Goal: Information Seeking & Learning: Find specific fact

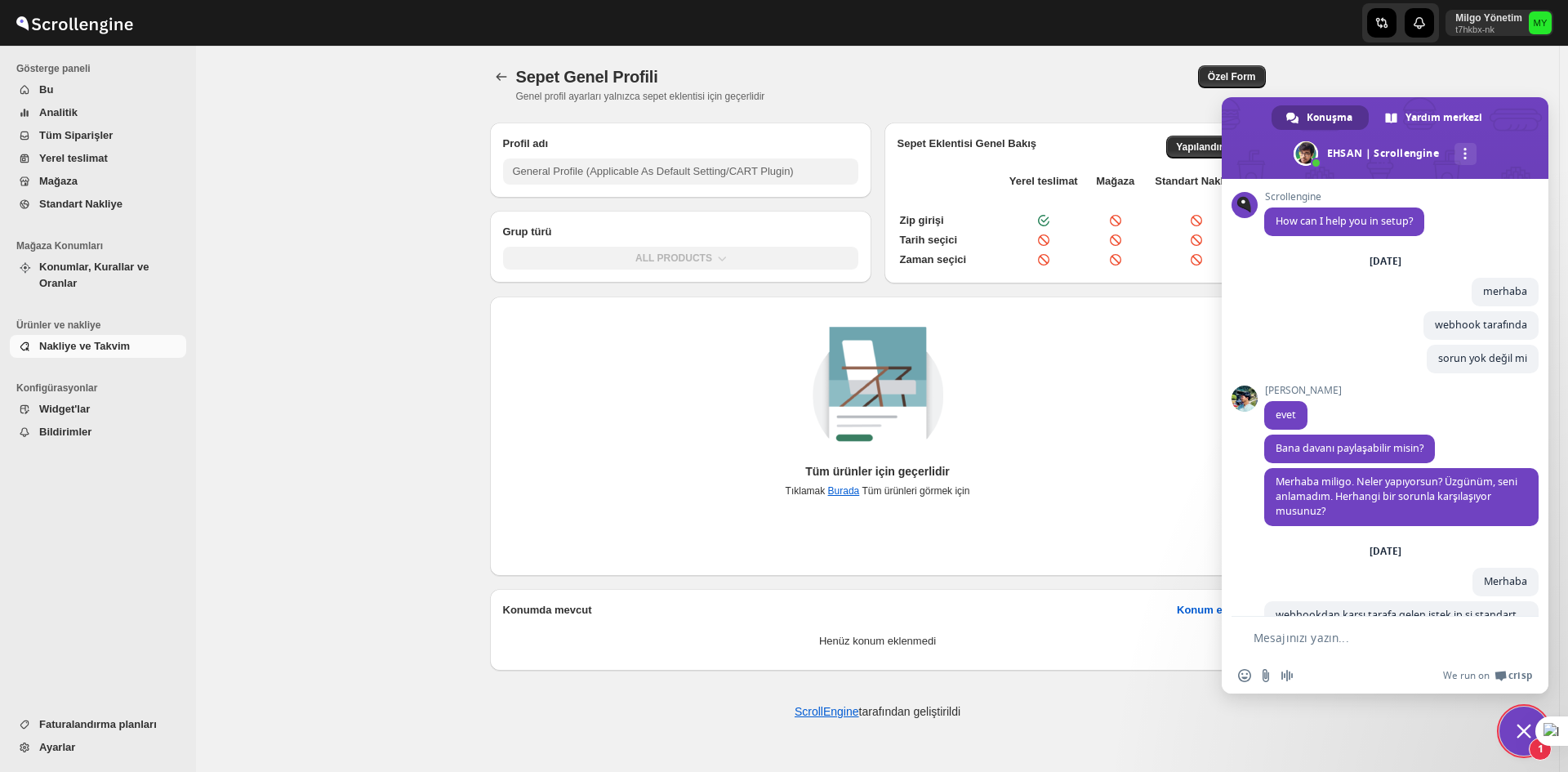
scroll to position [4056, 0]
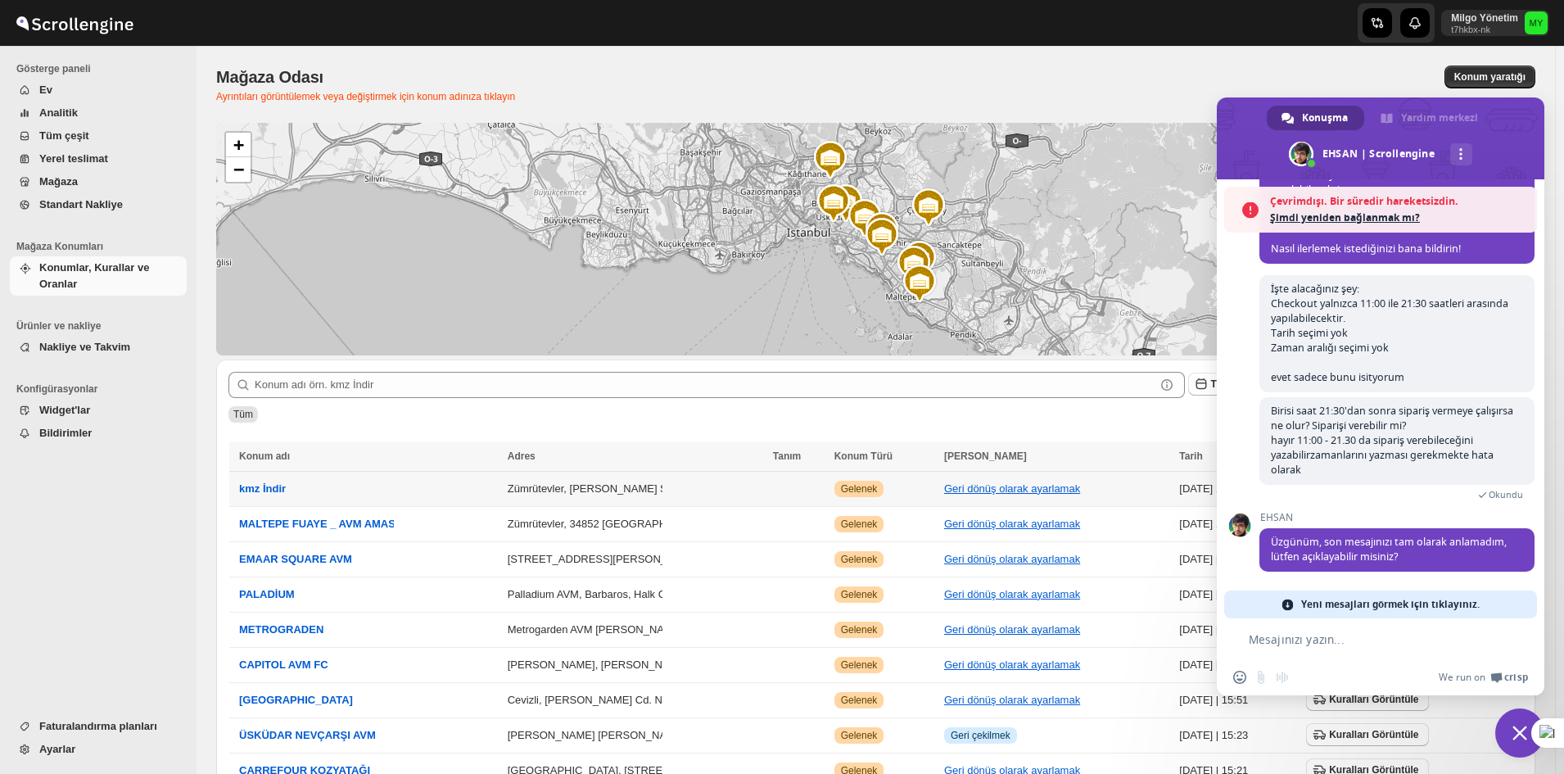
scroll to position [4121, 0]
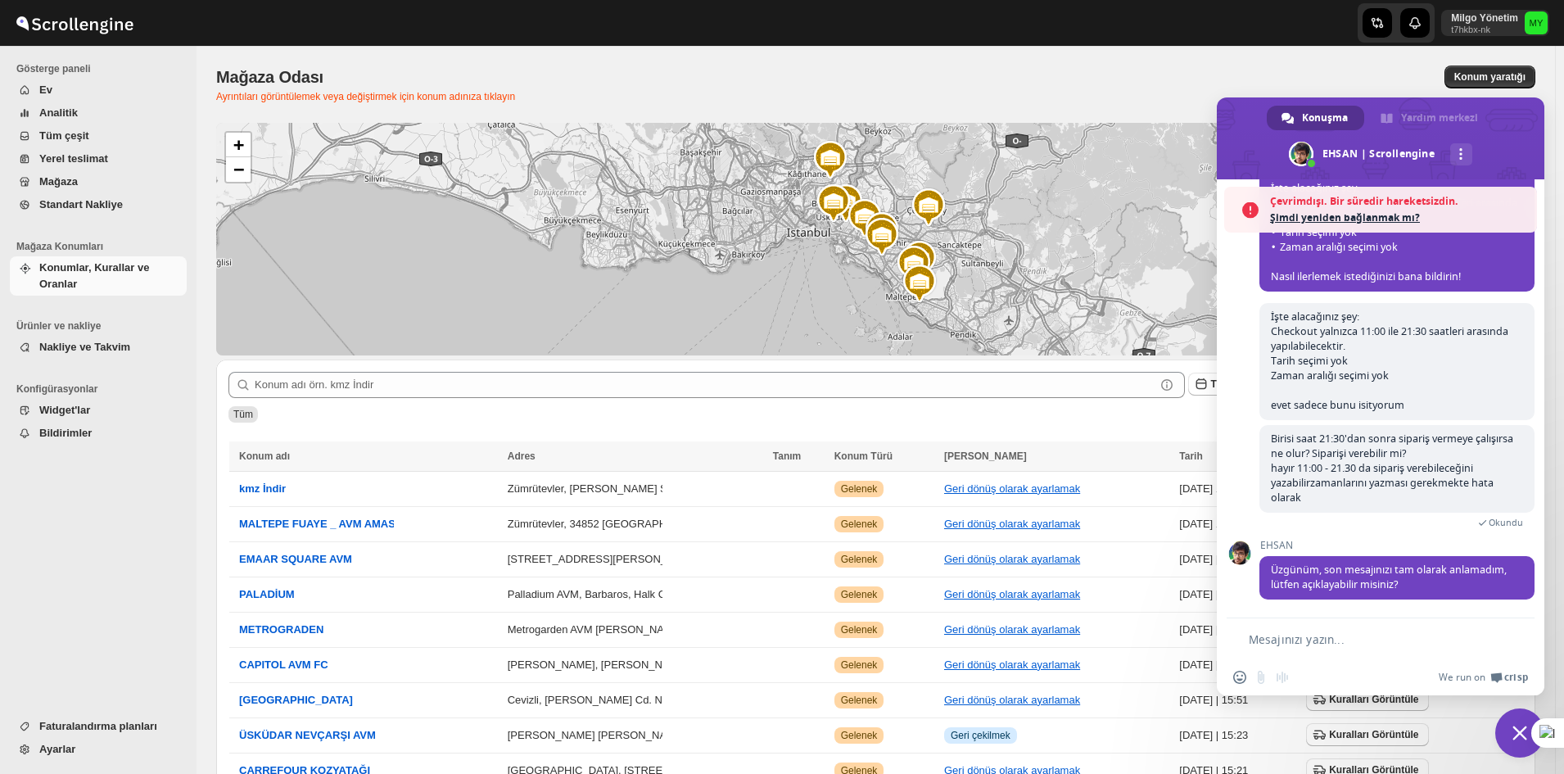
click at [1304, 627] on form at bounding box center [1362, 640] width 259 height 44
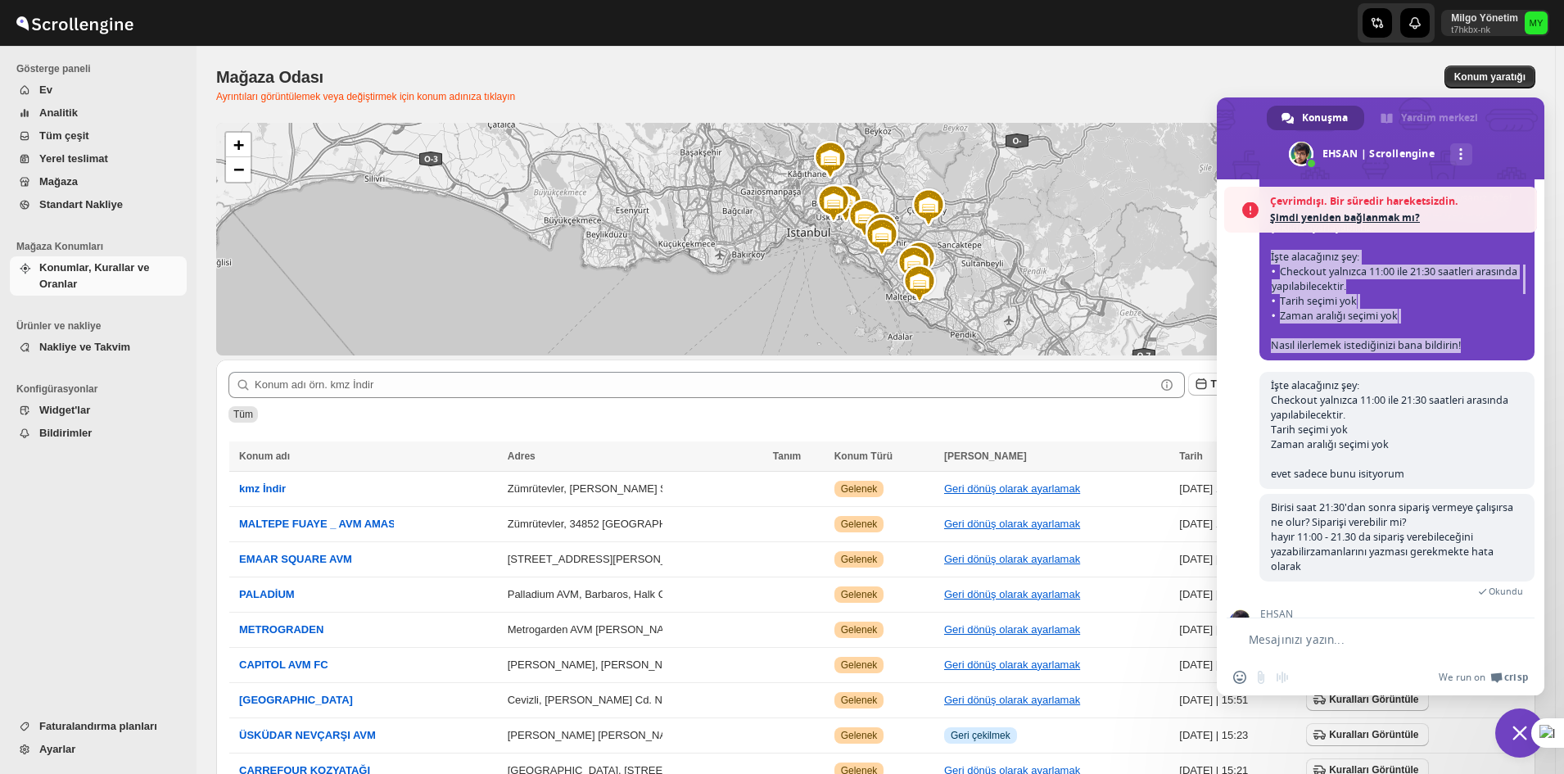
drag, startPoint x: 1471, startPoint y: 516, endPoint x: 1266, endPoint y: 437, distance: 219.3
click at [1266, 360] on span "Müşteriler siparişlerini farklı bir günde almayı tercih edebileceklerinden, bun…" at bounding box center [1397, 236] width 275 height 250
click at [1388, 294] on span "Checkout yalnızca 11:00 ile 21:30 saatleri arasında yapılabilecektir." at bounding box center [1397, 279] width 251 height 29
drag, startPoint x: 1437, startPoint y: 500, endPoint x: 1269, endPoint y: 433, distance: 180.8
click at [1269, 360] on span "Müşteriler siparişlerini farklı bir günde almayı tercih edebileceklerinden, bun…" at bounding box center [1397, 236] width 275 height 250
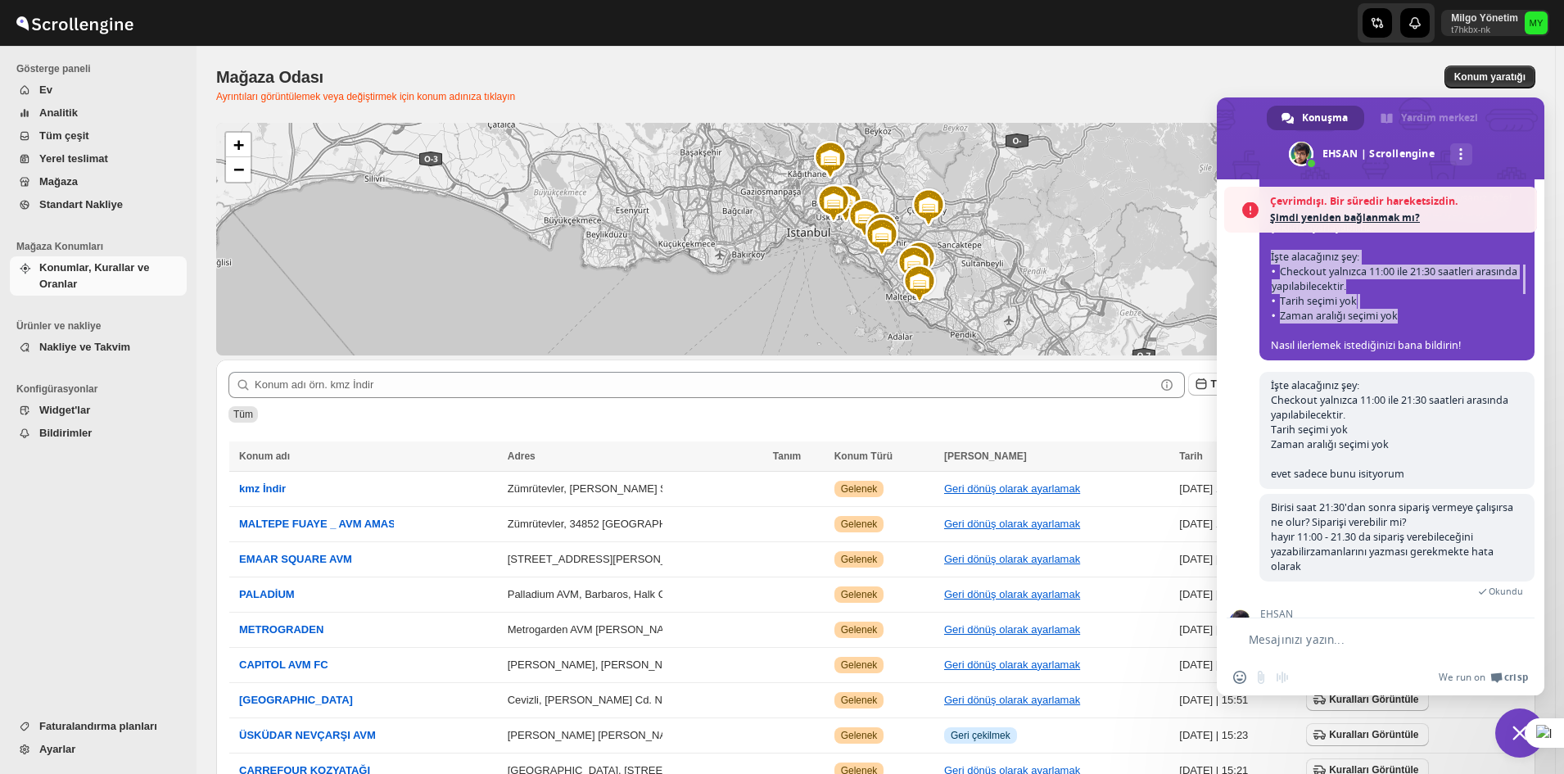
copy span "İşte alacağınız şey: Checkout yalnızca 11:00 ile 21:30 saatleri arasında yapıla…"
click at [1327, 662] on div "Emoji ekle Dosya gönder Sesli mesaj kaydetme We run on Crisp" at bounding box center [1381, 677] width 328 height 36
drag, startPoint x: 1320, startPoint y: 672, endPoint x: 1301, endPoint y: 641, distance: 36.8
click at [1315, 669] on div "Emoji ekle Dosya gönder Sesli mesaj kaydetme We run on Crisp" at bounding box center [1381, 677] width 328 height 36
click at [1301, 640] on textarea "Mesajınızı yazın..." at bounding box center [1370, 639] width 243 height 15
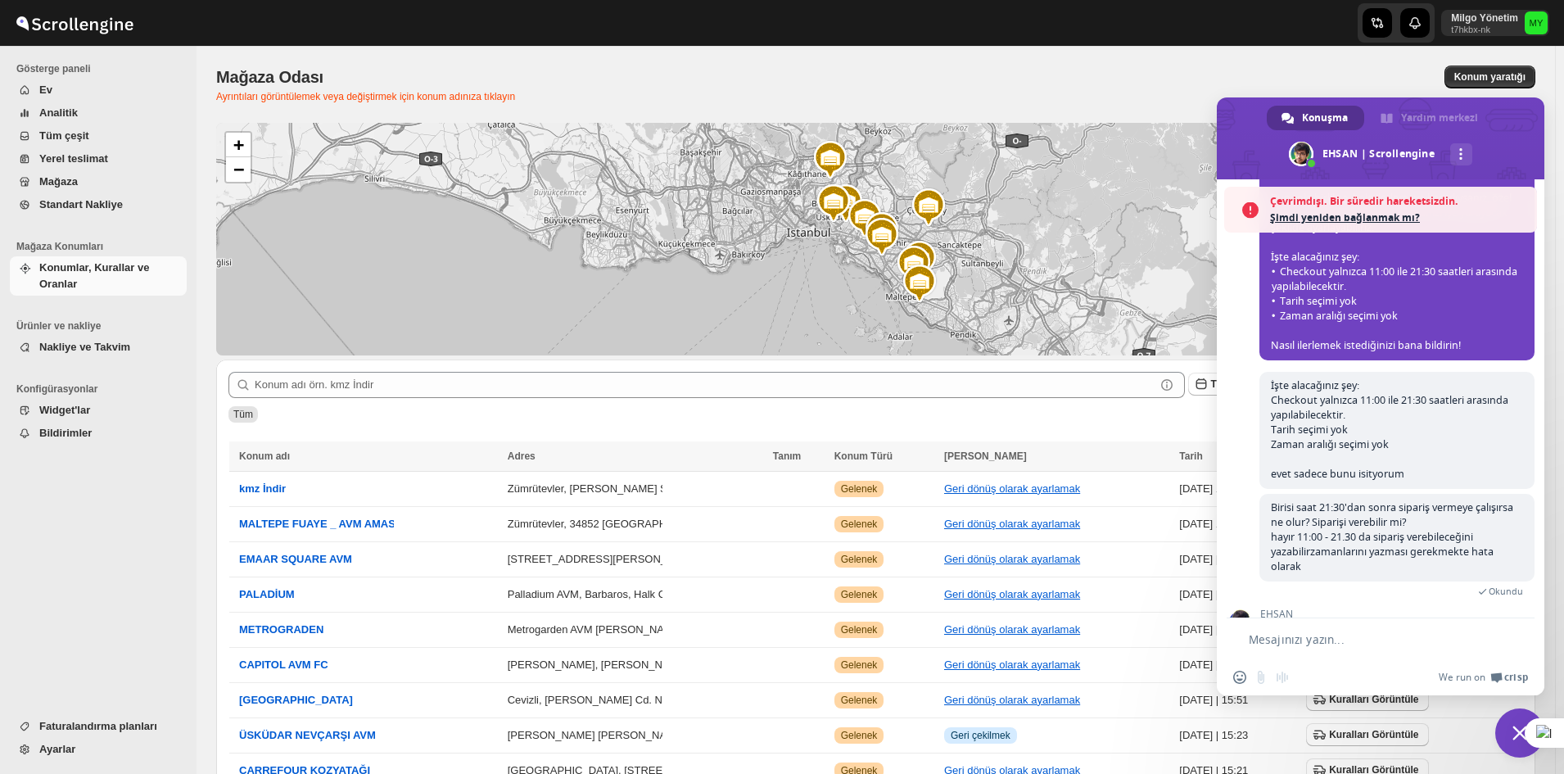
paste textarea "İşte alacağınız şey: Checkout yalnızca 11:00 ile 21:30 saatleri arasında yapıla…"
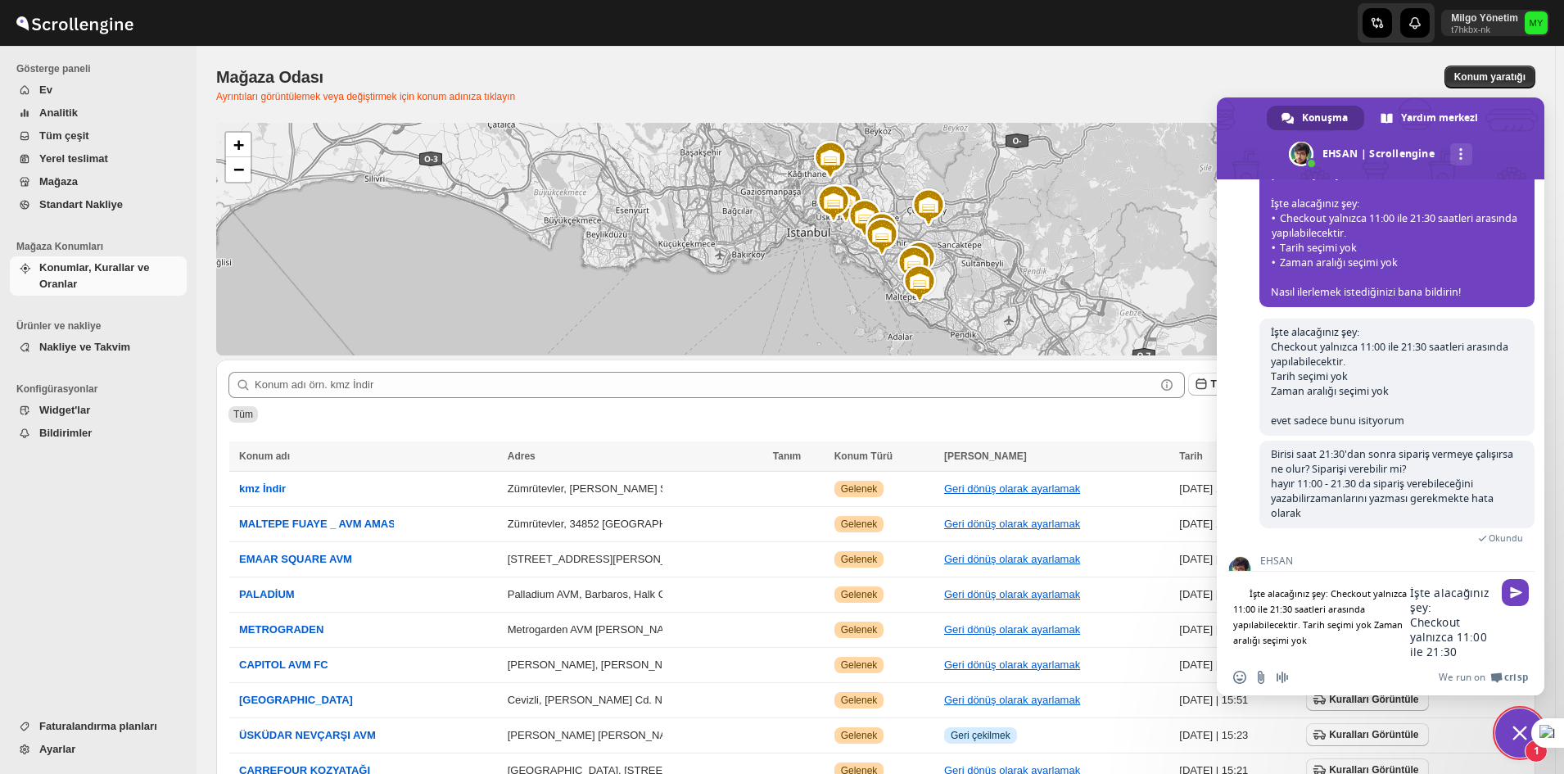
drag, startPoint x: 1345, startPoint y: 604, endPoint x: 1266, endPoint y: 598, distance: 78.8
click at [1410, 598] on textarea "İşte alacağınız şey: Checkout yalnızca 11:00 ile 21:30 saatleri arasında yapıla…" at bounding box center [1451, 623] width 82 height 74
click at [1410, 597] on textarea "İşte alacağınız şey: Checkout yalnızca 11:00 ile 21:30 saatleri arasında yapıla…" at bounding box center [1451, 623] width 82 height 74
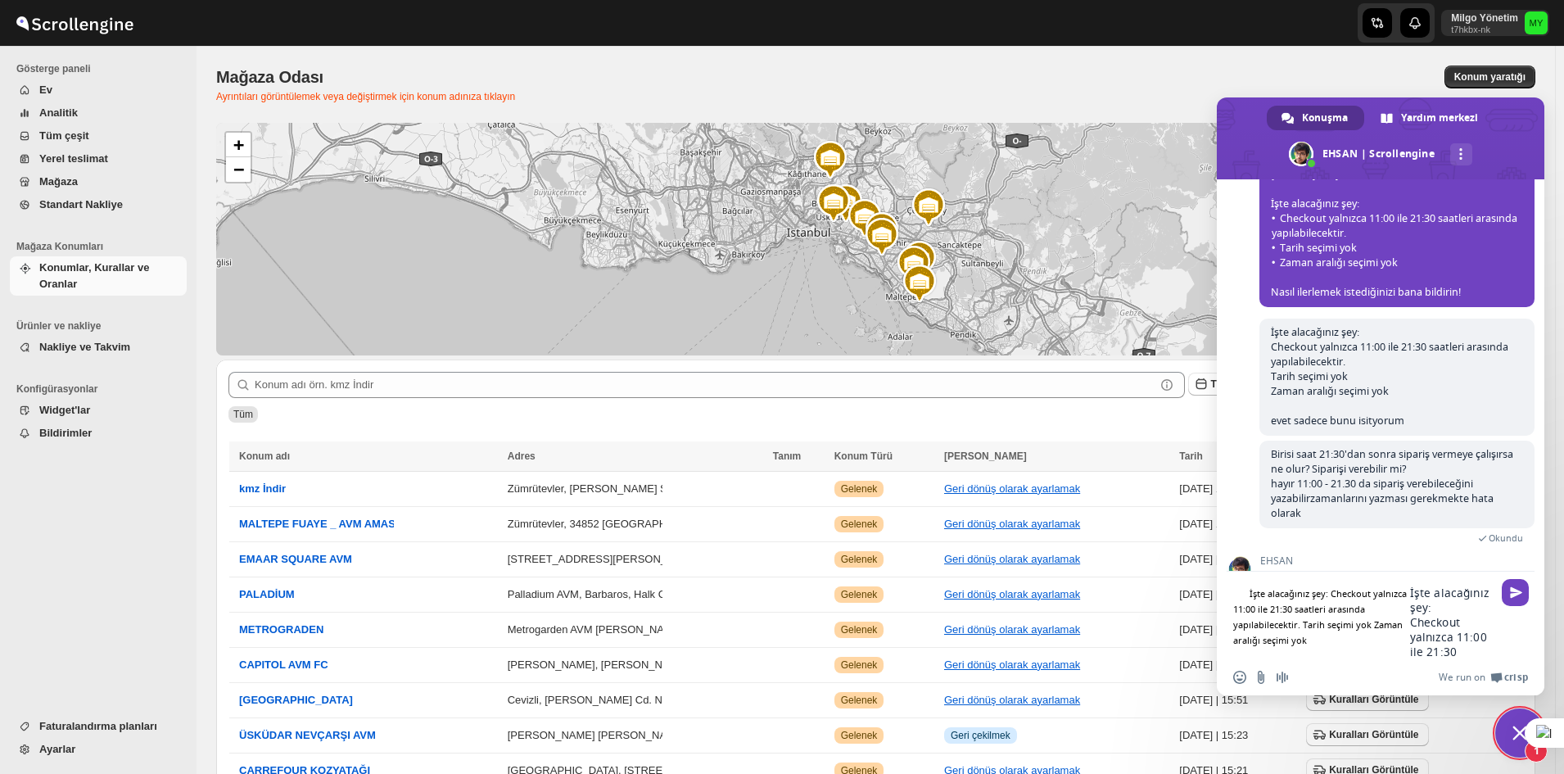
type textarea "Checkout yalnızca 11:00 ile 21:30 saatleri arasında yapılabilecektir. Tarih seç…"
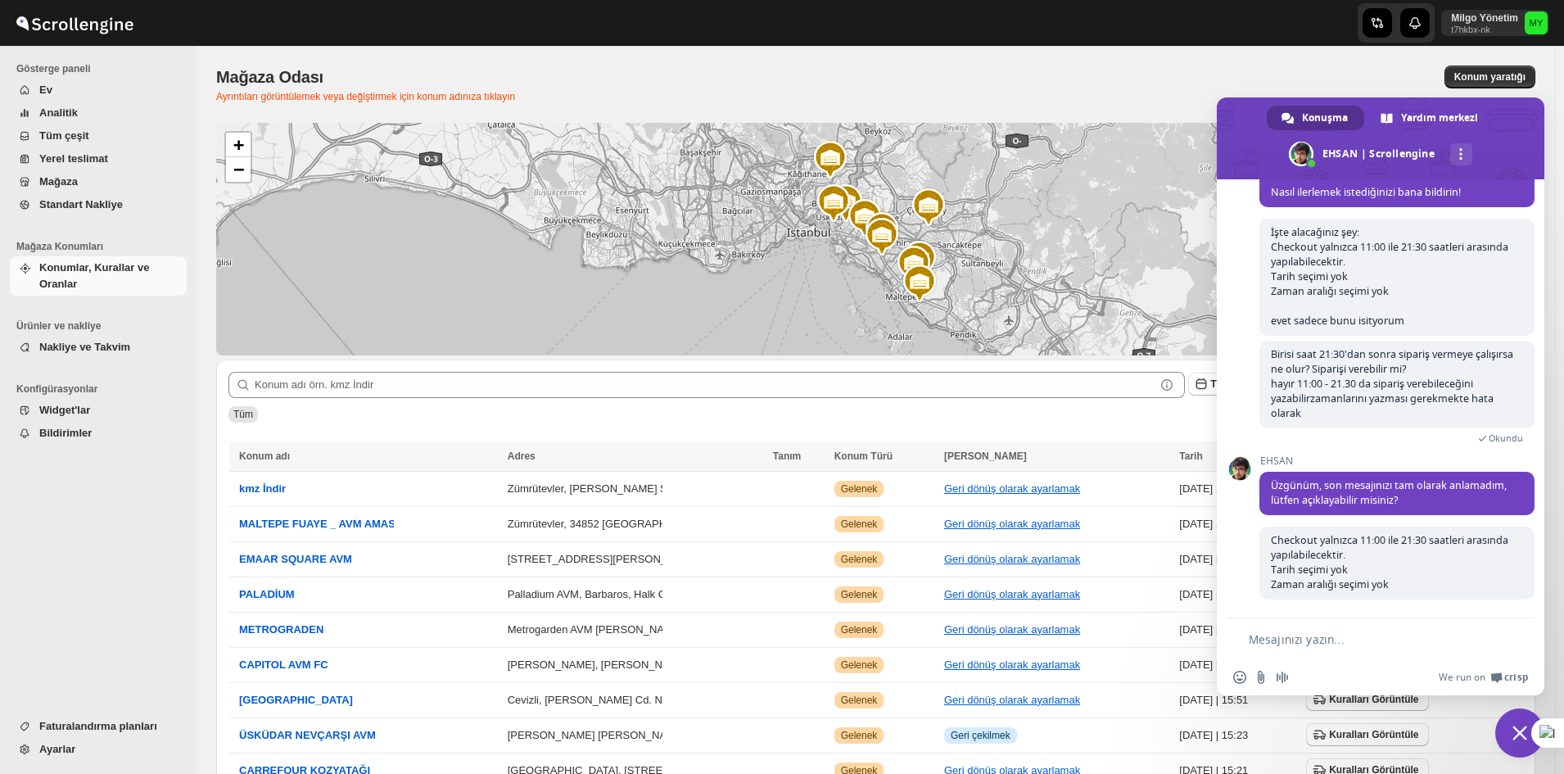
scroll to position [4152, 0]
click at [1382, 653] on form at bounding box center [1362, 640] width 259 height 44
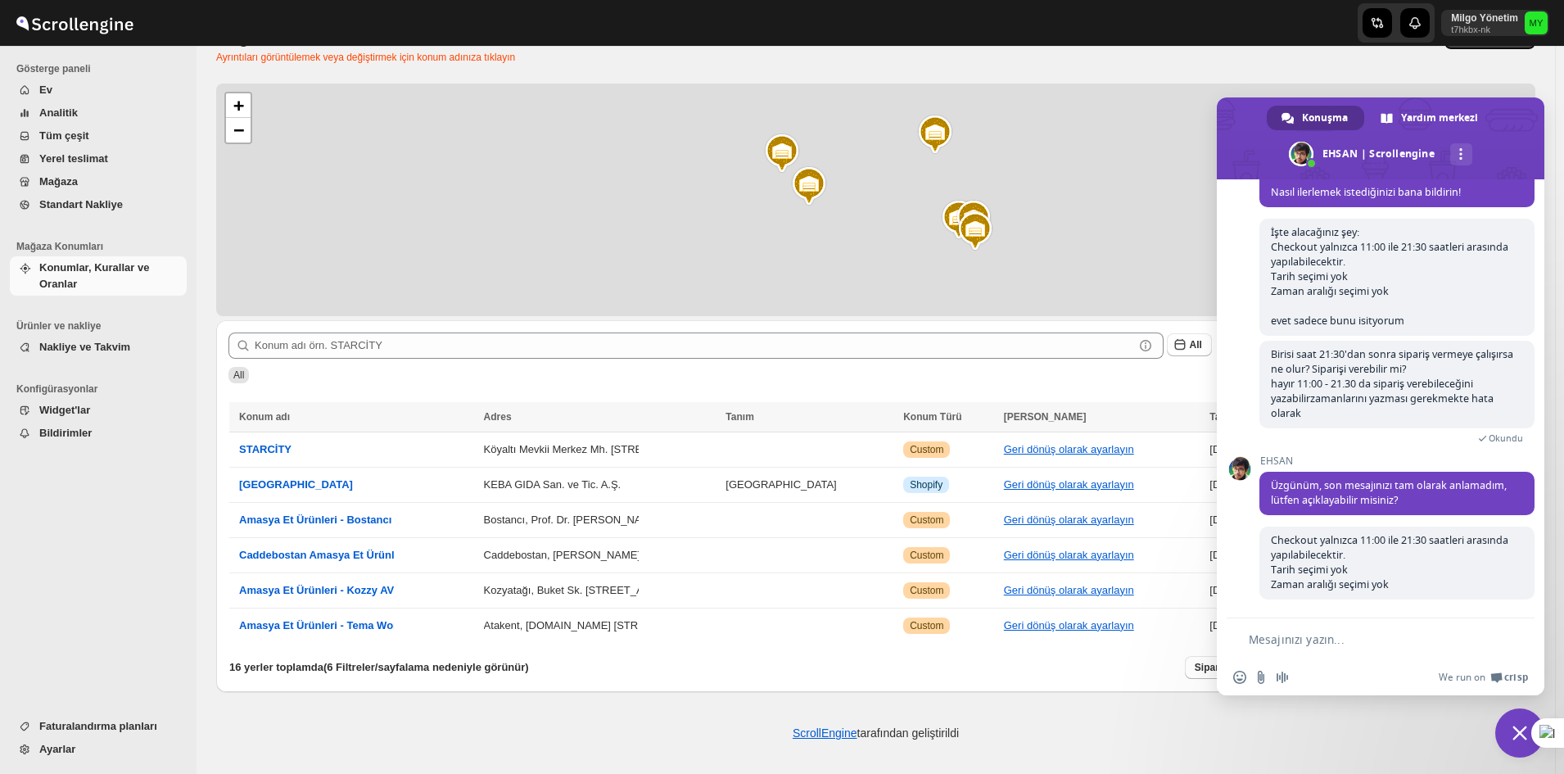
scroll to position [34, 0]
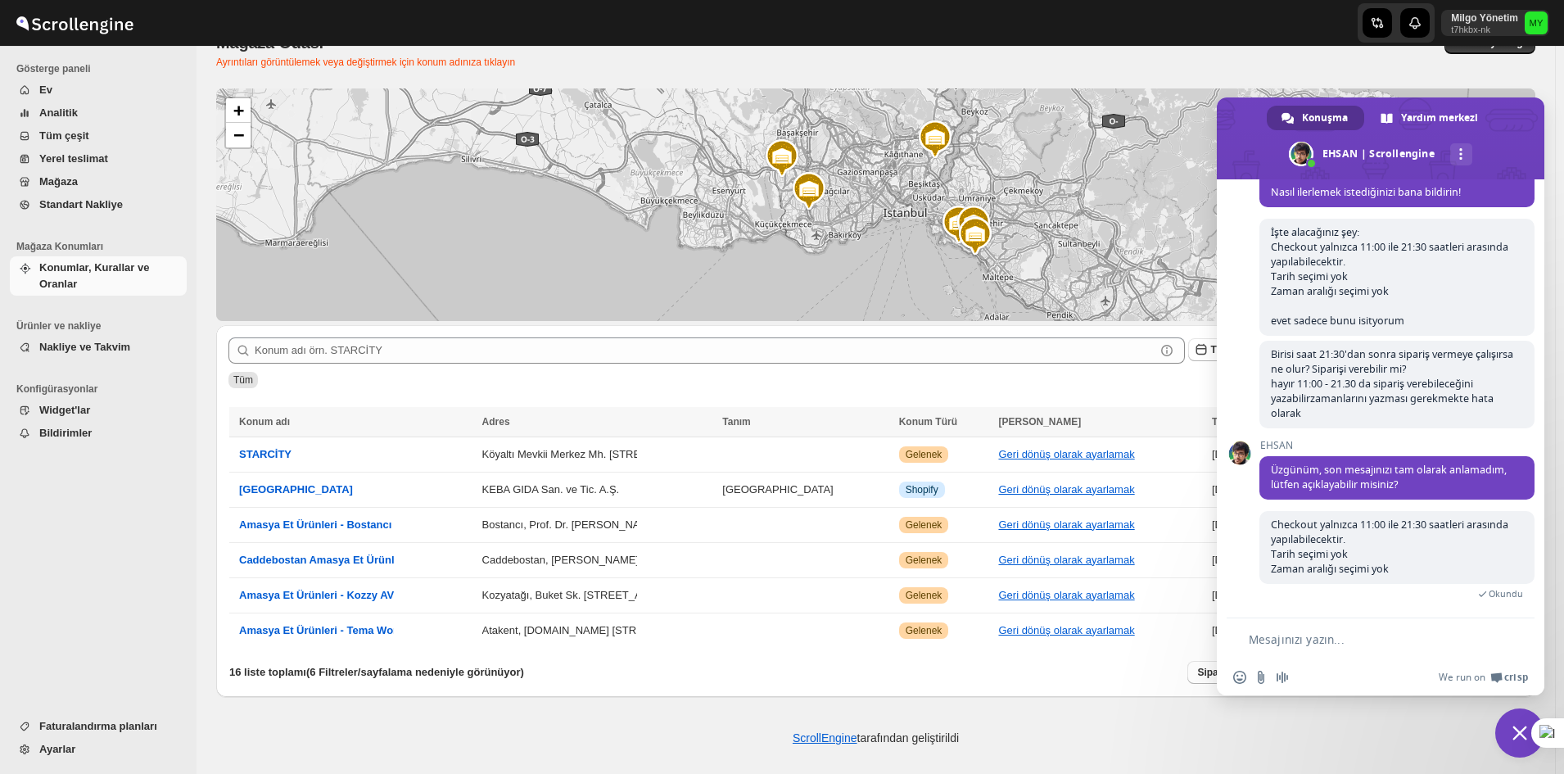
click at [1356, 636] on textarea "Mesajınızı yazın..." at bounding box center [1370, 639] width 243 height 15
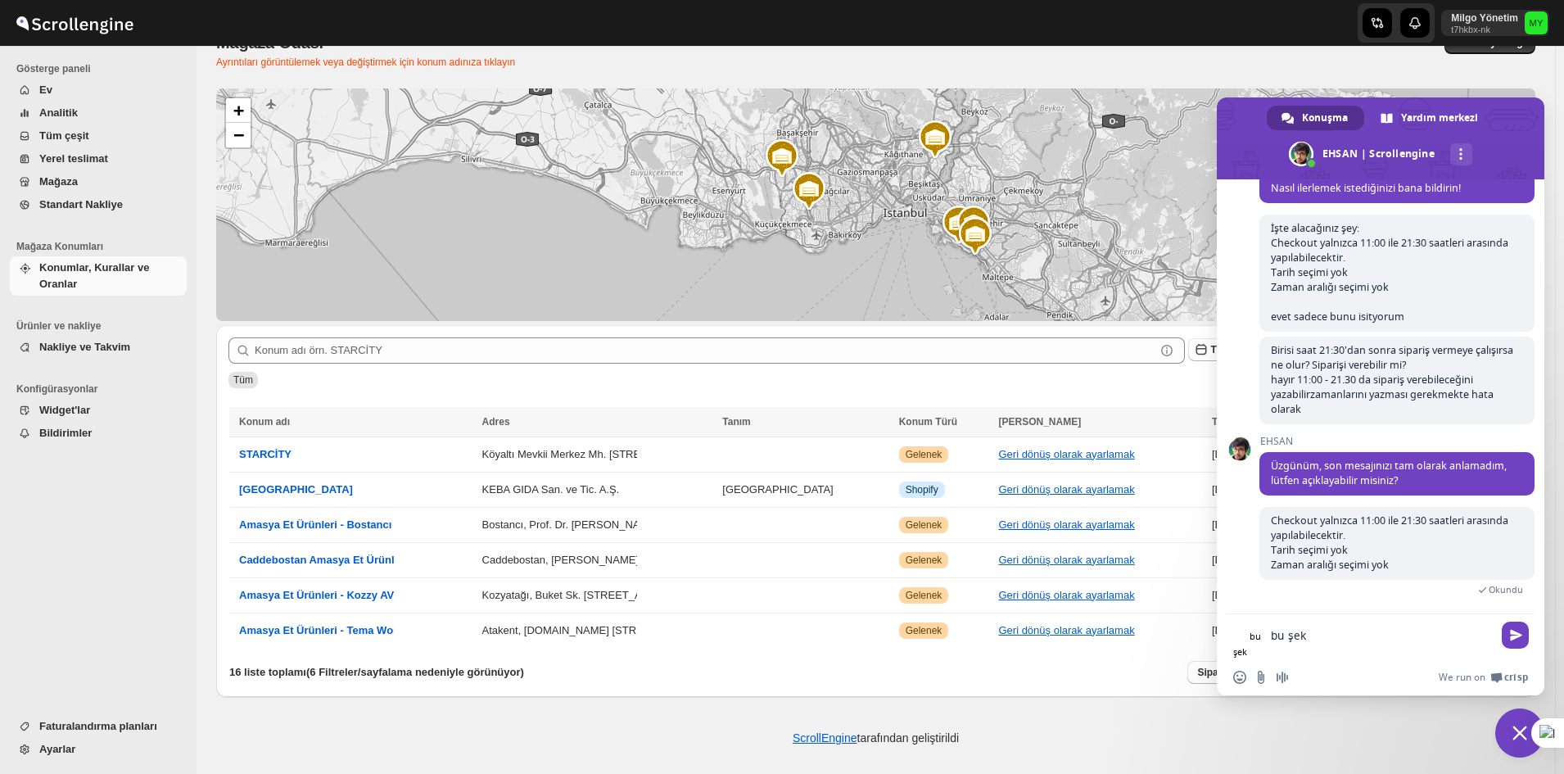
click at [1356, 636] on textarea "bu şek" at bounding box center [1381, 635] width 221 height 15
drag, startPoint x: 1356, startPoint y: 636, endPoint x: 1283, endPoint y: 641, distance: 73.1
click at [1344, 635] on textarea "bu şek" at bounding box center [1381, 635] width 221 height 15
click at [1289, 637] on textarea "bu şek" at bounding box center [1381, 635] width 221 height 15
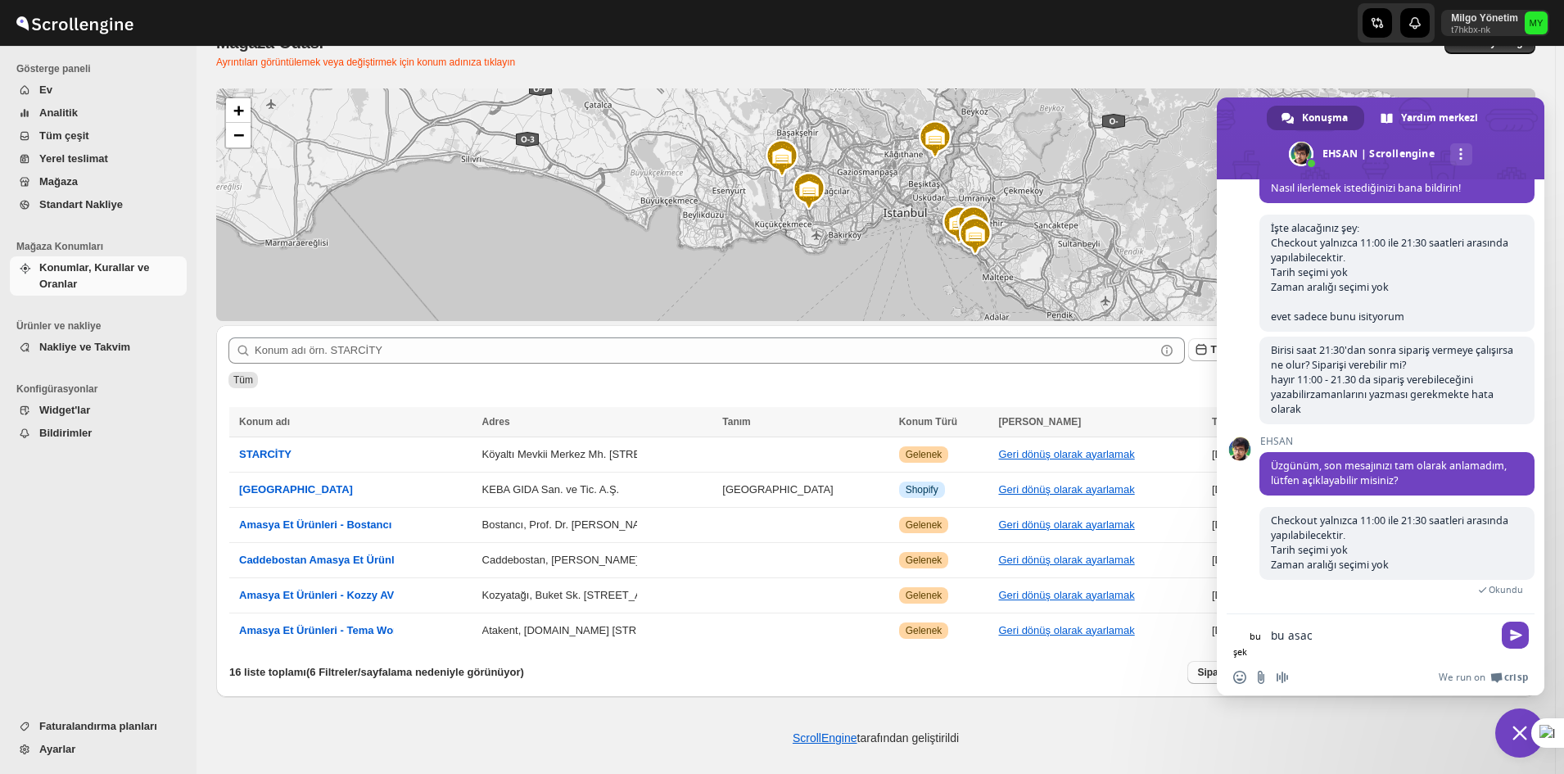
click at [1302, 620] on form "bu şek bu asac" at bounding box center [1362, 638] width 259 height 48
click at [1283, 641] on textarea "bu asac" at bounding box center [1381, 635] width 221 height 15
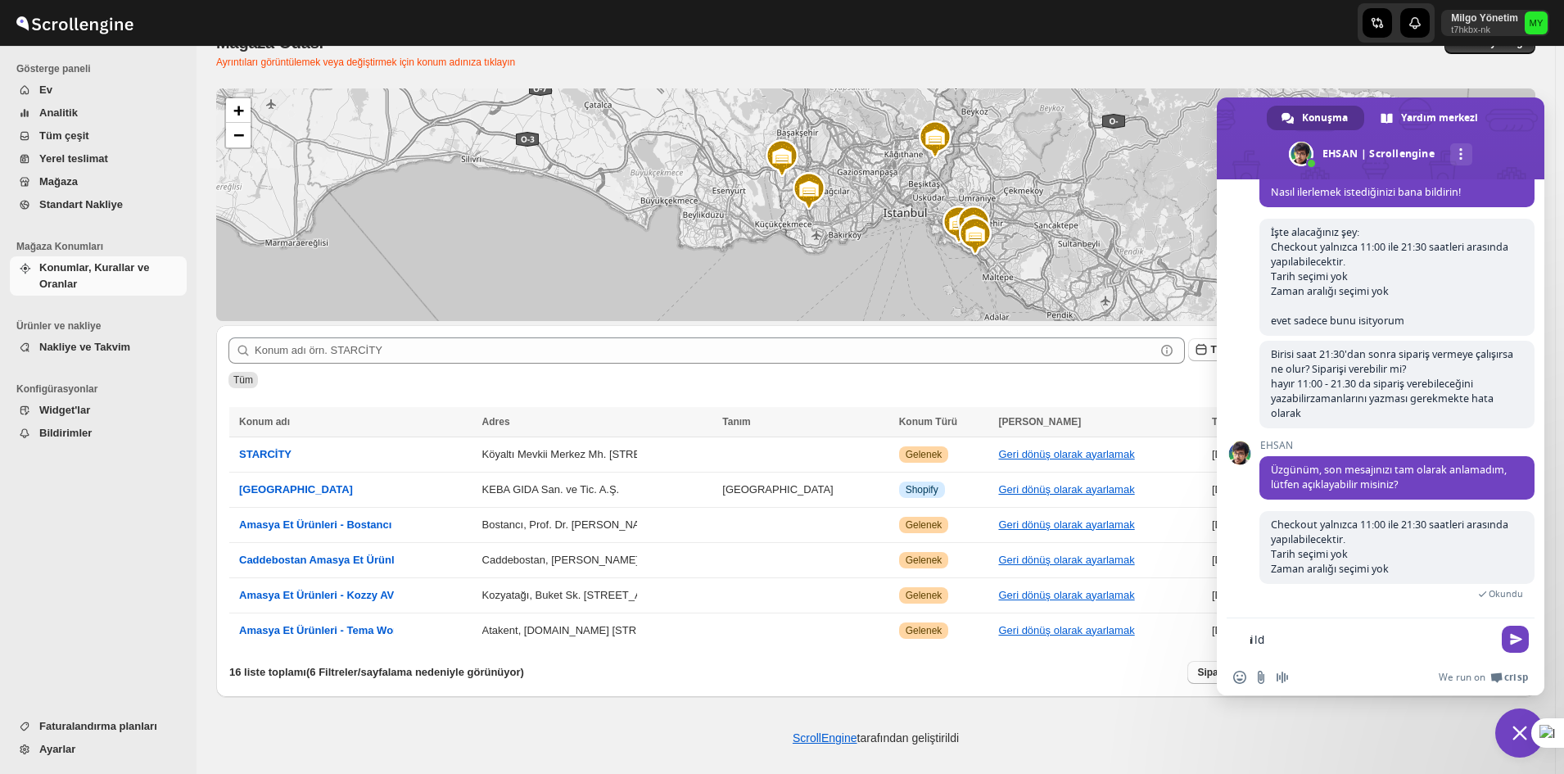
type textarea "ilde"
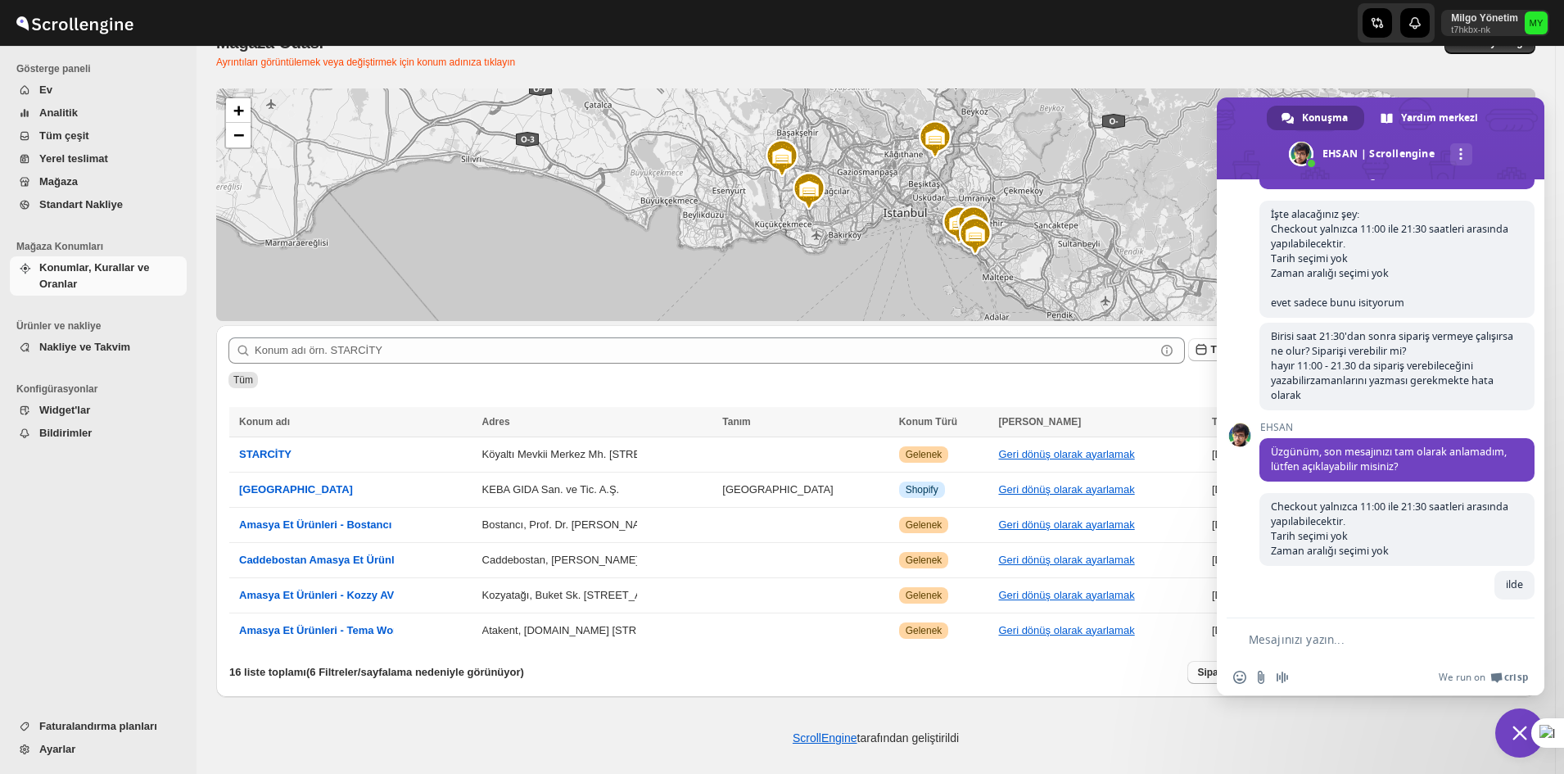
scroll to position [4170, 0]
click at [1286, 641] on textarea "Mesajınızı yazın..." at bounding box center [1370, 639] width 243 height 15
type textarea "u"
type textarea "uygundur"
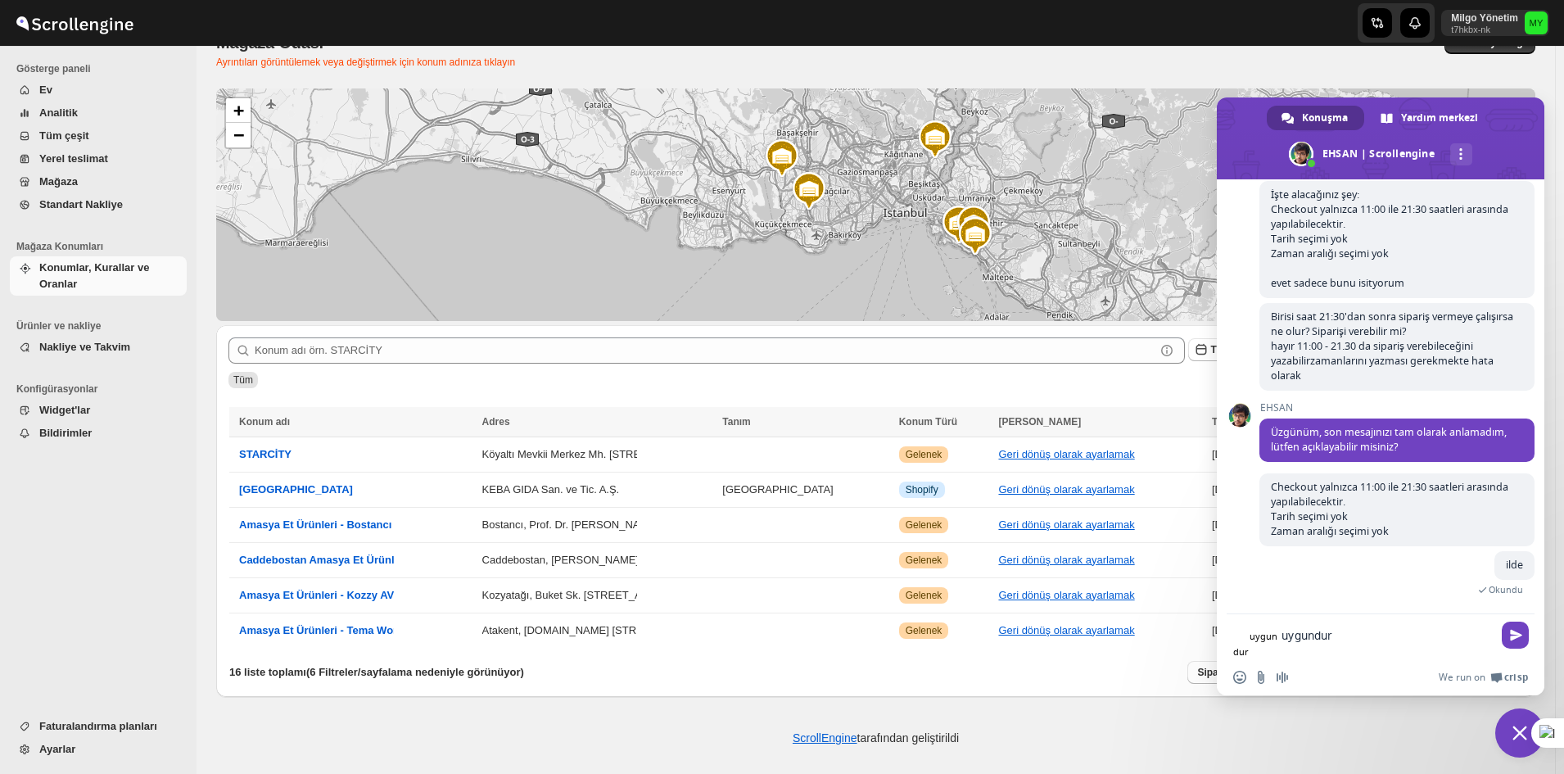
scroll to position [4185, 0]
click at [1285, 639] on textarea "uygundur" at bounding box center [1387, 635] width 210 height 15
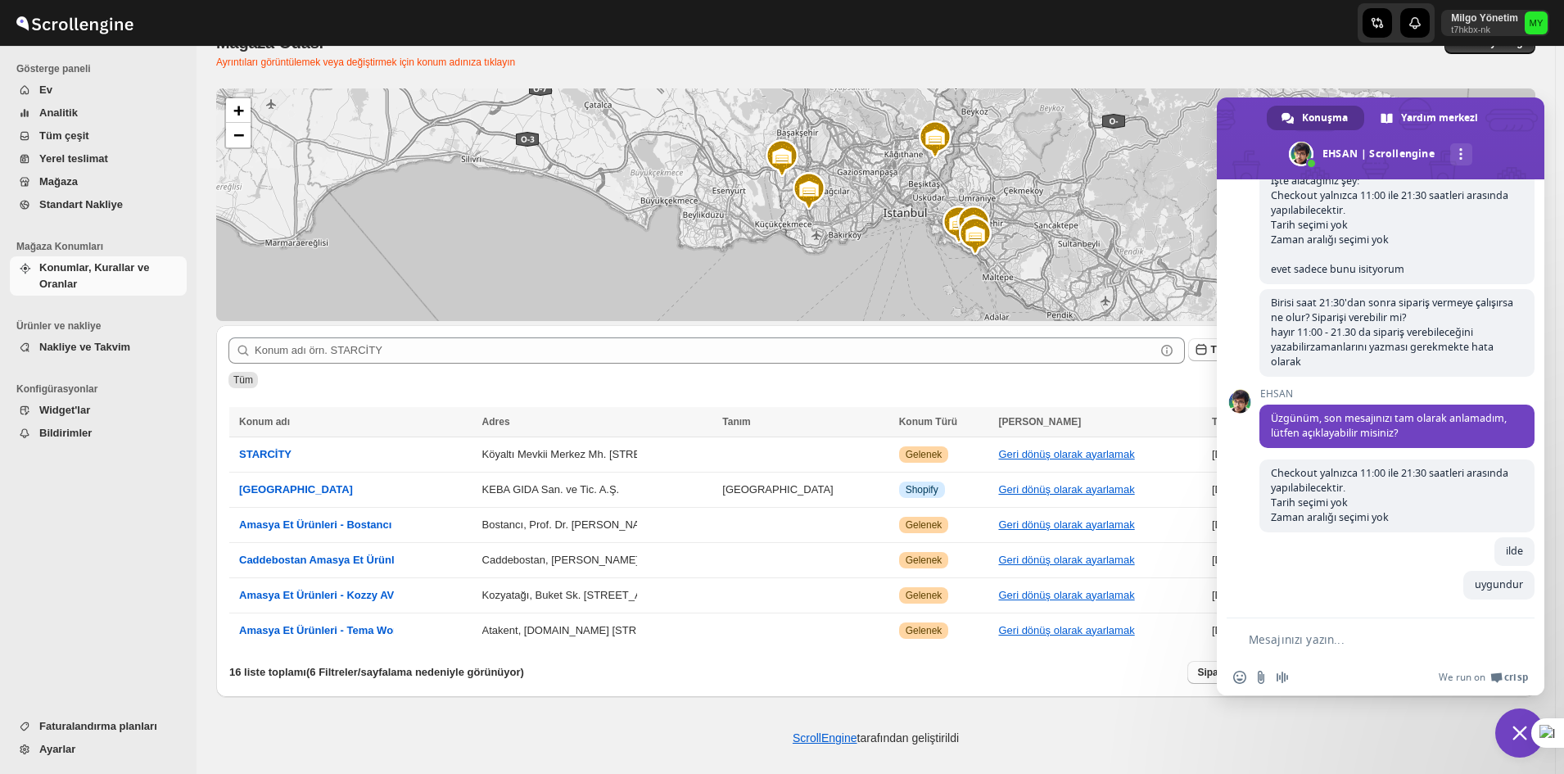
scroll to position [4219, 0]
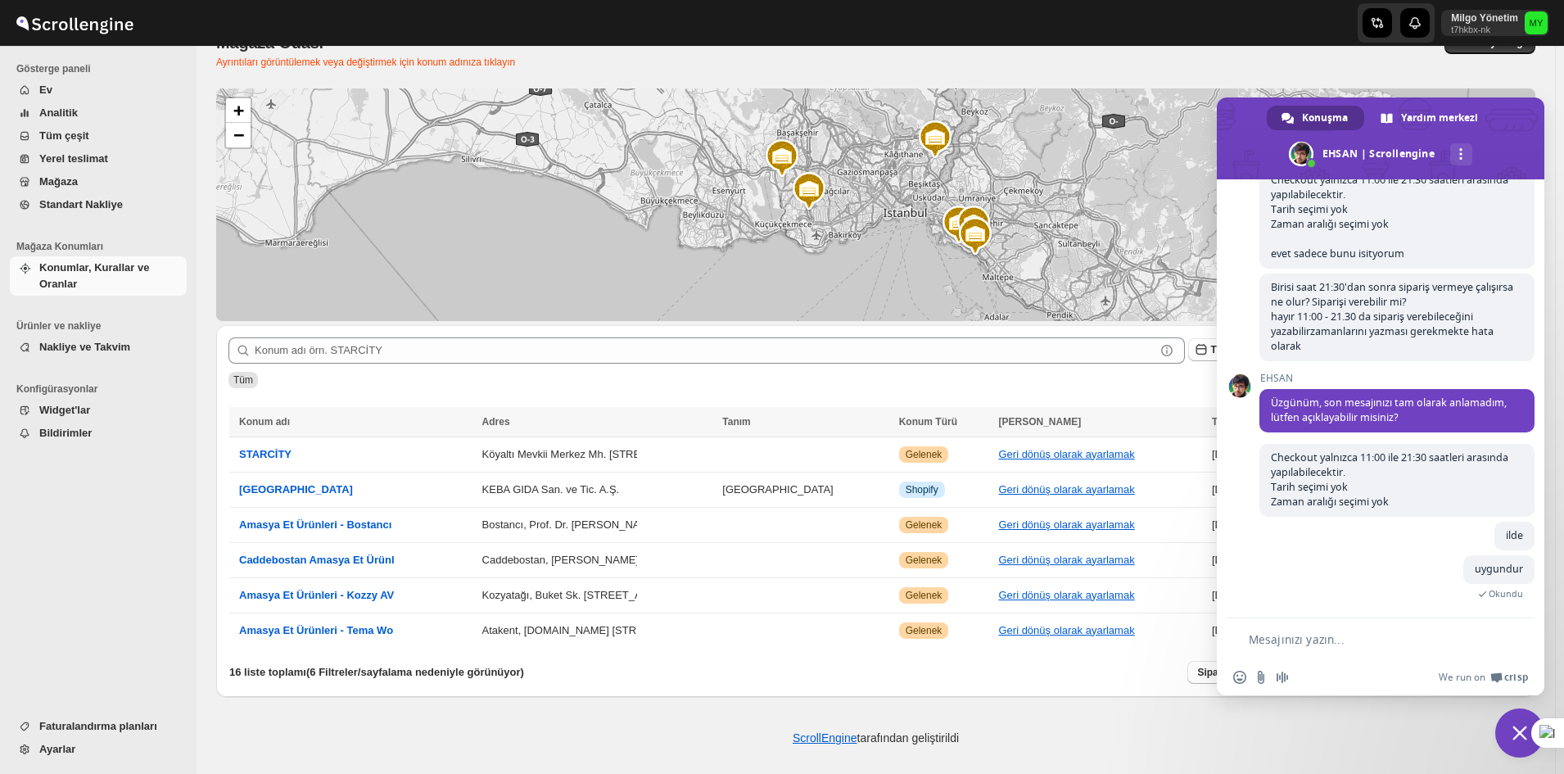
click at [1313, 631] on form at bounding box center [1362, 640] width 259 height 44
click at [1317, 647] on form at bounding box center [1362, 640] width 259 height 44
click at [1306, 633] on textarea "Mesajınızı yazın..." at bounding box center [1370, 639] width 243 height 15
type textarea "düze"
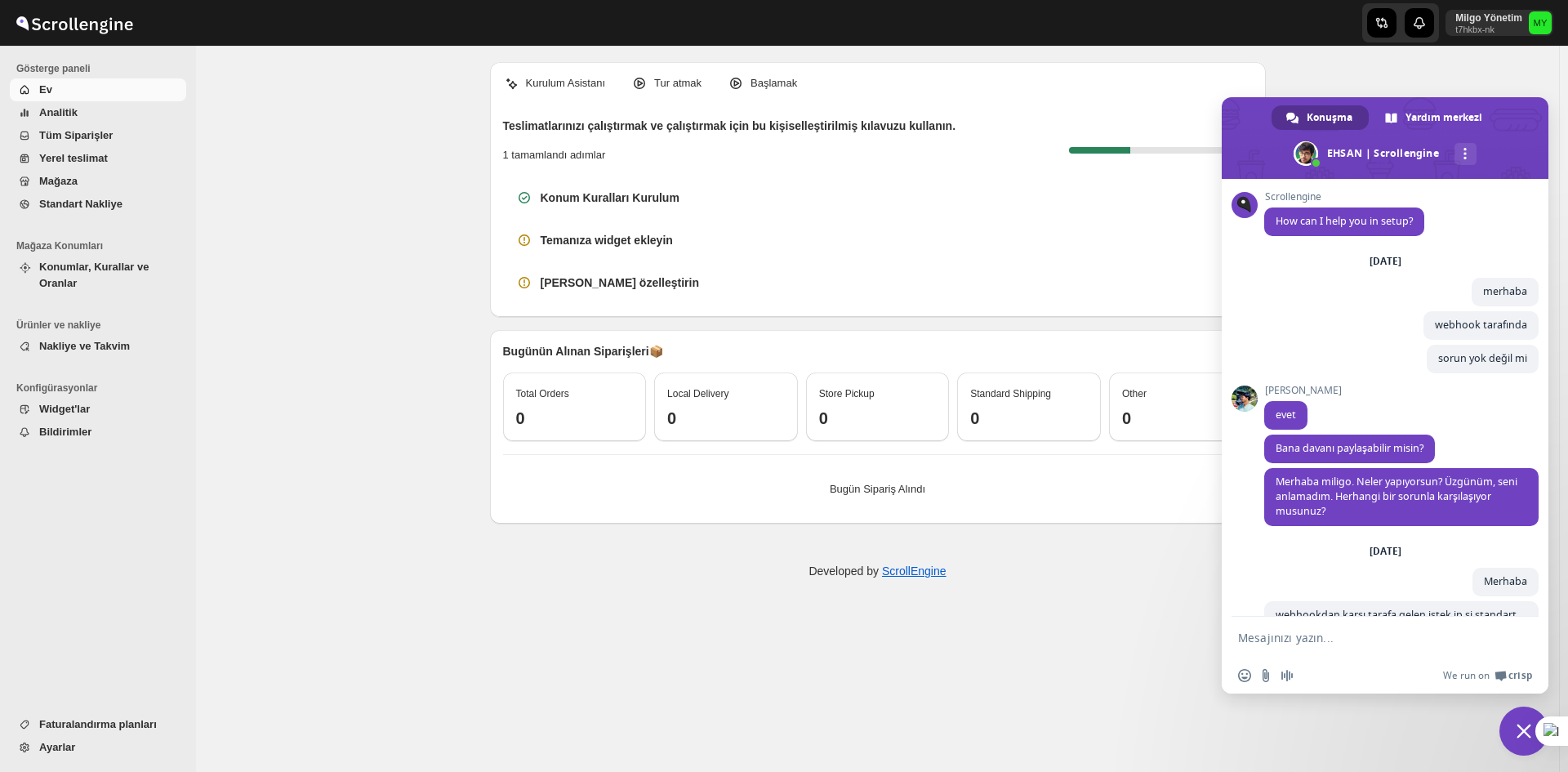
scroll to position [4208, 0]
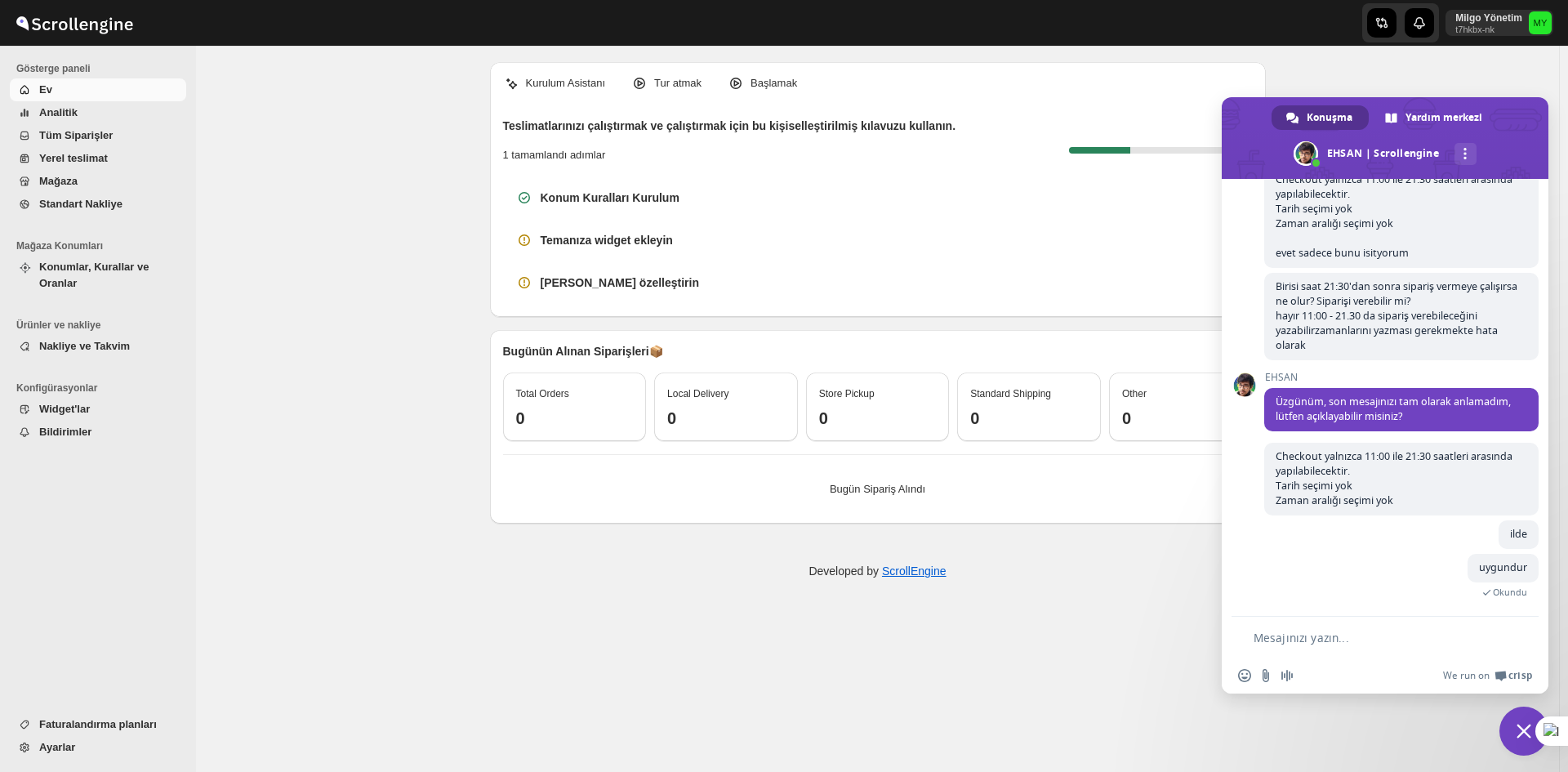
click at [1338, 648] on form at bounding box center [1367, 638] width 258 height 44
click at [1319, 638] on textarea "Mesajınızı yazın..." at bounding box center [1374, 637] width 242 height 15
drag, startPoint x: 1518, startPoint y: 727, endPoint x: 1509, endPoint y: 726, distance: 9.1
click at [1518, 727] on span "Sohbeti kapat" at bounding box center [1523, 731] width 15 height 15
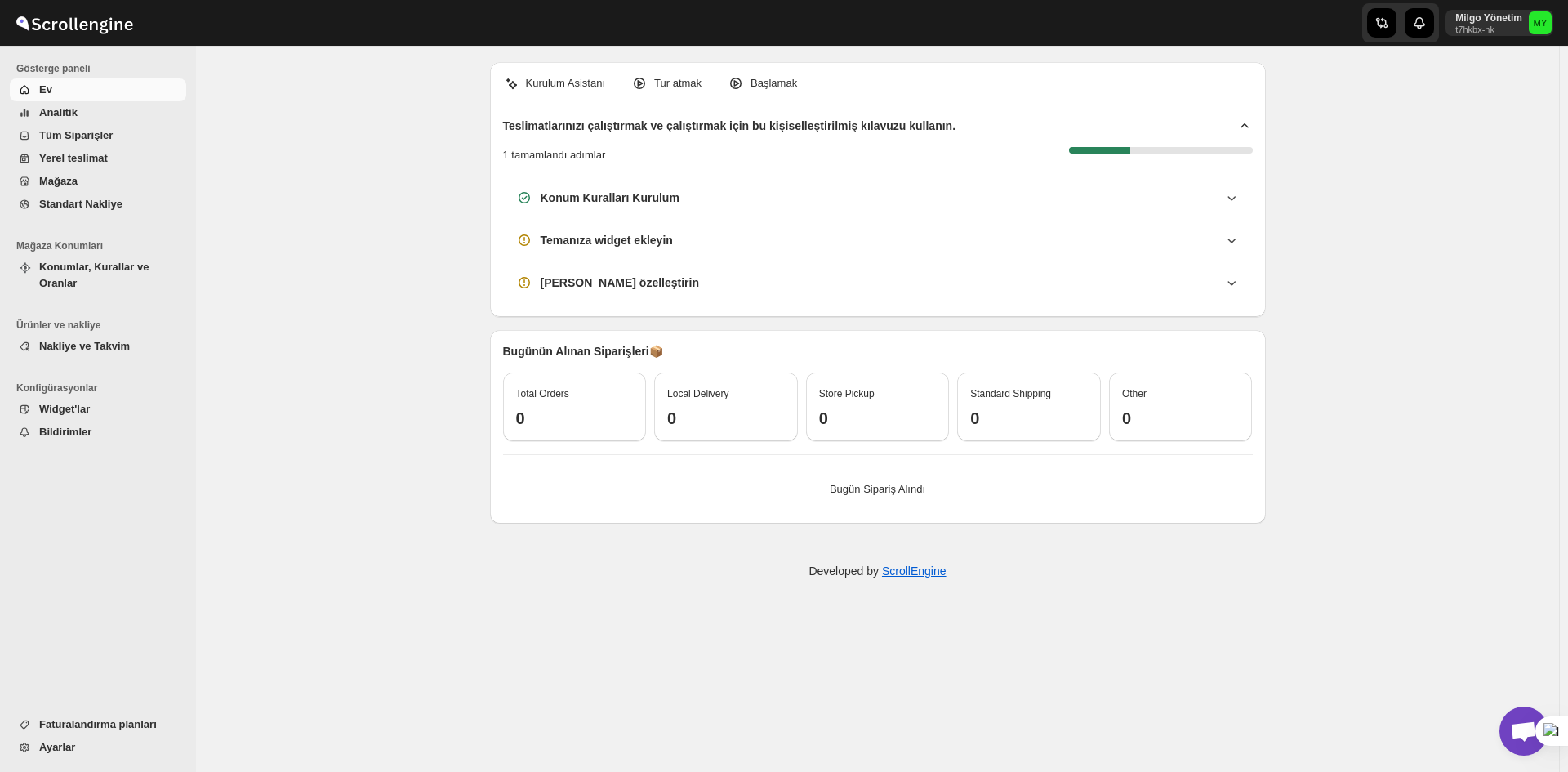
click at [1476, 368] on div "Kurulum Asistanı Tur atmak Başlamak Teslimatlarınızı çalıştırmak ve çalıştırmak…" at bounding box center [877, 409] width 1363 height 726
click at [1510, 720] on span "Açık sohbet" at bounding box center [1523, 730] width 49 height 49
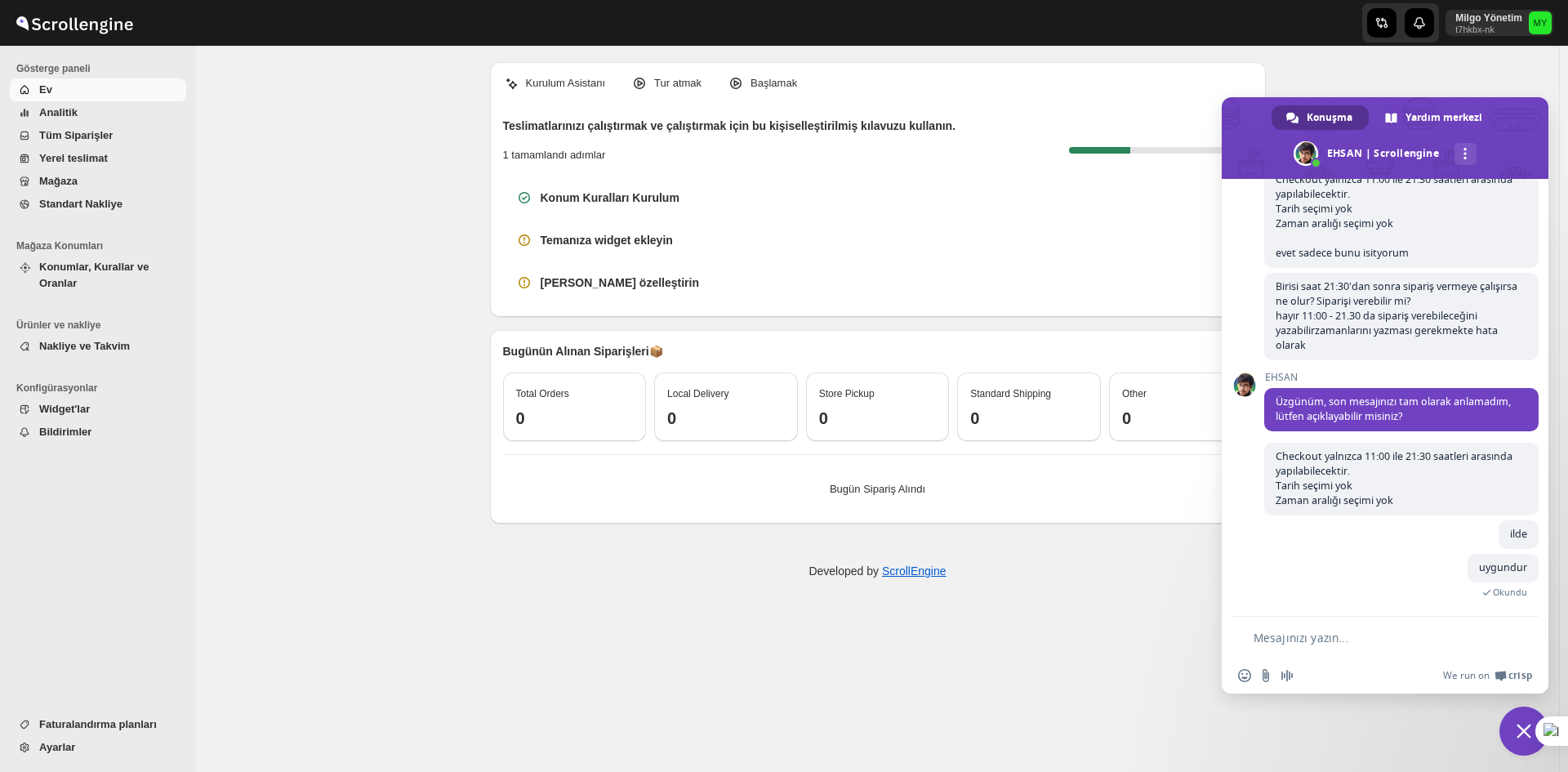
click at [1361, 630] on textarea "Mesajınızı yazın..." at bounding box center [1374, 637] width 242 height 15
type textarea "?"
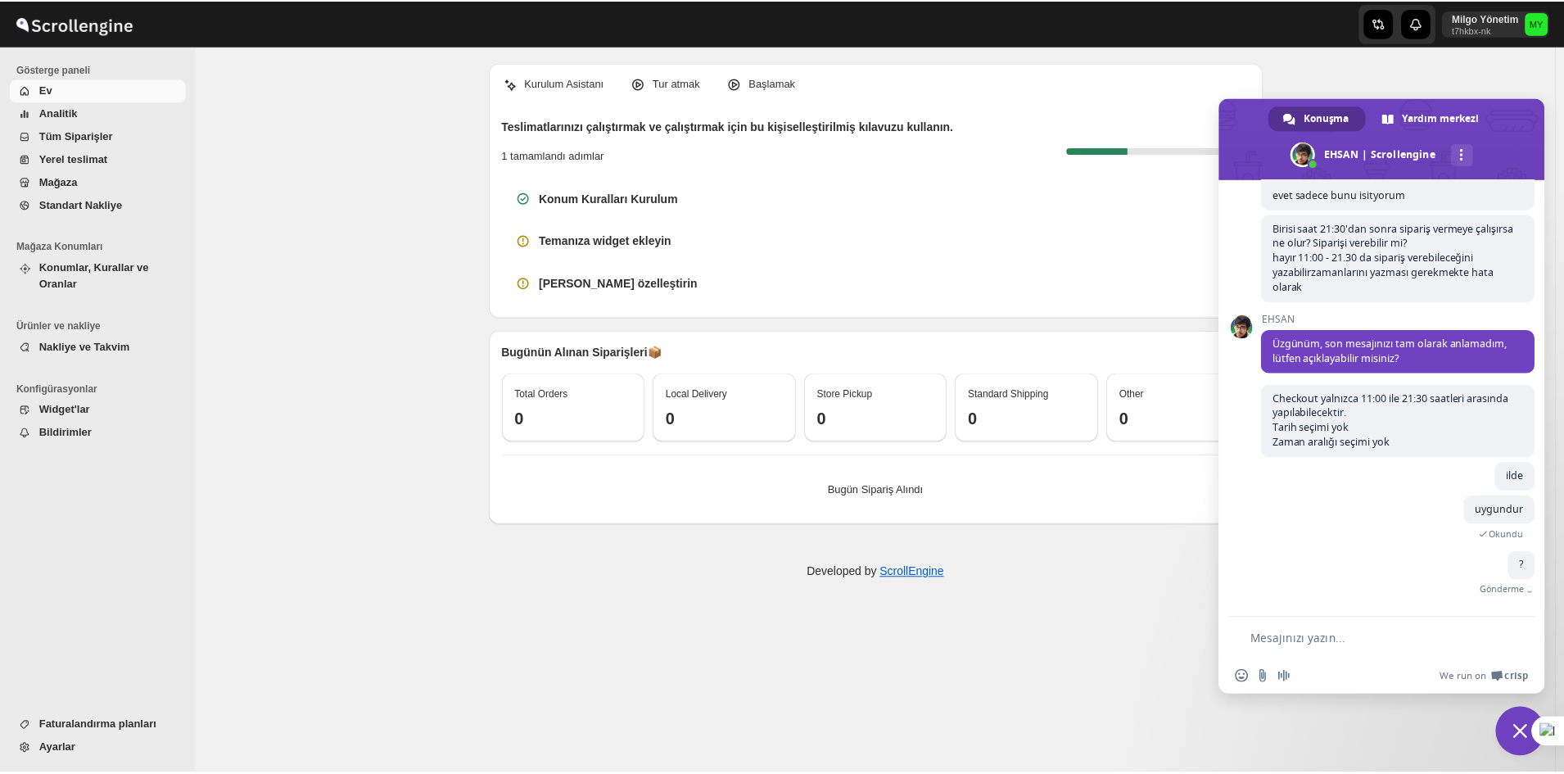
scroll to position [4237, 0]
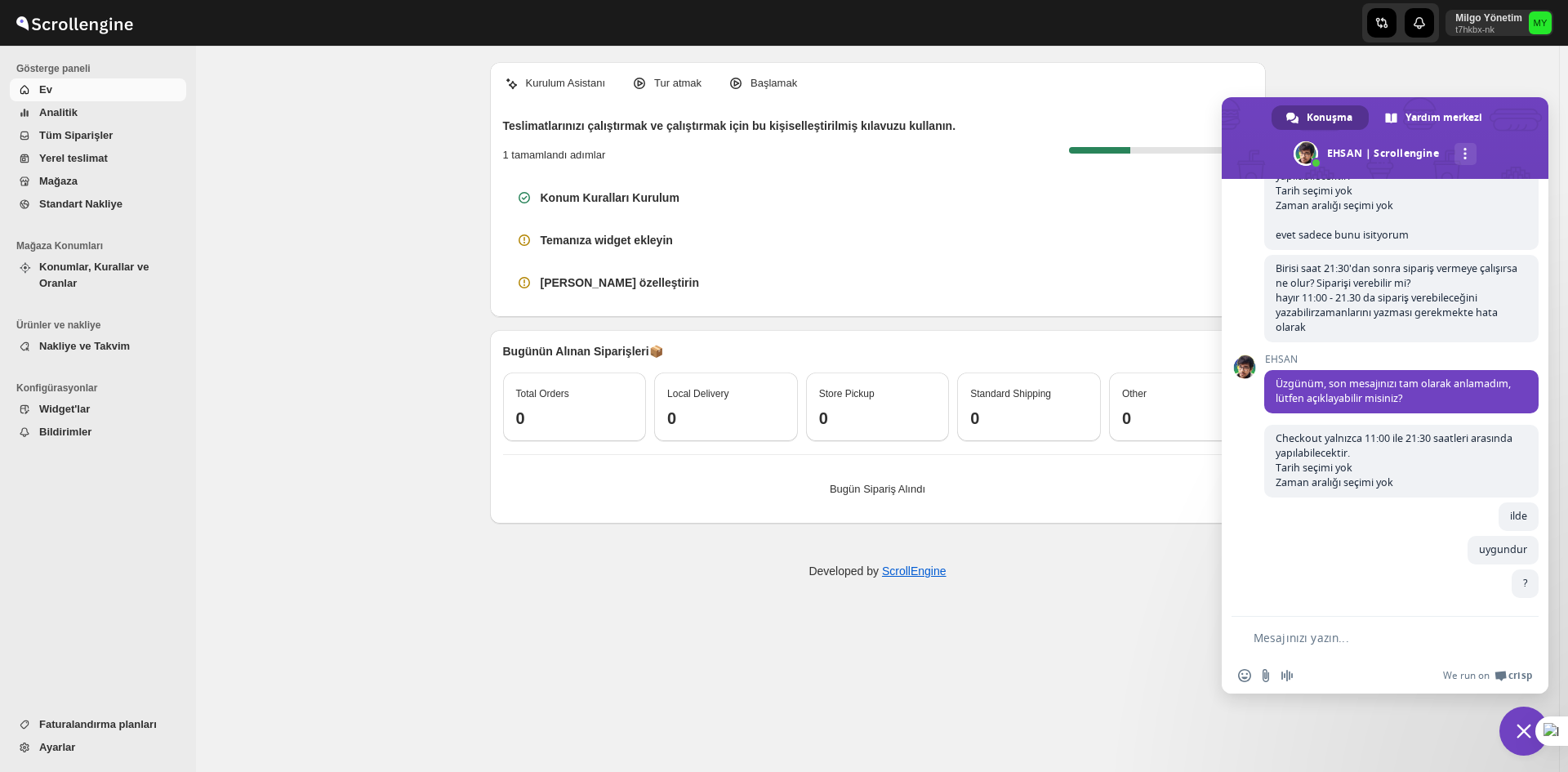
click at [85, 134] on span "Tüm Siparişler" at bounding box center [76, 135] width 74 height 12
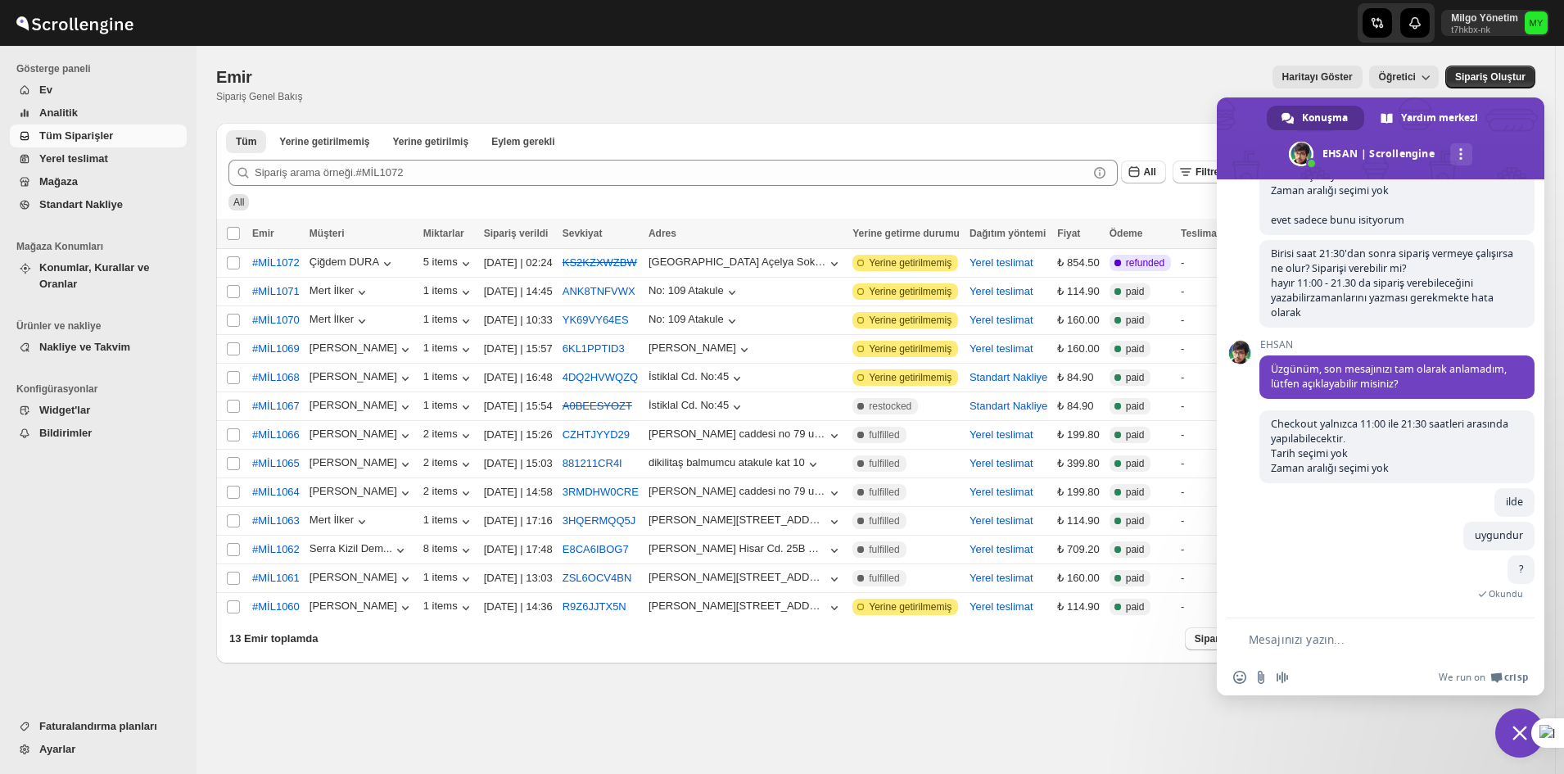
scroll to position [4253, 0]
click at [1511, 734] on span "Sohbeti kapat" at bounding box center [1520, 732] width 49 height 49
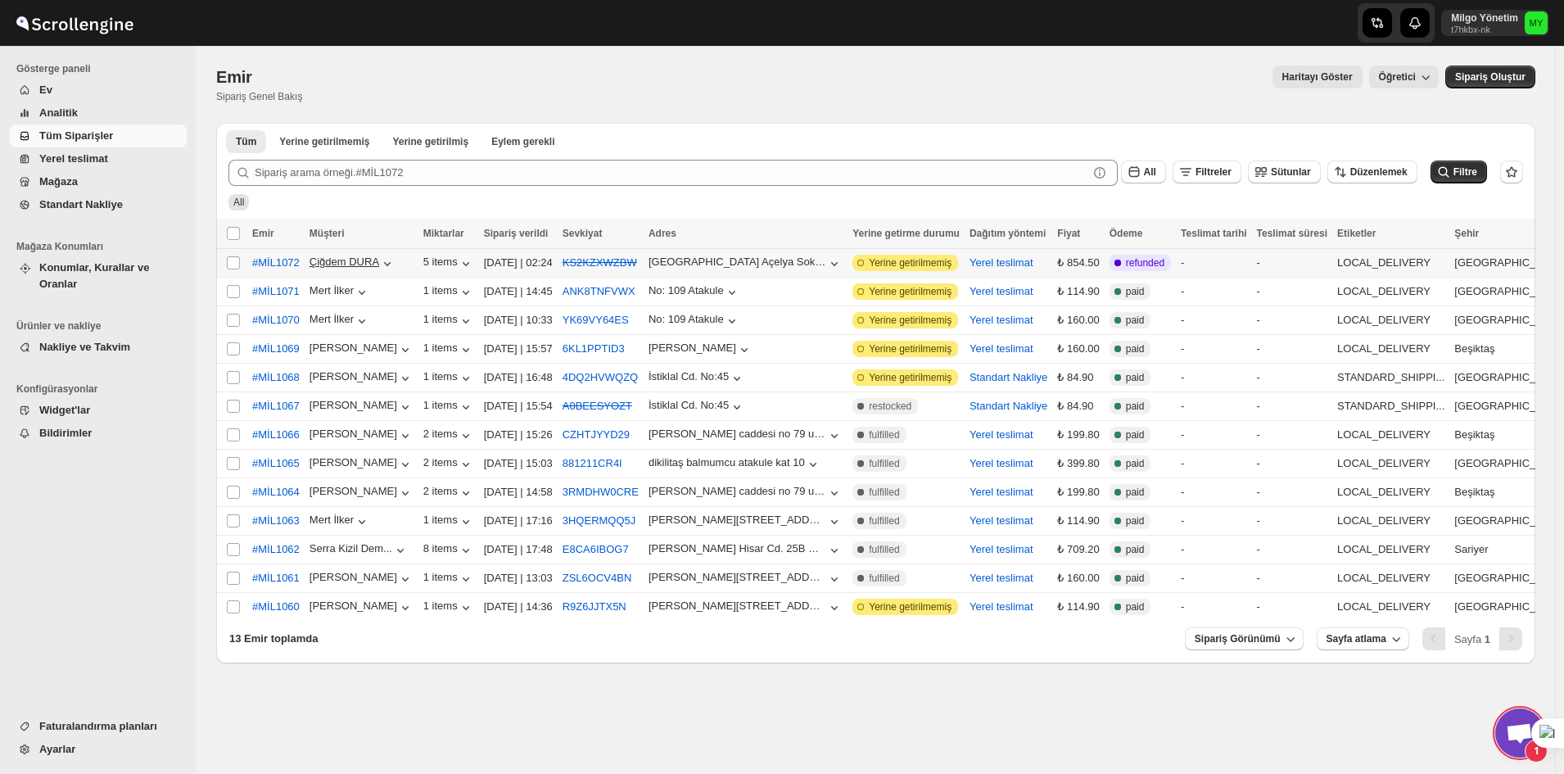
scroll to position [4278, 0]
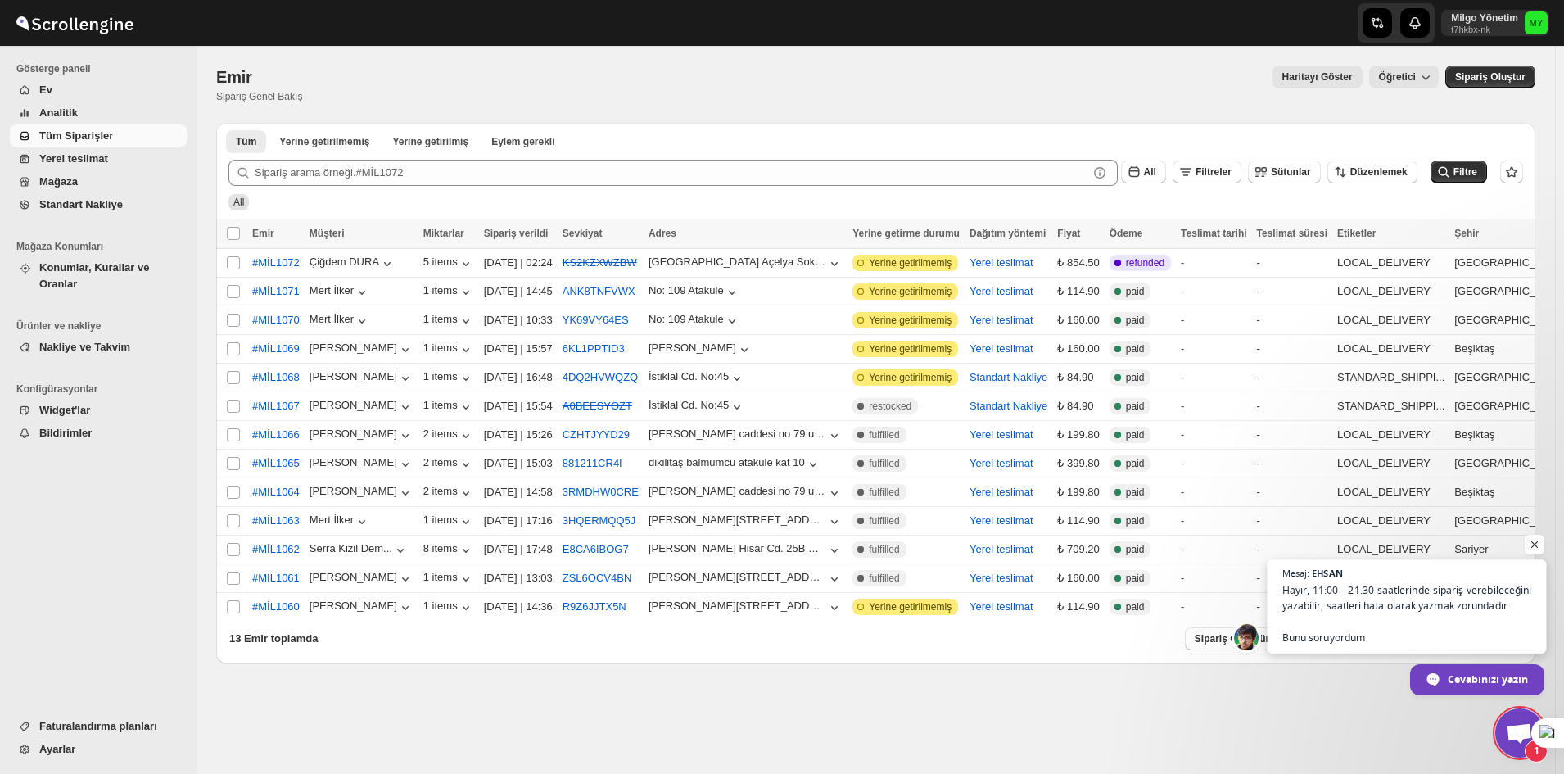
click at [1418, 602] on span "Hayır, 11:00 - 21.30 saatlerinde sipariş verebileceğini yazabilir, saatleri hat…" at bounding box center [1408, 613] width 250 height 63
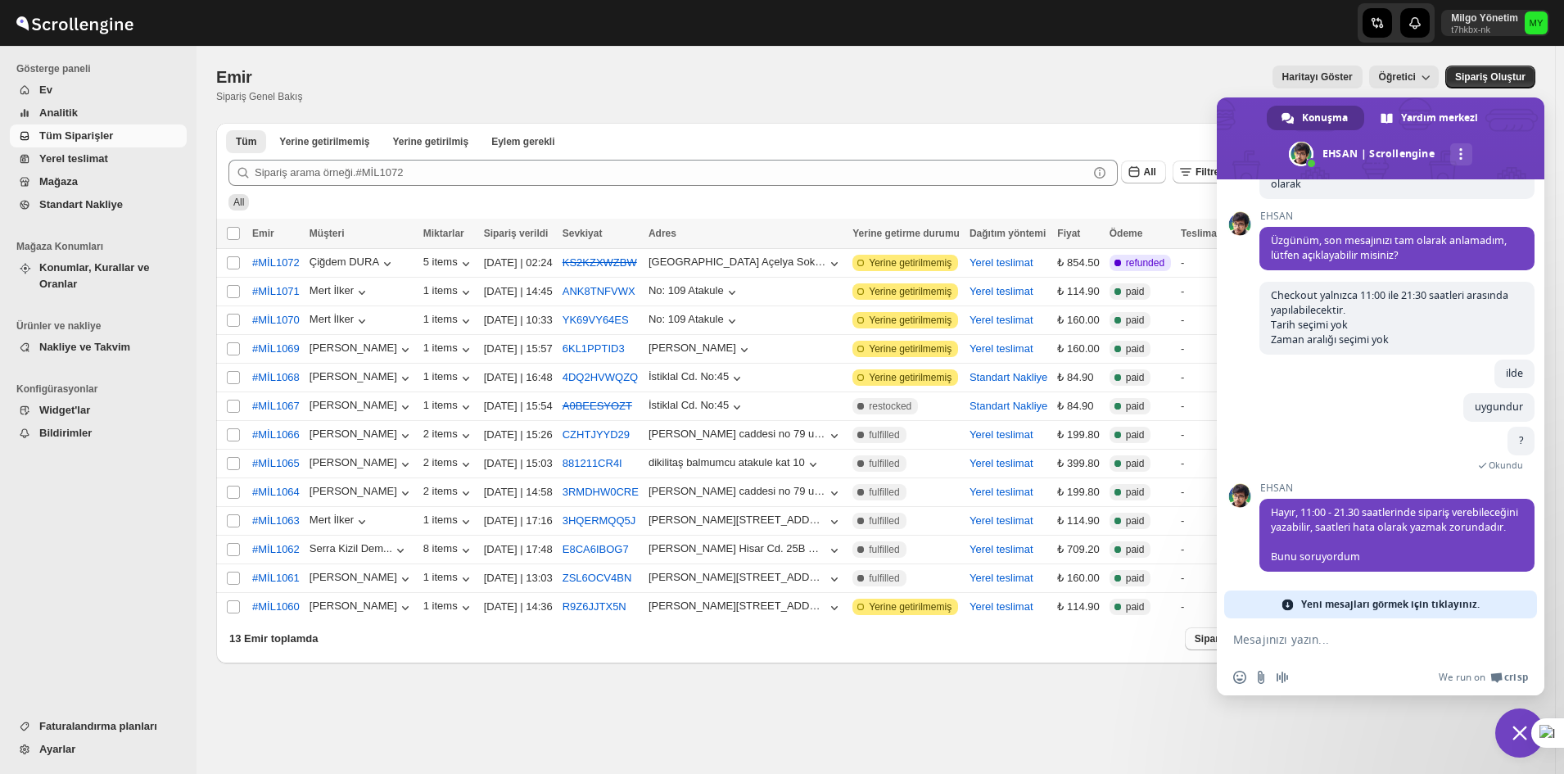
scroll to position [4396, 0]
click at [745, 133] on ul "Tüm Yerine getirilmemiş Yerine getirilmiş Eylem gerekli Tab Filters" at bounding box center [876, 140] width 1306 height 23
drag, startPoint x: 1385, startPoint y: 510, endPoint x: 1472, endPoint y: 528, distance: 88.7
click at [1472, 528] on span "Hayır, 11:00 - 21.30 saatlerinde sipariş verebileceğini yazabilir, saatleri hat…" at bounding box center [1397, 535] width 275 height 73
click at [1410, 534] on span "Hayır, 11:00 - 21.30 saatlerinde sipariş verebileceğini yazabilir, saatleri hat…" at bounding box center [1397, 535] width 275 height 73
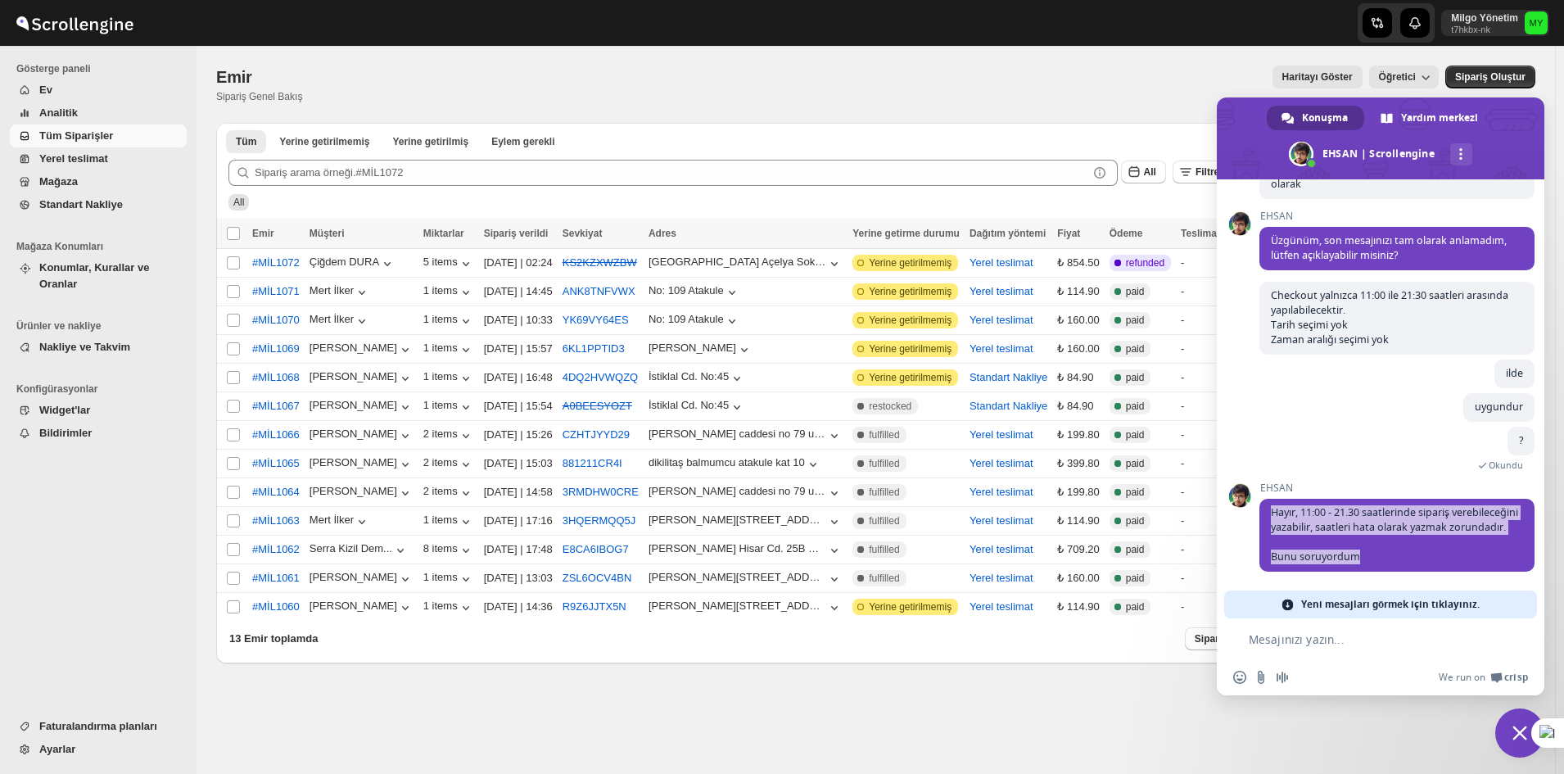
drag, startPoint x: 1360, startPoint y: 551, endPoint x: 1252, endPoint y: 495, distance: 122.7
click at [1252, 495] on div "Scrollengine How can I help you in setup? Çarşamba, 17 Eylül merhaba 17.09.2025…" at bounding box center [1381, 398] width 328 height 439
click at [1285, 650] on form at bounding box center [1362, 640] width 259 height 44
click at [1330, 609] on span "Yeni mesajları görmek için tıklayınız." at bounding box center [1390, 605] width 179 height 28
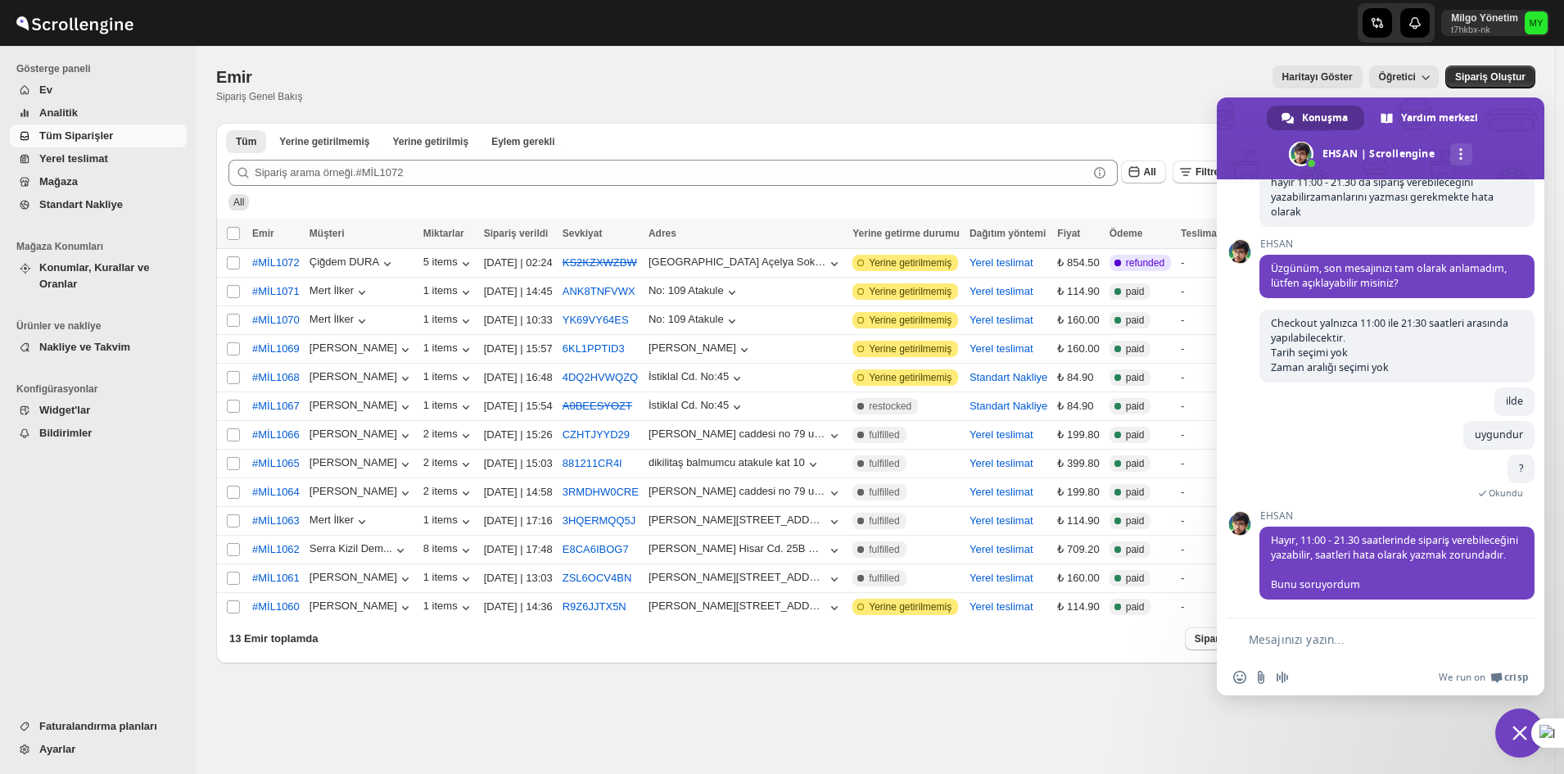
click at [1350, 631] on form at bounding box center [1362, 640] width 259 height 44
click at [1342, 636] on textarea "Mesajınızı yazın..." at bounding box center [1370, 639] width 243 height 15
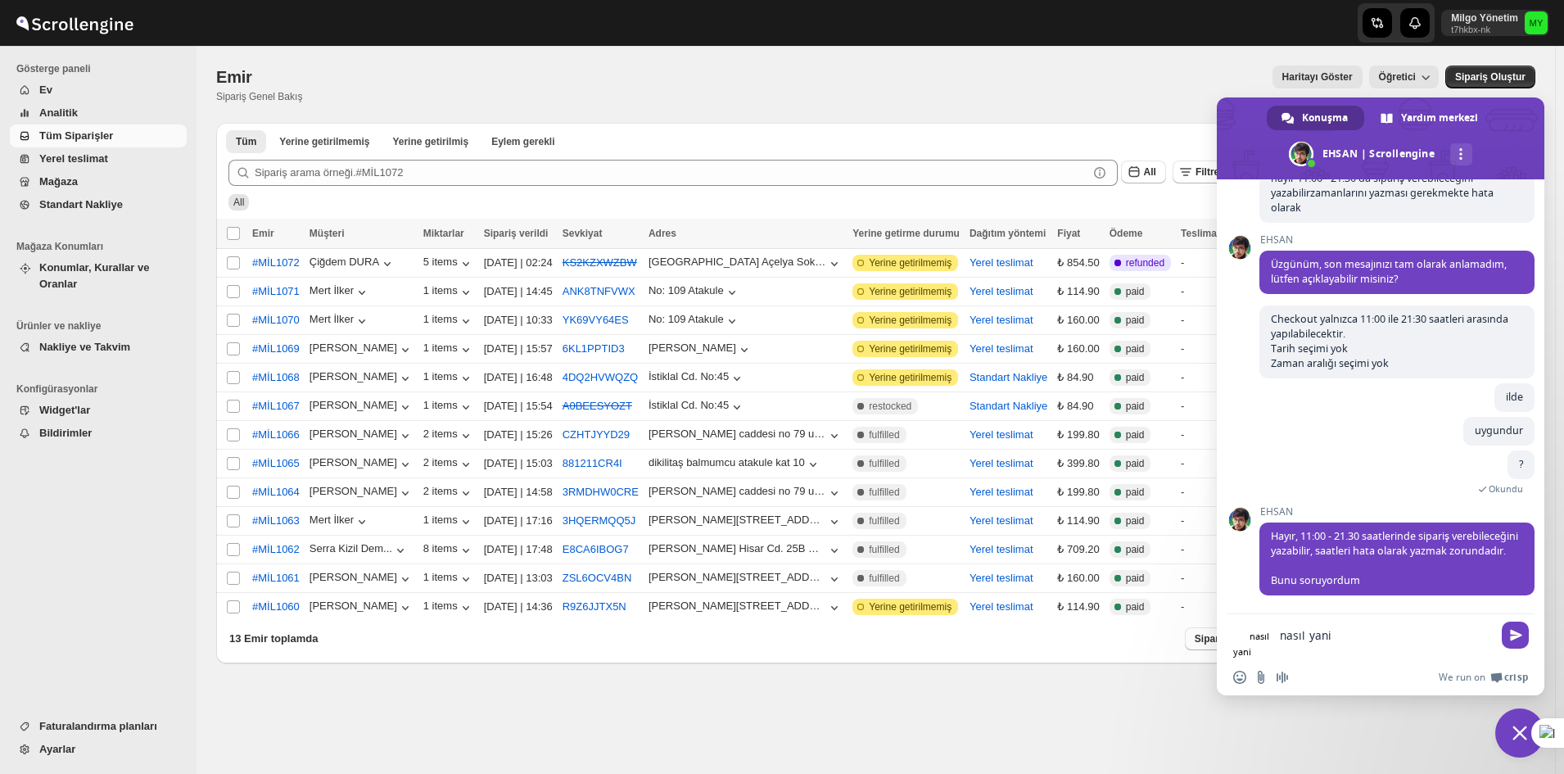
type textarea "nasıl yani ?"
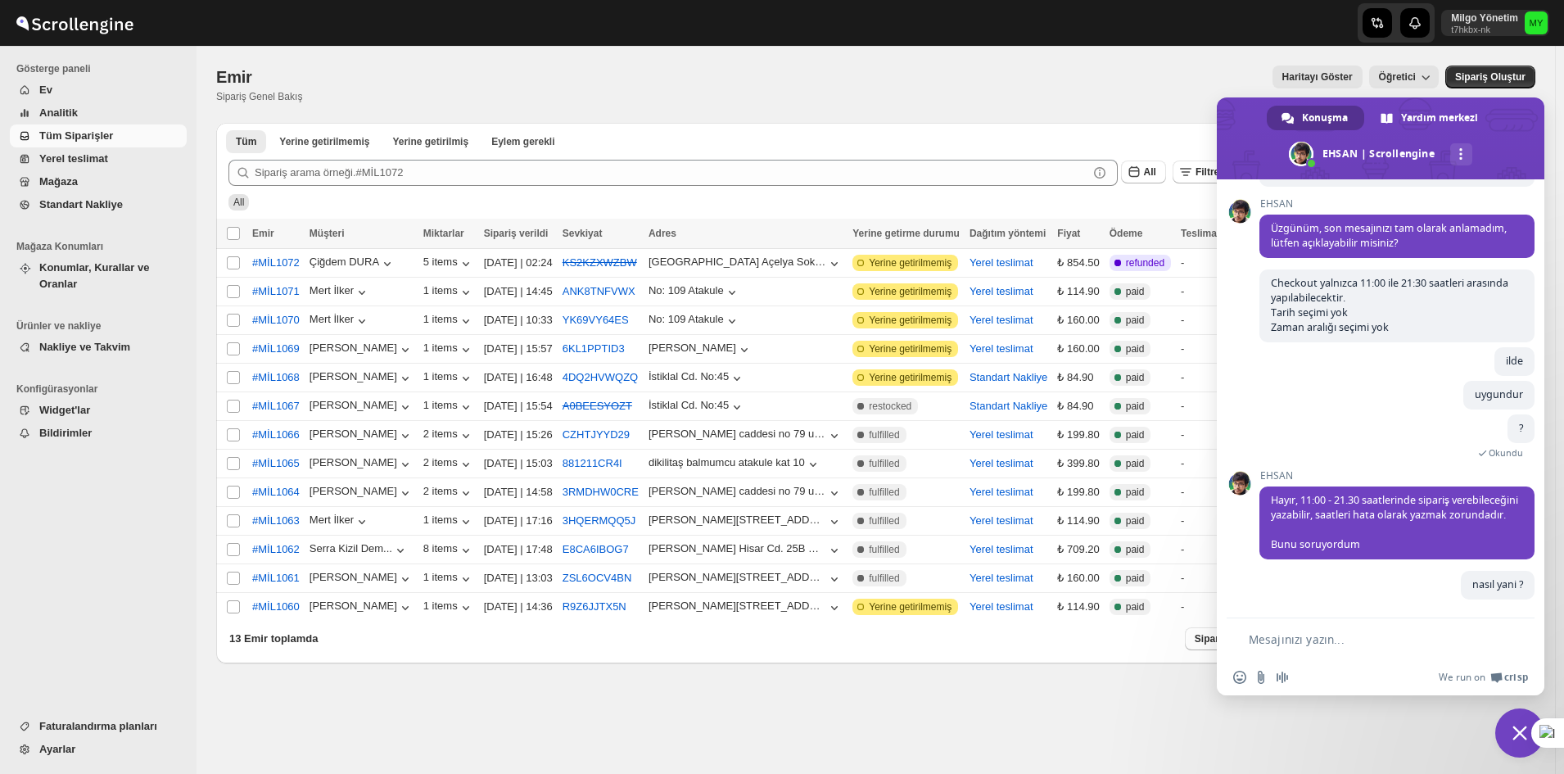
scroll to position [4408, 0]
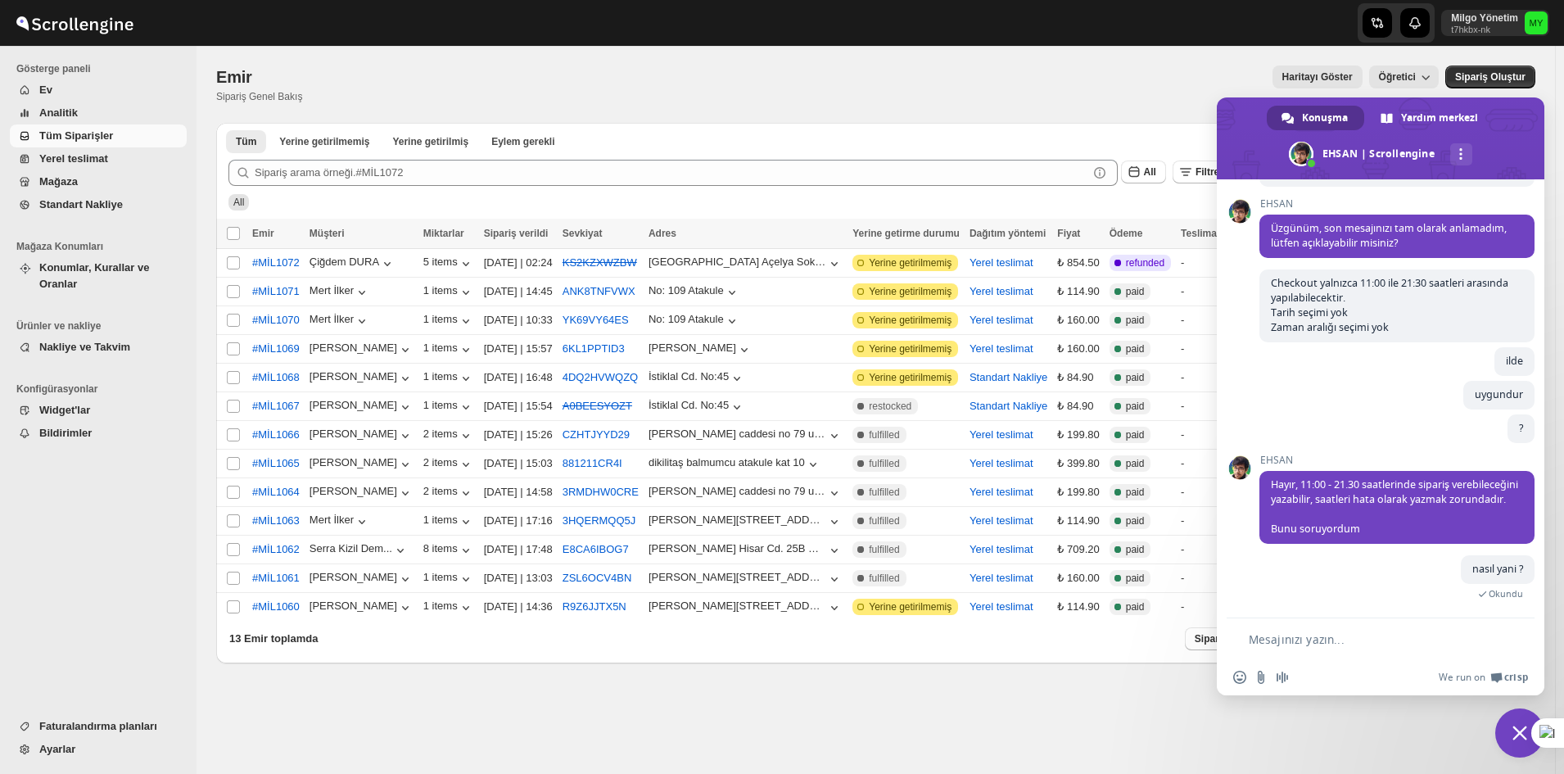
click at [1501, 717] on span "Sohbeti kapat" at bounding box center [1520, 732] width 49 height 49
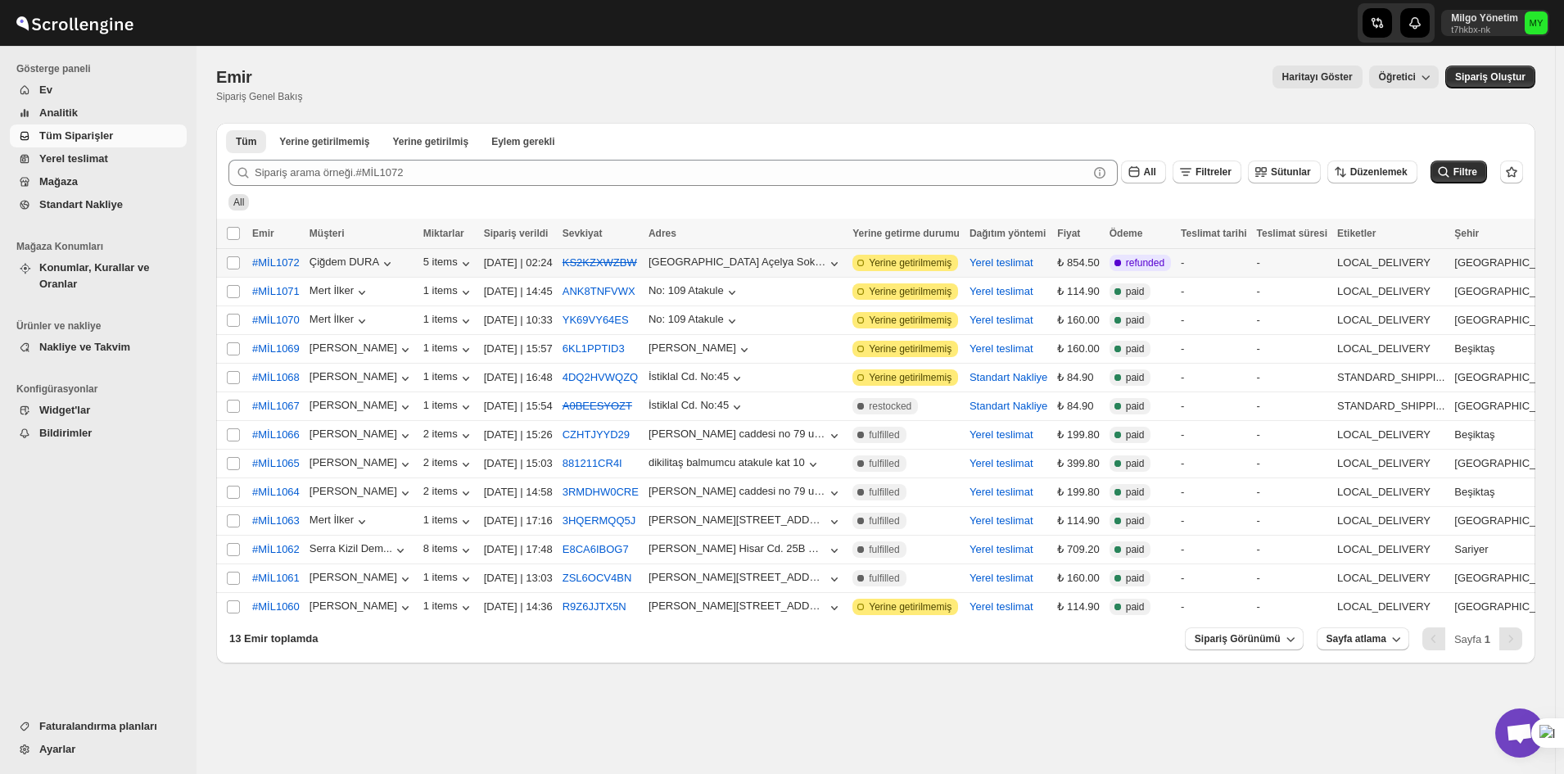
click at [1161, 262] on span "refunded" at bounding box center [1145, 262] width 38 height 13
click at [1519, 735] on span "Açık sohbet" at bounding box center [1519, 734] width 27 height 23
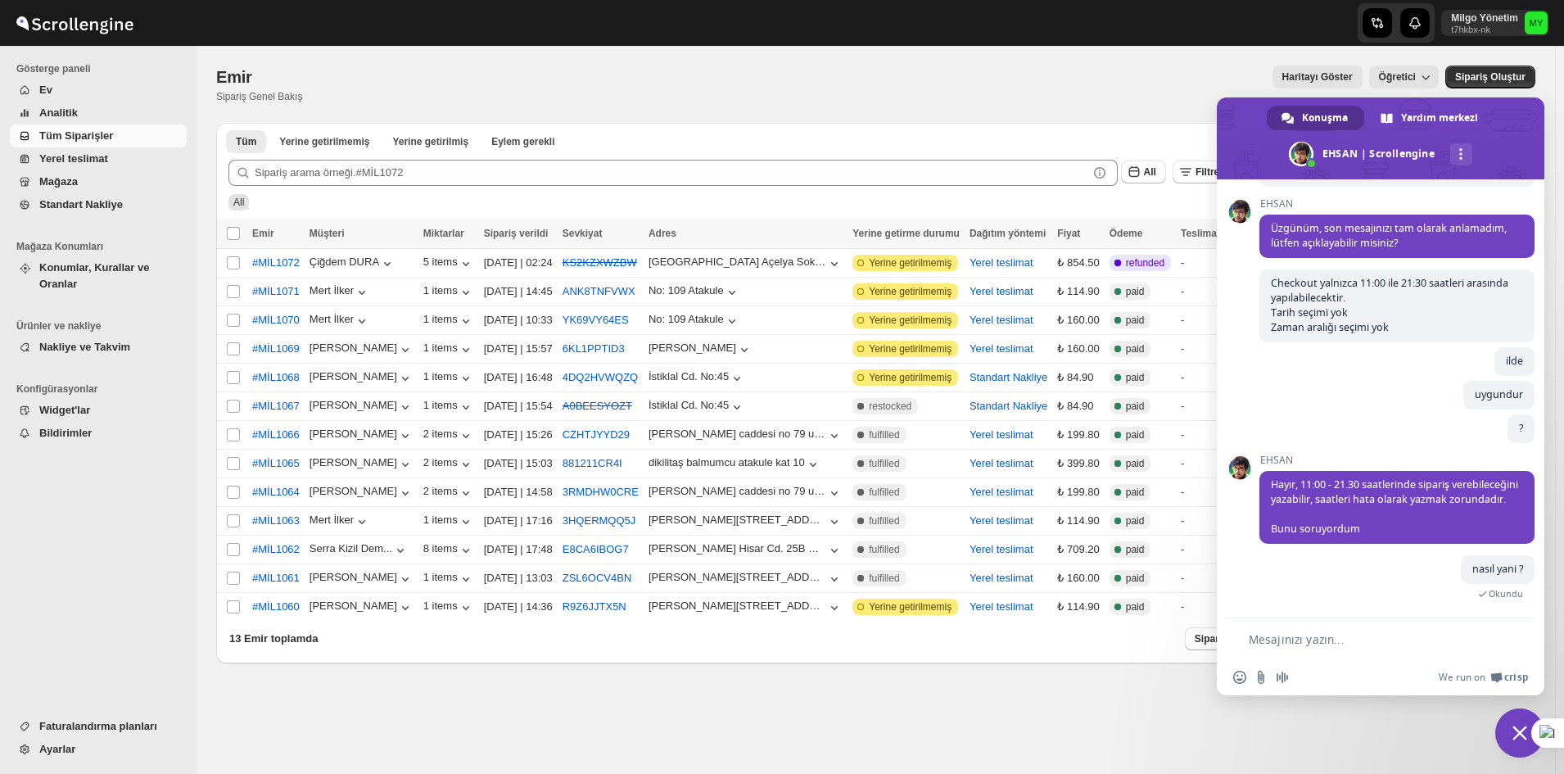
click at [1506, 719] on span "Sohbeti kapat" at bounding box center [1520, 732] width 49 height 49
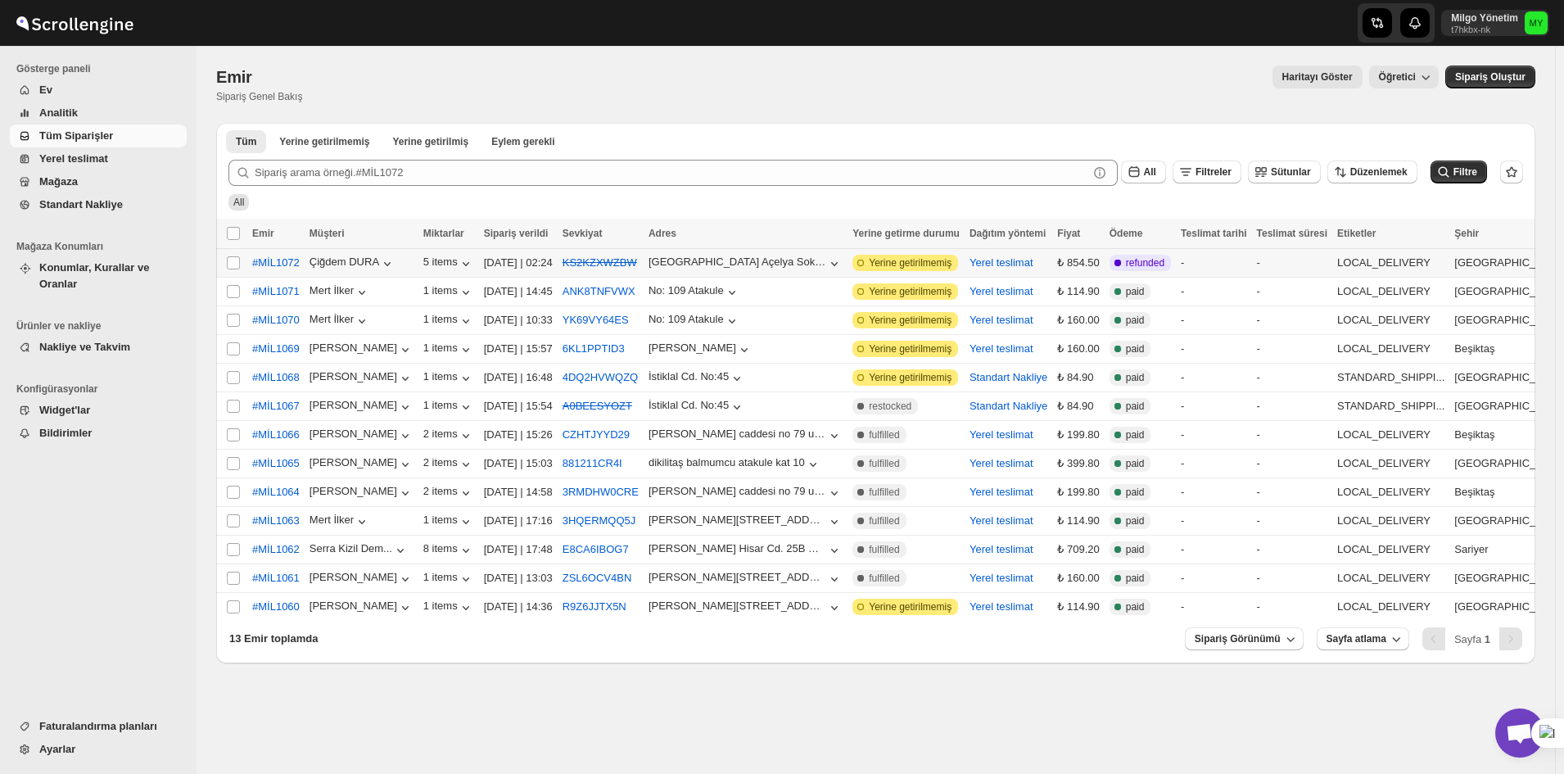
click at [1160, 264] on span "refunded" at bounding box center [1145, 262] width 38 height 13
click at [482, 134] on button "Eylem gerekli" at bounding box center [523, 141] width 83 height 23
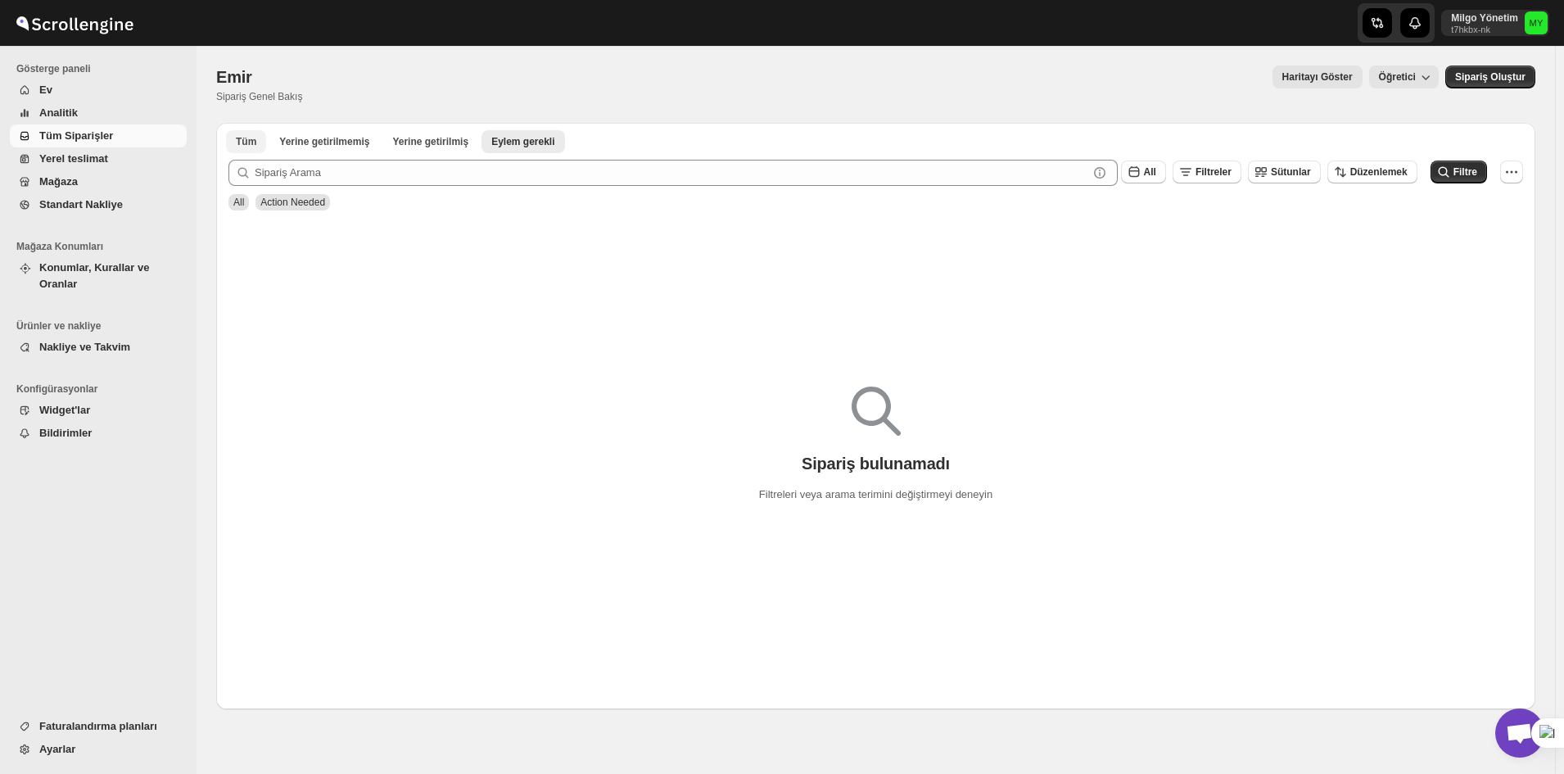
click at [252, 134] on button "Tüm" at bounding box center [246, 141] width 40 height 23
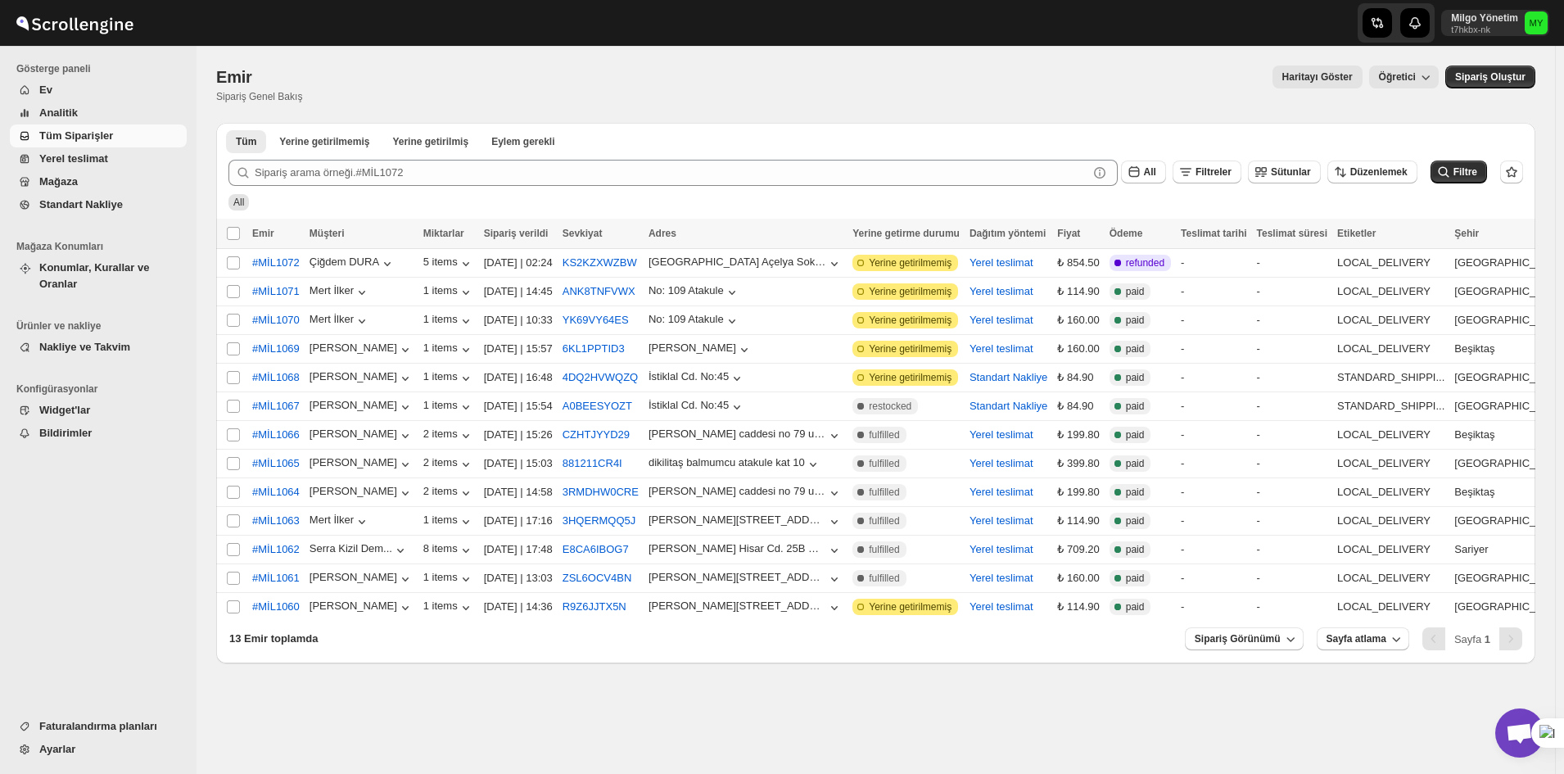
click at [71, 157] on span "Yerel teslimat" at bounding box center [73, 158] width 69 height 12
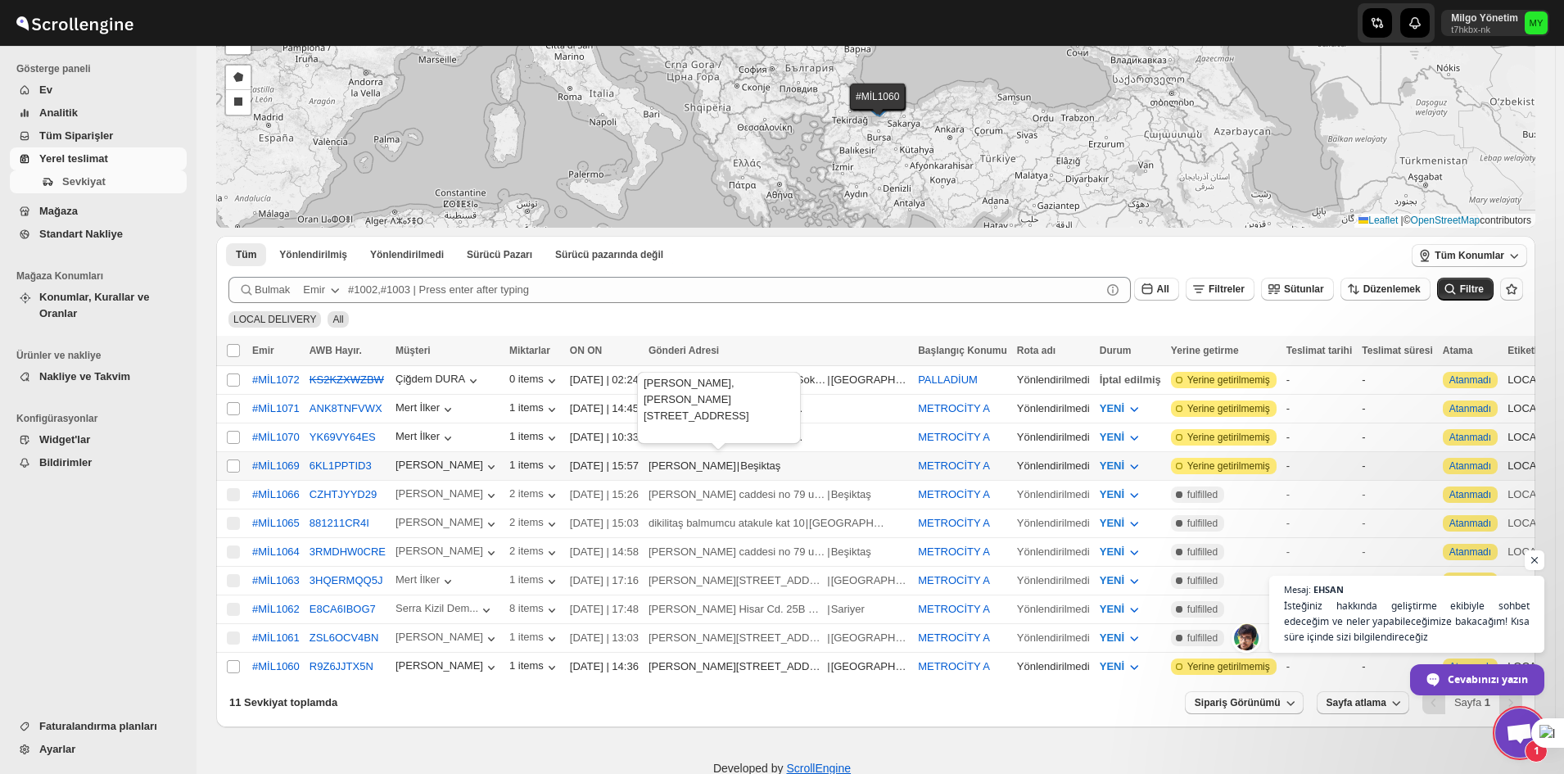
scroll to position [160, 0]
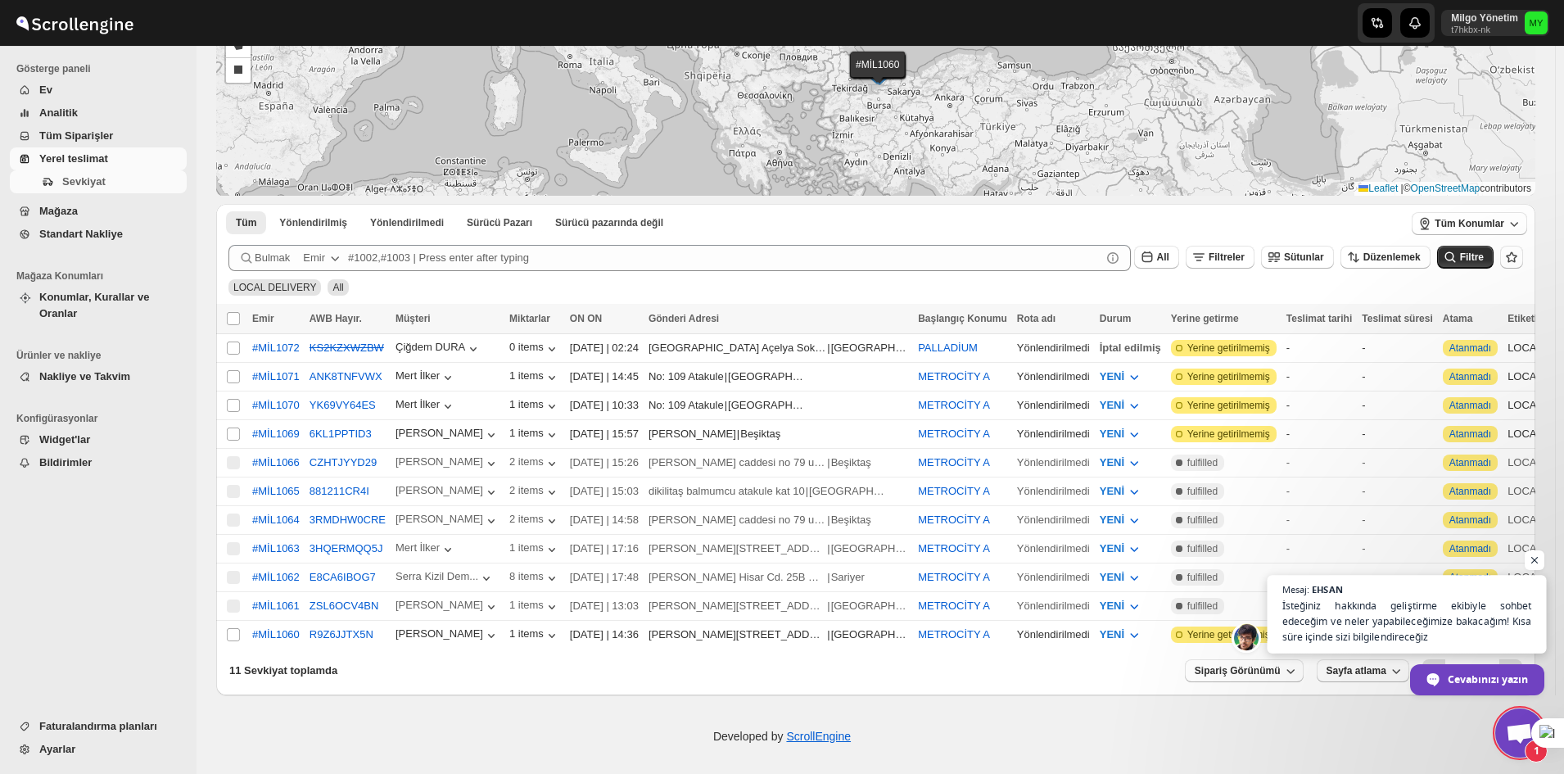
click at [1369, 627] on span "İsteğiniz hakkında geliştirme ekibiyle sohbet edeceğim ve neler yapabileceğimiz…" at bounding box center [1408, 622] width 250 height 48
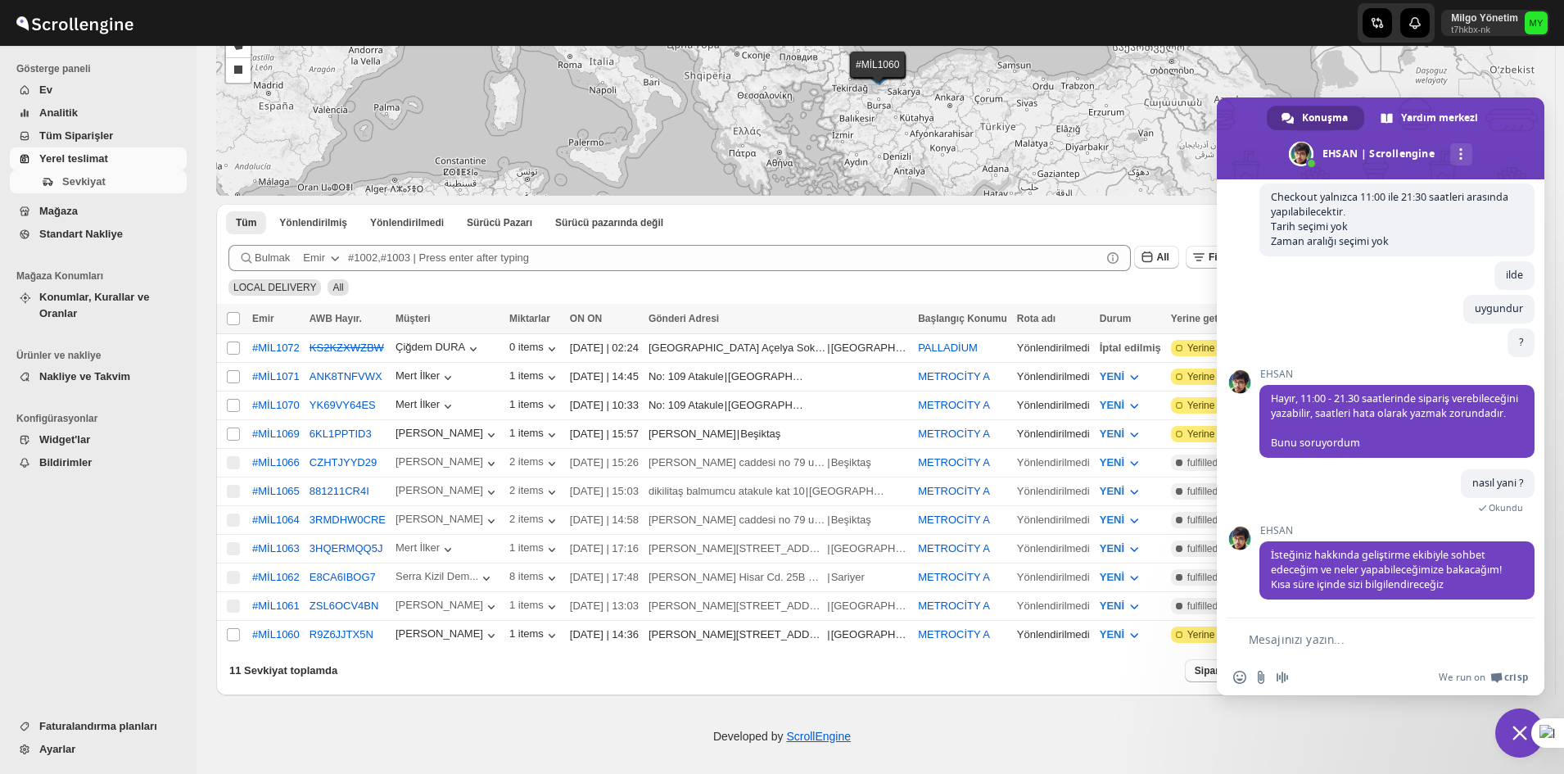
click at [1369, 630] on form at bounding box center [1362, 640] width 259 height 44
click at [1299, 625] on form at bounding box center [1362, 640] width 259 height 44
click at [1298, 628] on form at bounding box center [1362, 640] width 259 height 44
click at [1297, 634] on textarea "Mesajınızı yazın..." at bounding box center [1370, 639] width 243 height 15
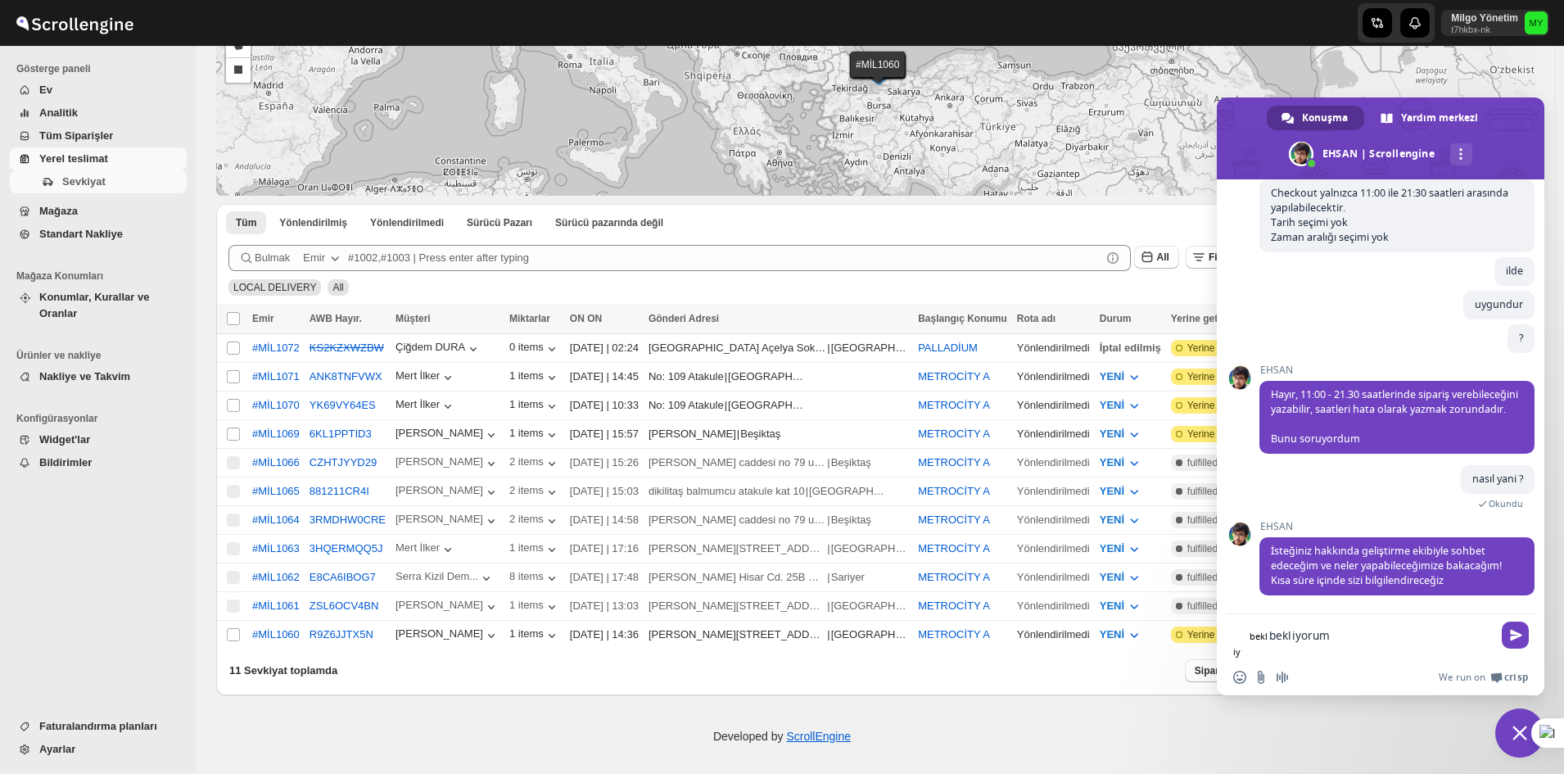
click at [1297, 634] on textarea "bekliyorum" at bounding box center [1381, 635] width 223 height 15
click at [1297, 635] on textarea "bekliyorum asdads" at bounding box center [1381, 635] width 223 height 15
click at [1304, 623] on form "bekliy bekliyorum asdads" at bounding box center [1362, 638] width 259 height 48
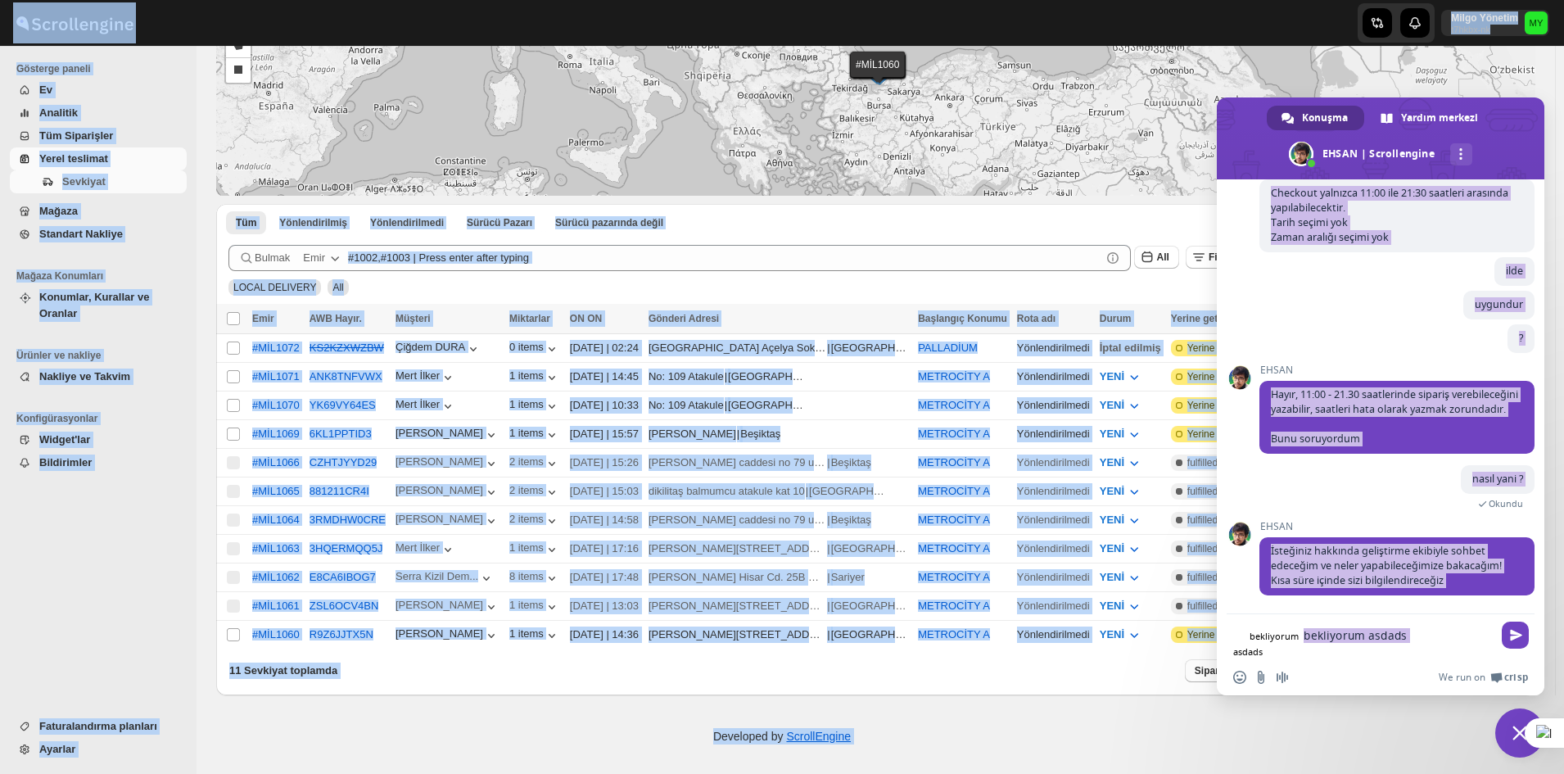
click at [1319, 641] on textarea "bekliyorum asdads" at bounding box center [1398, 635] width 188 height 15
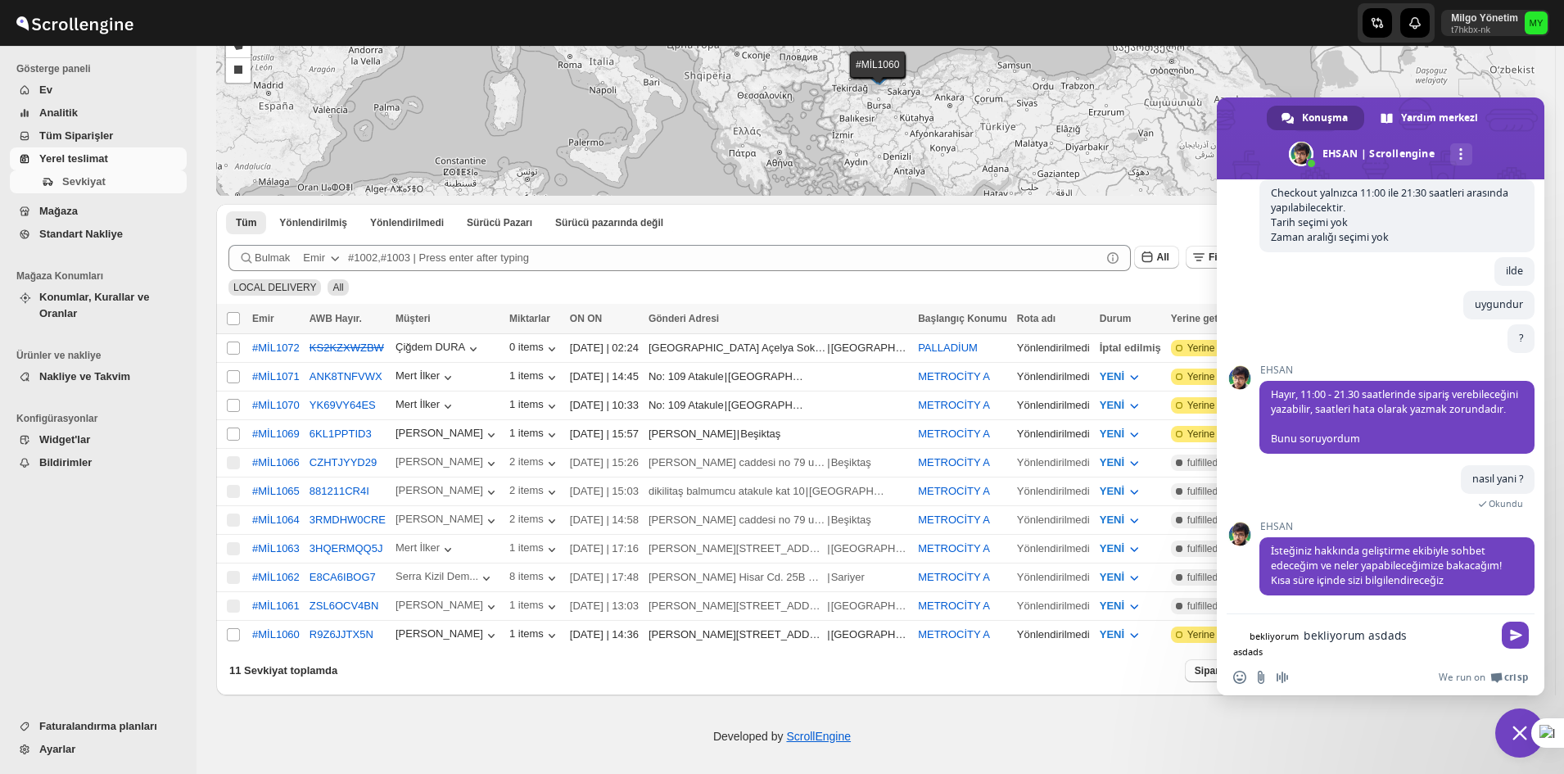
click at [1319, 641] on textarea "bekliyorum asdads" at bounding box center [1398, 635] width 188 height 15
type textarea "bekliyorum"
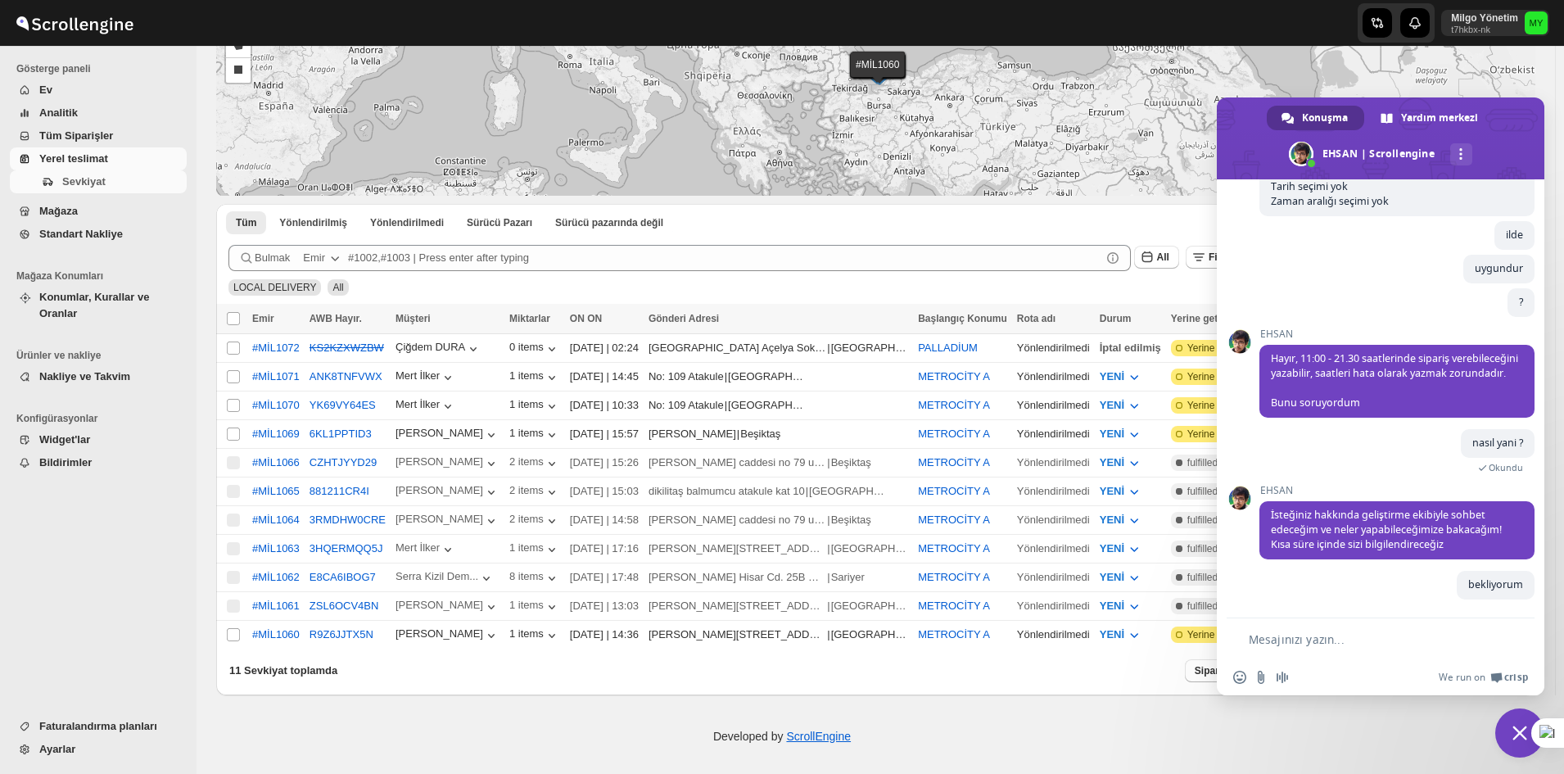
scroll to position [4534, 0]
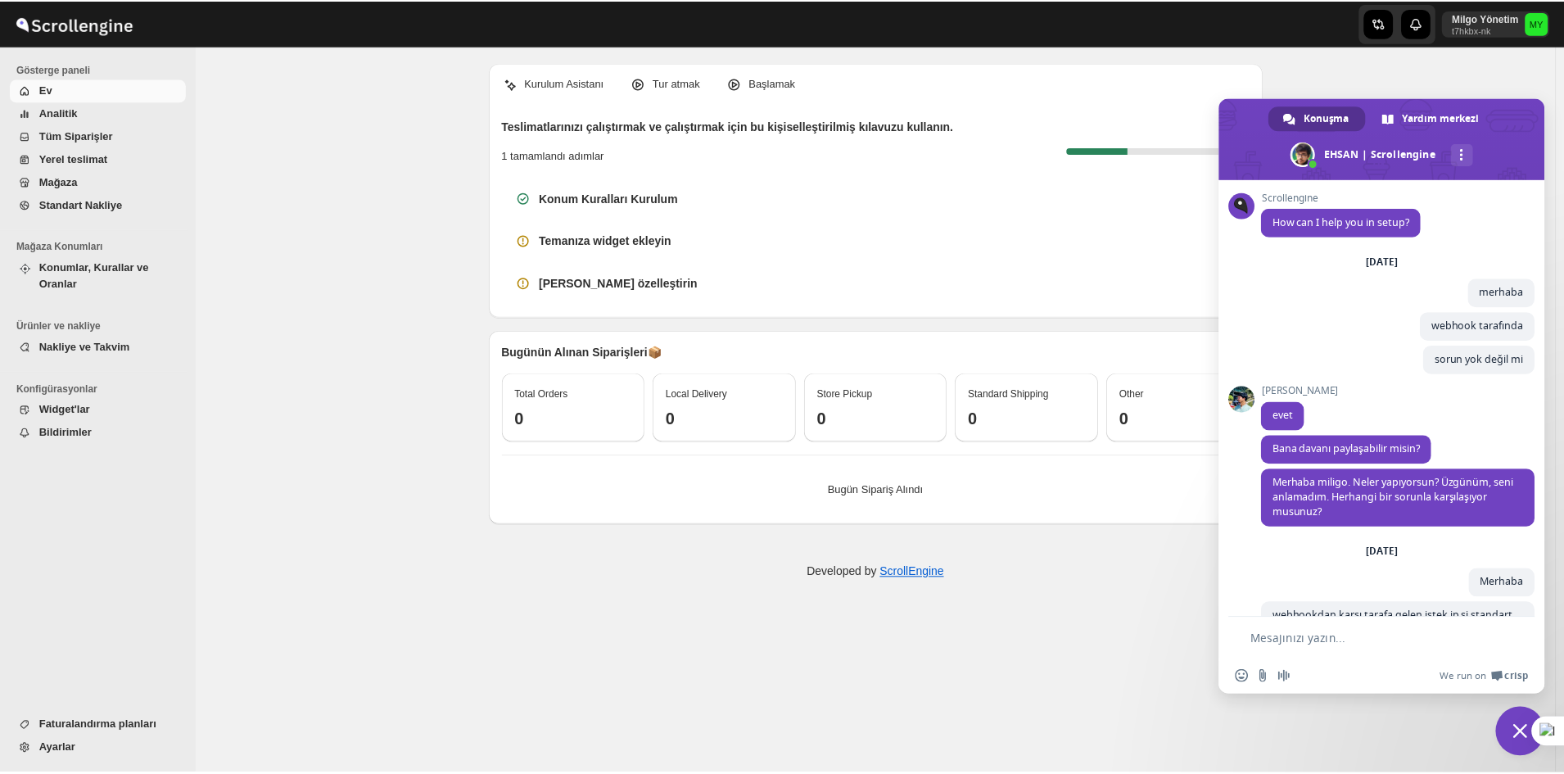
scroll to position [4534, 0]
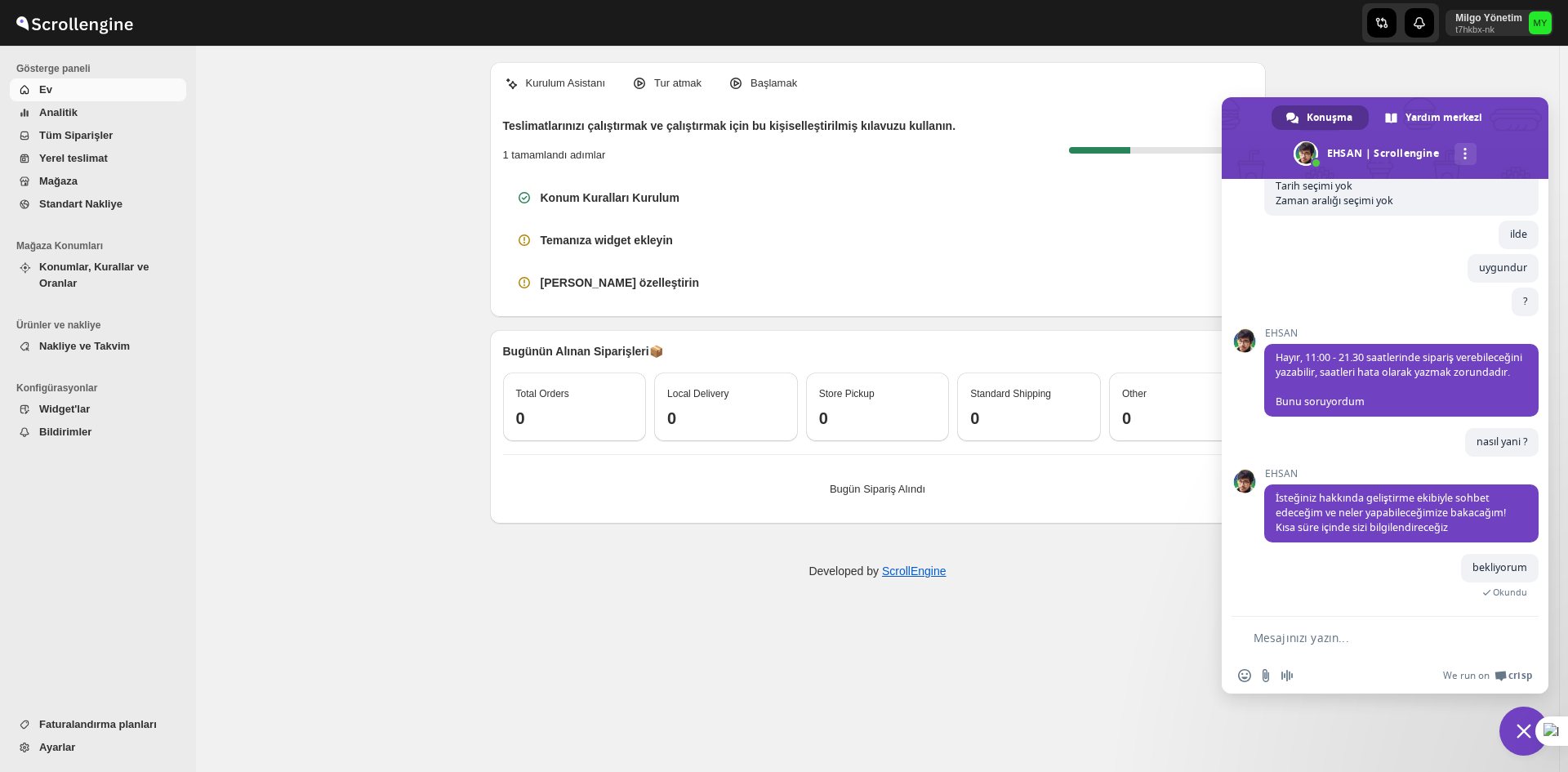
click at [85, 121] on button "Analitik" at bounding box center [98, 113] width 176 height 23
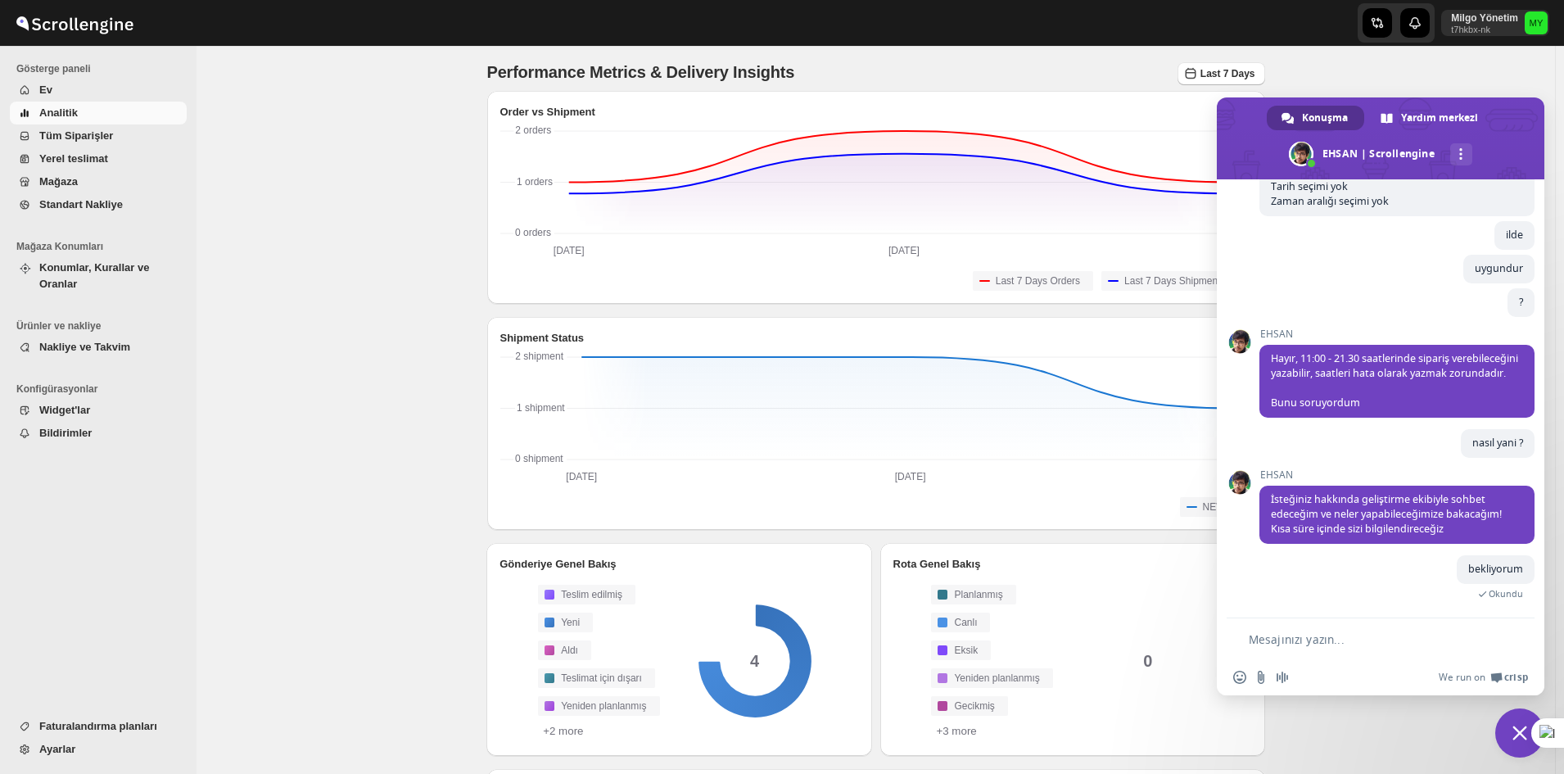
click at [93, 141] on span "Tüm Siparişler" at bounding box center [76, 135] width 74 height 12
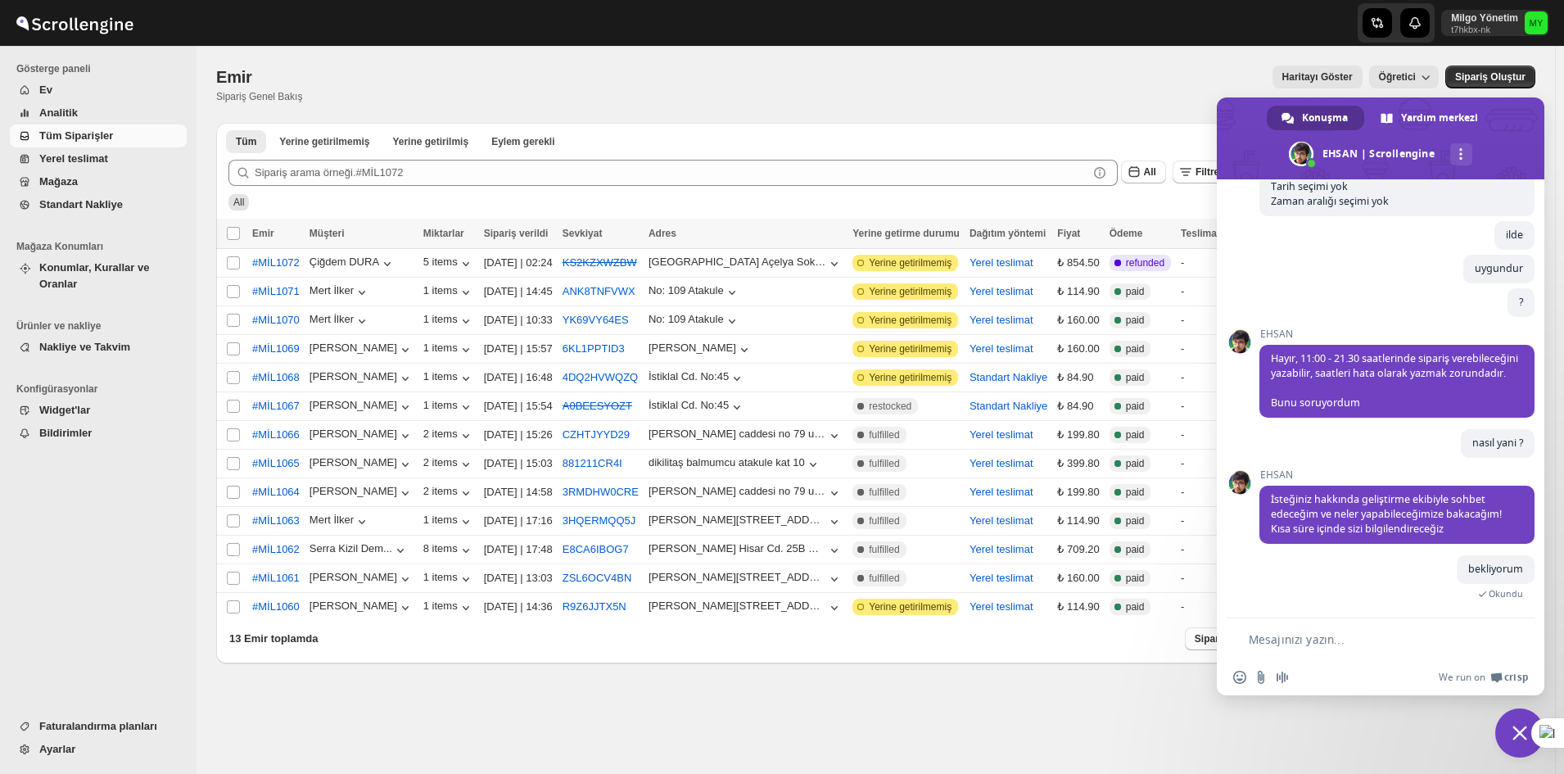
click at [1506, 731] on span "Sohbeti kapat" at bounding box center [1520, 732] width 49 height 49
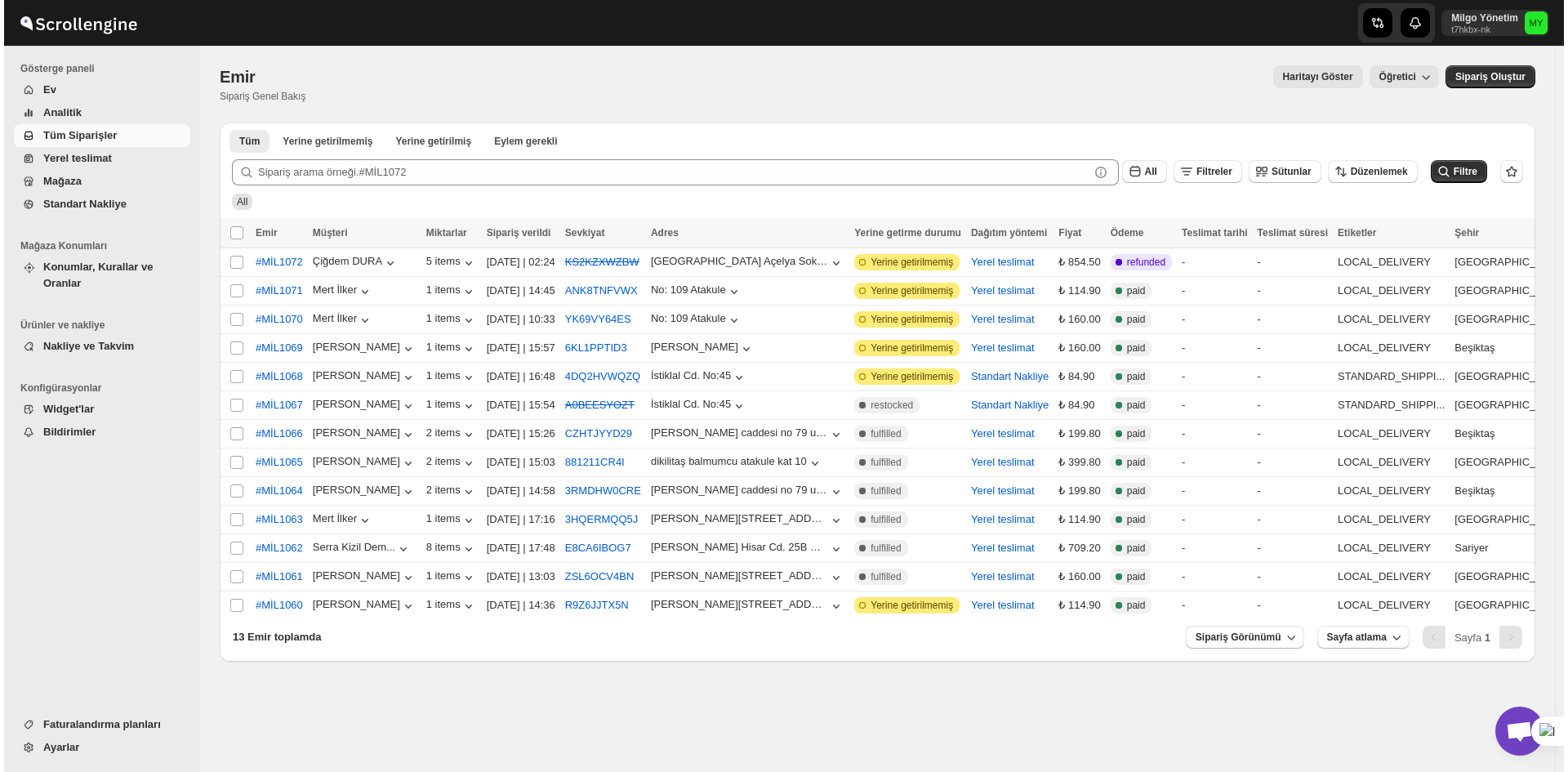
scroll to position [4522, 0]
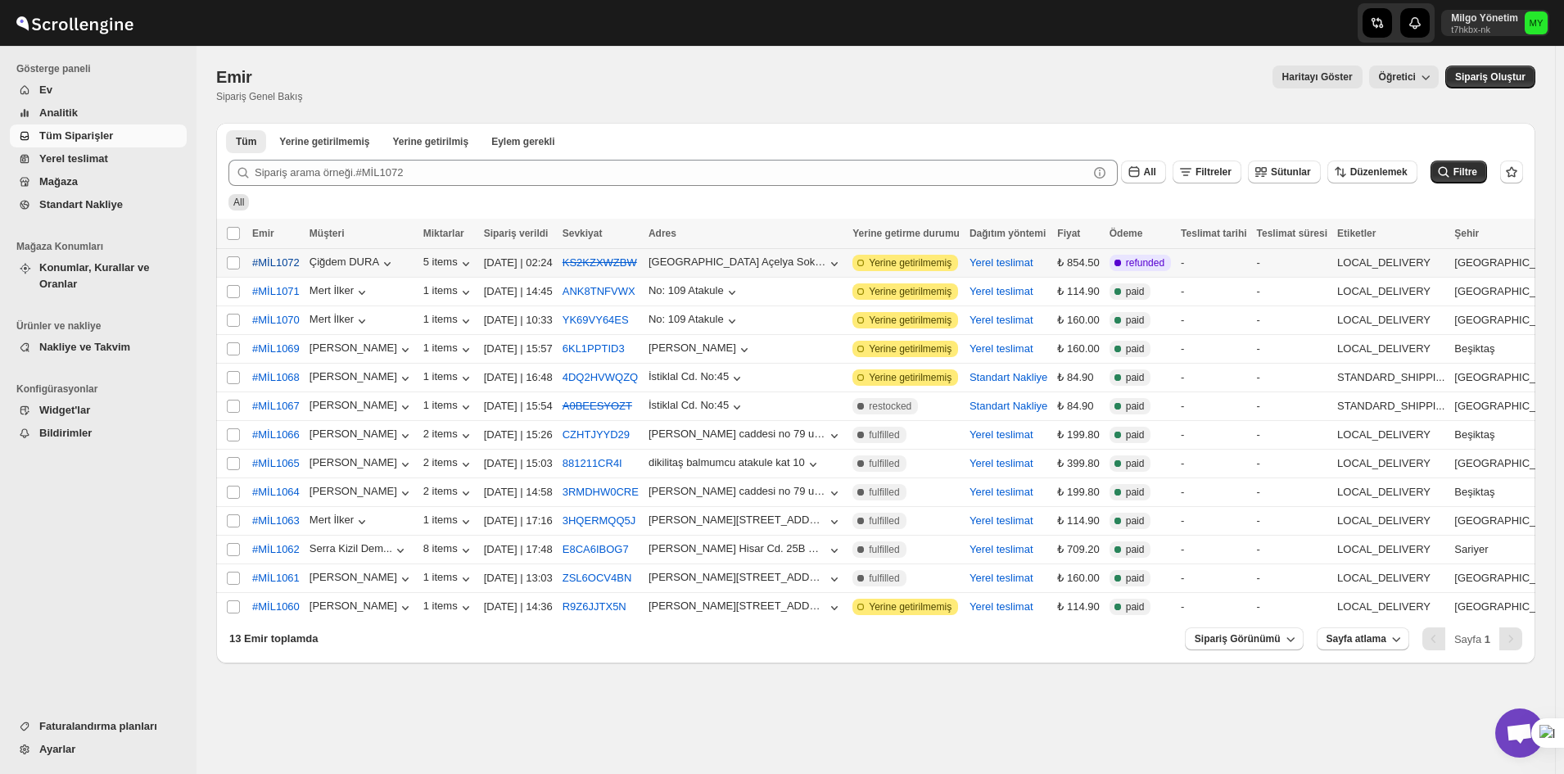
click at [282, 261] on span "#MİL1072" at bounding box center [276, 263] width 48 height 16
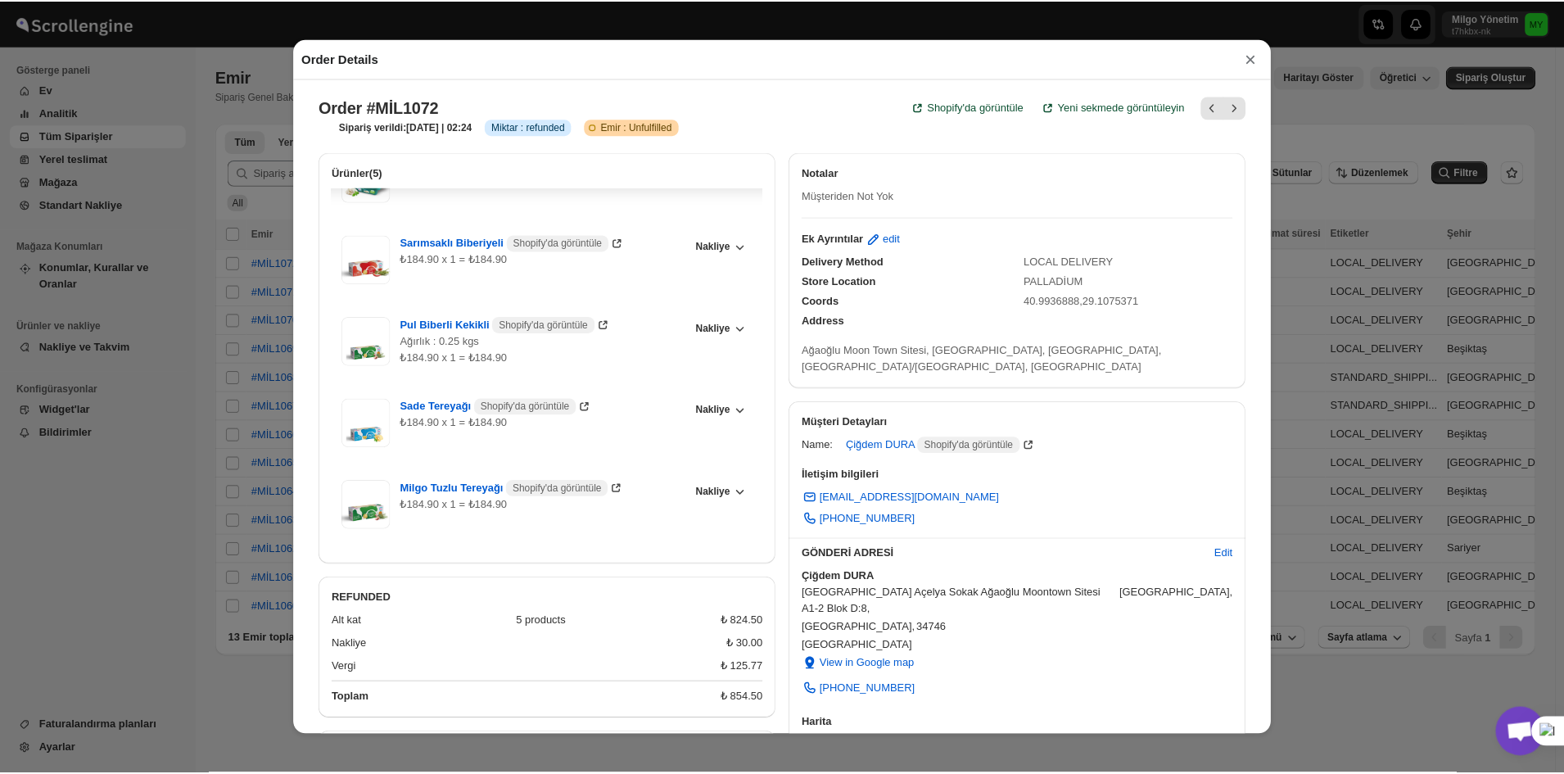
scroll to position [46, 0]
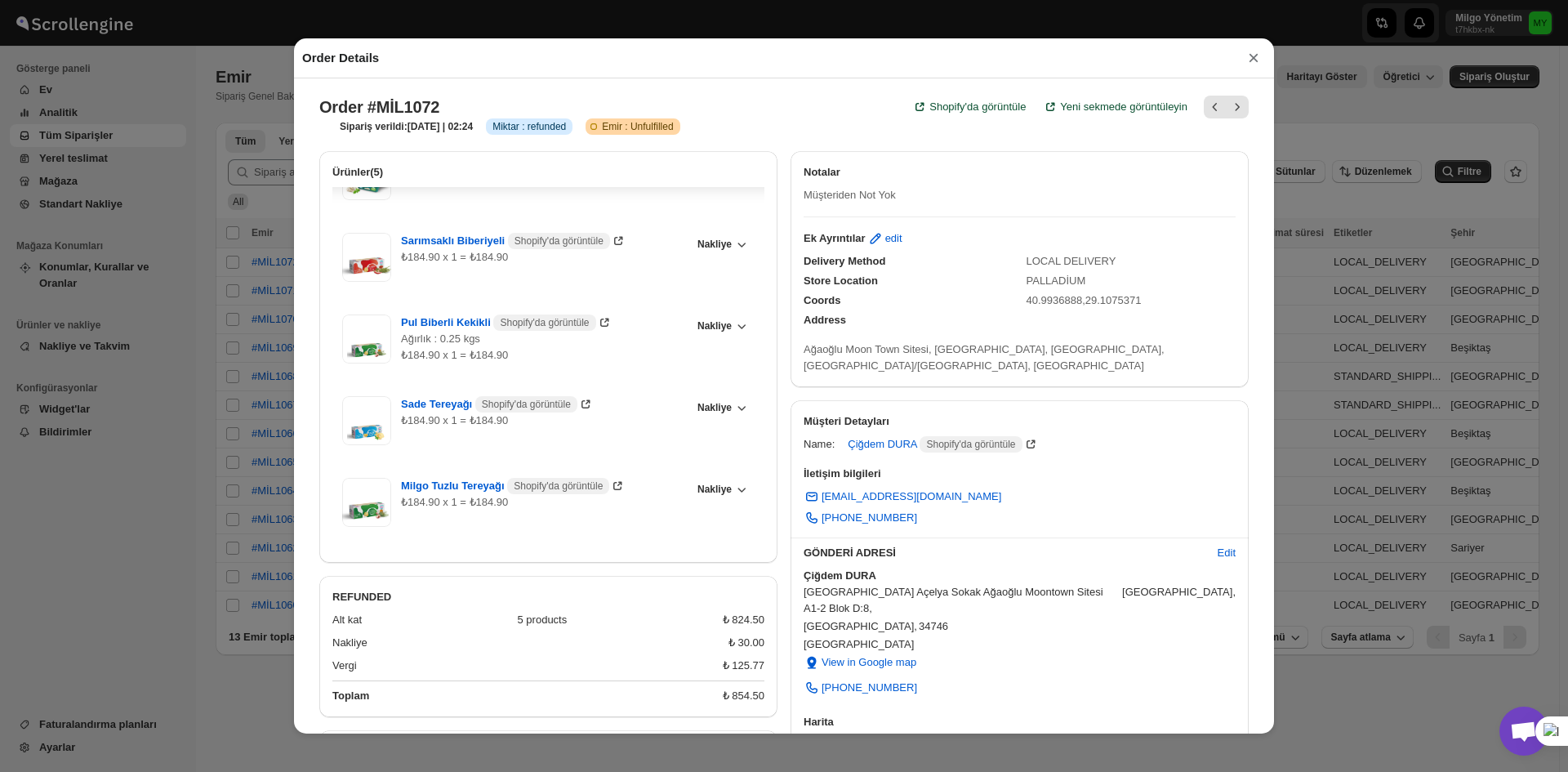
click at [1397, 298] on div "Order Details × Order #MİL1072 Shopify'da görüntüle Yeni sekmede görüntüleyin S…" at bounding box center [784, 386] width 1568 height 772
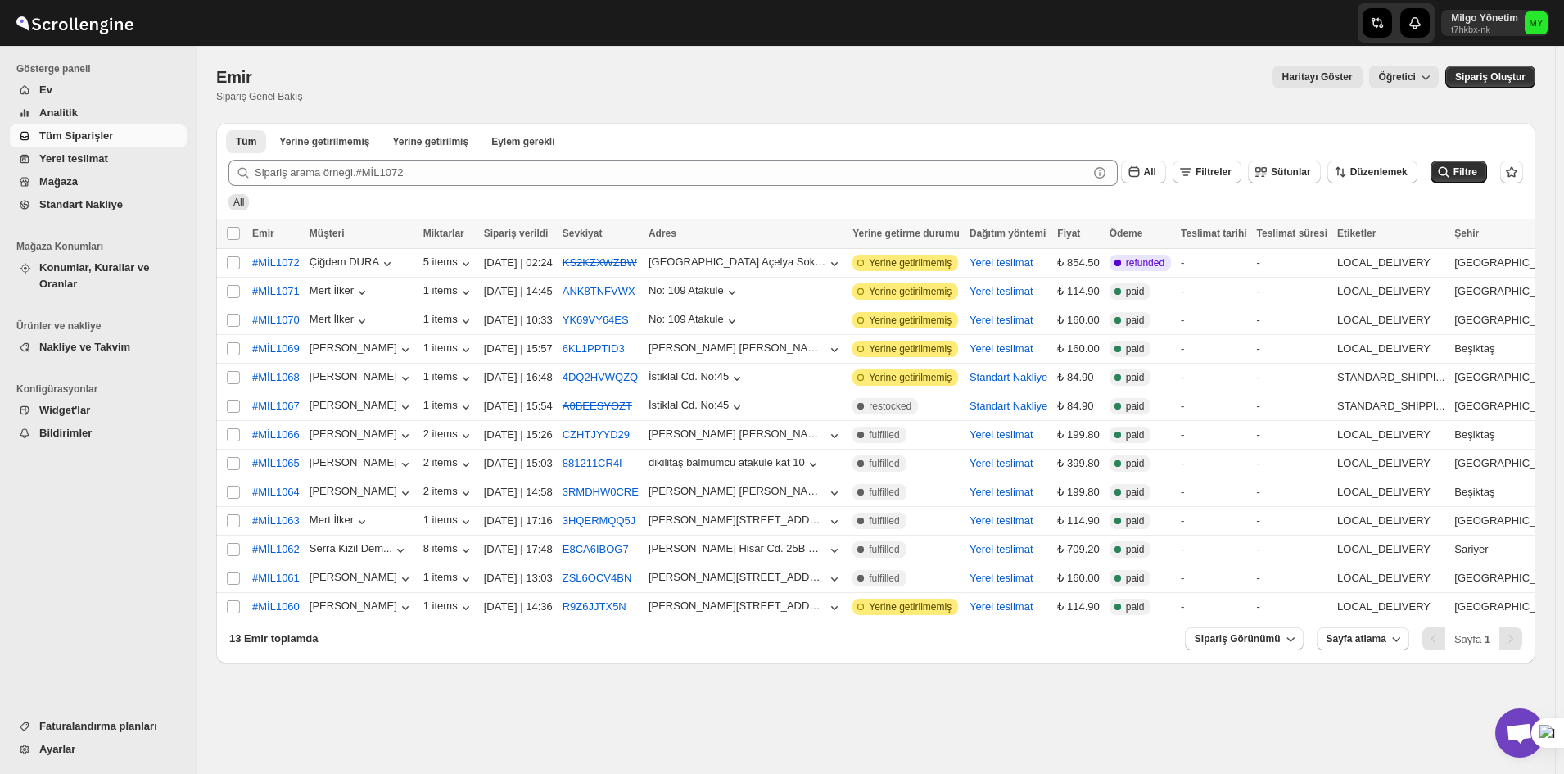
scroll to position [4534, 0]
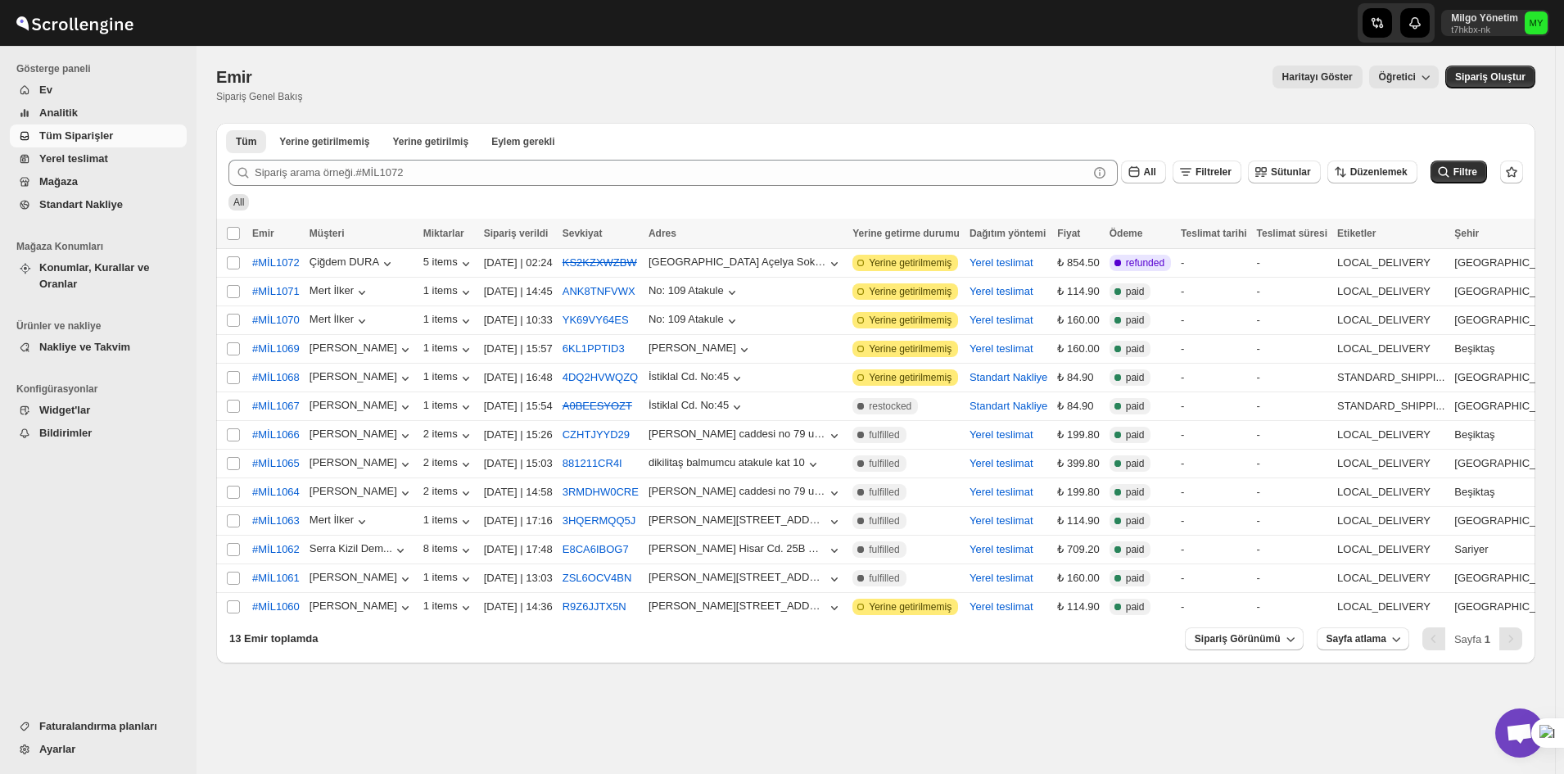
scroll to position [4534, 0]
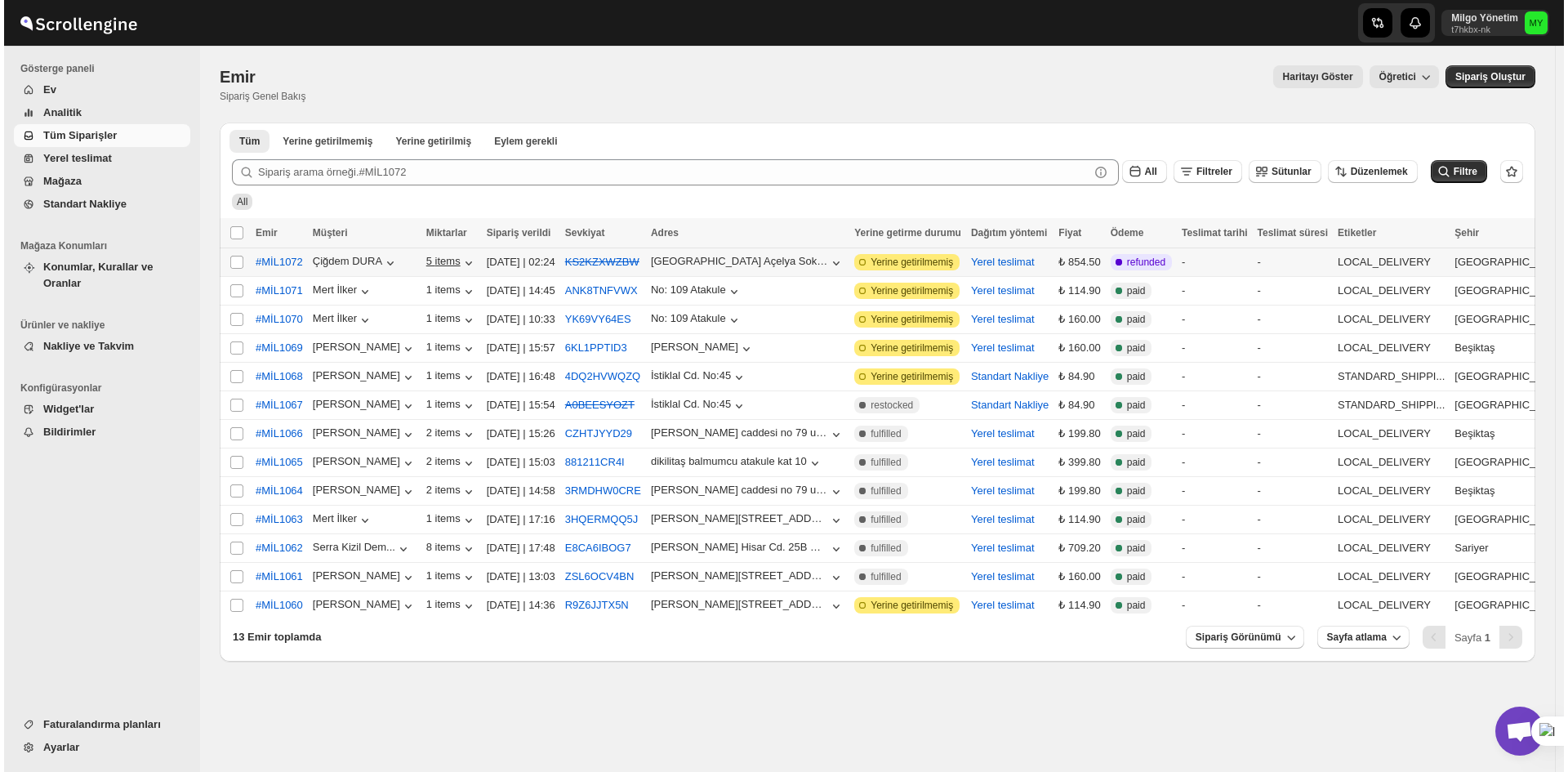
scroll to position [4522, 0]
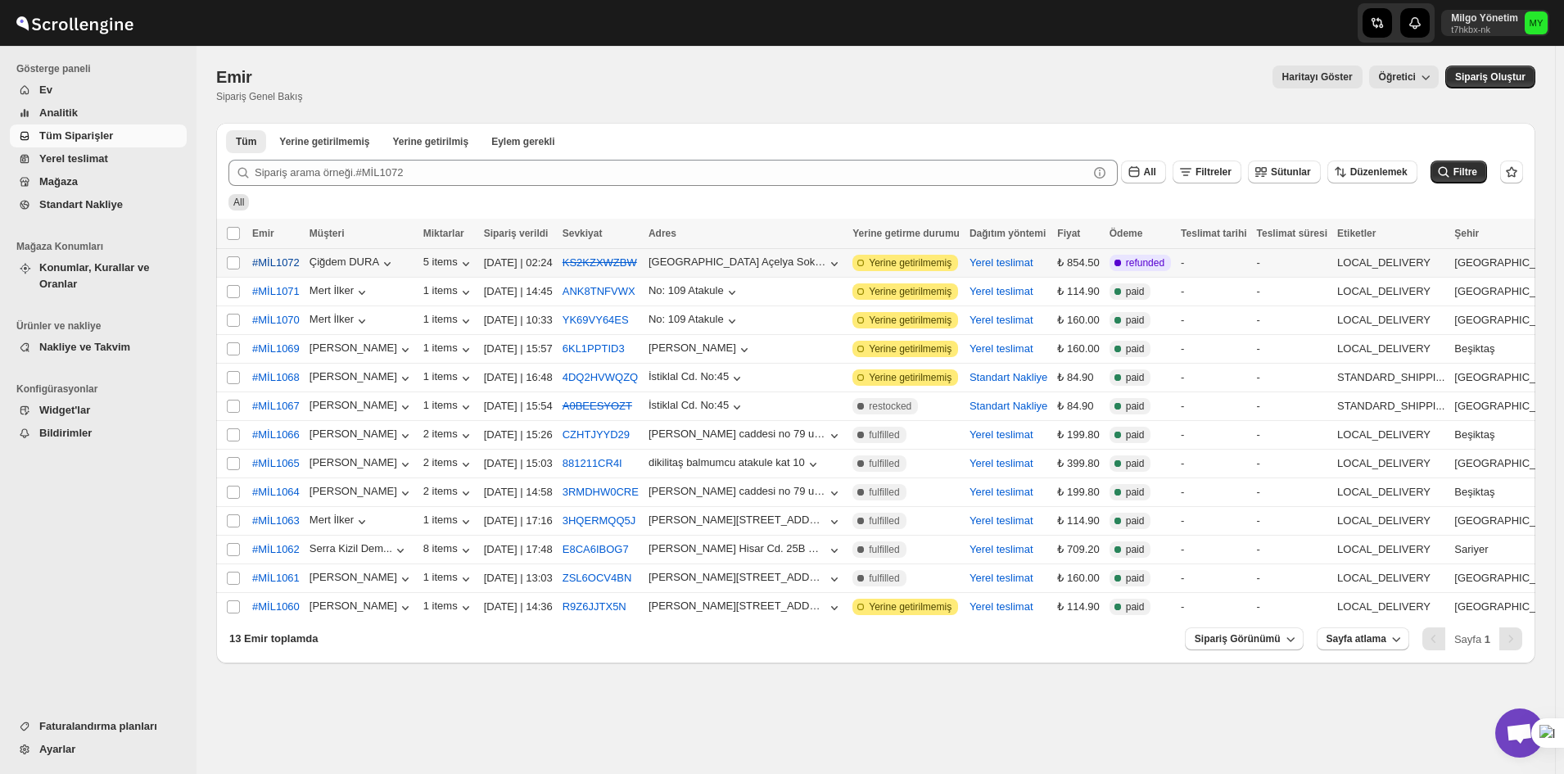
click at [287, 264] on span "#MİL1072" at bounding box center [276, 263] width 48 height 16
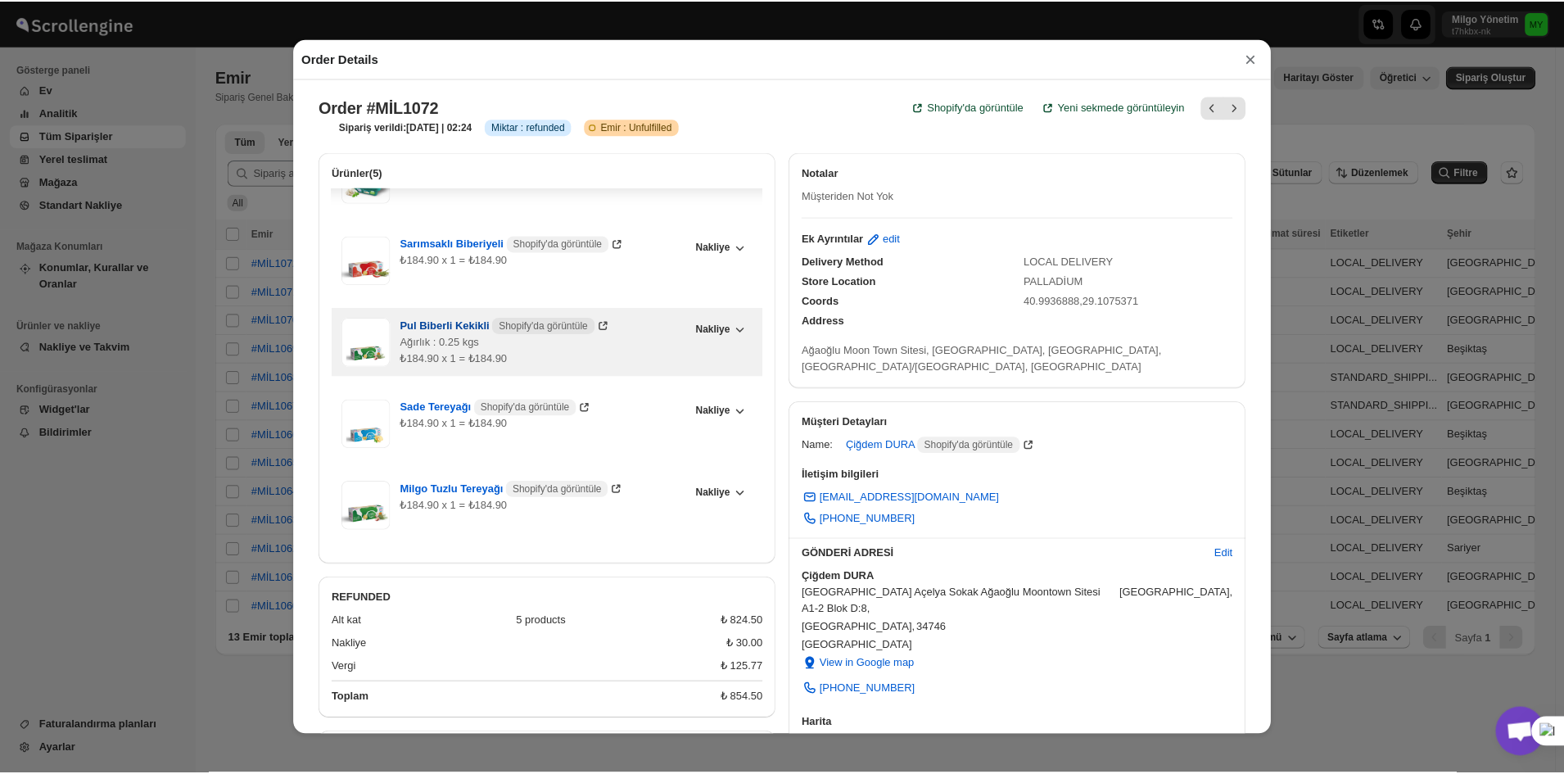
scroll to position [46, 0]
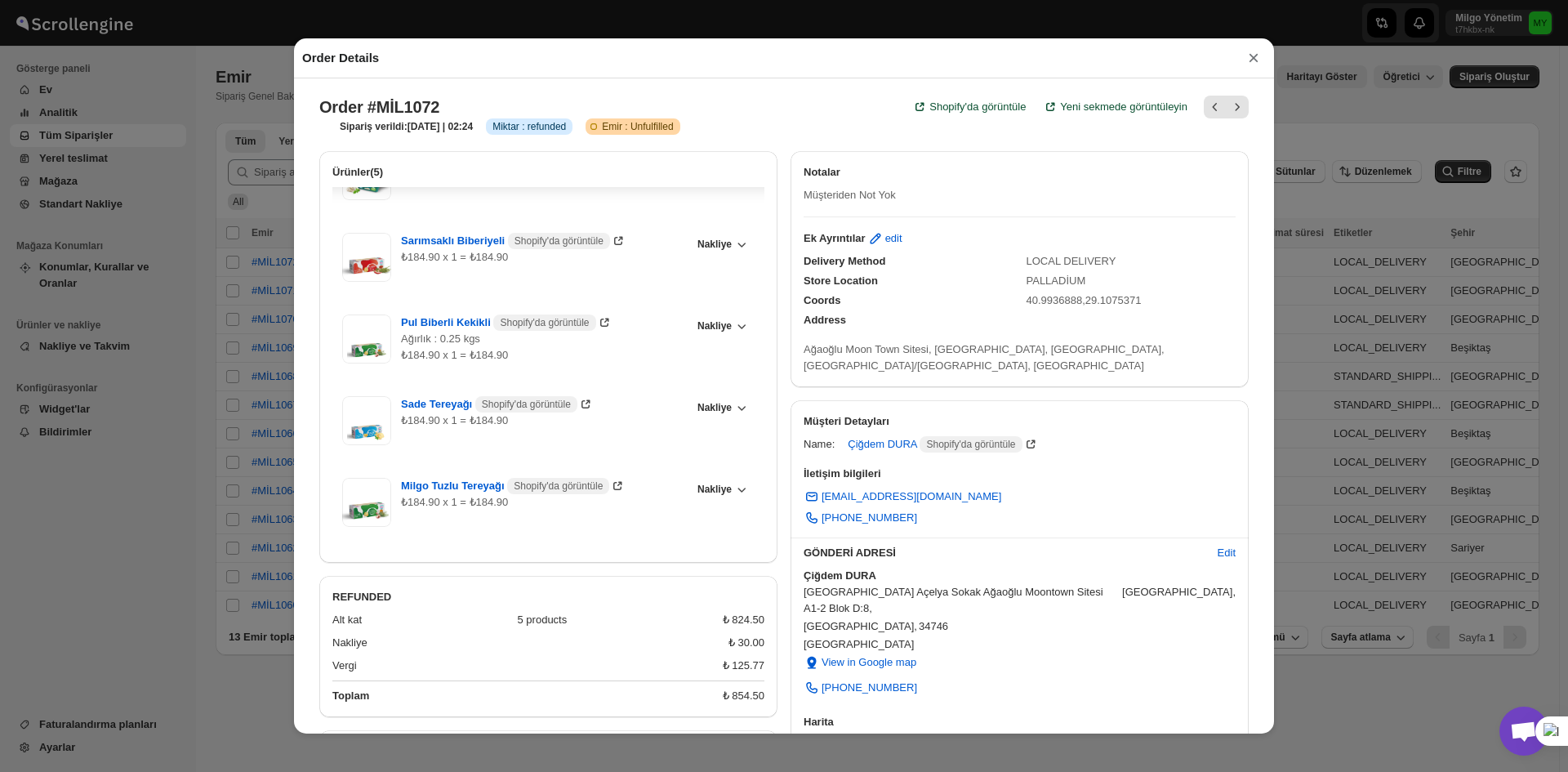
click at [235, 225] on div "Order Details × Order #MİL1072 Shopify'da görüntüle Yeni sekmede görüntüleyin S…" at bounding box center [784, 386] width 1568 height 772
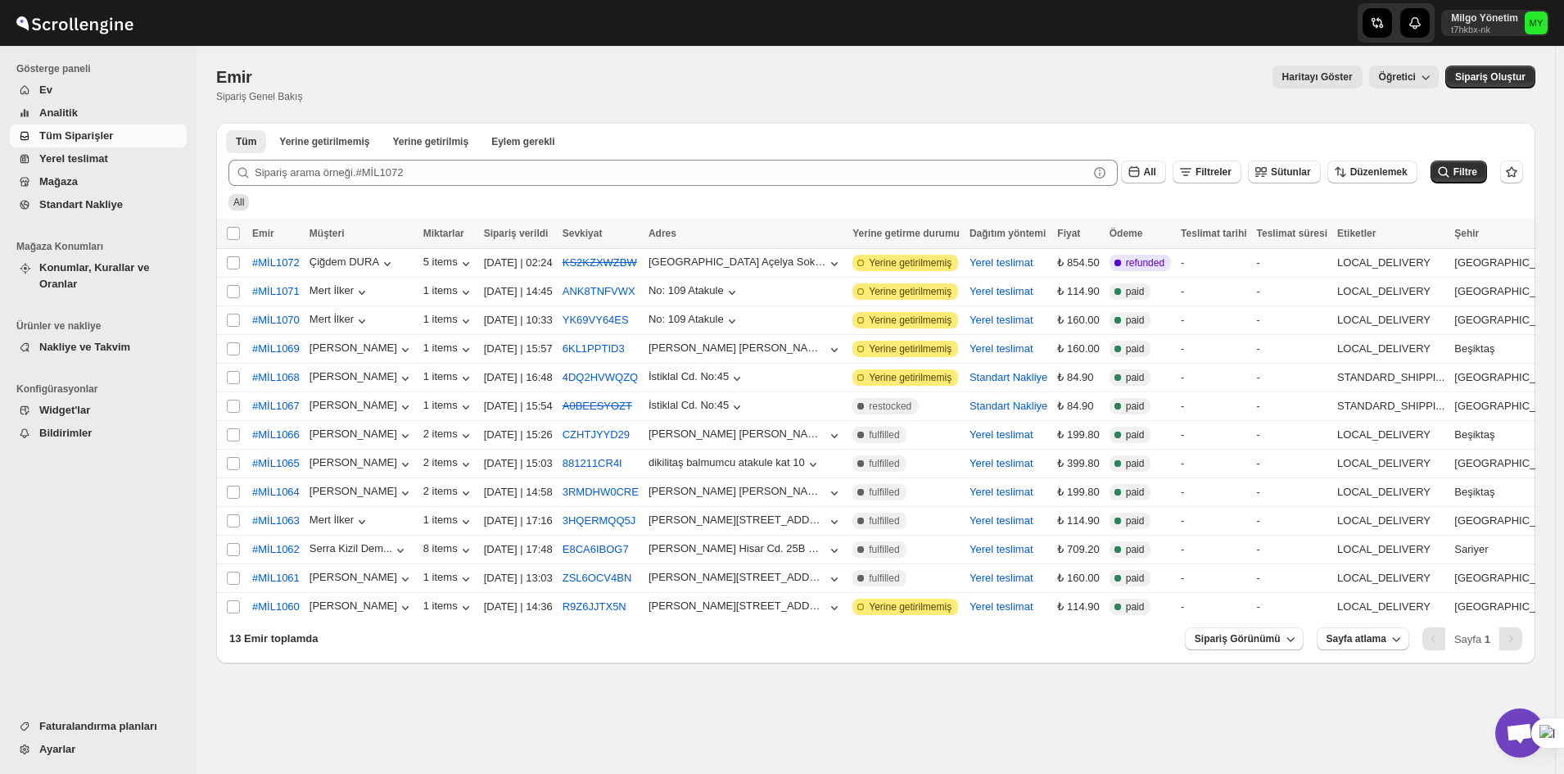
scroll to position [4534, 0]
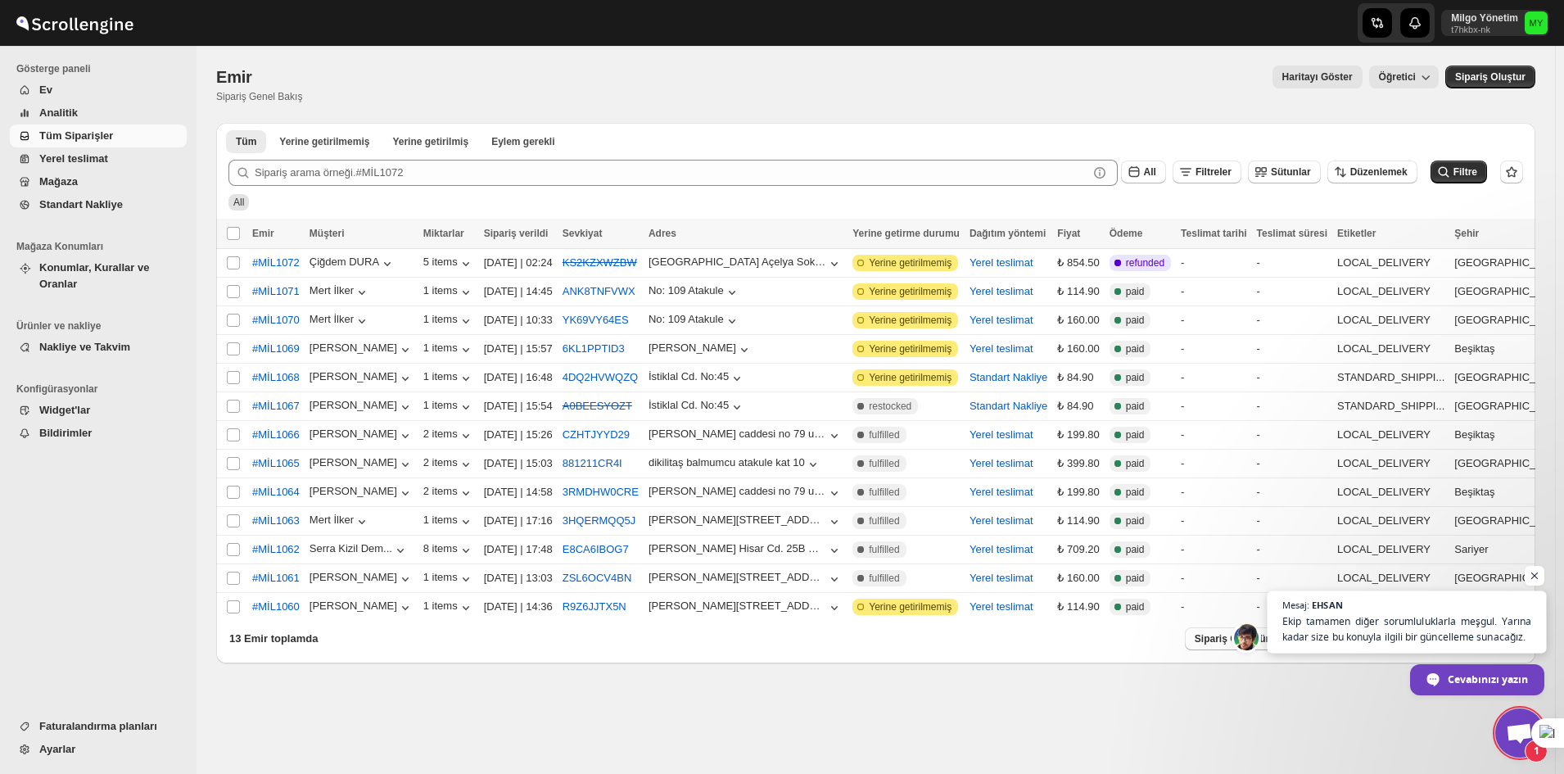
click at [1330, 633] on span "Ekip tamamen diğer sorumluluklarla meşgul. Yarına kadar size bu konuyla ilgili …" at bounding box center [1408, 629] width 250 height 32
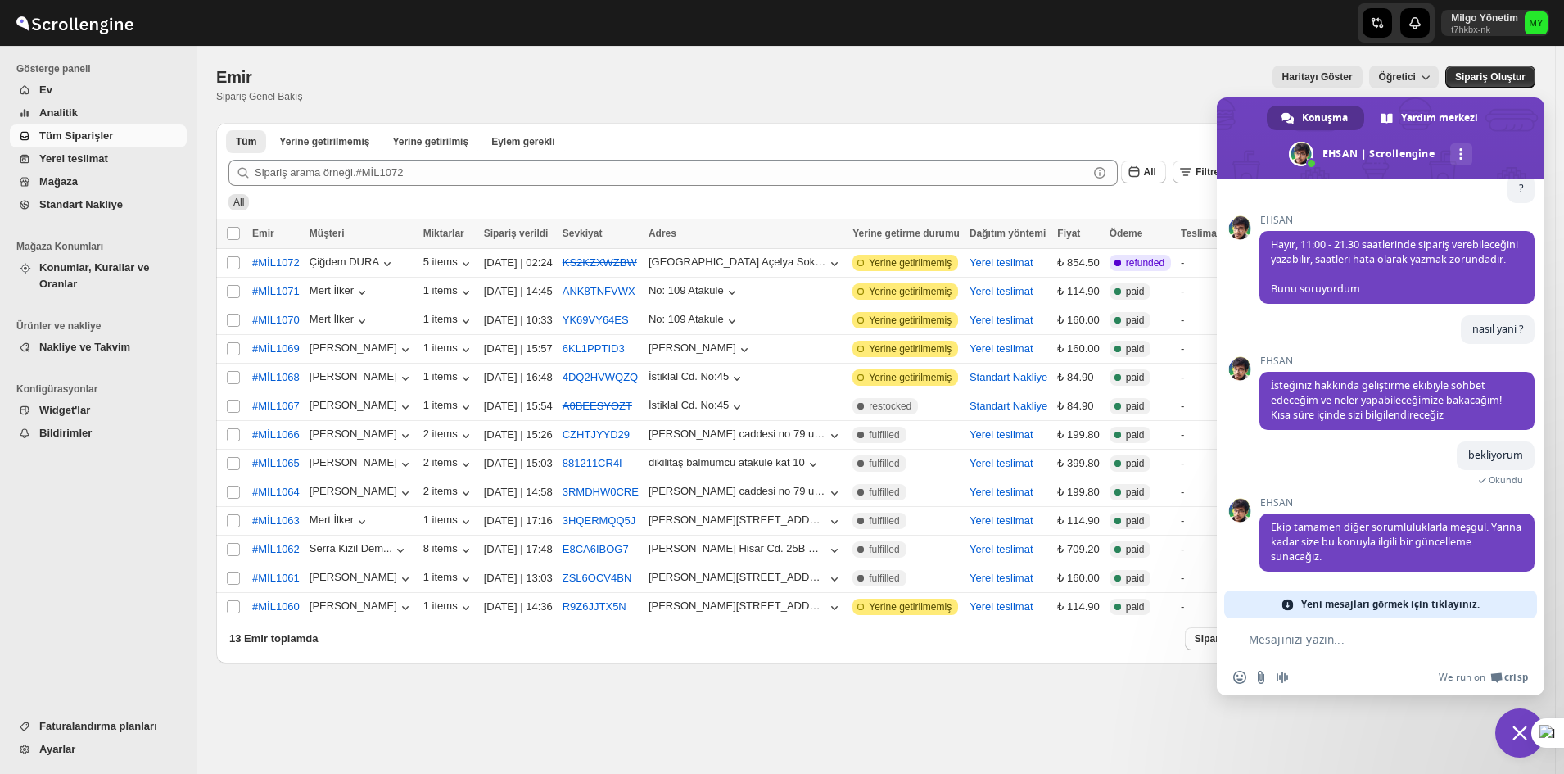
scroll to position [4648, 0]
click at [1336, 609] on span "Yeni mesajları görmek için tıklayınız." at bounding box center [1390, 605] width 179 height 28
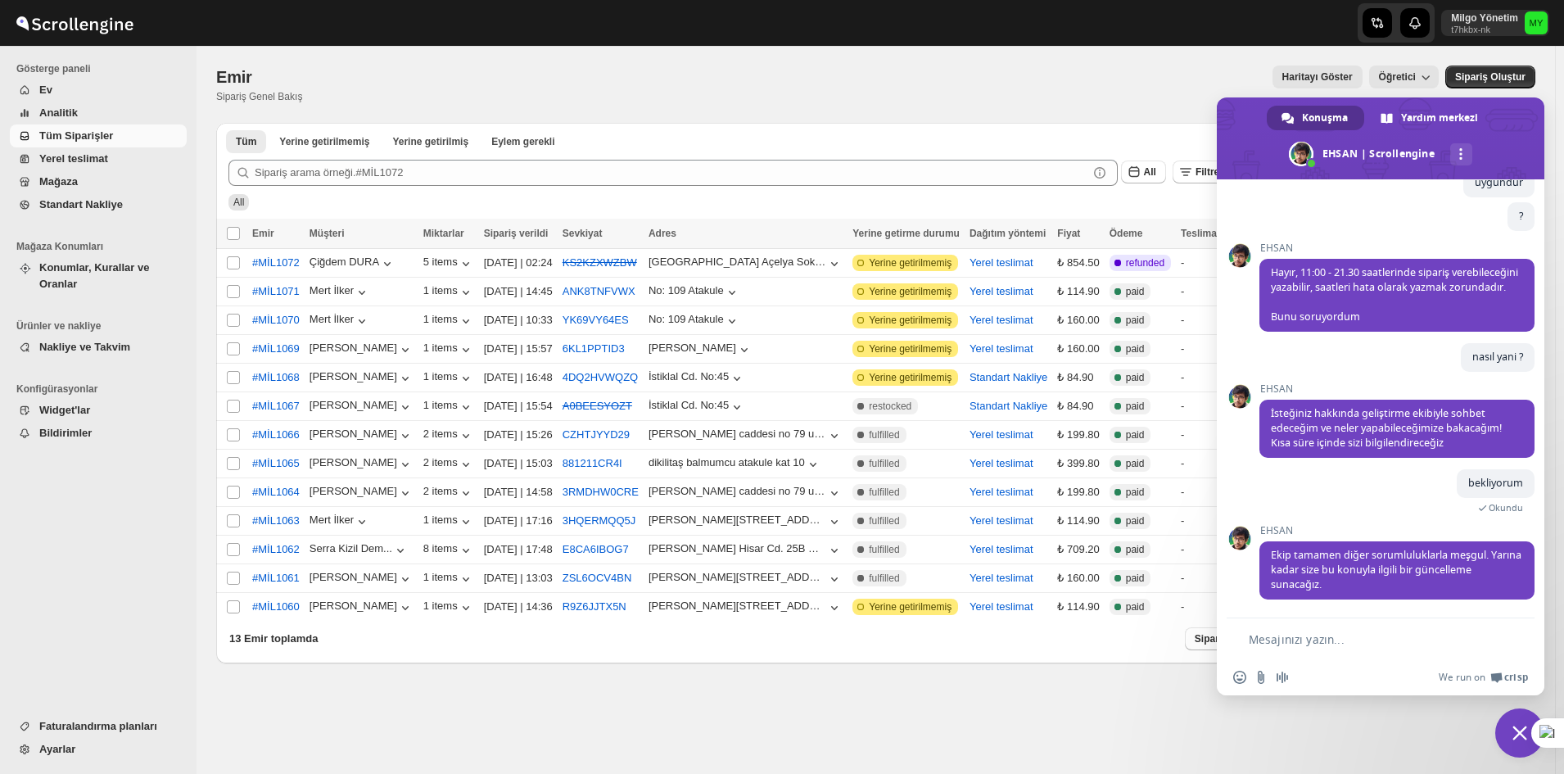
click at [1272, 637] on textarea "Mesajınızı yazın..." at bounding box center [1370, 639] width 243 height 15
click at [94, 129] on span "Tüm Siparişler" at bounding box center [76, 135] width 74 height 12
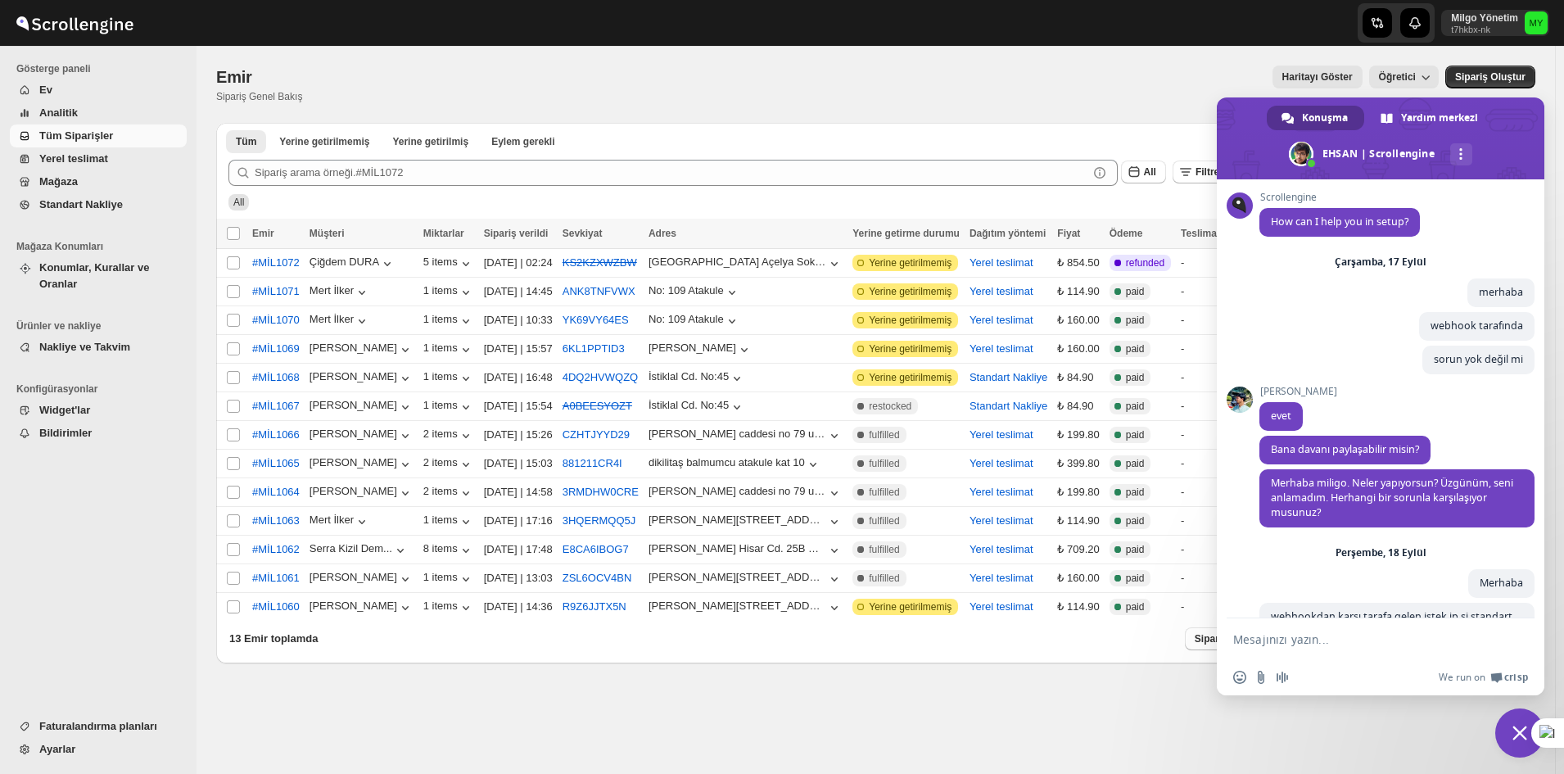
click at [88, 116] on span "Analitik" at bounding box center [111, 113] width 144 height 16
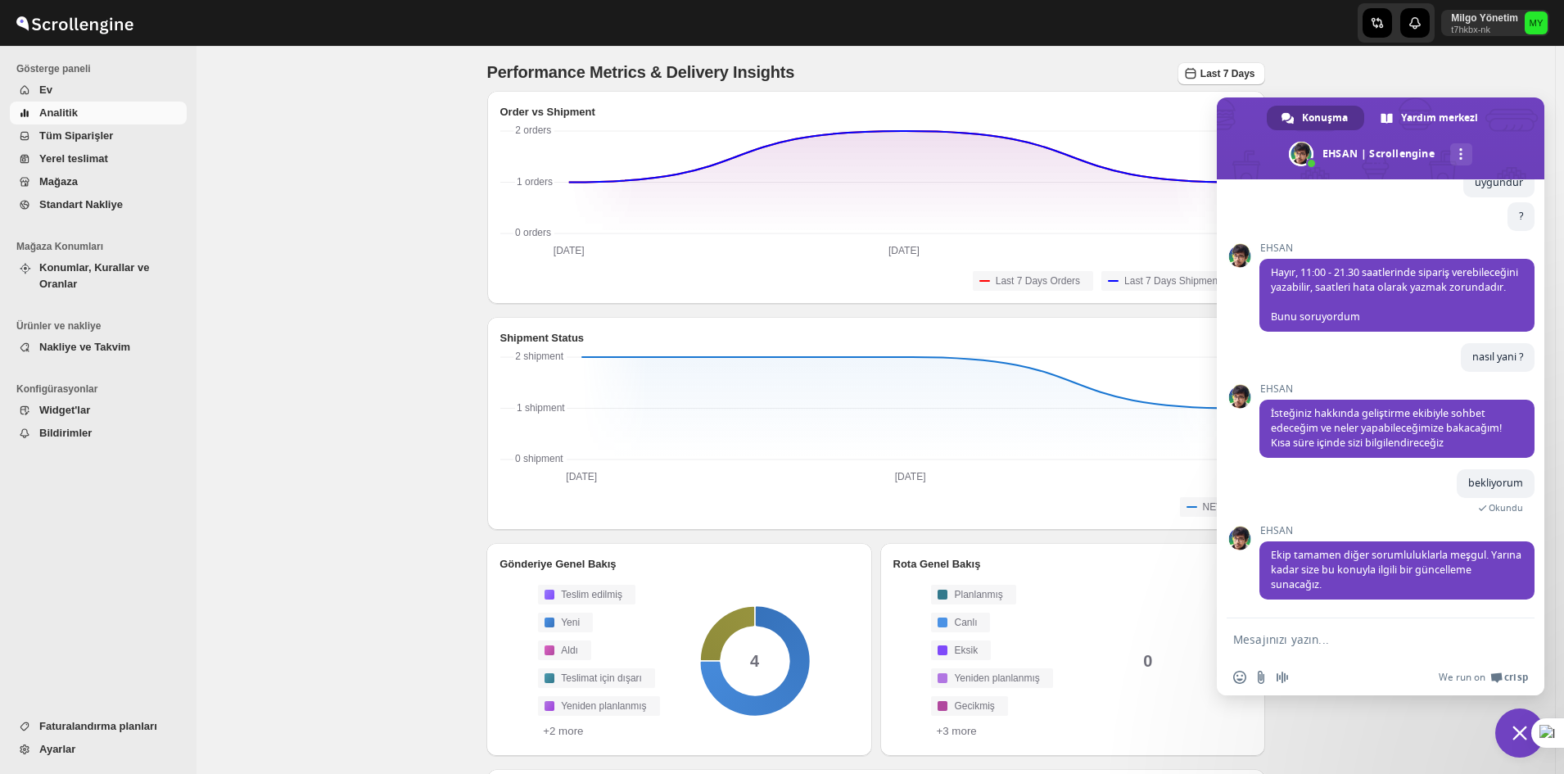
click at [1515, 725] on span "Sohbeti kapat" at bounding box center [1520, 732] width 49 height 49
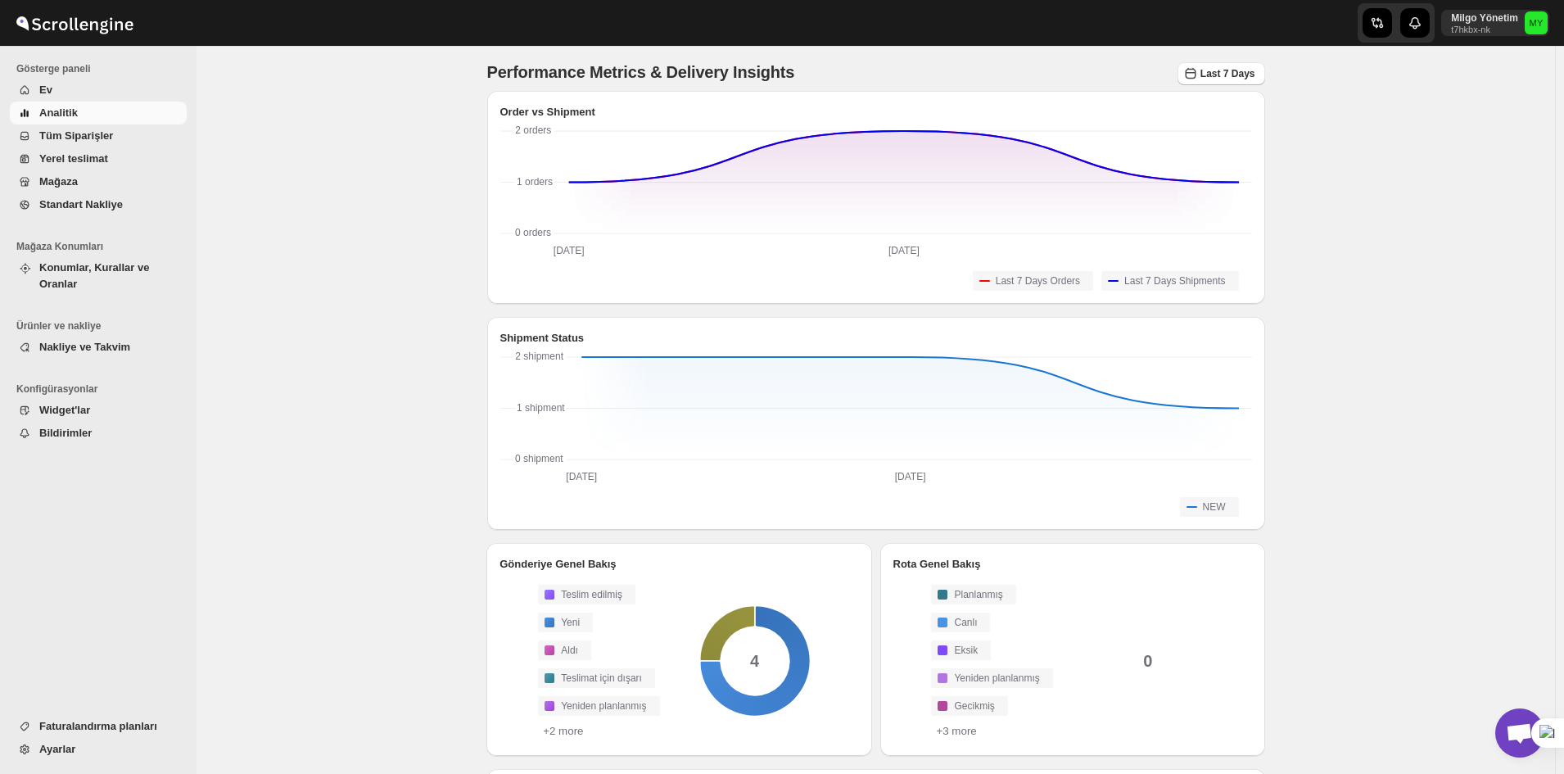
click at [1517, 734] on span "Açık sohbet" at bounding box center [1519, 734] width 27 height 23
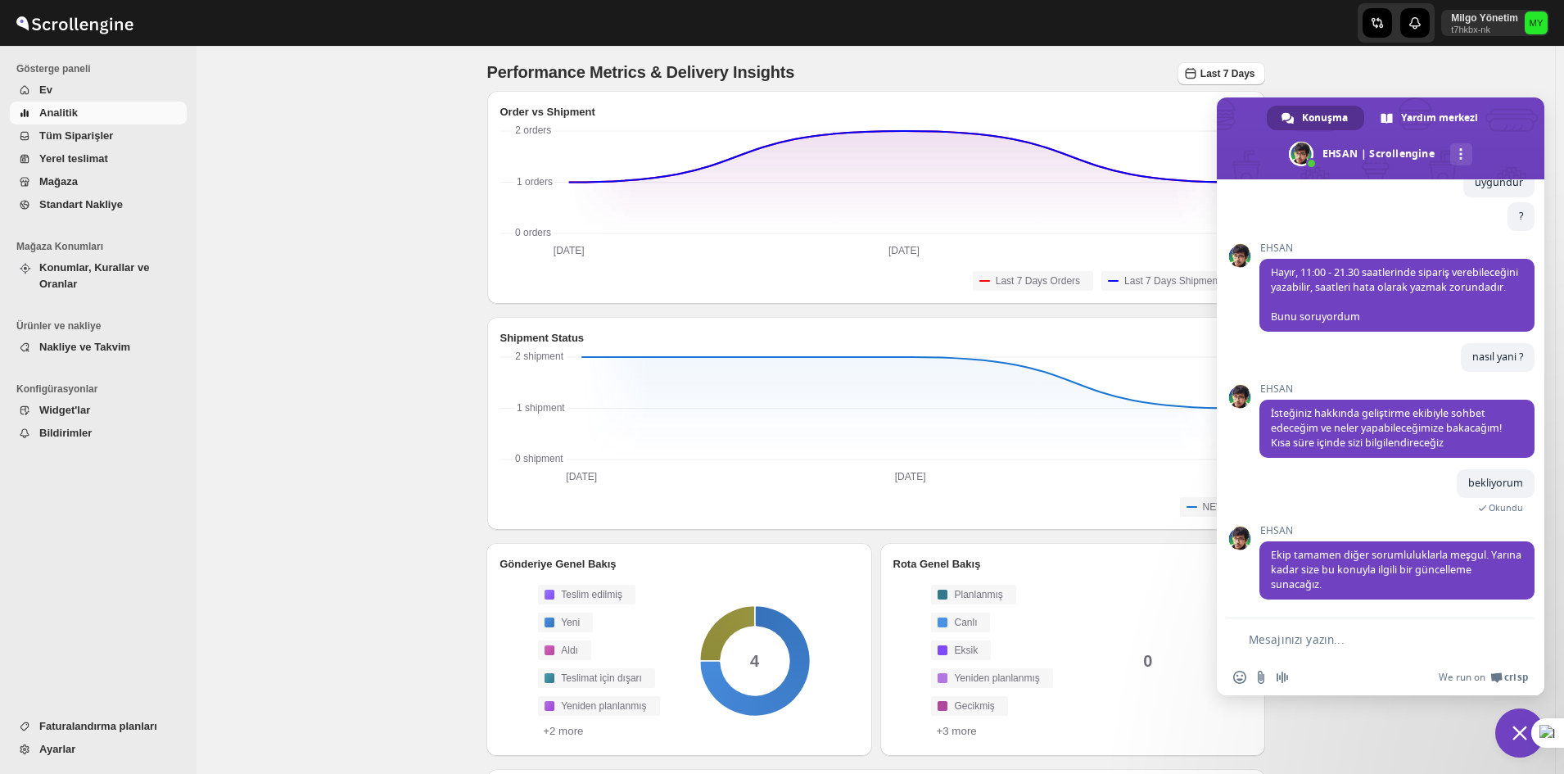
click at [1381, 625] on form at bounding box center [1362, 640] width 259 height 44
click at [1381, 636] on textarea "Mesajınızı yazın..." at bounding box center [1370, 639] width 243 height 15
click at [1372, 651] on form at bounding box center [1362, 640] width 259 height 44
click at [1348, 636] on textarea "Mesajınızı yazın..." at bounding box center [1370, 639] width 243 height 15
type textarea "y"
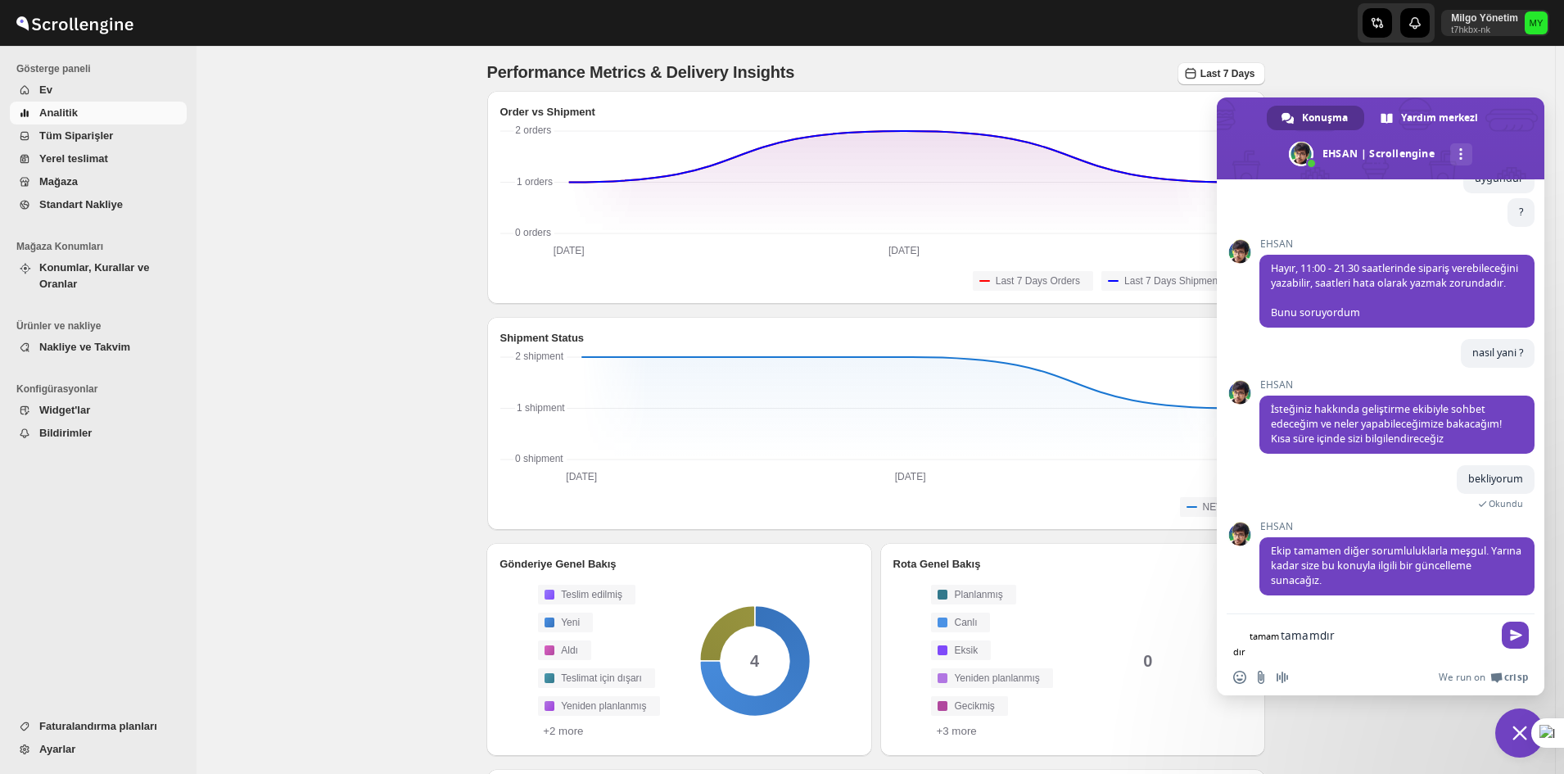
type textarea "tamamdır"
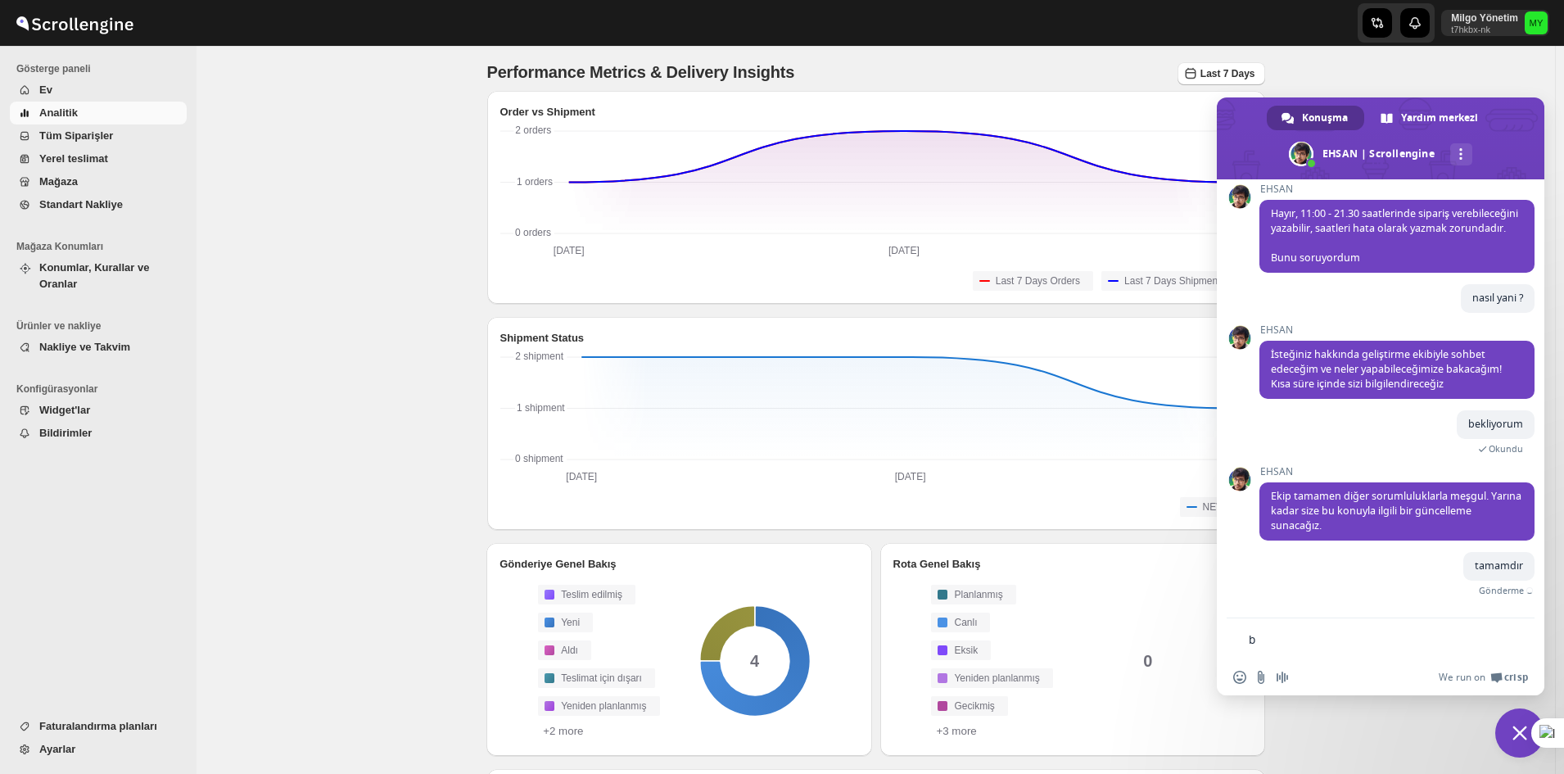
scroll to position [4660, 0]
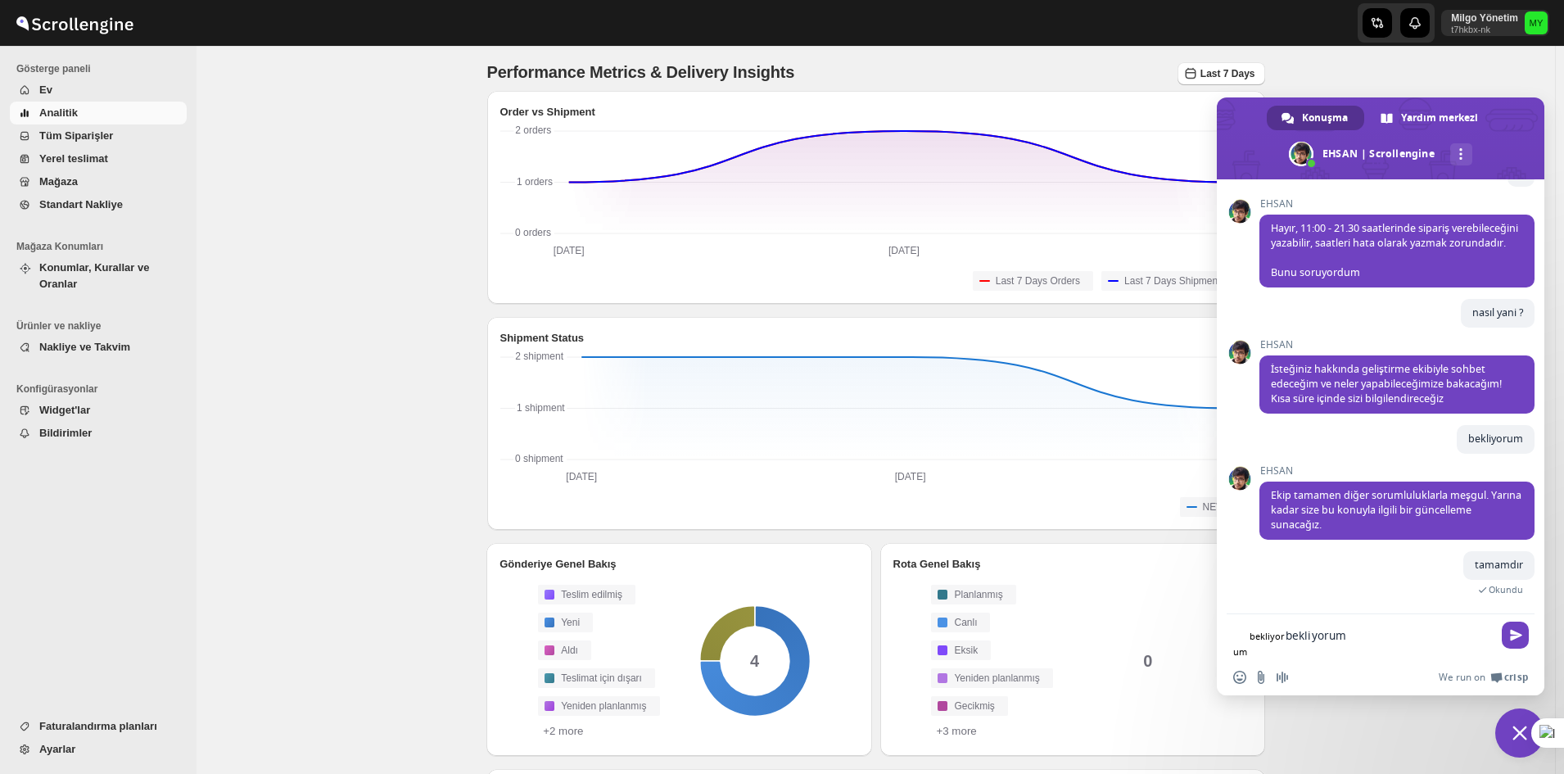
type textarea "bekliyorum"
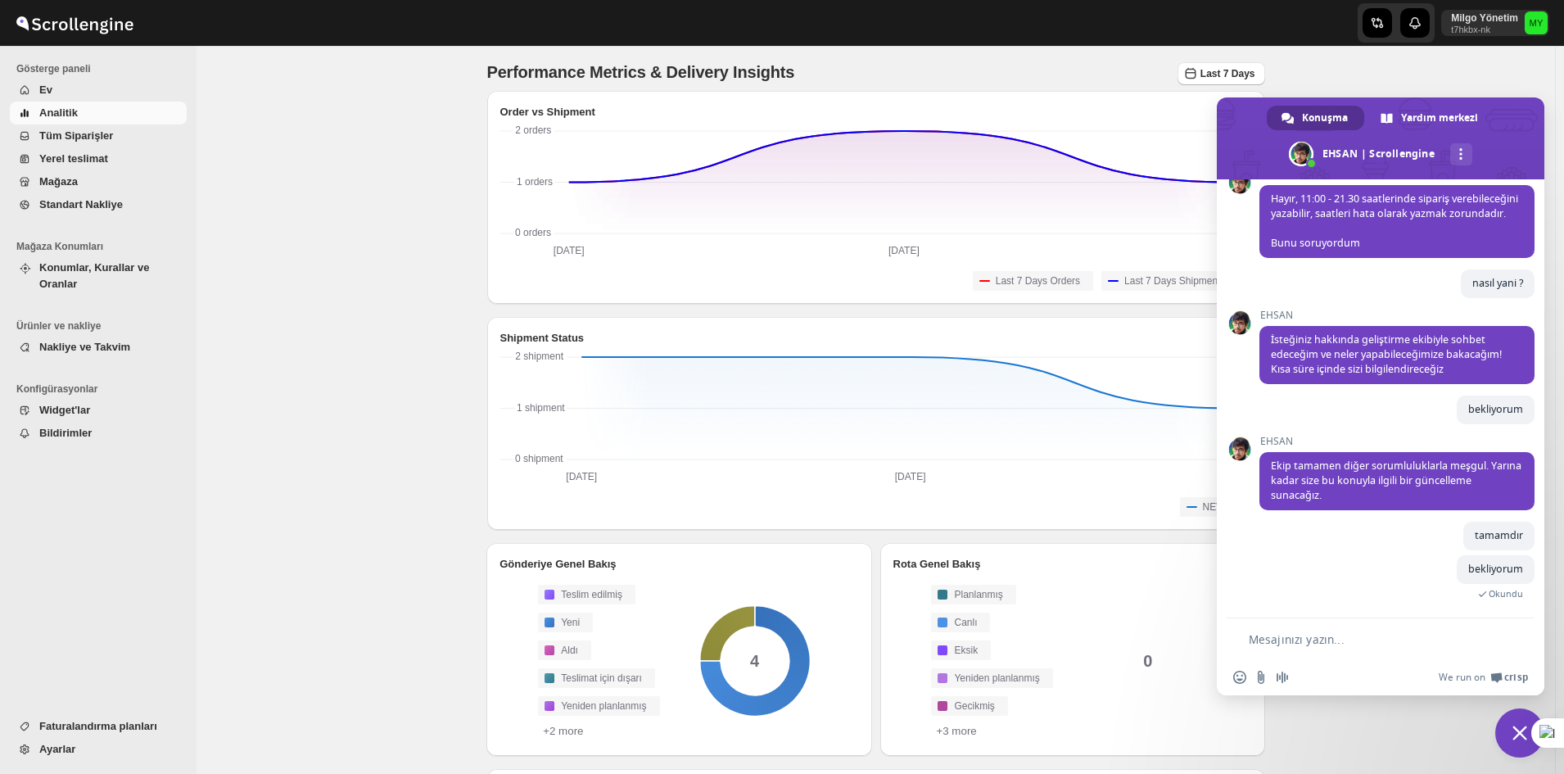
scroll to position [4694, 0]
click at [857, 397] on icon "2025-09-17 2025-09-17 2025-09-18 2025-09-18 0 shipment 0 shipment 1 shipment 1 …" at bounding box center [876, 418] width 752 height 131
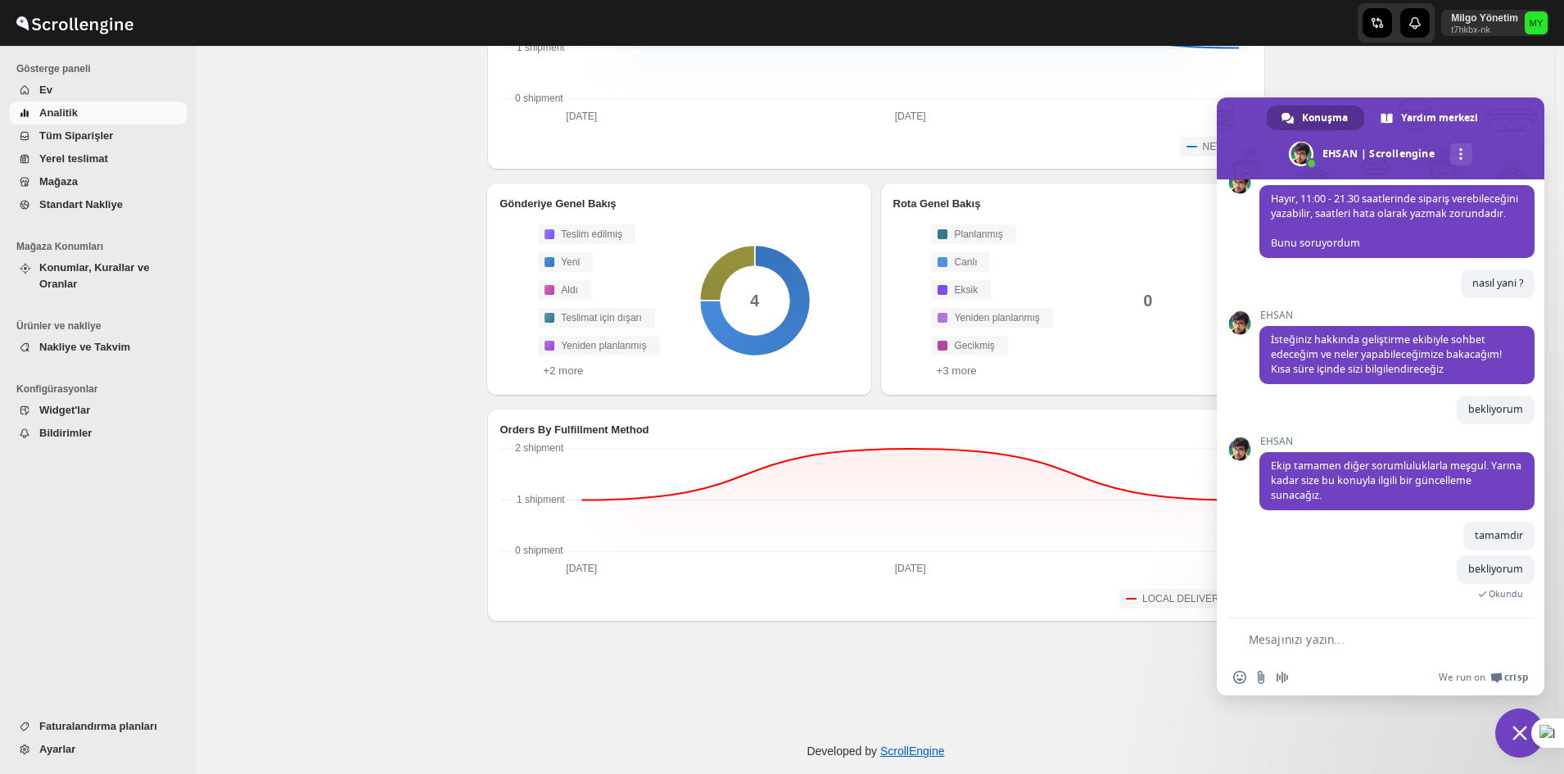
scroll to position [378, 0]
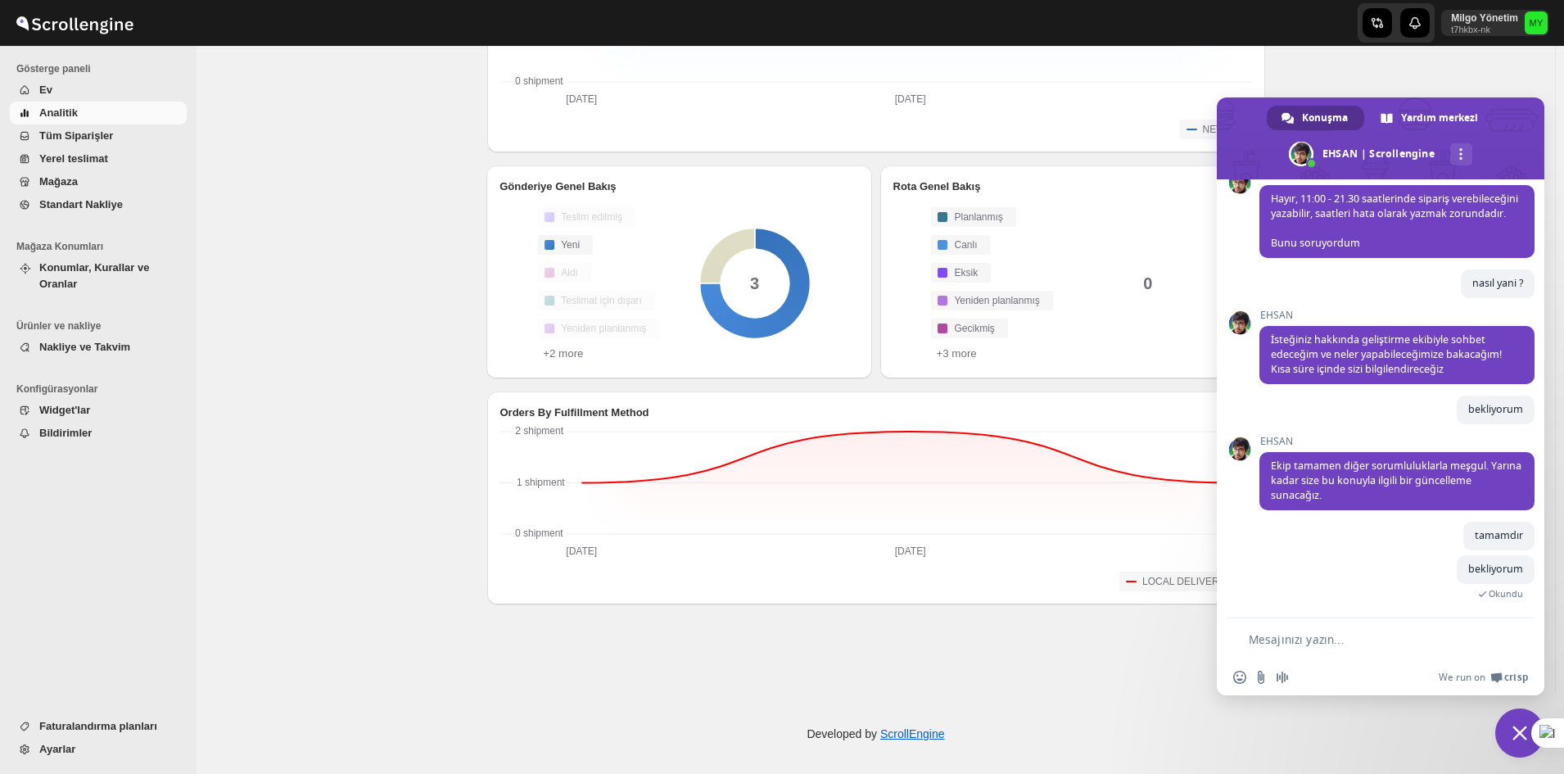
click at [808, 281] on div "Yeni: undefined - 3" at bounding box center [754, 283] width 219 height 219
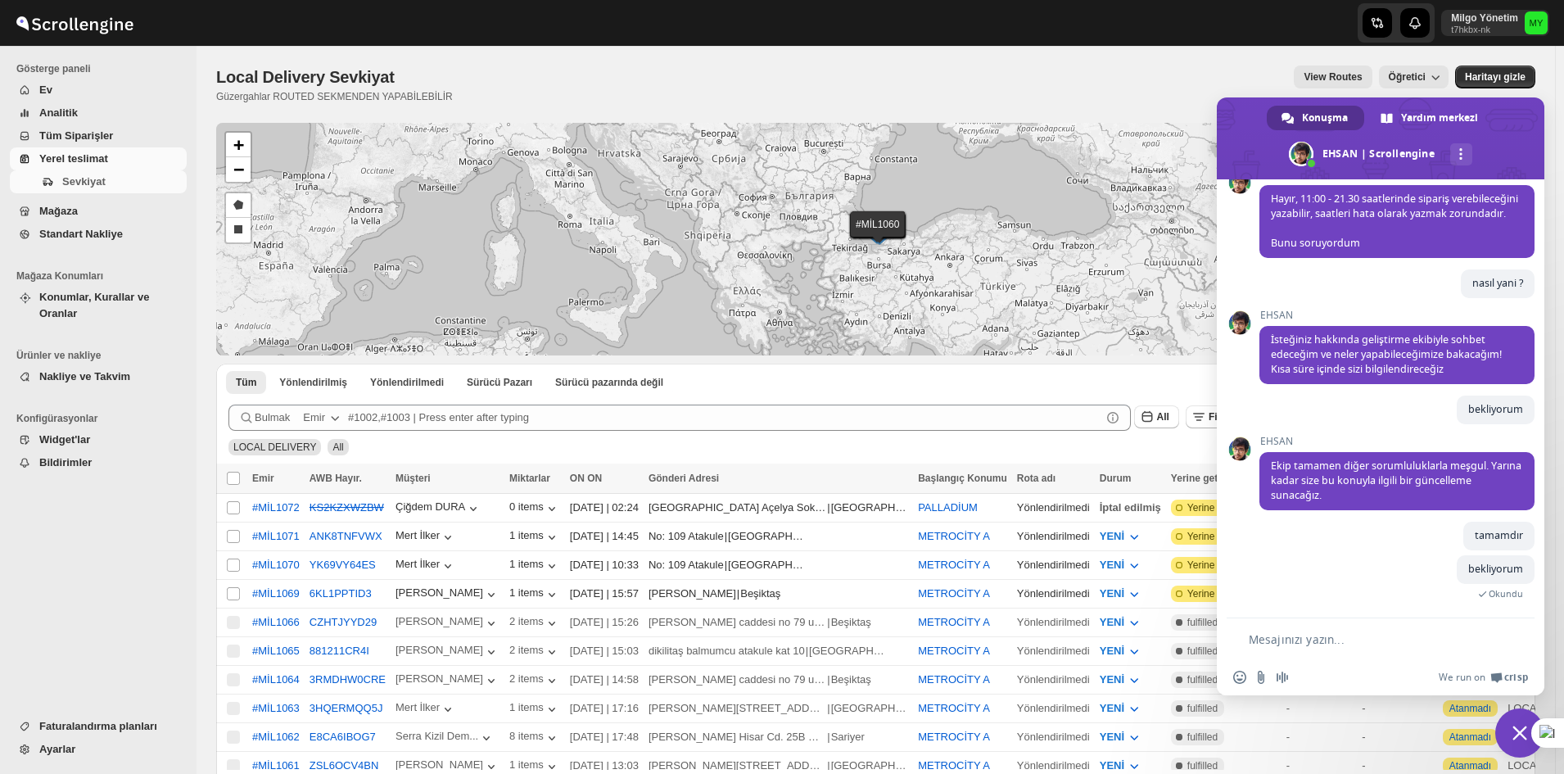
scroll to position [4694, 0]
click at [1325, 645] on textarea "Mesajınızı yazın..." at bounding box center [1370, 639] width 243 height 15
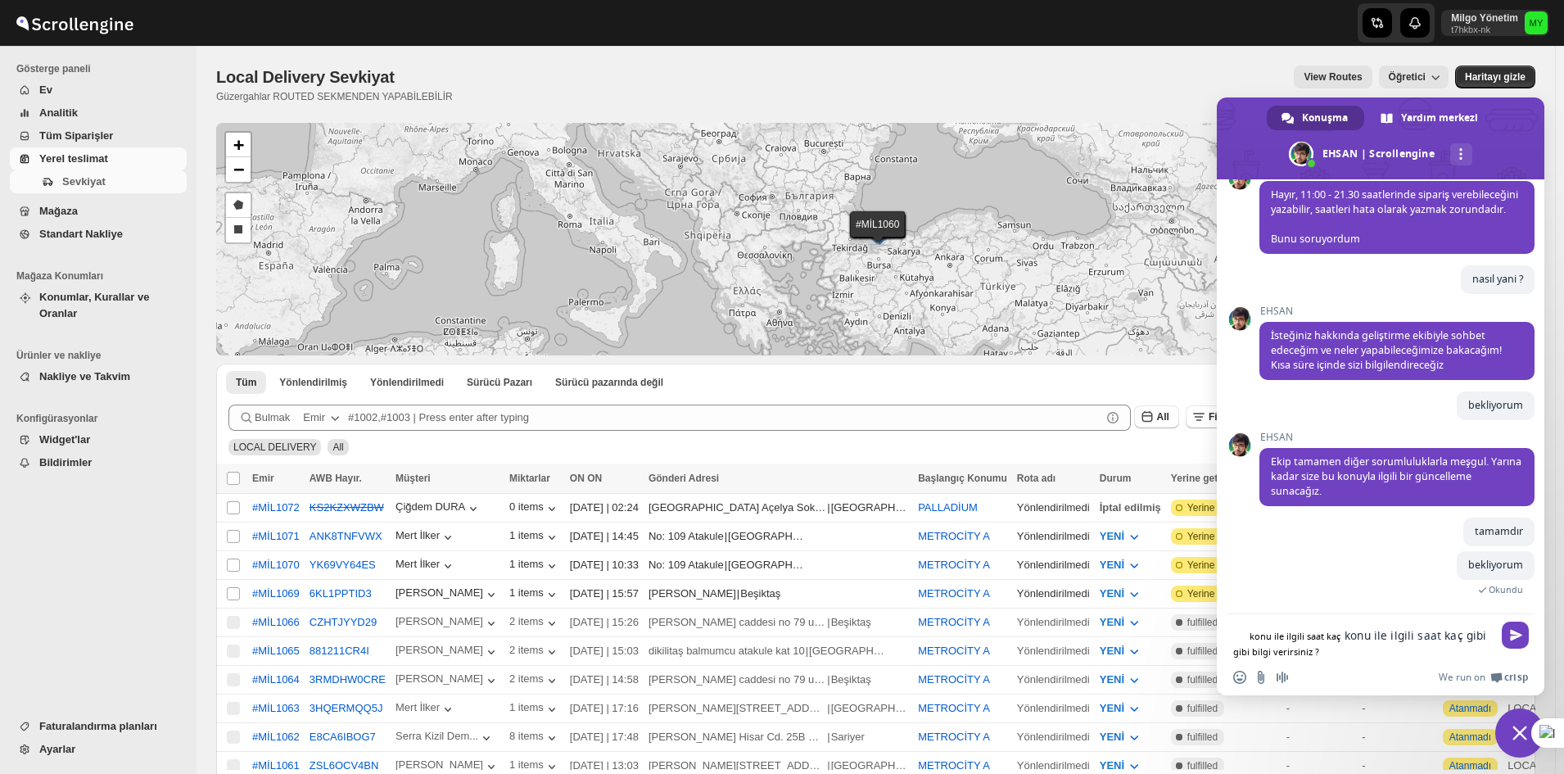
type textarea "konu ile ilgili saat kaç gibi bilgi verirsiniz ?"
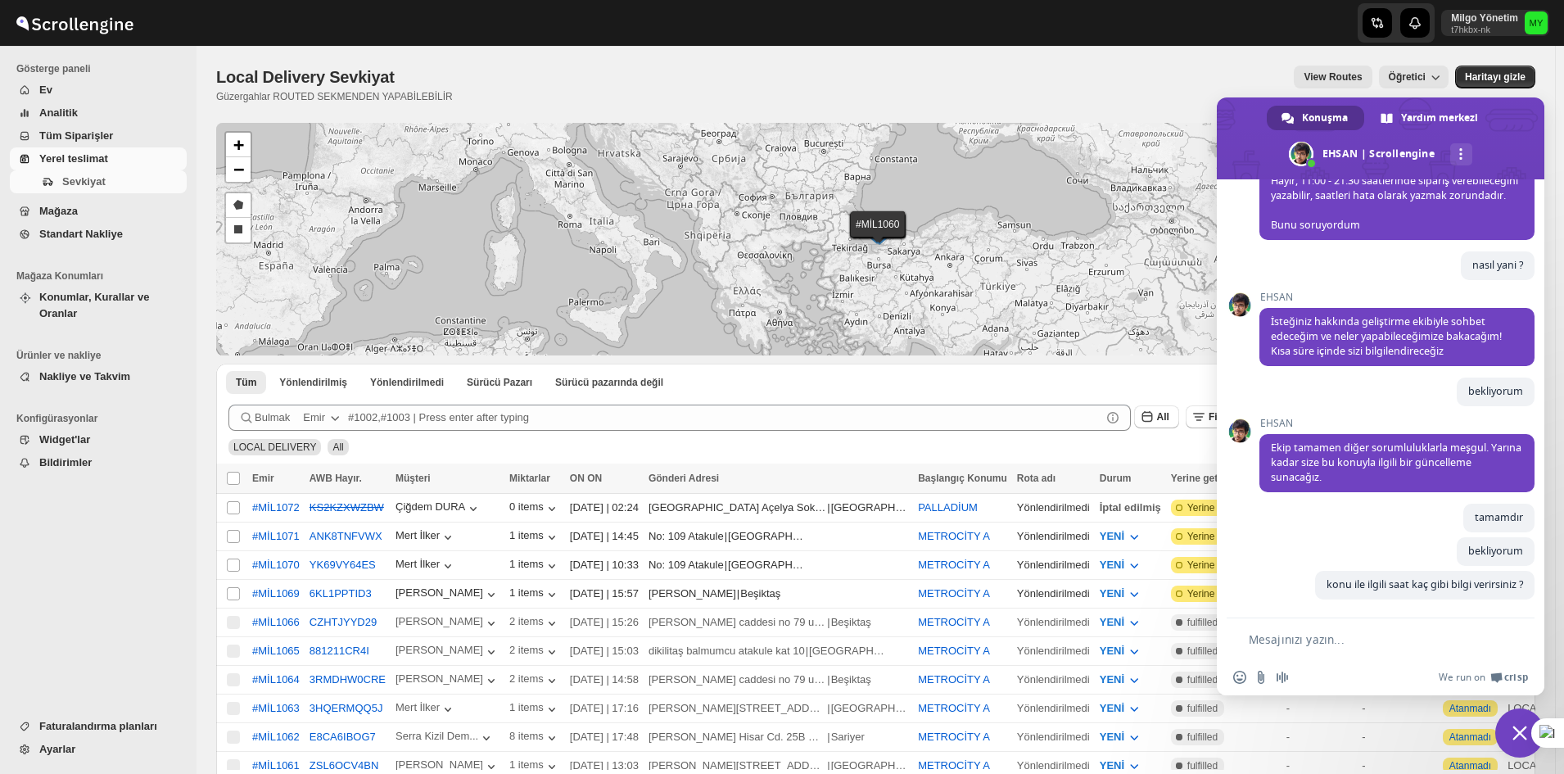
scroll to position [4728, 0]
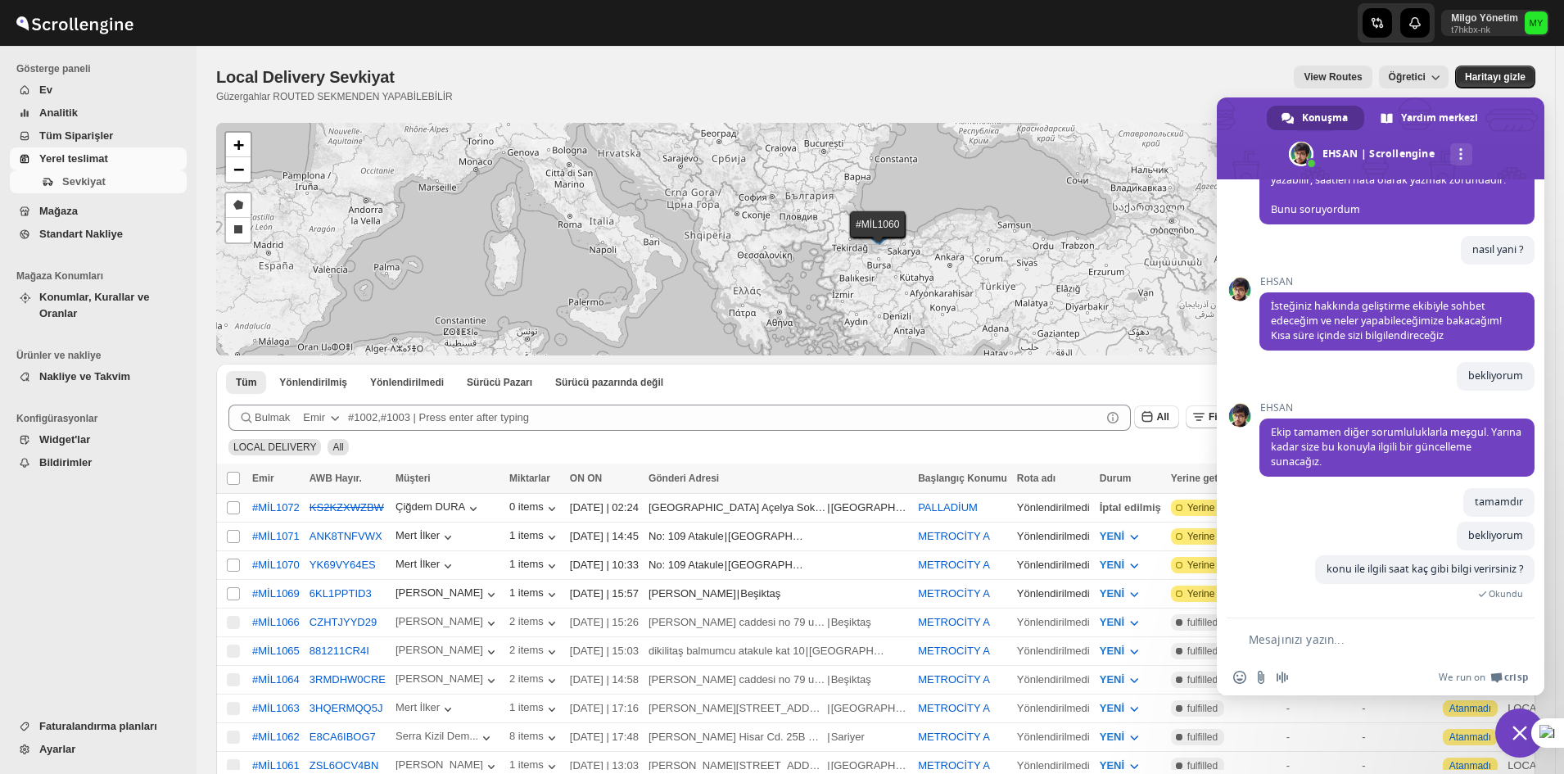
click at [1317, 636] on textarea "Mesajınızı yazın..." at bounding box center [1370, 639] width 243 height 15
click at [1283, 677] on span "Sesli mesaj kaydetme" at bounding box center [1282, 677] width 13 height 13
click at [1412, 645] on textarea "Mesajınızı yazın..." at bounding box center [1370, 639] width 243 height 15
click at [1265, 668] on div "Emoji ekle Dosya gönder Sesli mesaj kaydetme We run on Crisp" at bounding box center [1381, 677] width 328 height 36
click at [1510, 713] on span "Sohbeti kapat" at bounding box center [1520, 732] width 49 height 49
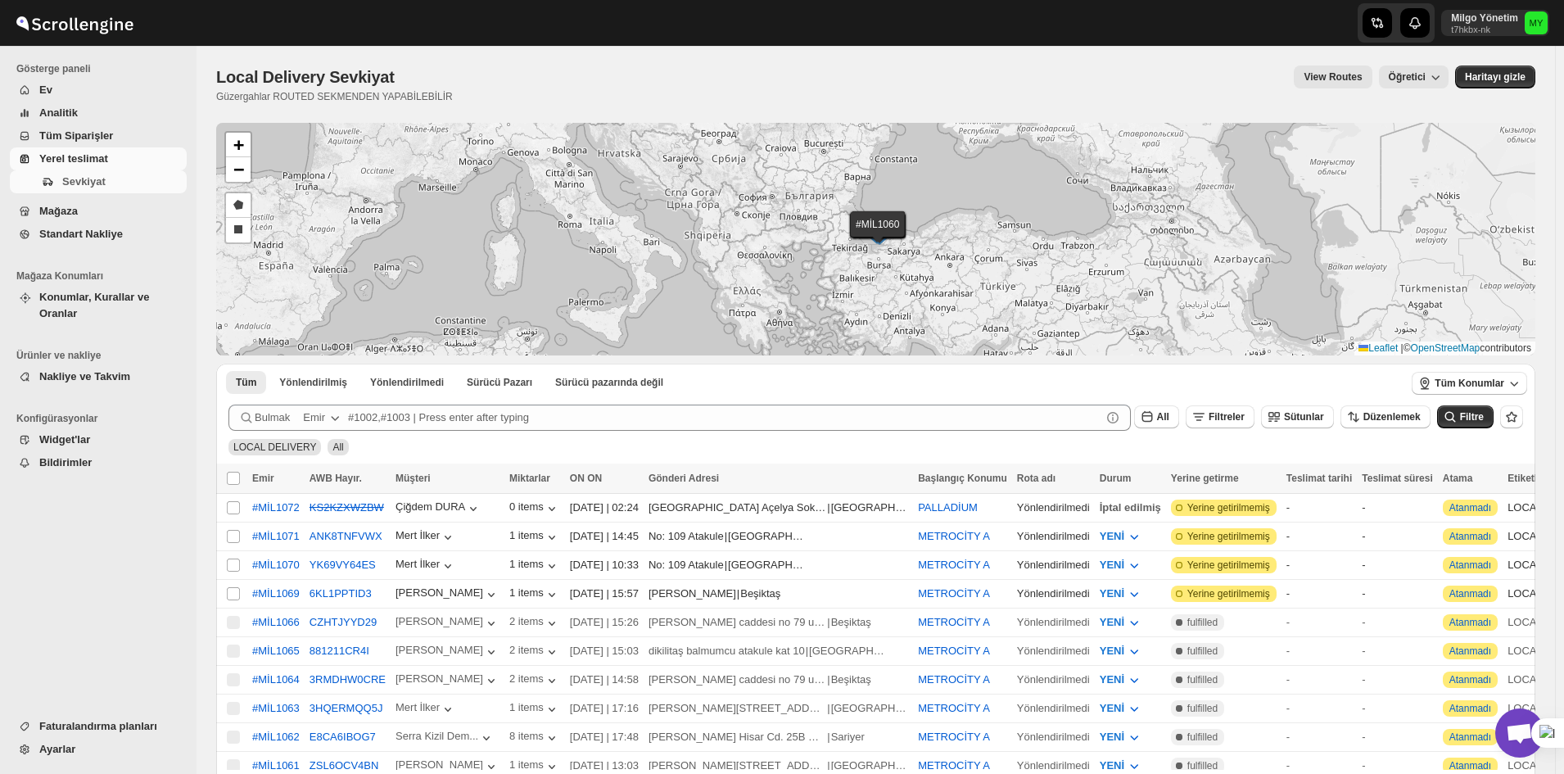
click at [83, 433] on span "Widget'lar" at bounding box center [64, 439] width 51 height 12
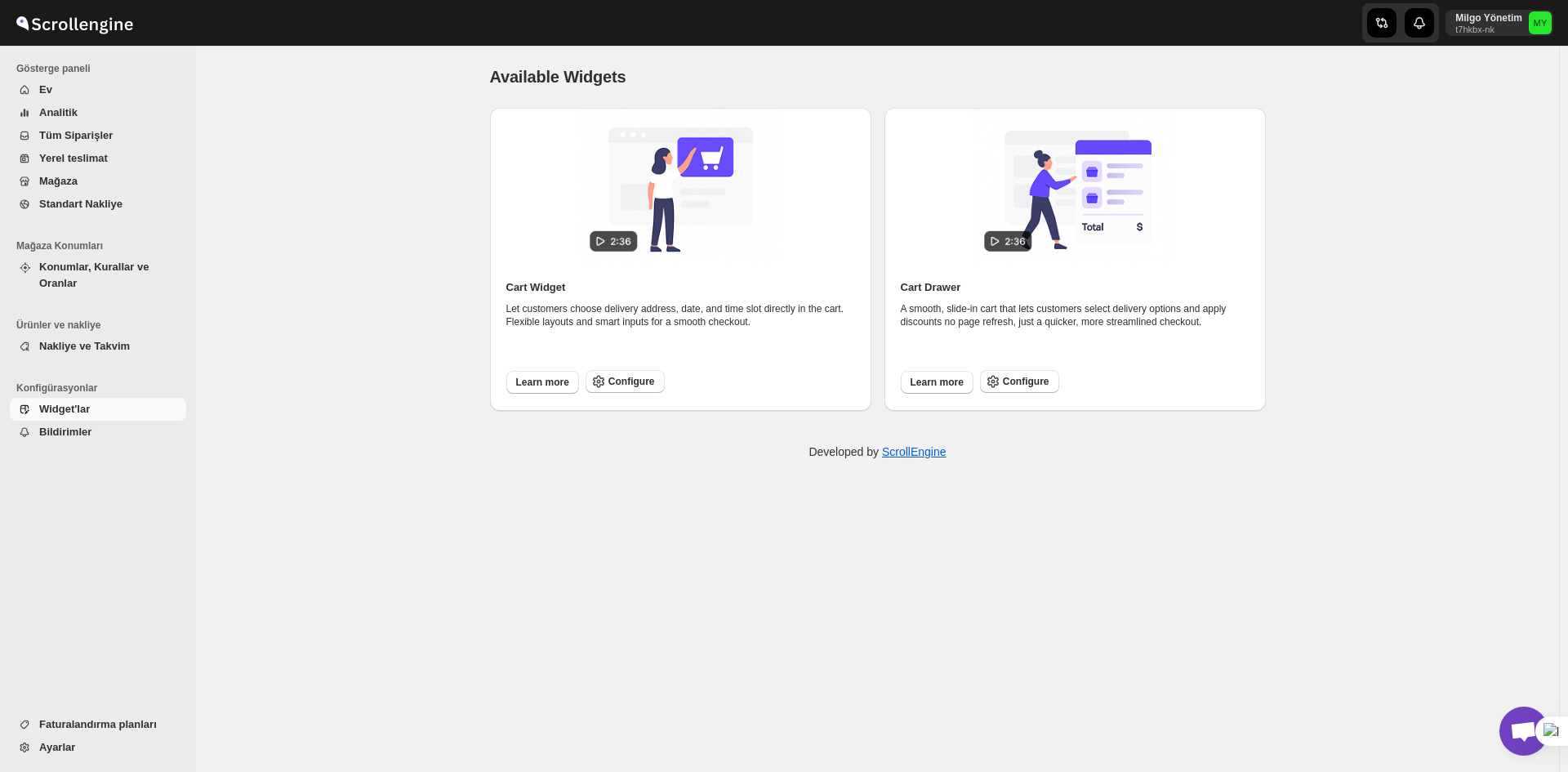
click at [32, 426] on span "Navigation" at bounding box center [24, 434] width 16 height 16
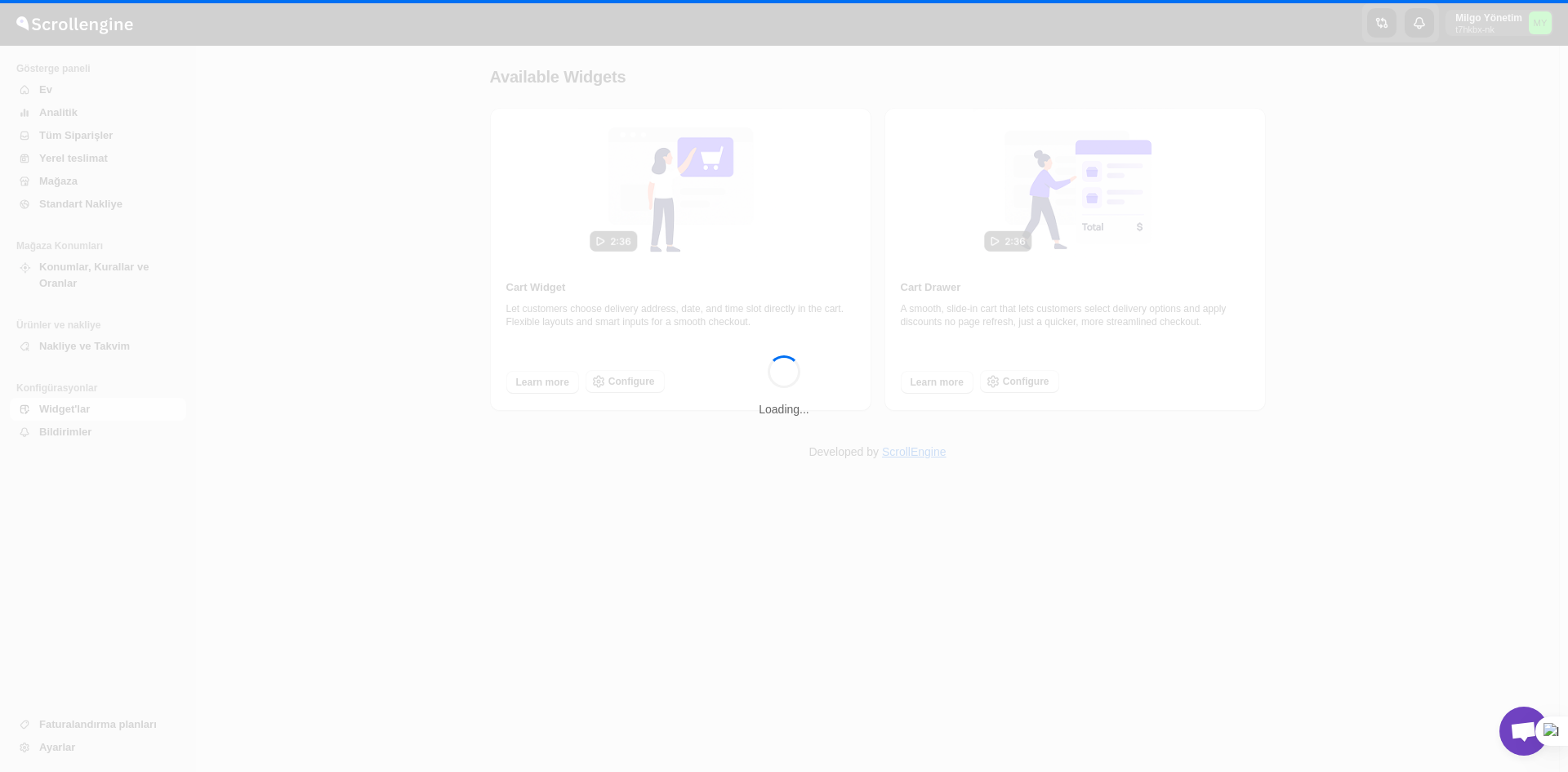
click at [57, 411] on div "Loading..." at bounding box center [784, 386] width 1568 height 772
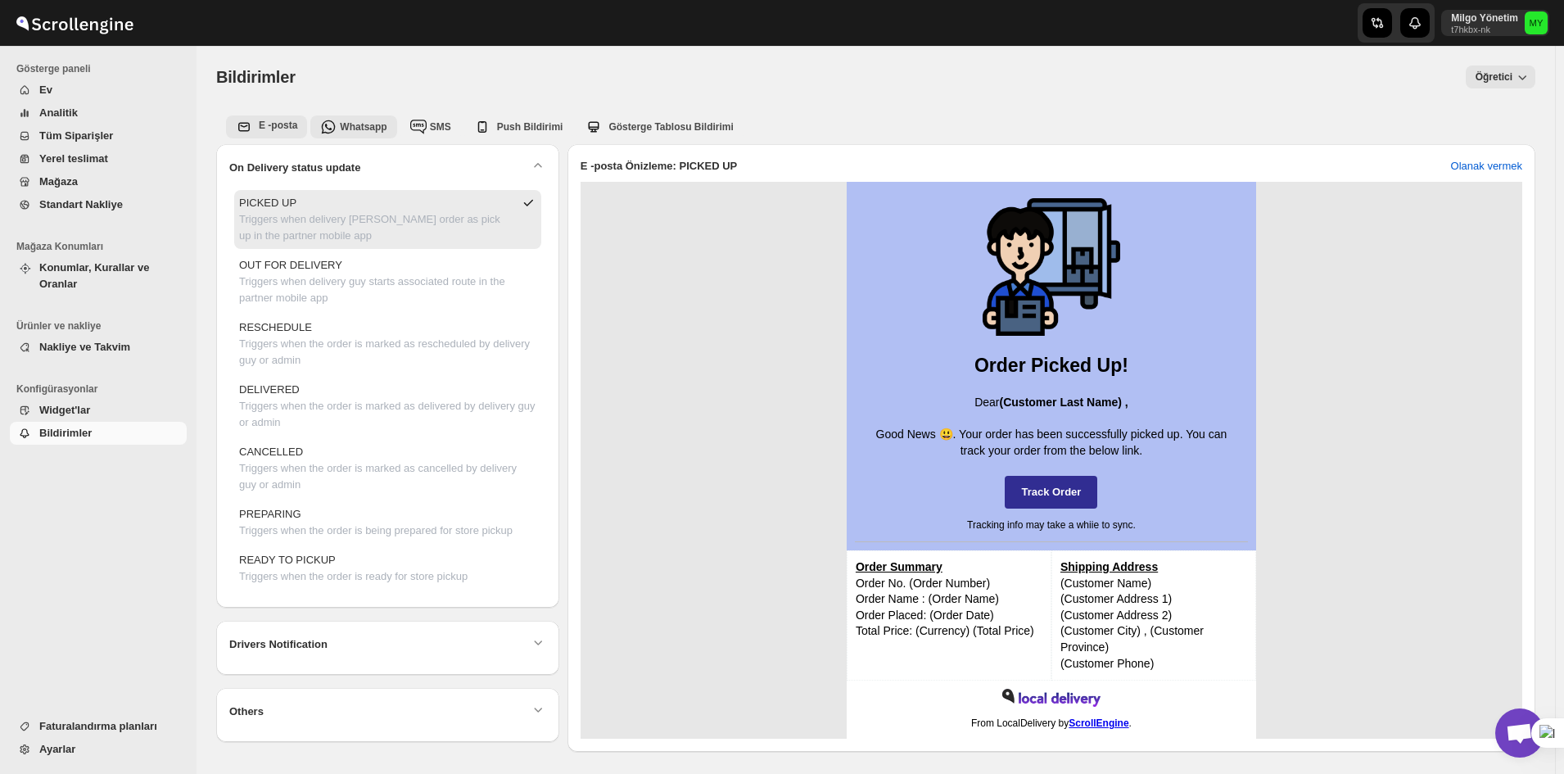
click at [320, 125] on icon "whatsapp-tab" at bounding box center [328, 127] width 16 height 16
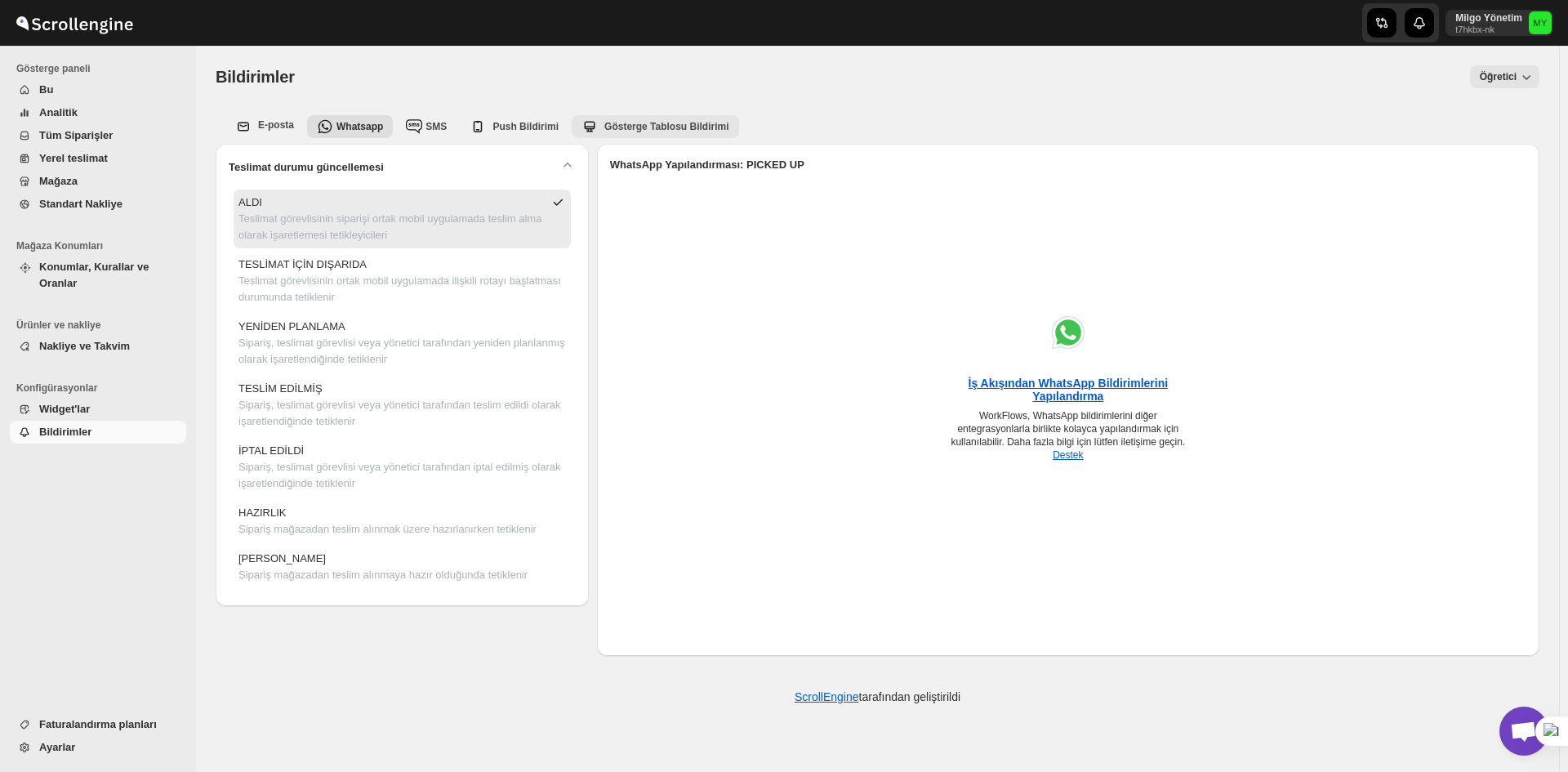
click at [647, 134] on div "Gösterge Tablosu Bildirimi" at bounding box center [652, 123] width 154 height 23
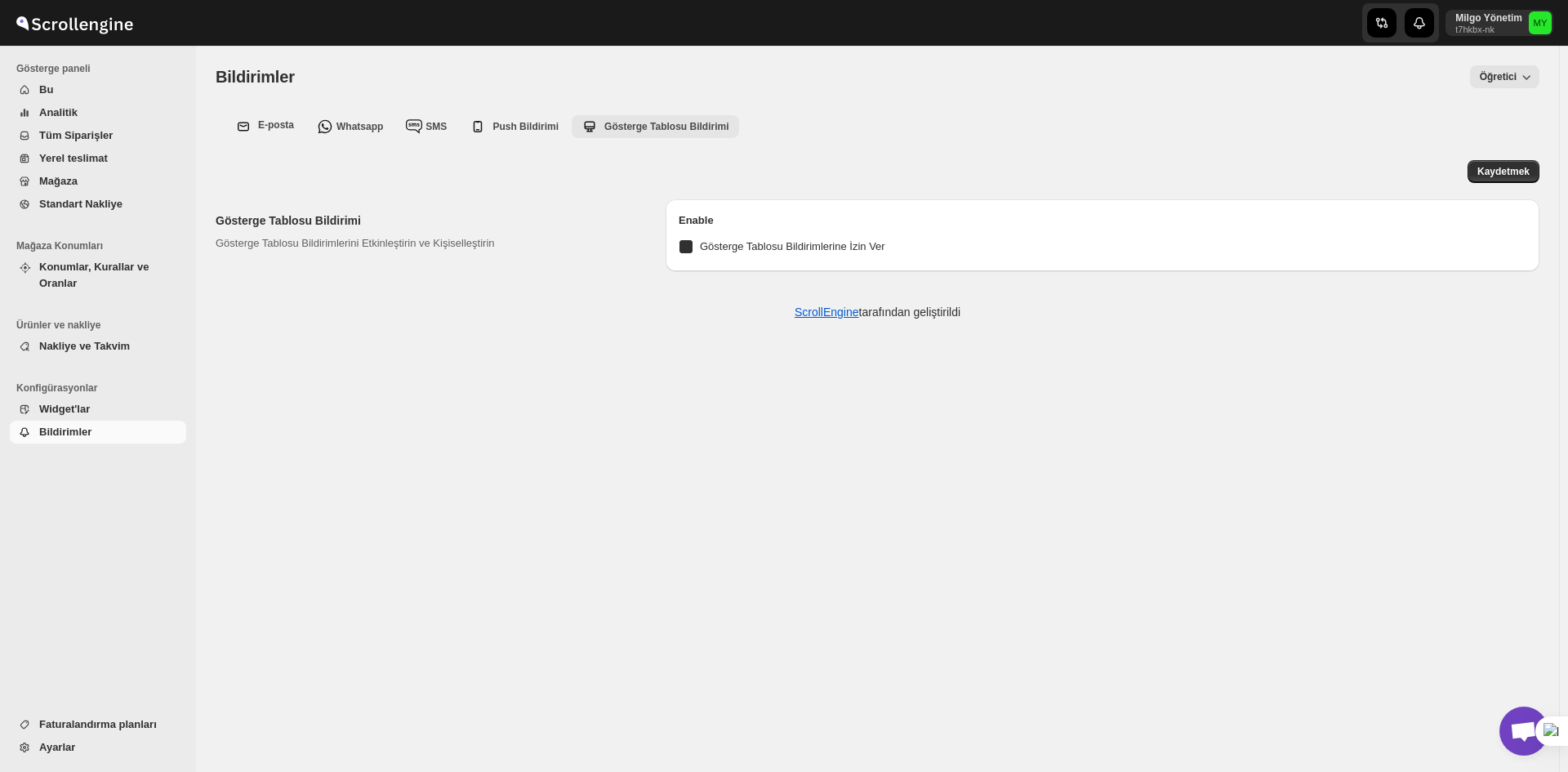
checkbox input "true"
select select "https://localdelivery.s3.ap-south-1.amazonaws.com/alerts/dashboard/mixkit-confi…"
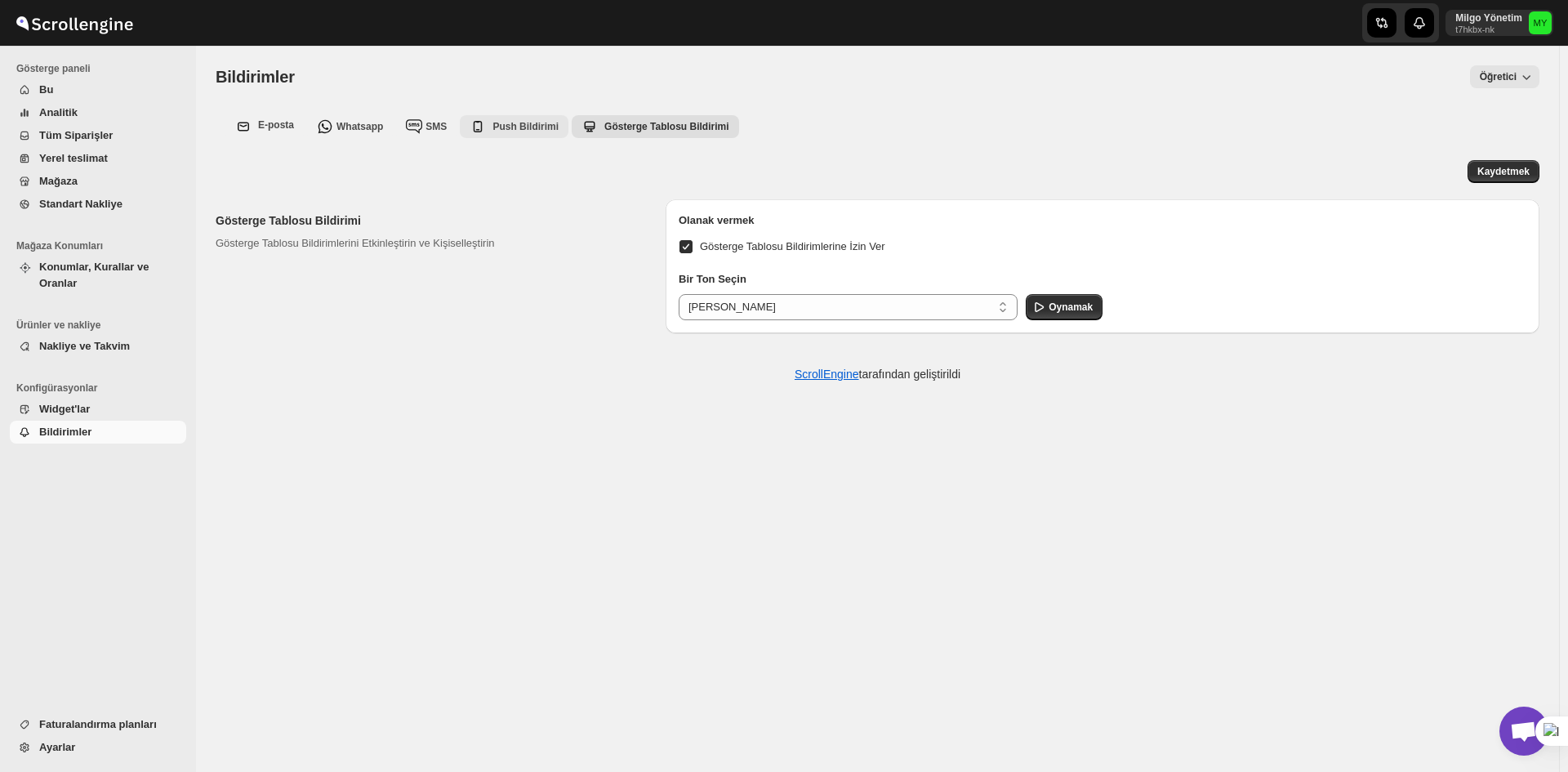
click at [492, 122] on span "Push Bildirimi" at bounding box center [525, 126] width 66 height 11
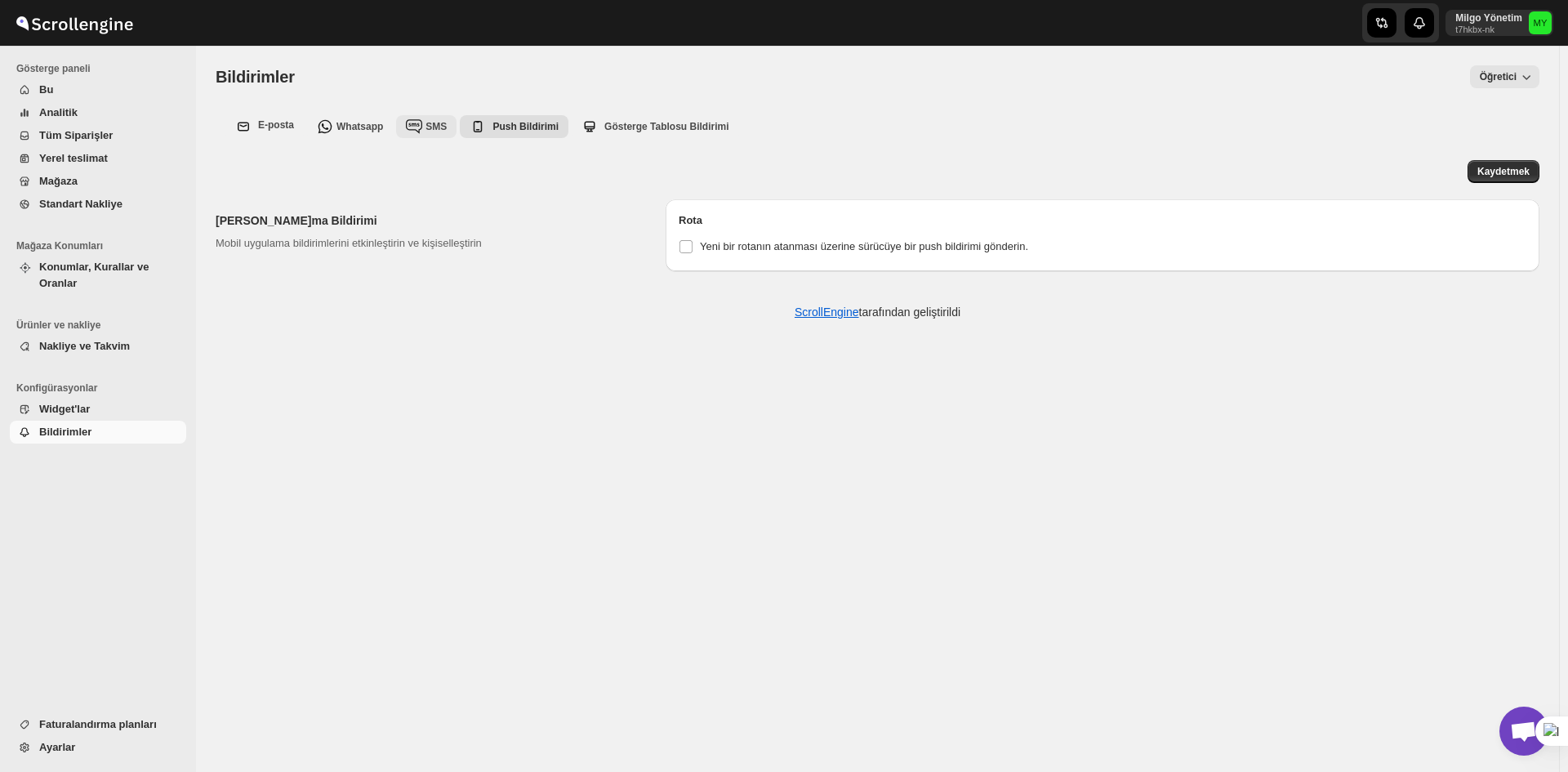
click at [428, 123] on font "SMS" at bounding box center [436, 126] width 21 height 11
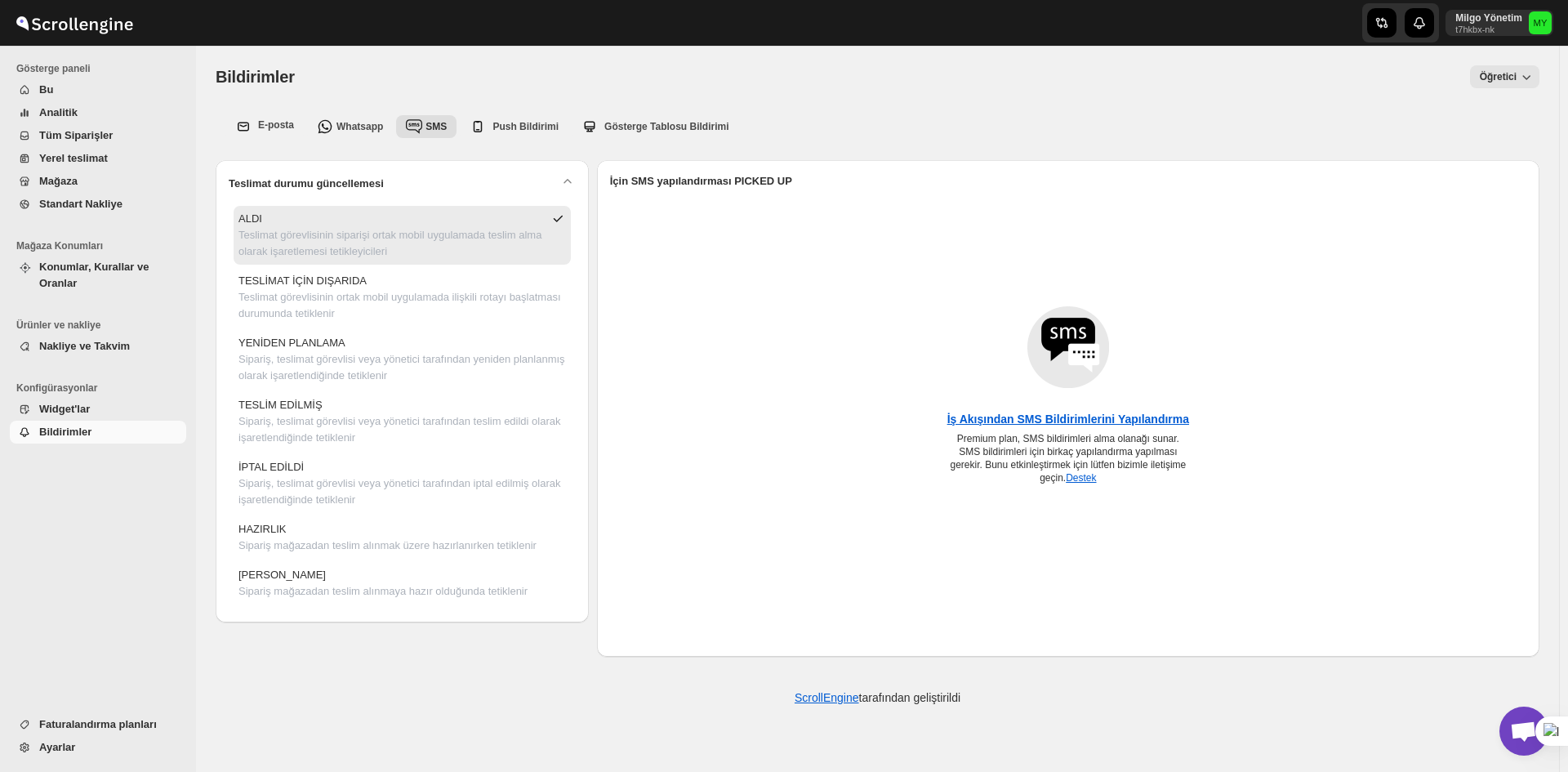
click at [51, 115] on font "Analitik" at bounding box center [58, 112] width 38 height 12
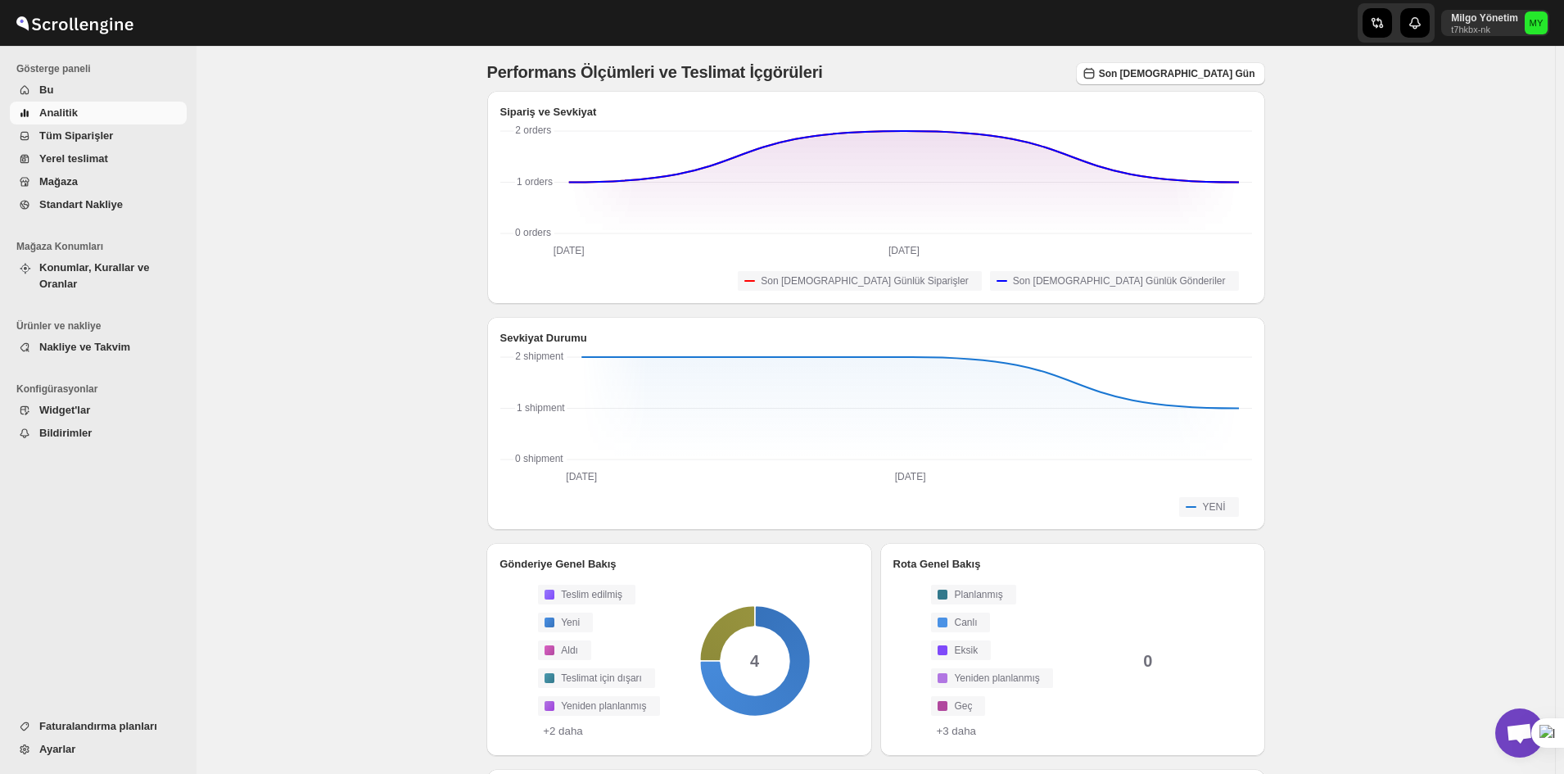
click at [85, 130] on font "Tüm Siparişler" at bounding box center [76, 135] width 74 height 12
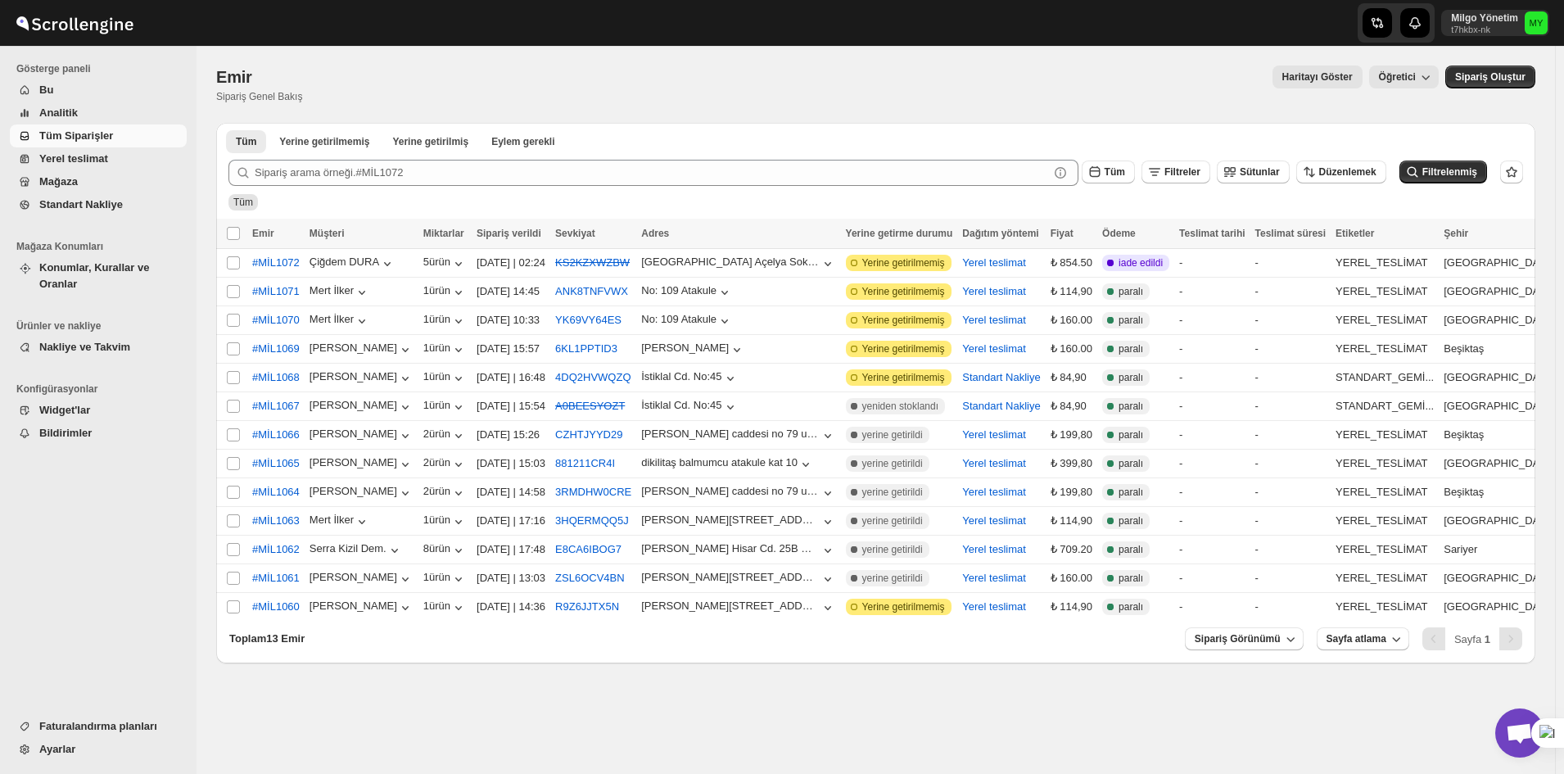
click at [1502, 729] on span "Açık sohbet" at bounding box center [1520, 732] width 49 height 49
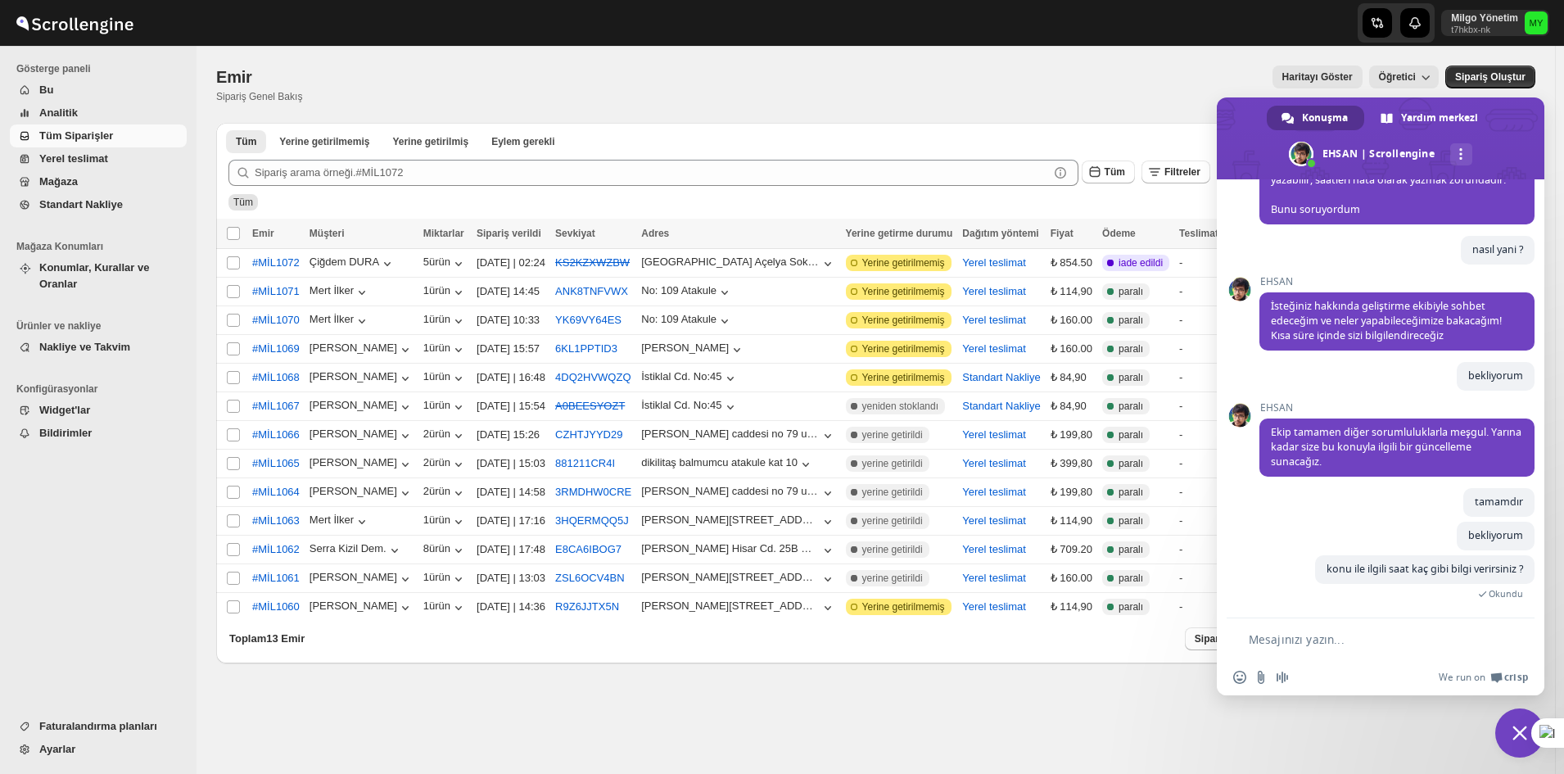
click at [94, 402] on span "Widget'lar" at bounding box center [111, 410] width 144 height 16
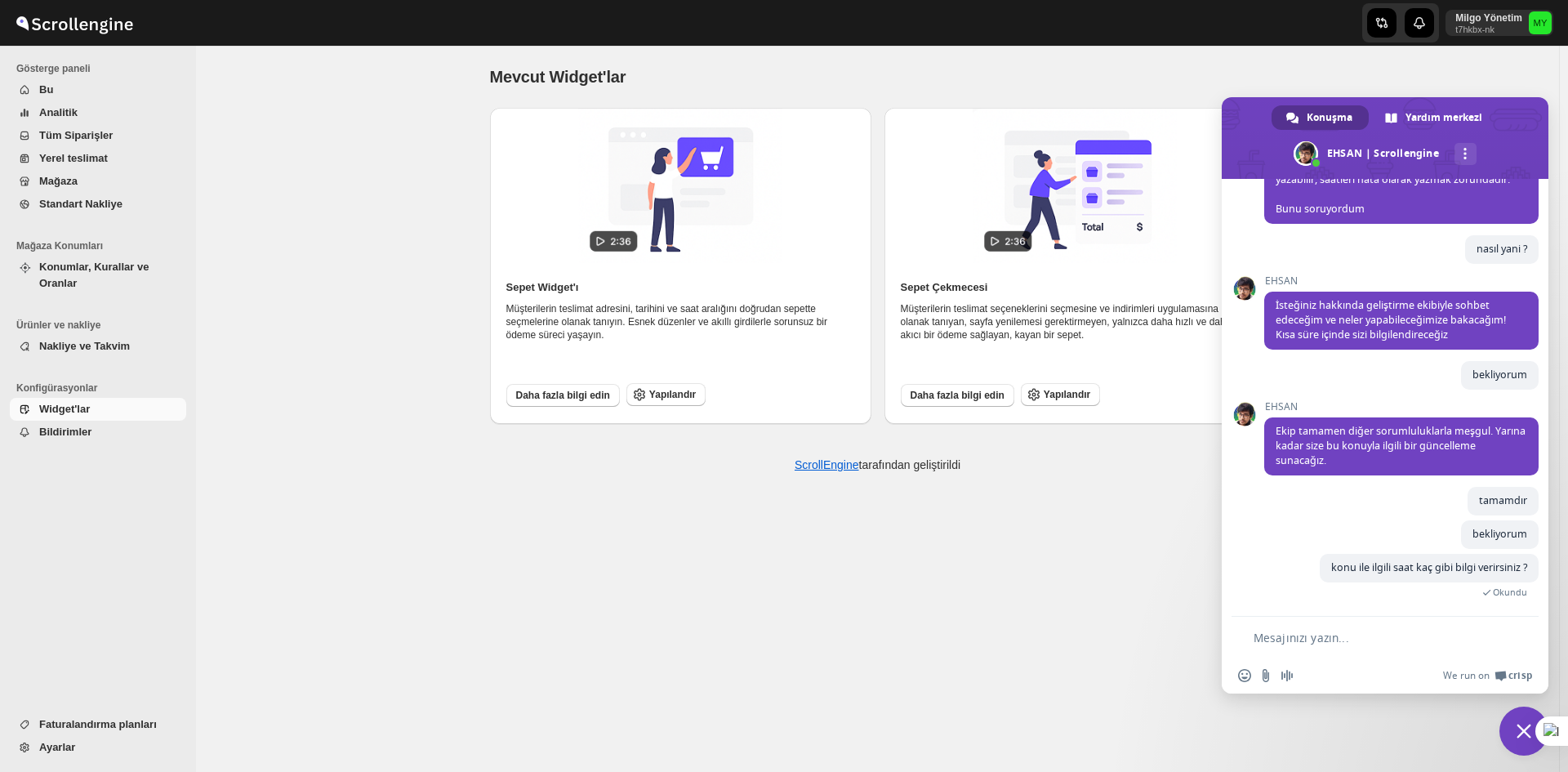
click at [1504, 720] on span "Sohbeti kapat" at bounding box center [1523, 730] width 49 height 49
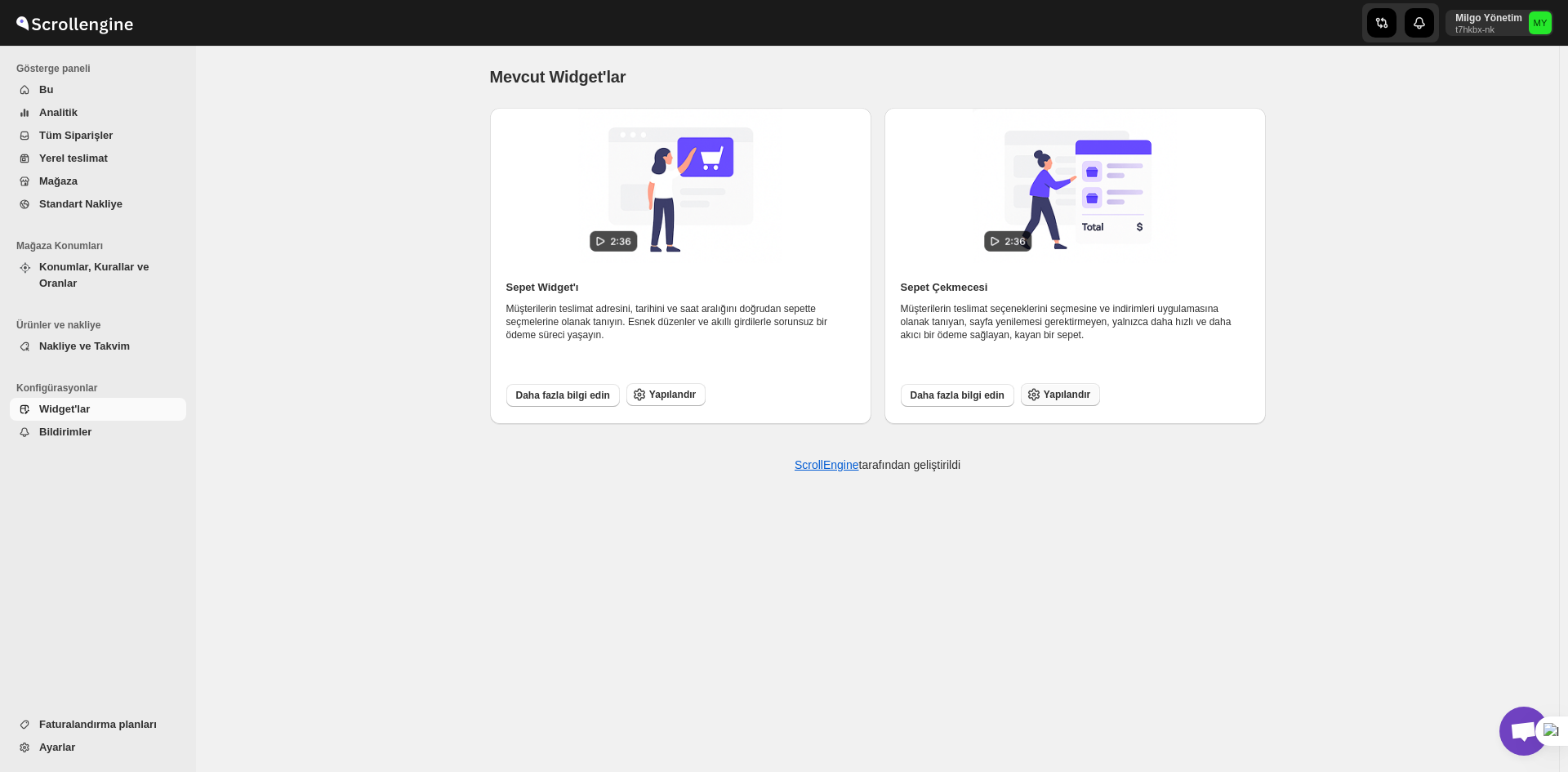
click at [1045, 402] on button "Yapılandır" at bounding box center [1060, 394] width 79 height 23
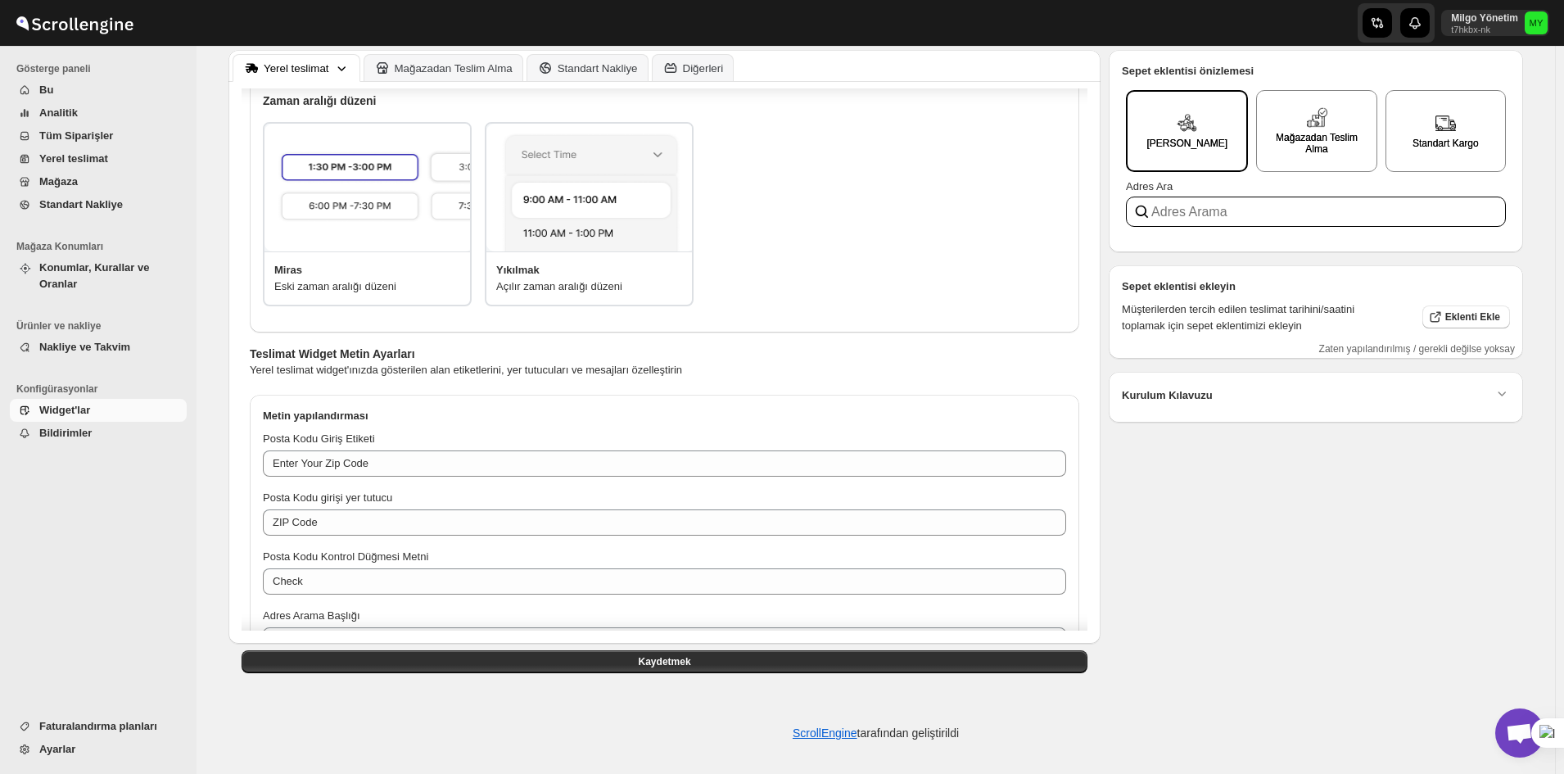
scroll to position [787, 0]
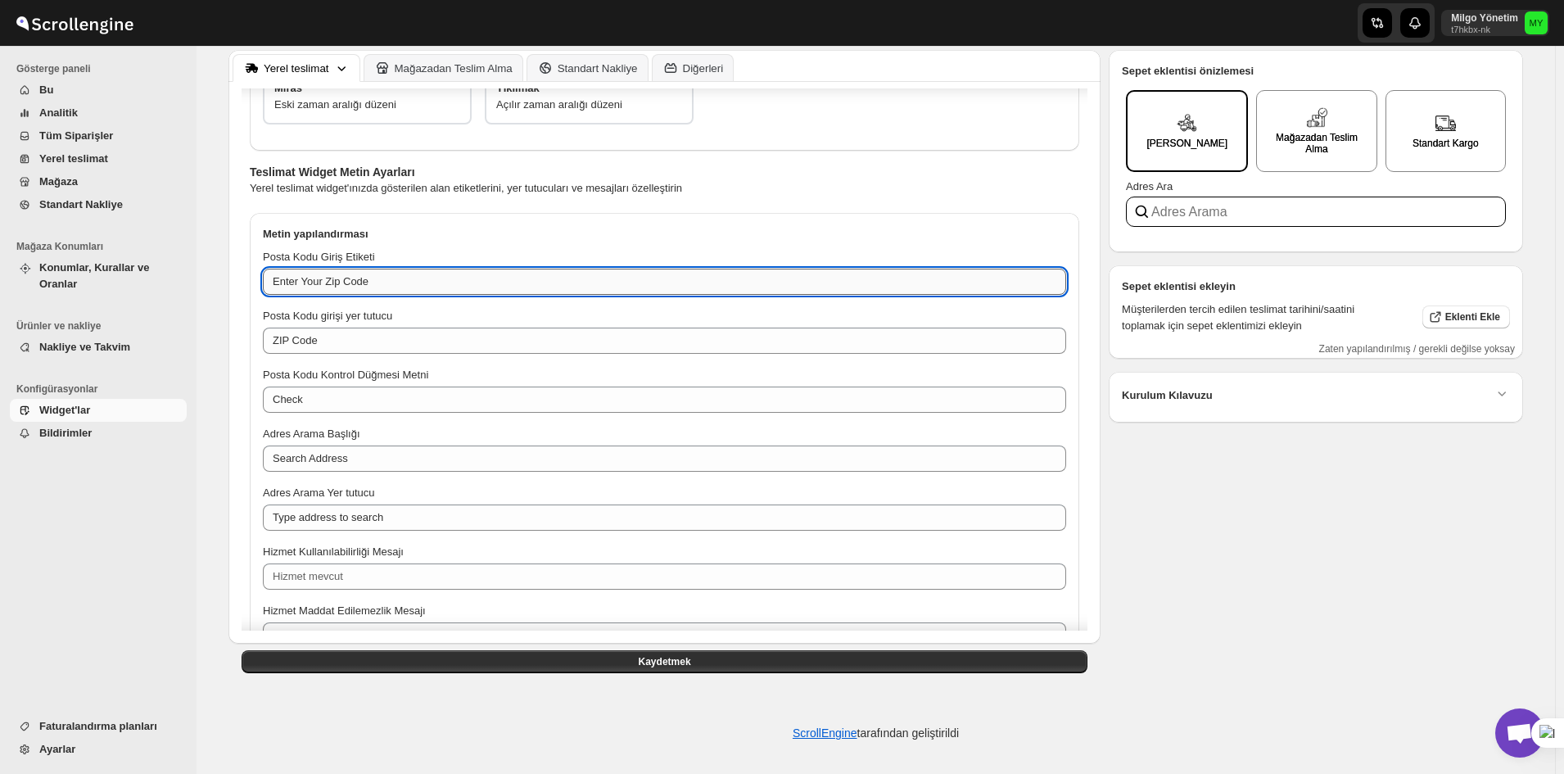
click at [435, 270] on textarea "Enter Your Zip Code" at bounding box center [664, 282] width 803 height 26
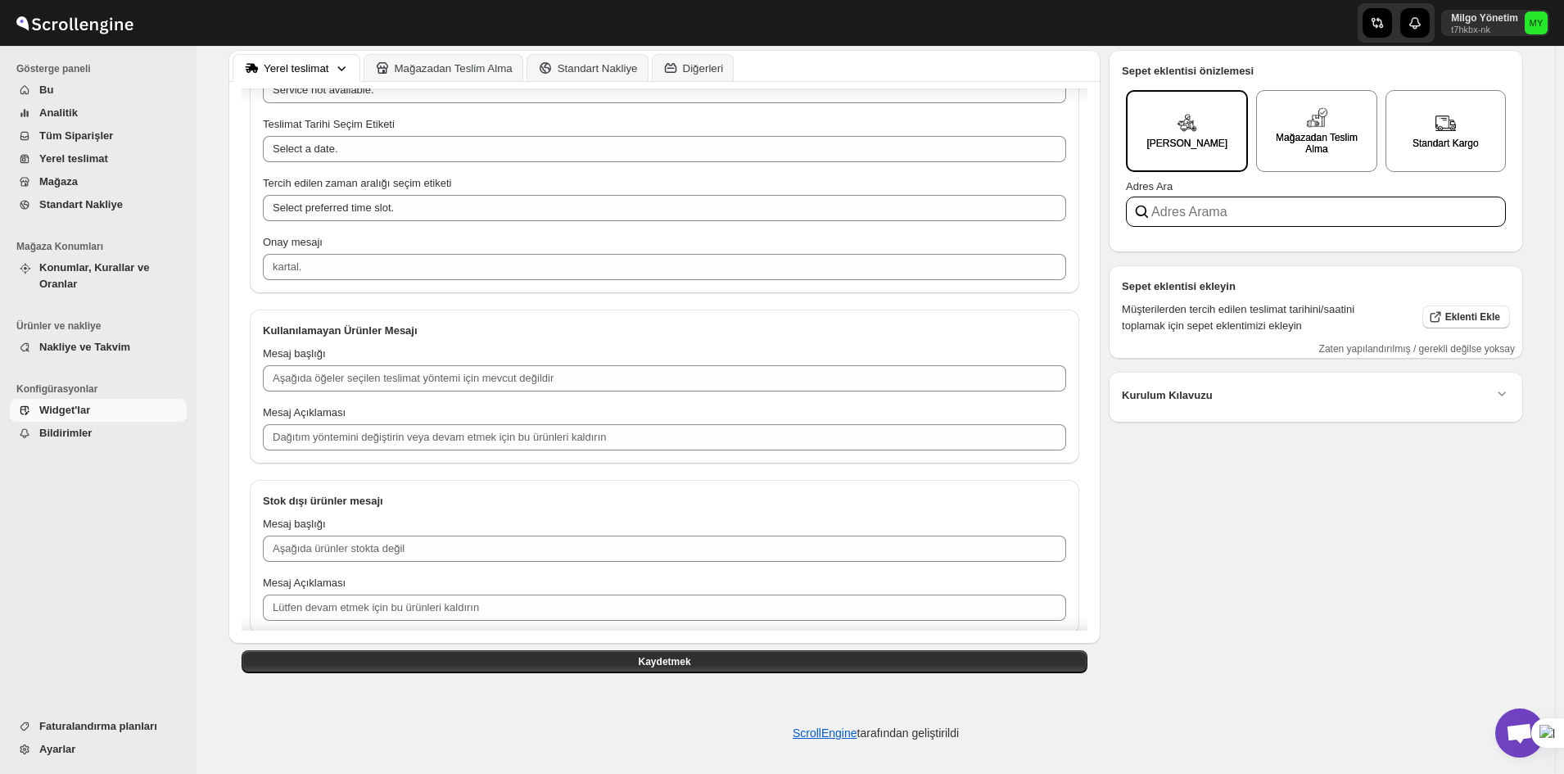
scroll to position [1360, 0]
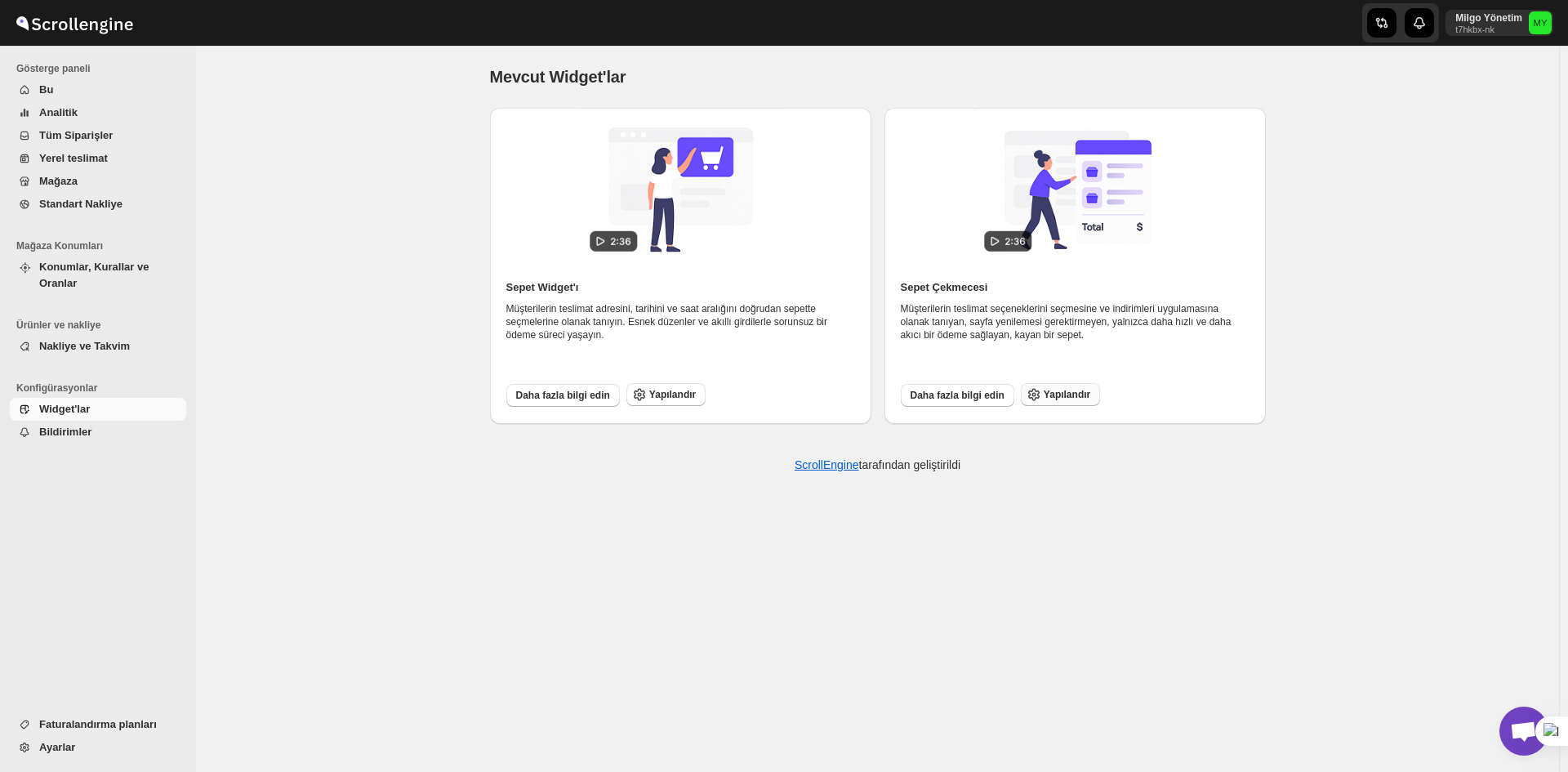
click at [1080, 403] on button "Yapılandır" at bounding box center [1060, 394] width 79 height 23
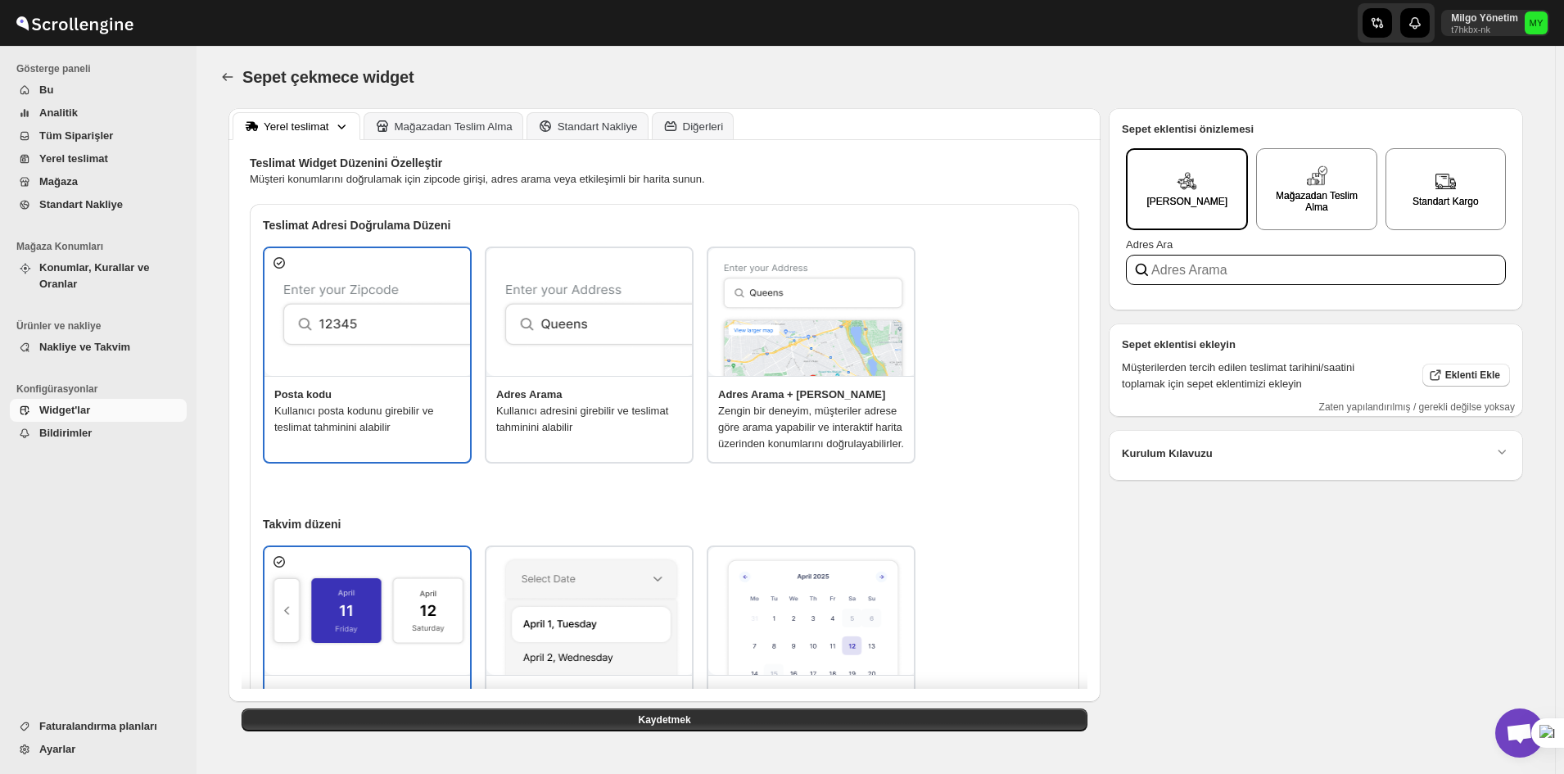
click at [742, 369] on img at bounding box center [812, 312] width 209 height 128
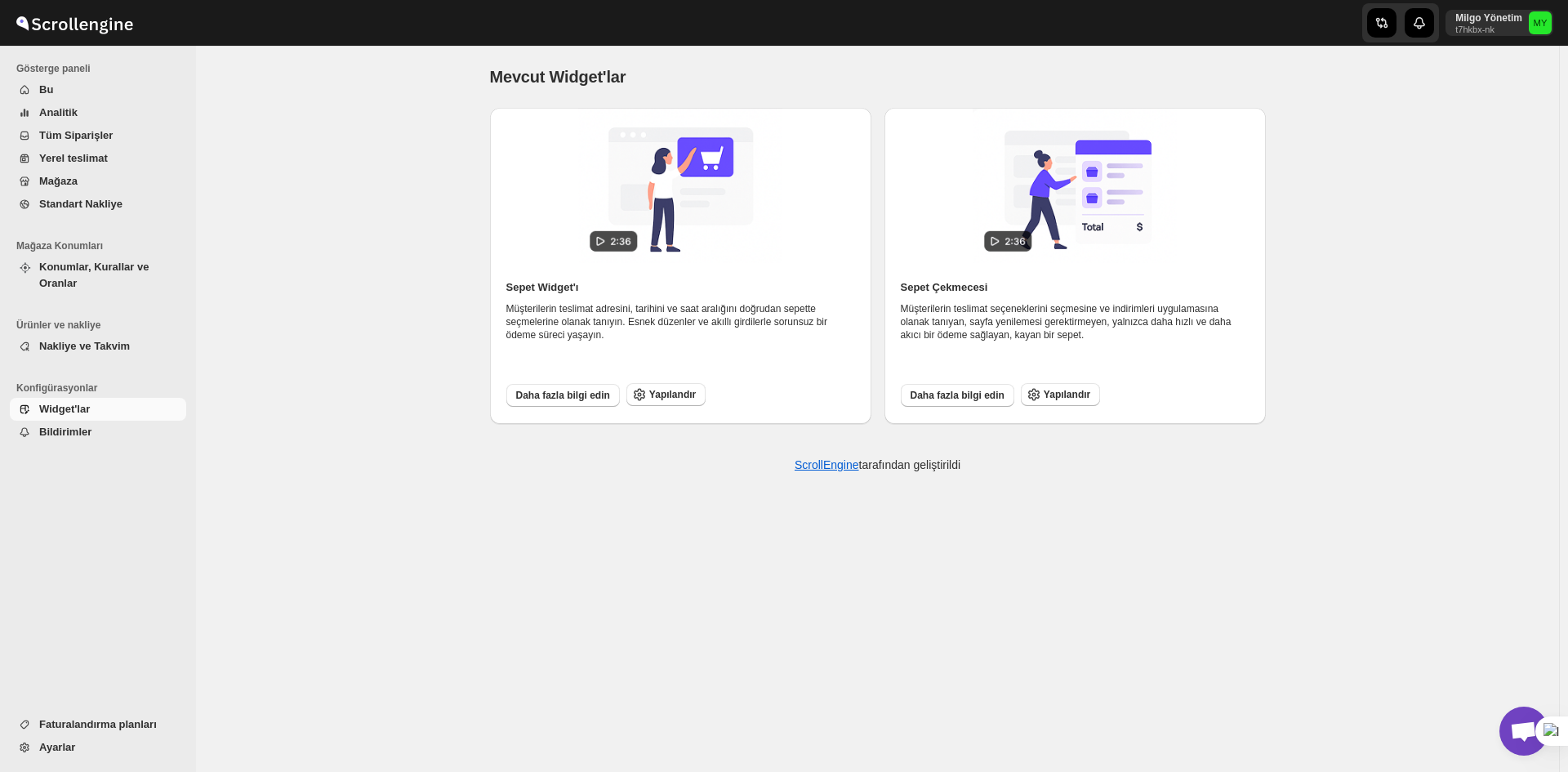
click at [668, 380] on div "Daha fazla bilgi edin Yapılandır" at bounding box center [677, 392] width 355 height 31
click at [675, 395] on font "Yapılandır" at bounding box center [672, 394] width 47 height 11
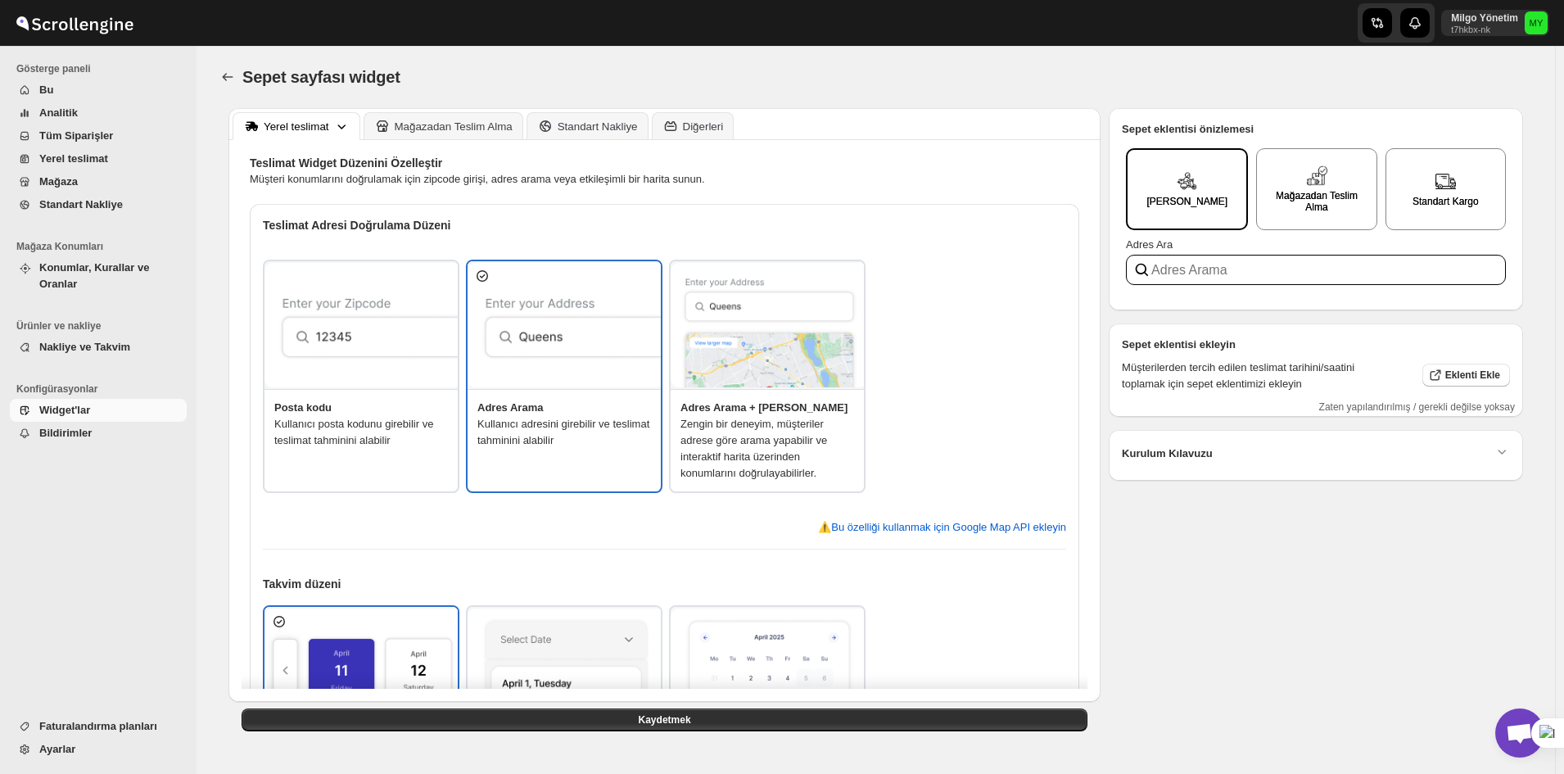
click at [781, 380] on img at bounding box center [769, 325] width 197 height 125
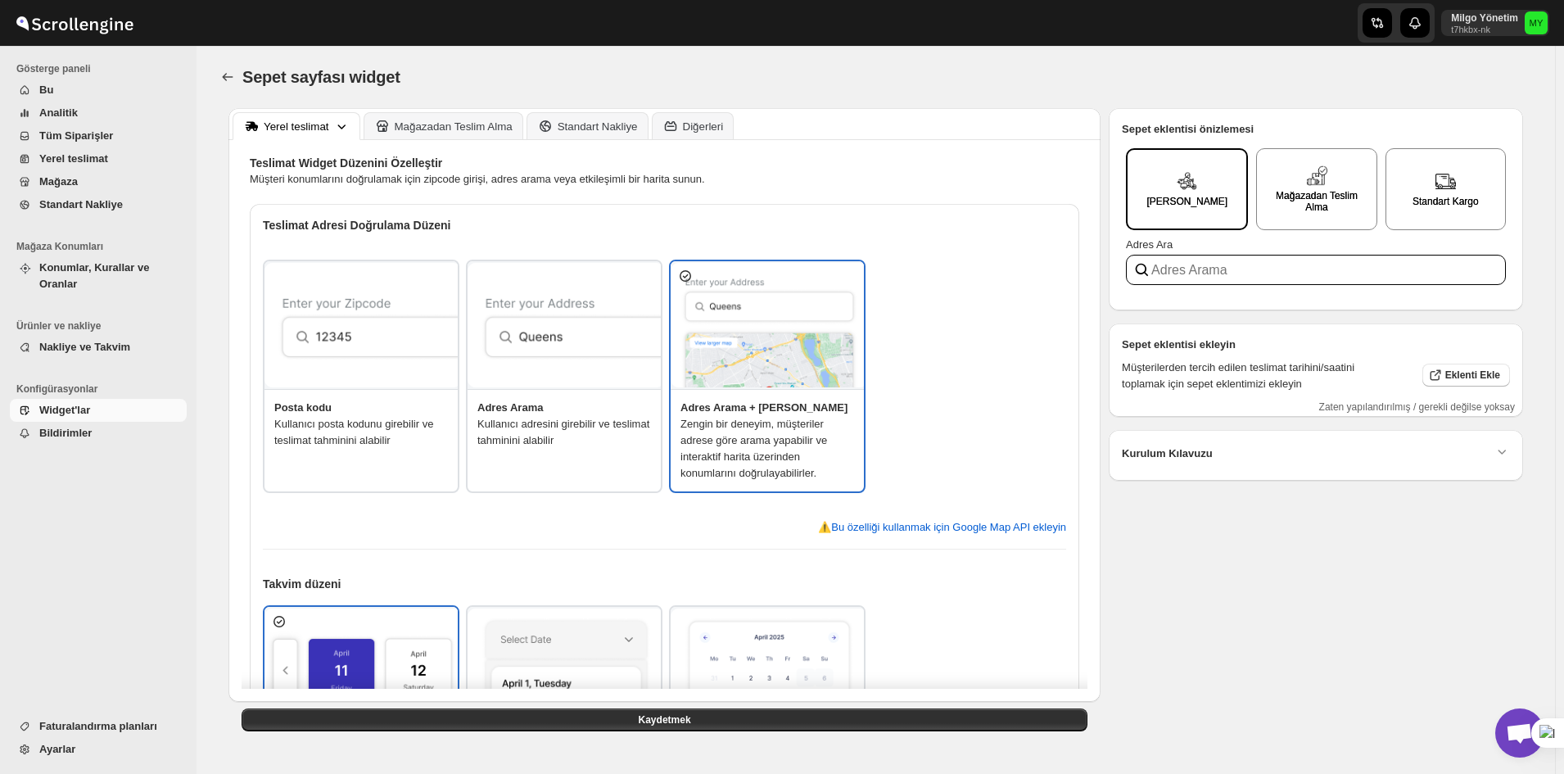
click at [609, 366] on img at bounding box center [566, 325] width 197 height 125
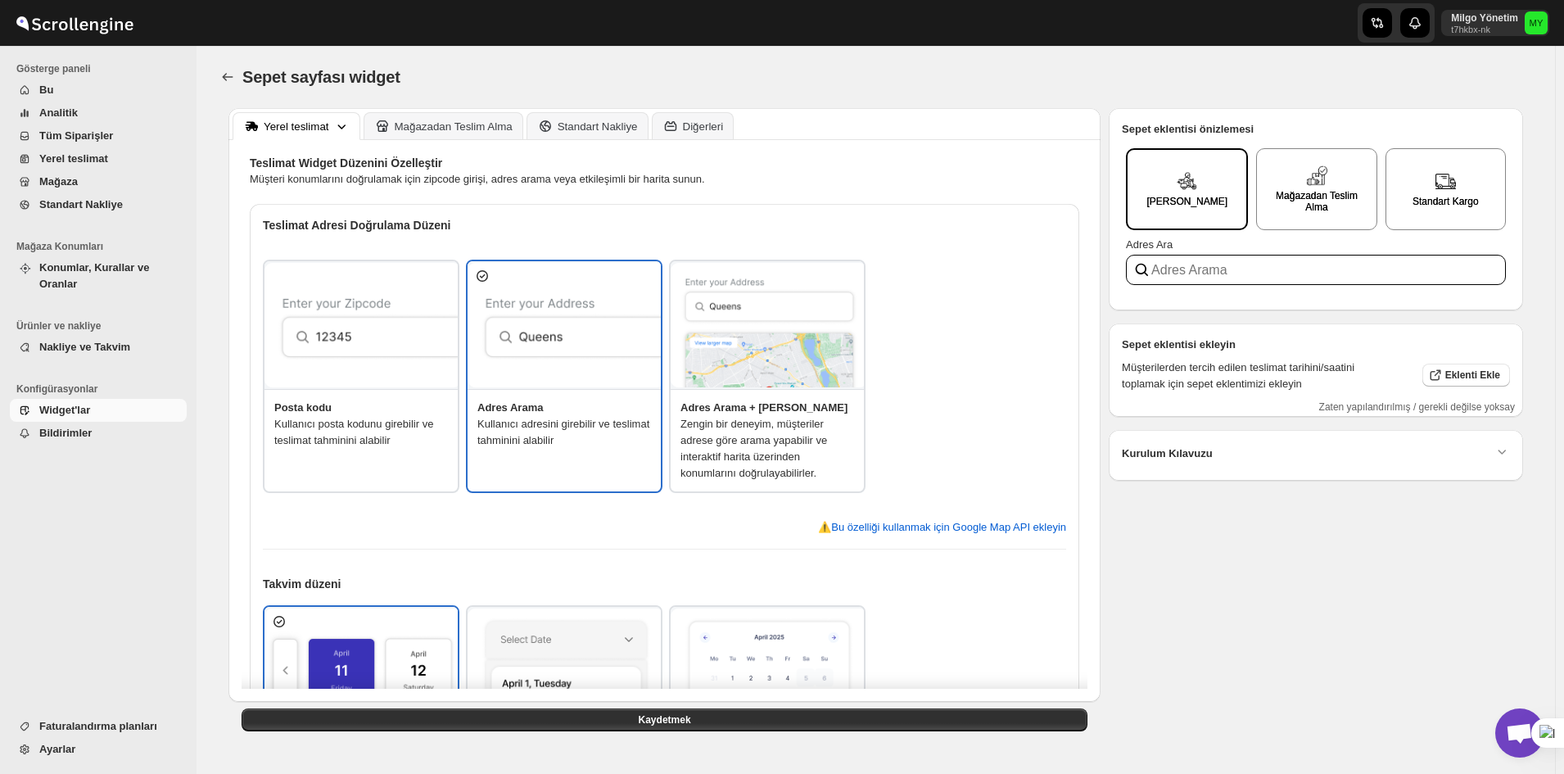
click at [705, 367] on img at bounding box center [769, 325] width 197 height 125
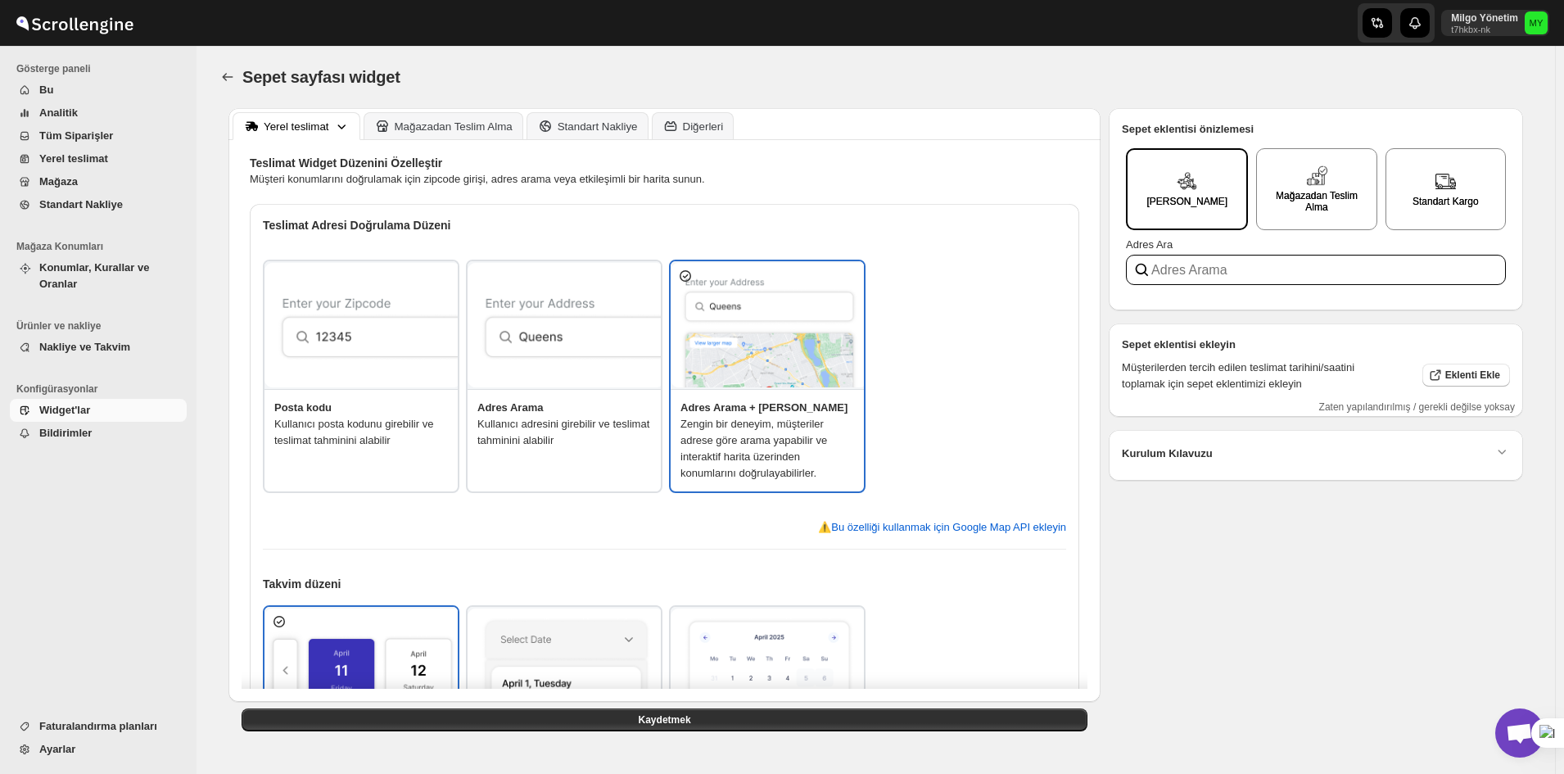
click at [1281, 475] on div "Kurulum Kılavuzu 1. adım Siparişleri doğrulamak ve senkronize etmek için kurall…" at bounding box center [1316, 455] width 414 height 51
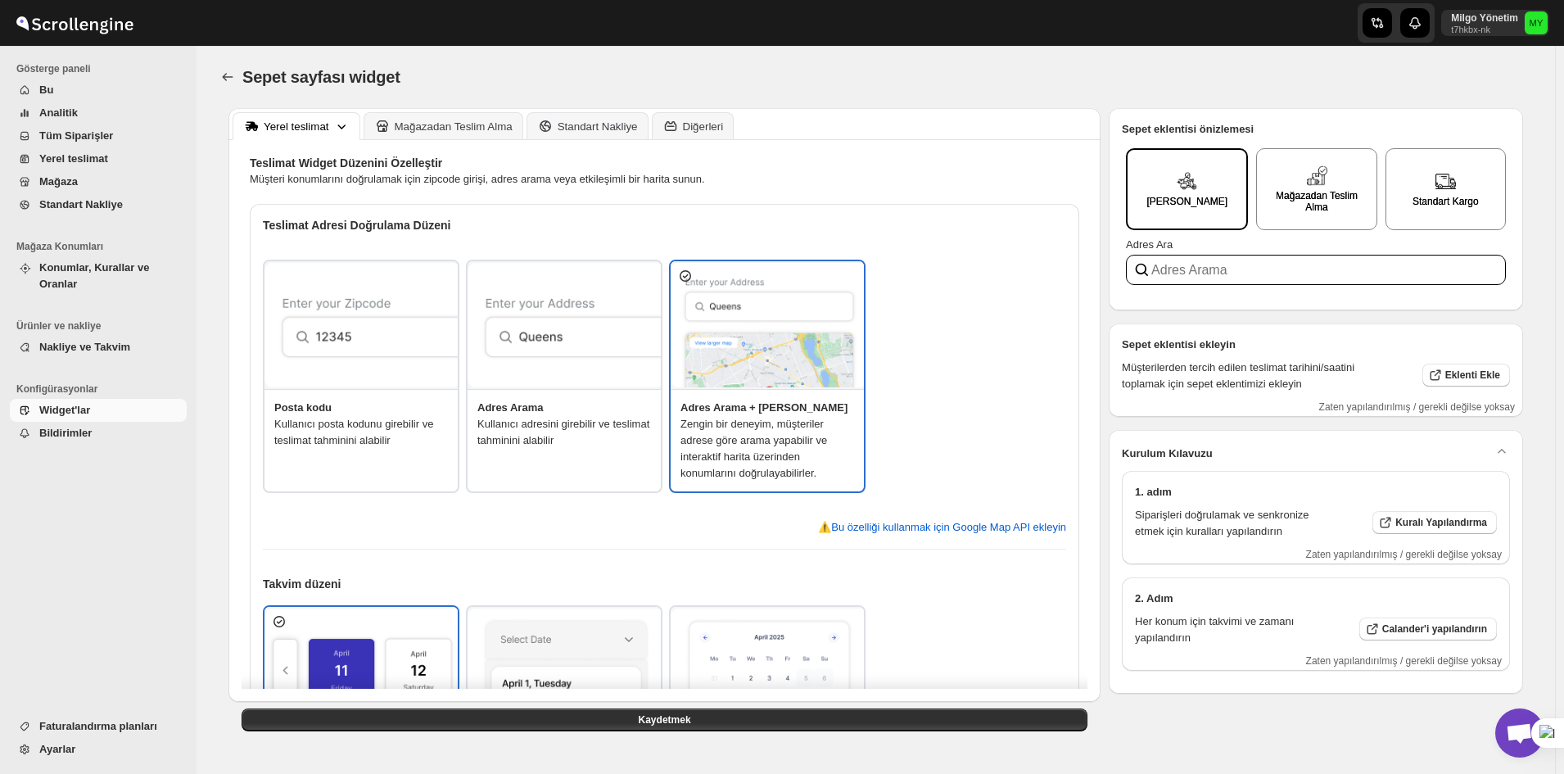
click at [1310, 454] on div "Kurulum Kılavuzu" at bounding box center [1316, 453] width 388 height 21
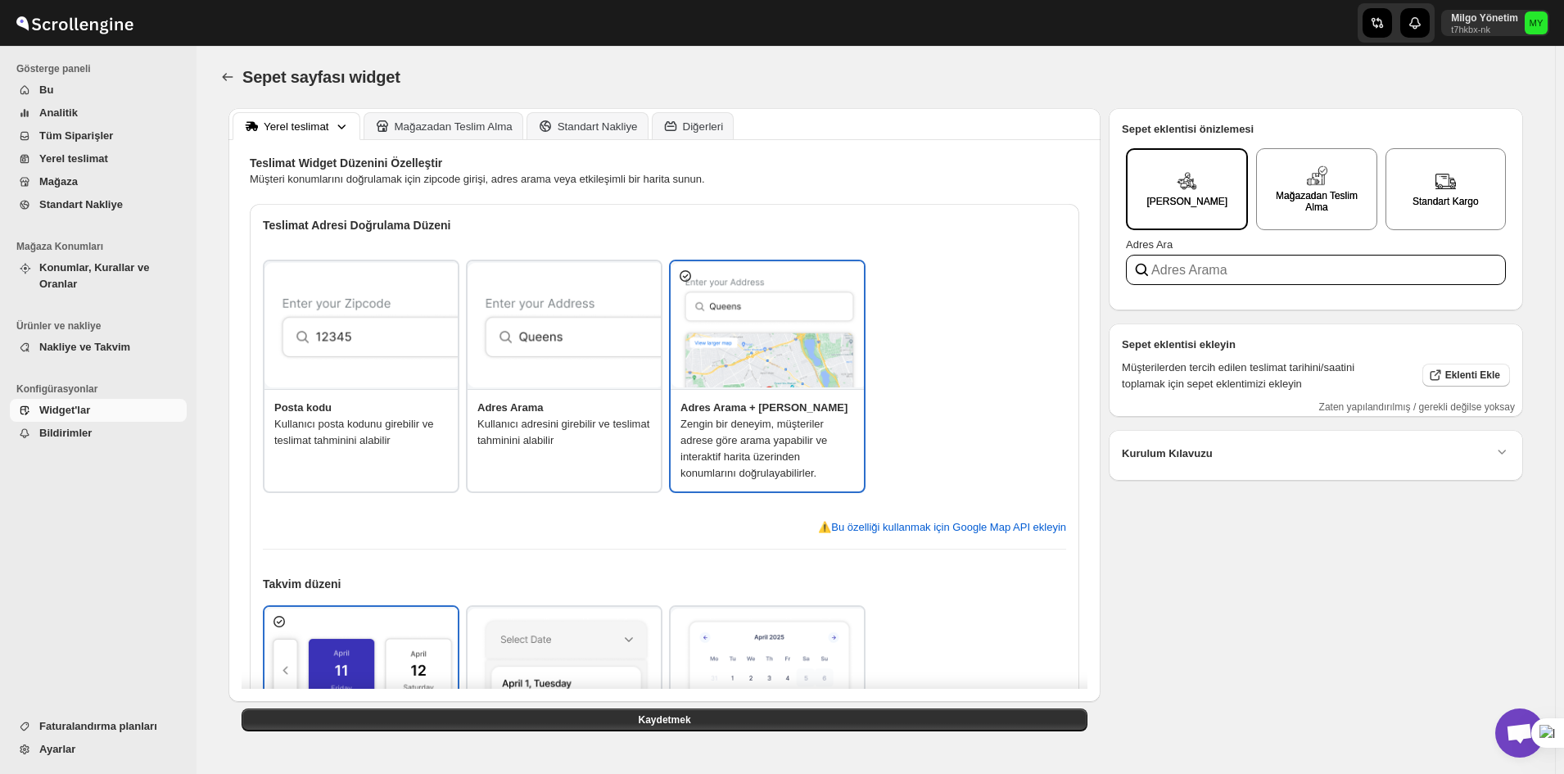
click at [1311, 454] on div "Kurulum Kılavuzu" at bounding box center [1316, 453] width 388 height 21
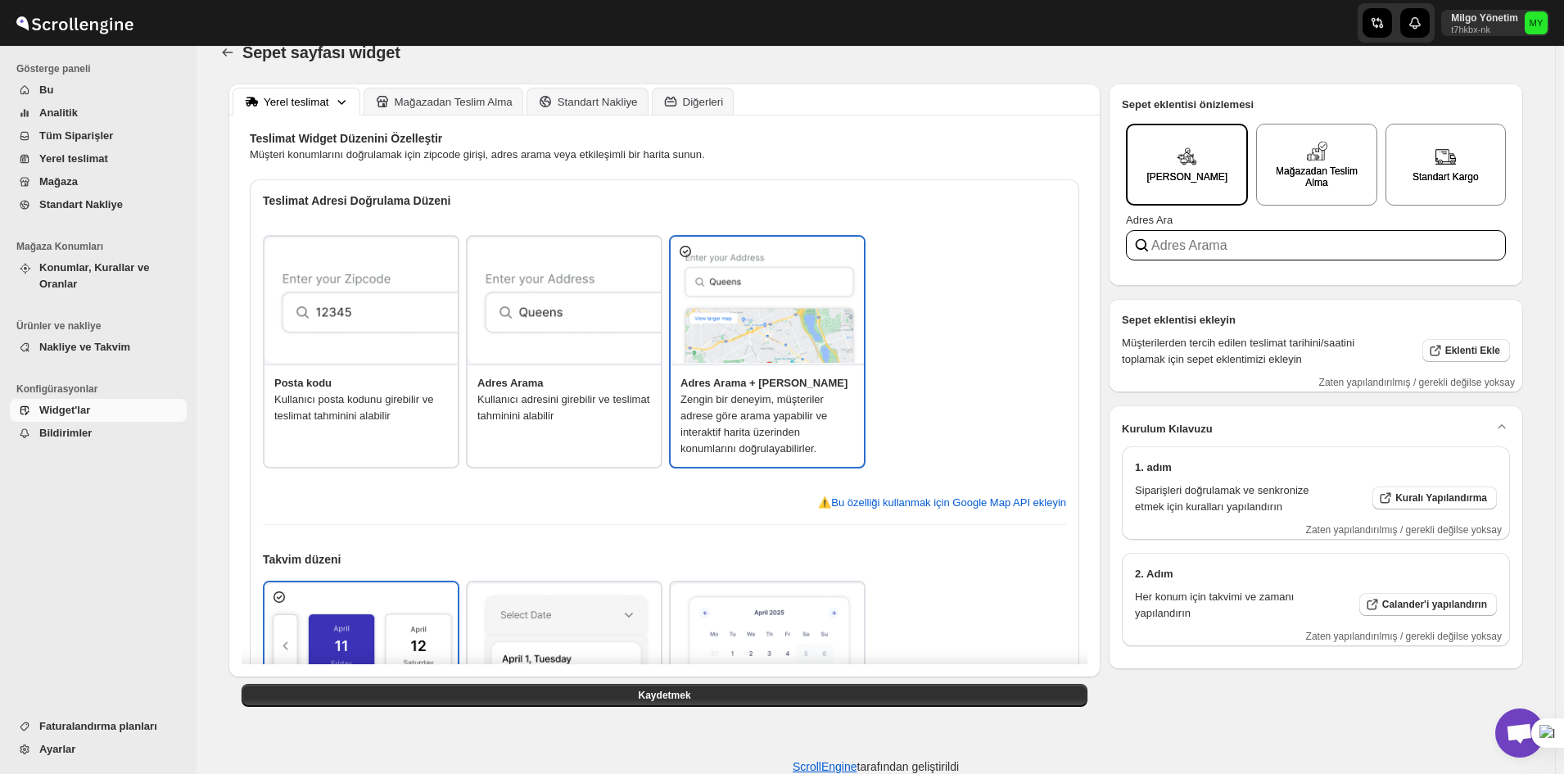
scroll to position [58, 0]
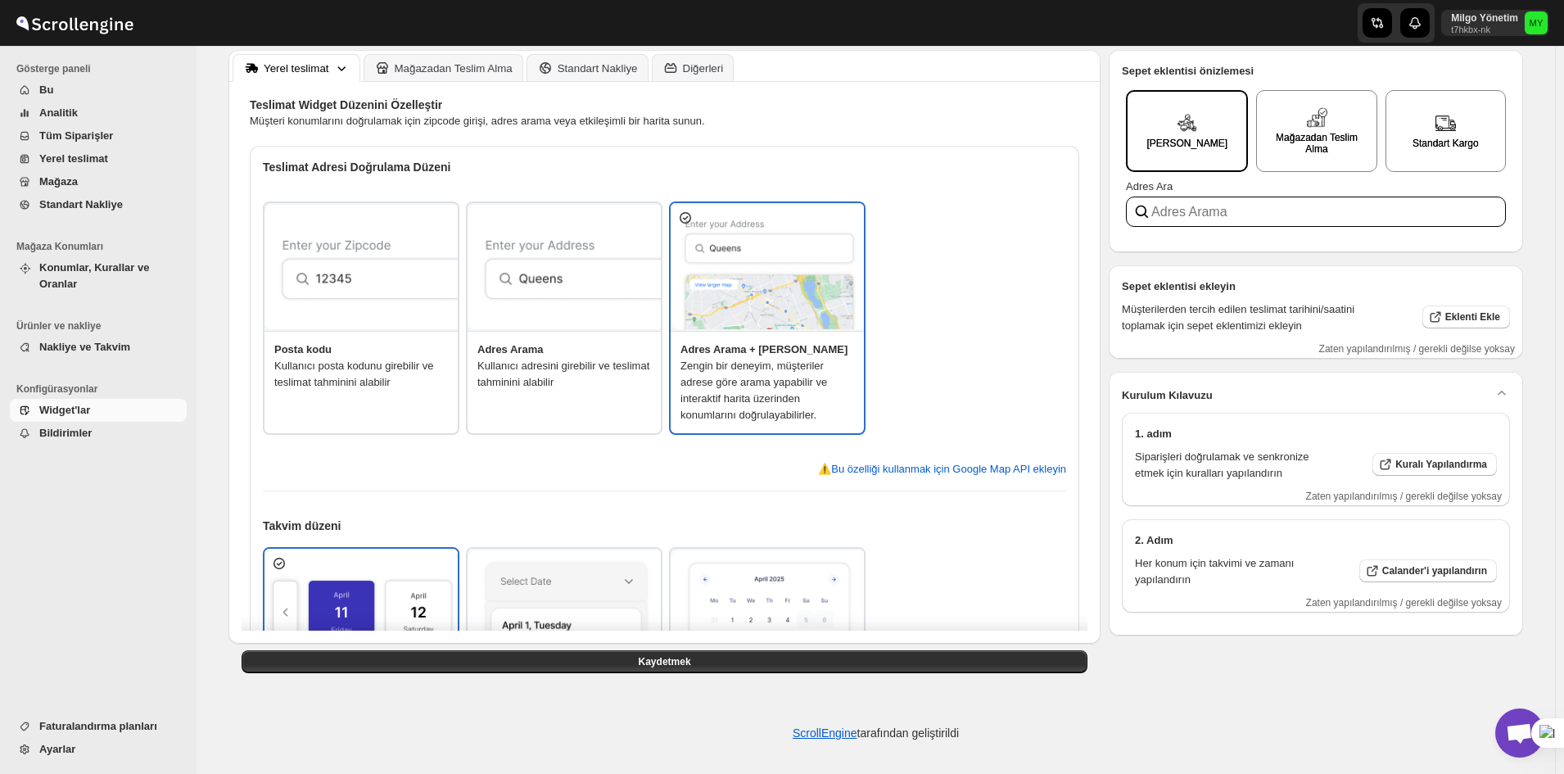
click at [548, 261] on img at bounding box center [566, 267] width 197 height 125
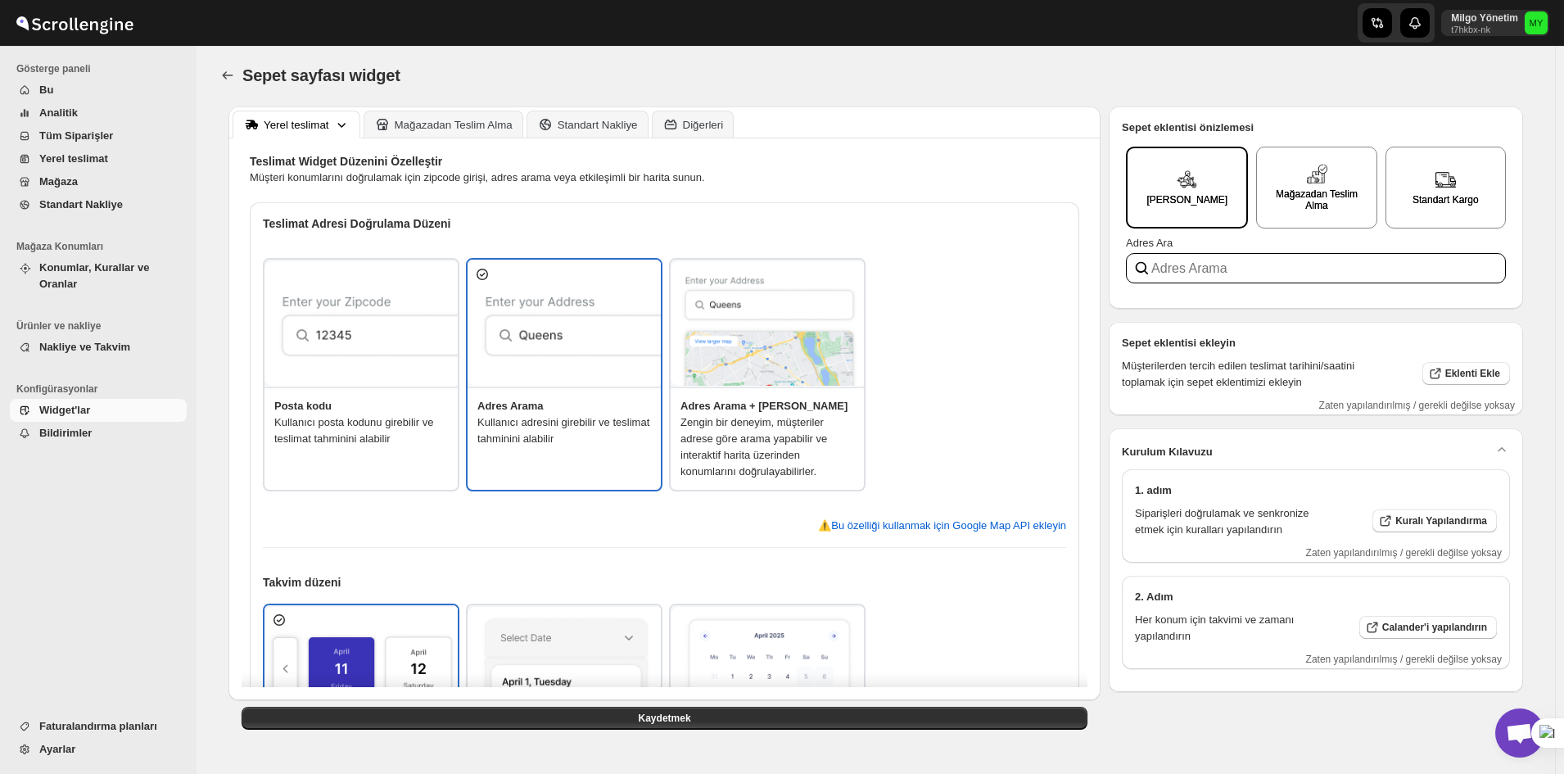
scroll to position [0, 0]
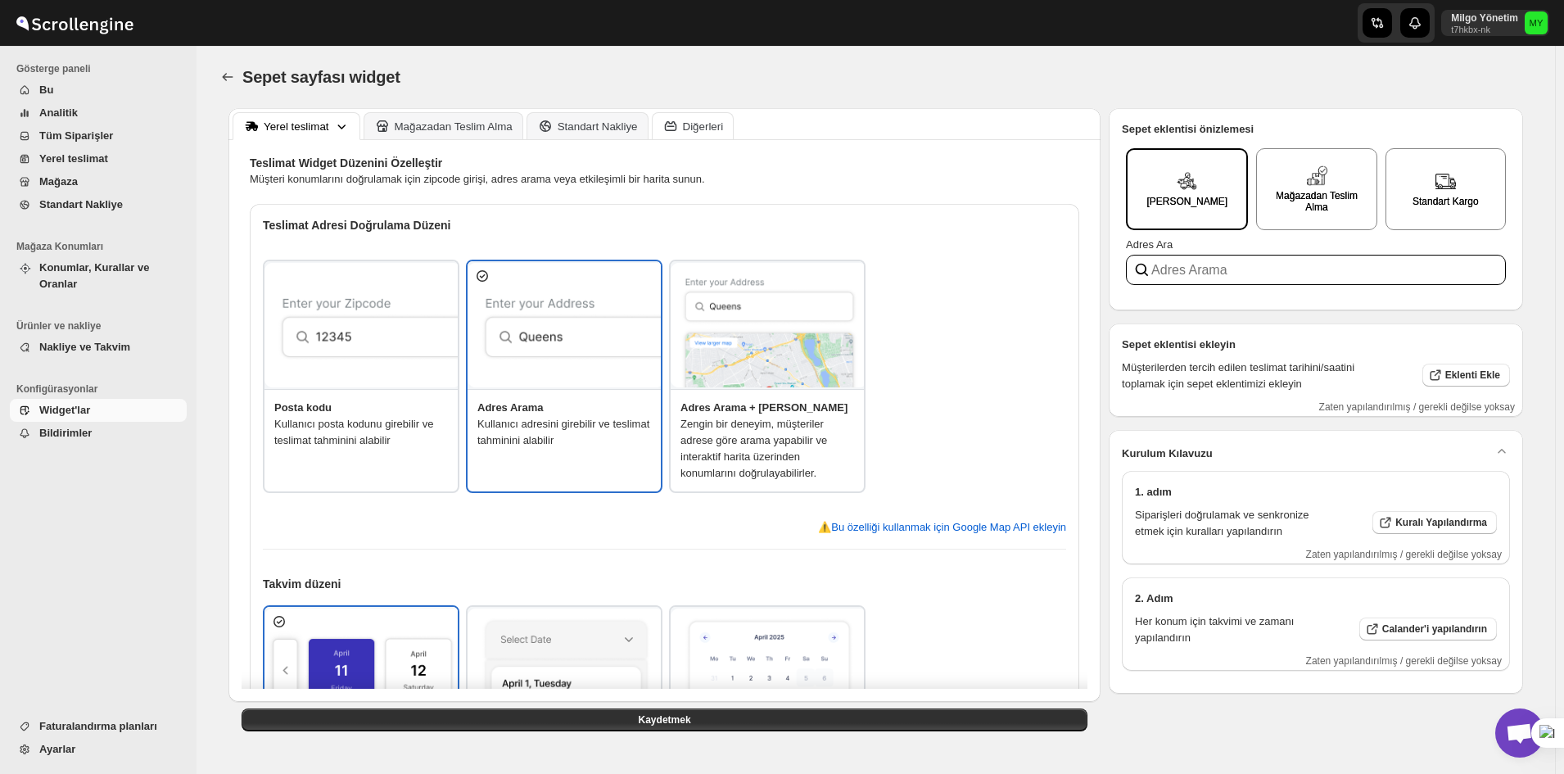
click at [667, 130] on icon at bounding box center [671, 126] width 16 height 16
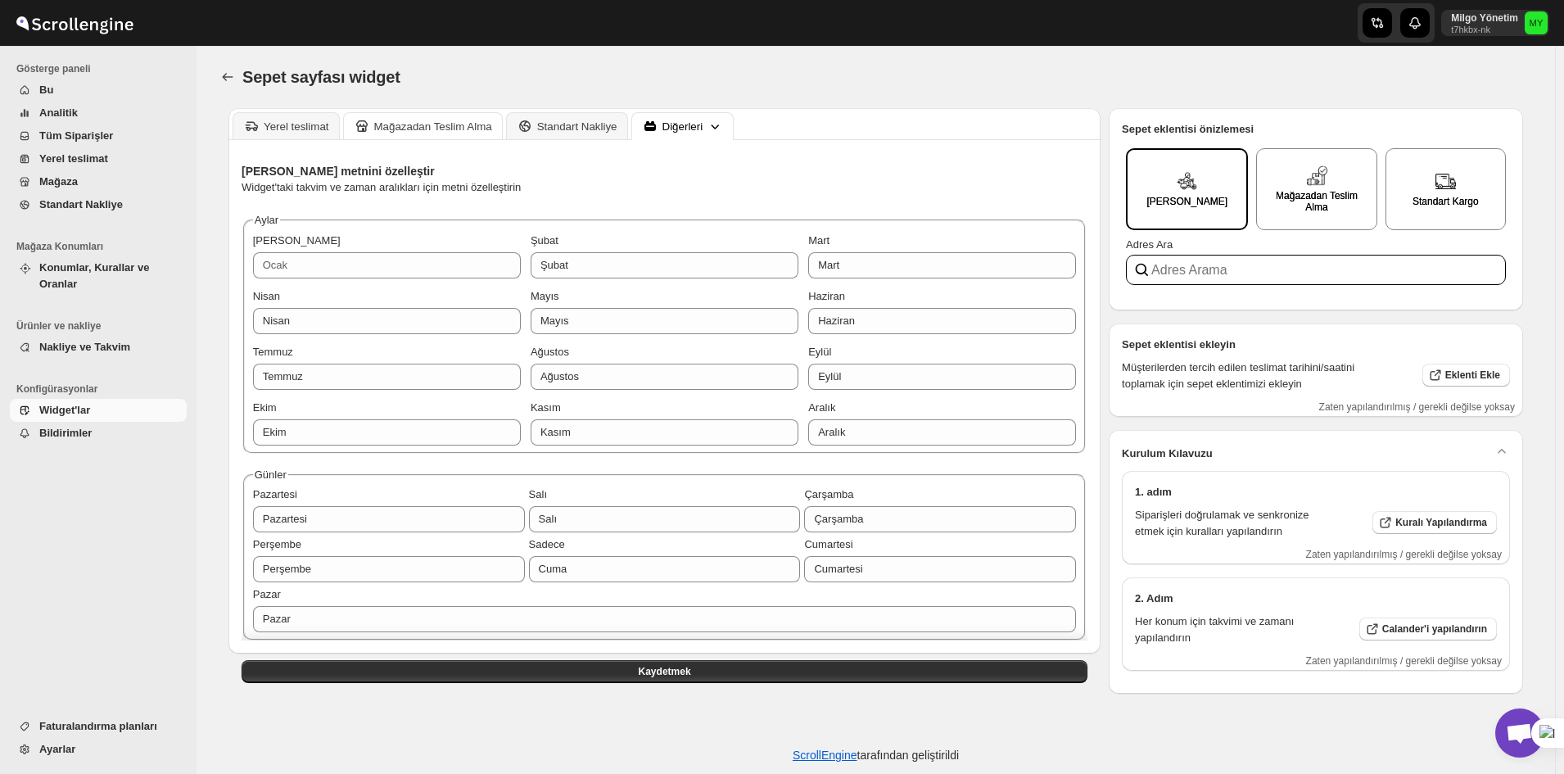
click at [359, 130] on icon at bounding box center [361, 125] width 11 height 11
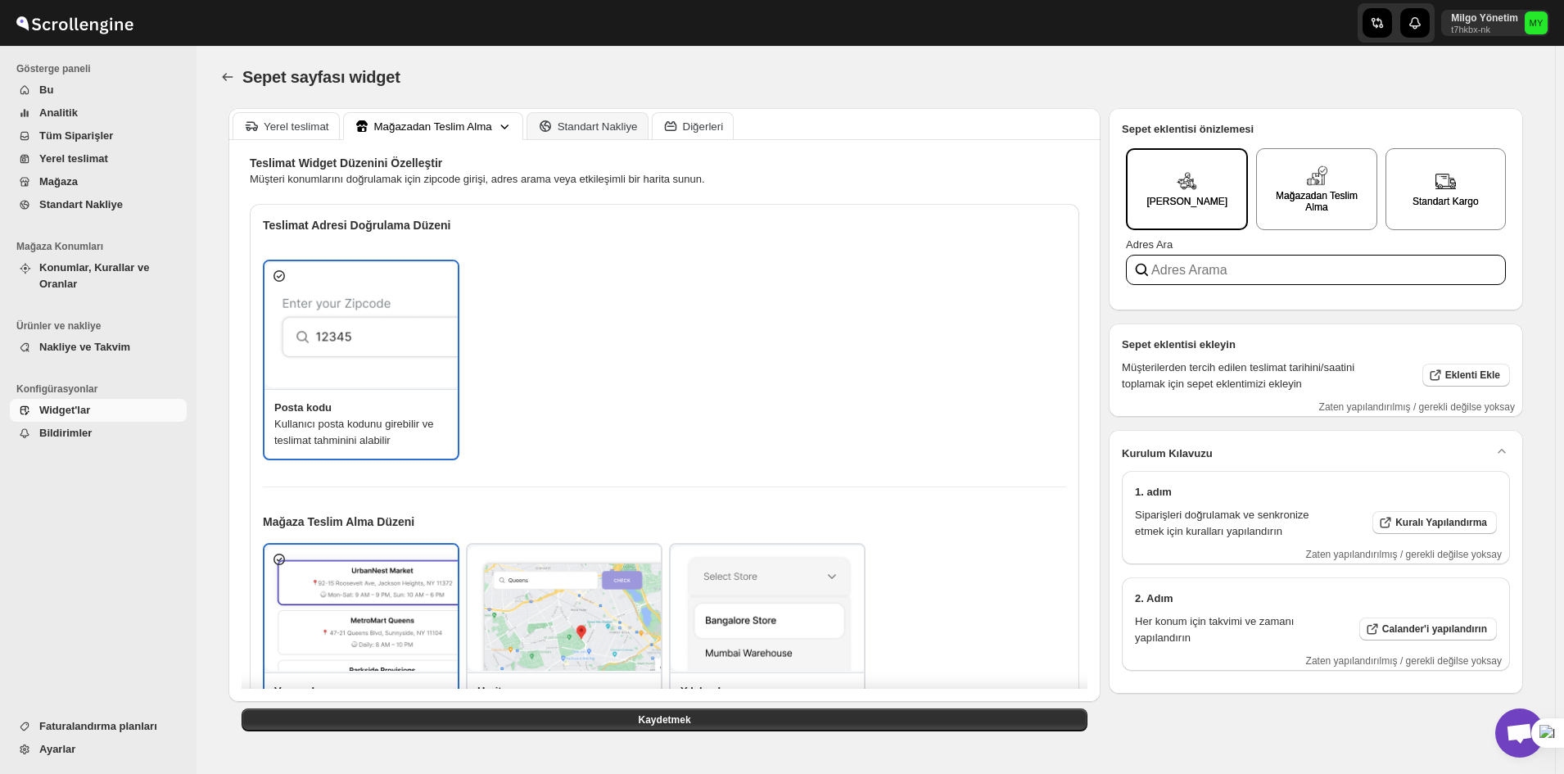
click at [306, 134] on button "Yerel teslimat" at bounding box center [286, 125] width 107 height 27
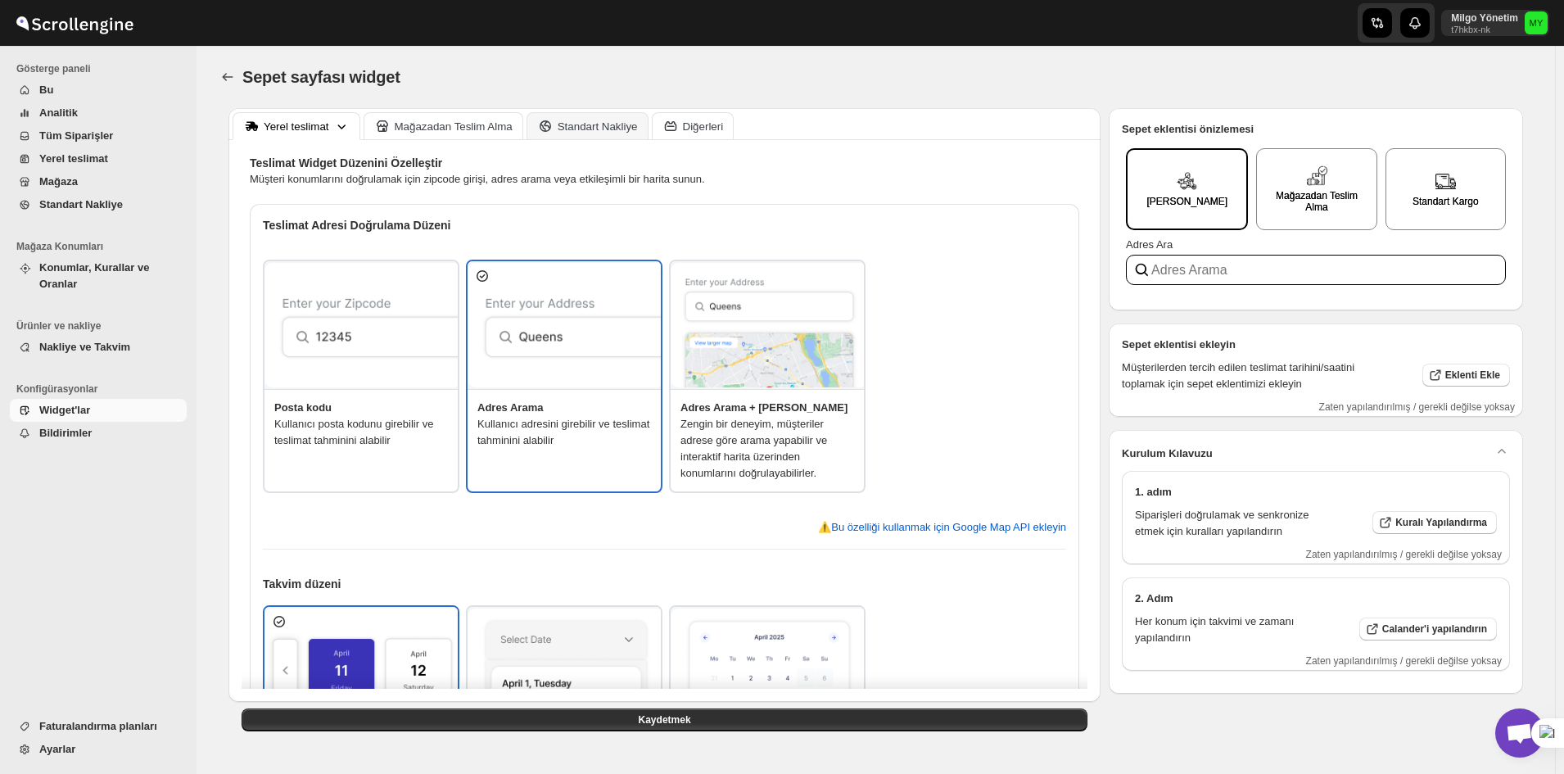
click at [768, 373] on img at bounding box center [769, 325] width 197 height 125
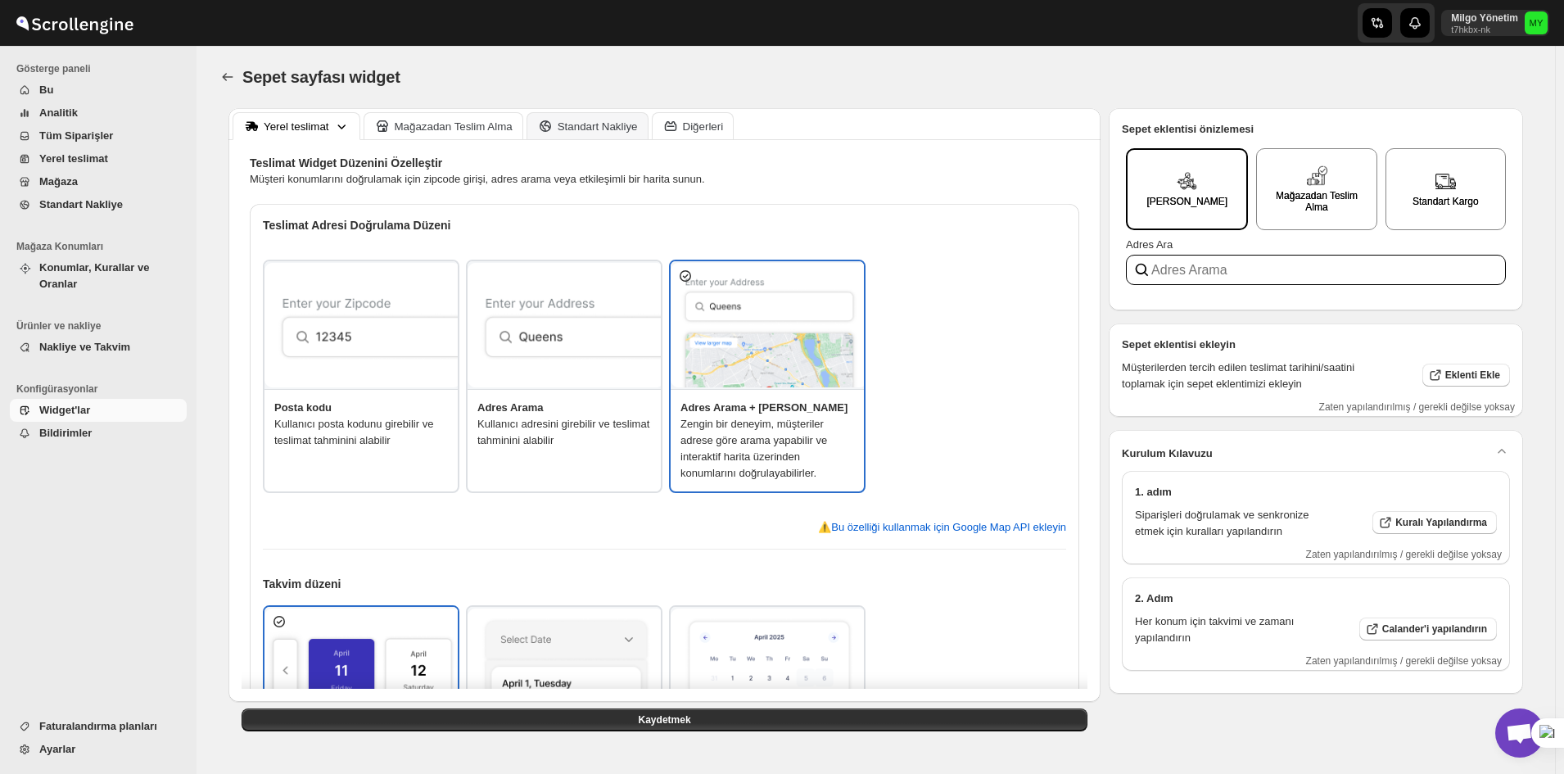
click at [625, 356] on img at bounding box center [566, 325] width 197 height 125
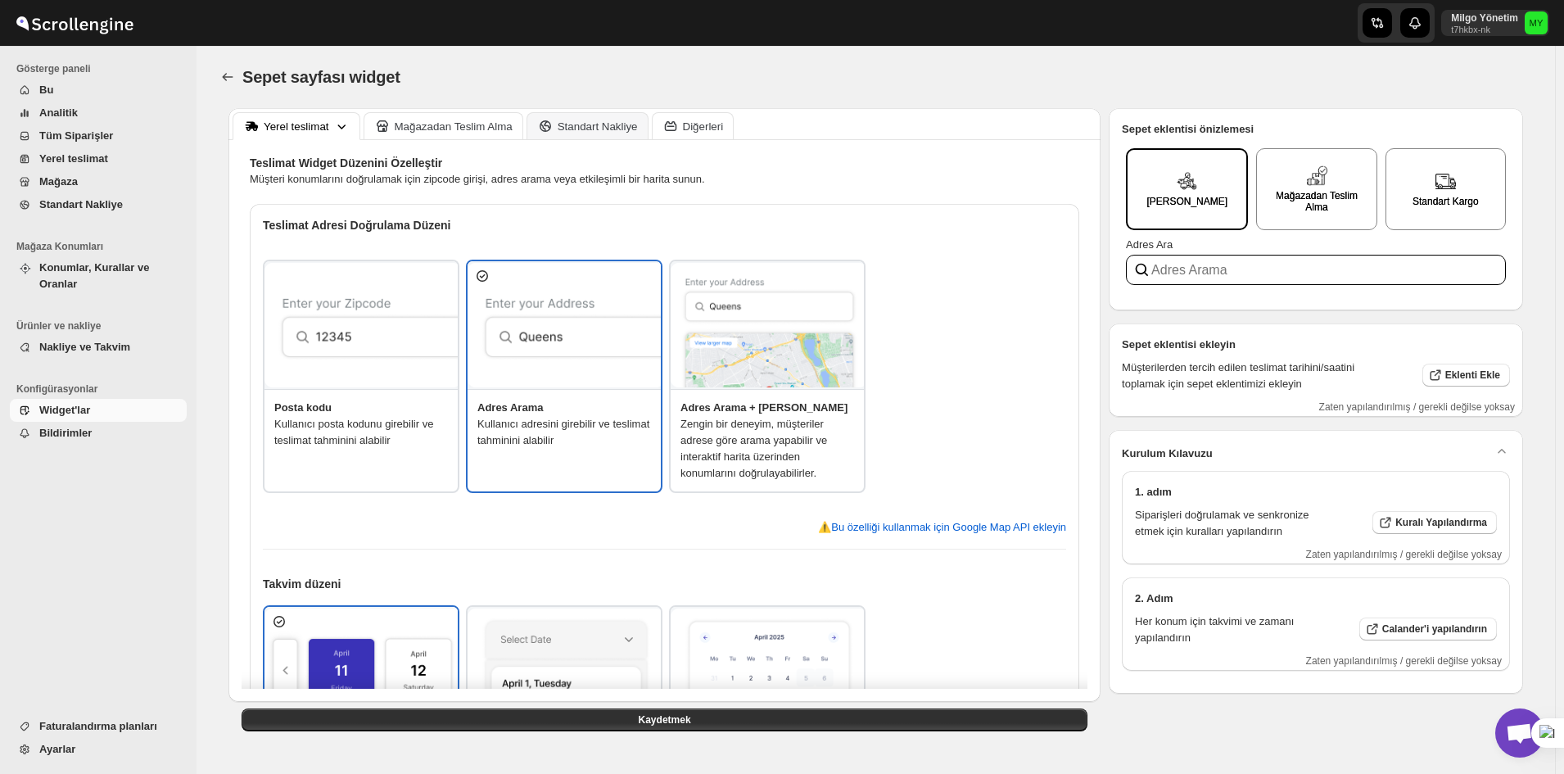
click at [435, 346] on img at bounding box center [363, 325] width 197 height 125
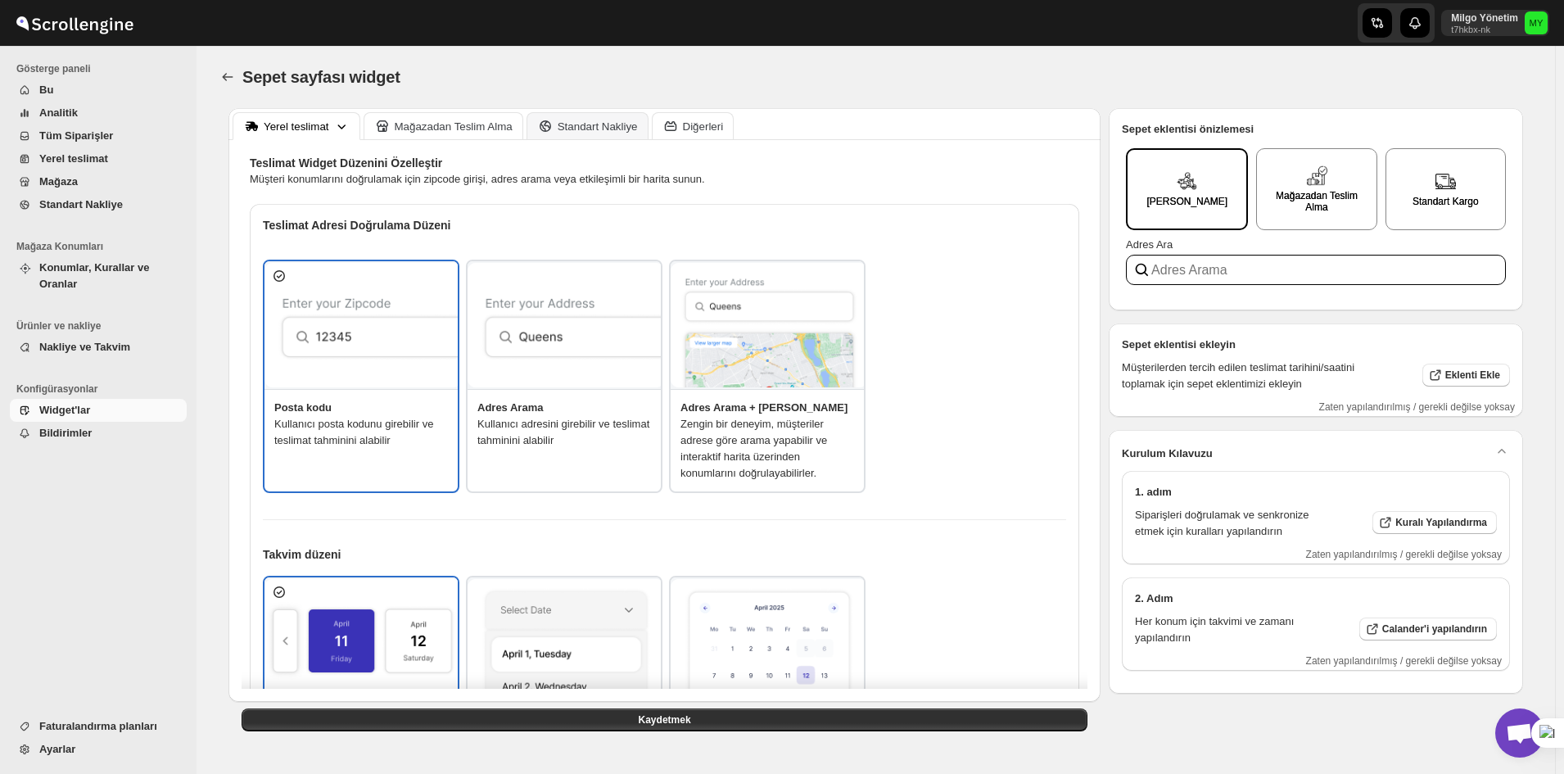
click at [570, 351] on img at bounding box center [566, 325] width 197 height 125
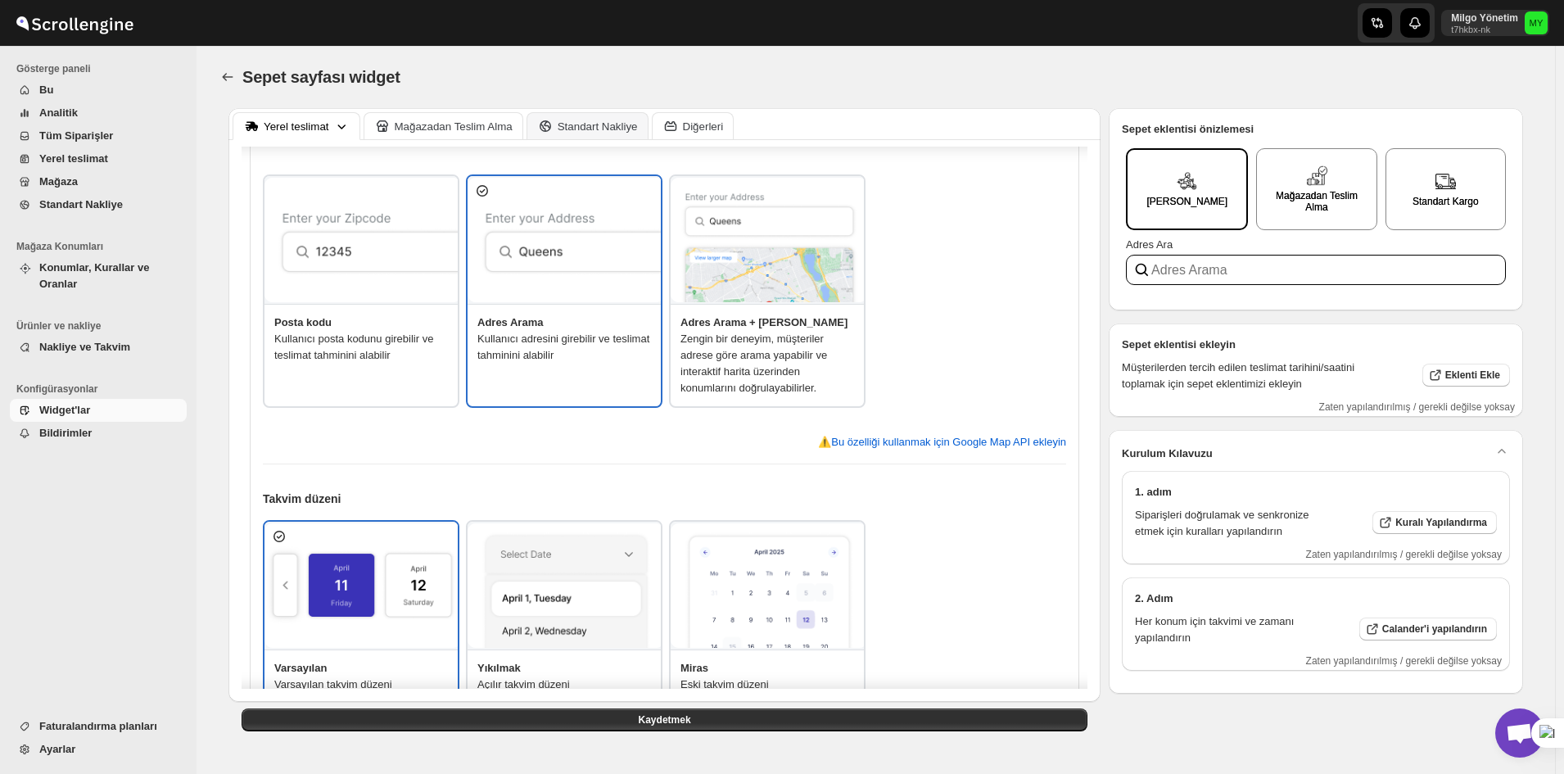
scroll to position [328, 0]
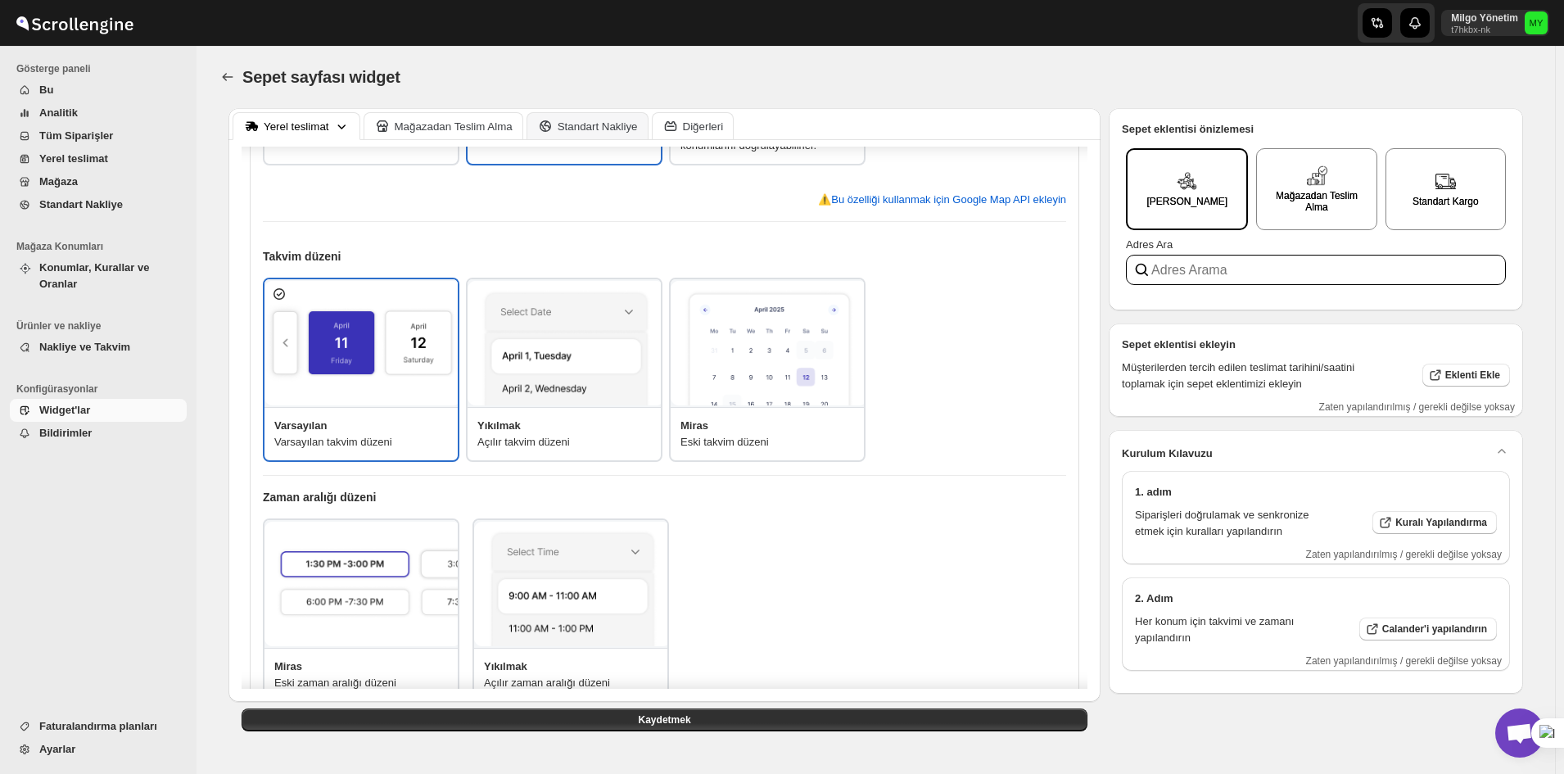
click at [99, 425] on span "Bildirimler" at bounding box center [111, 433] width 144 height 16
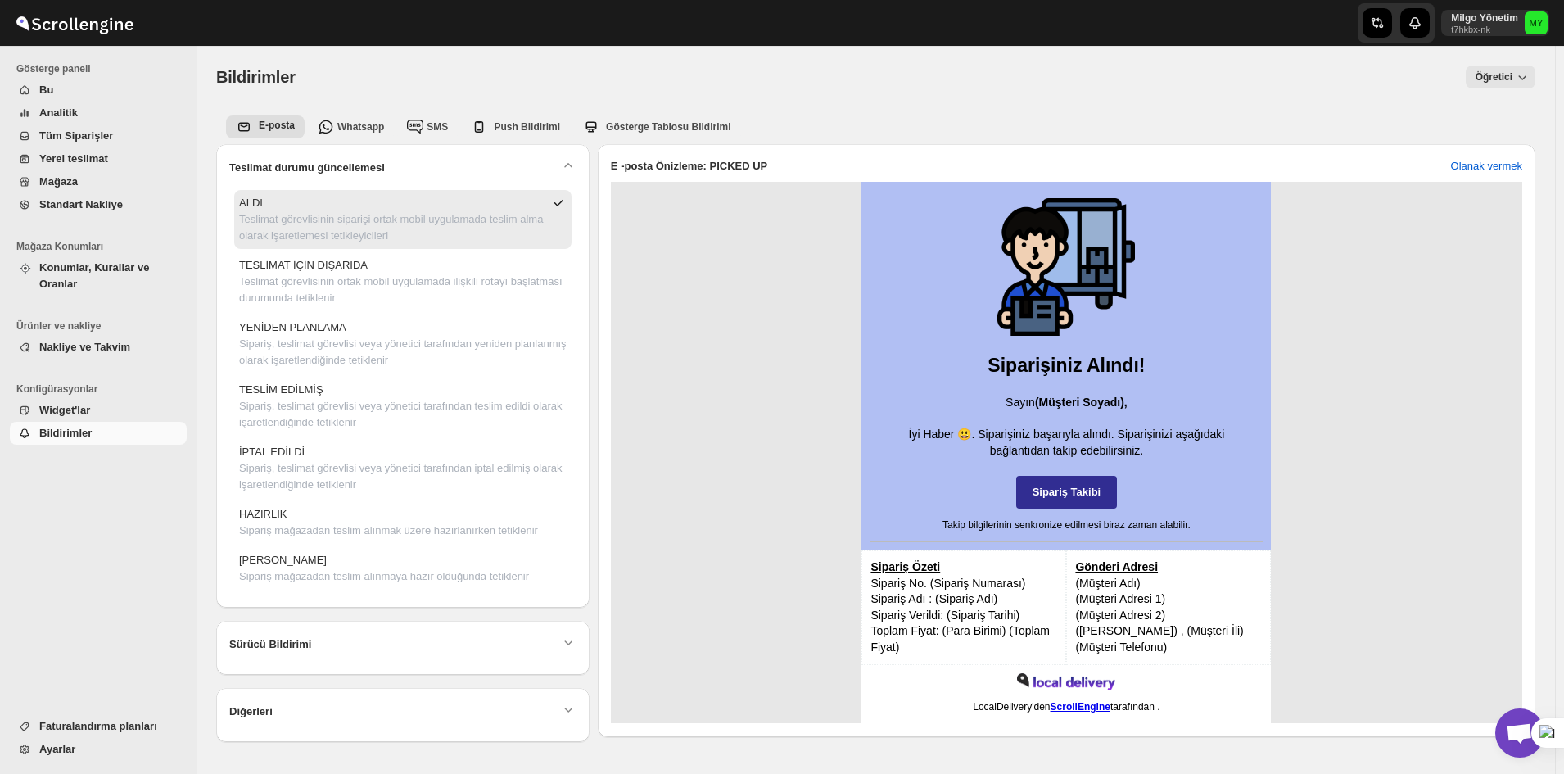
click at [82, 148] on link "Yerel teslimat" at bounding box center [98, 158] width 177 height 23
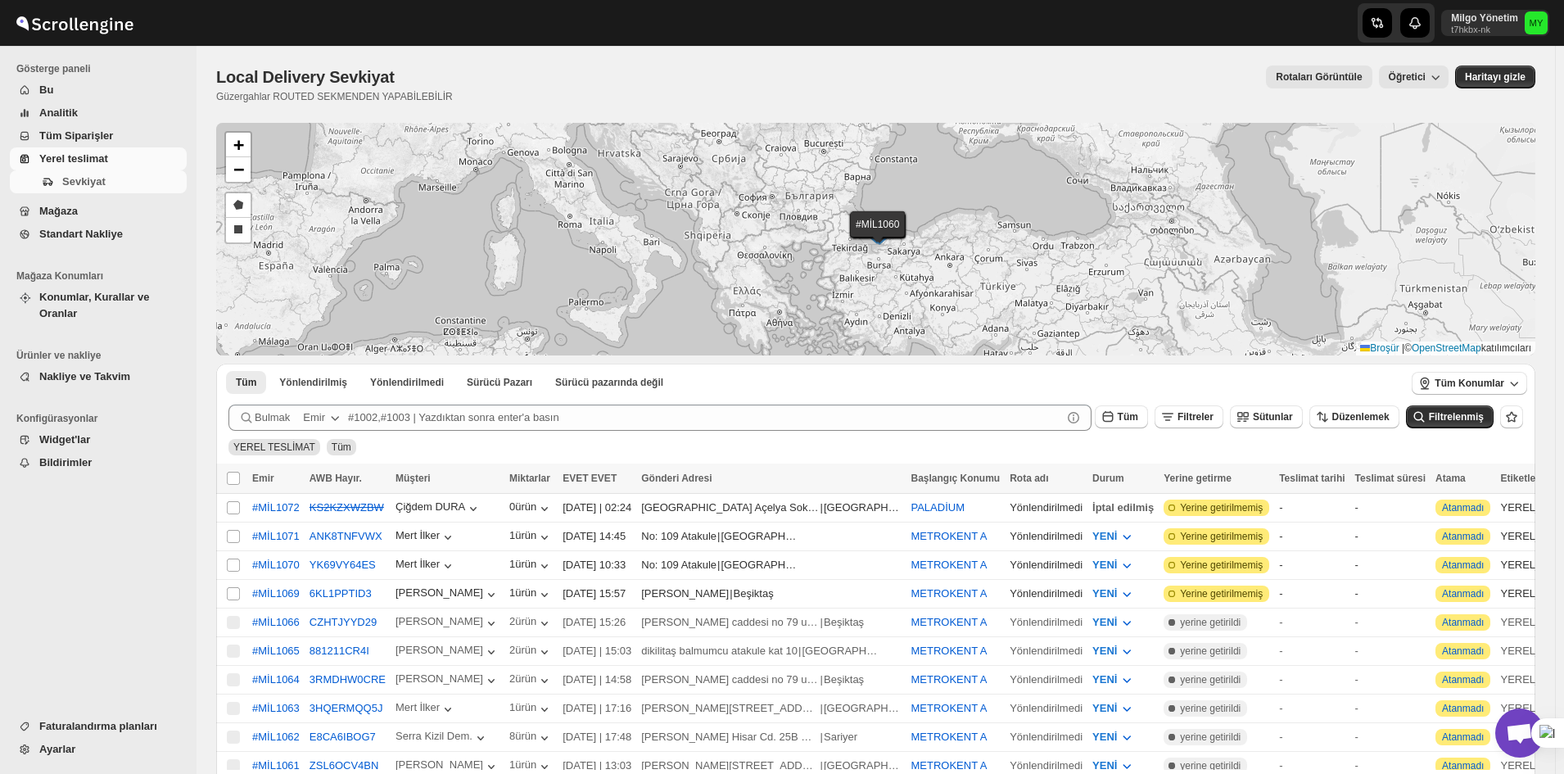
click at [110, 129] on span "Tüm Siparişler" at bounding box center [111, 136] width 144 height 16
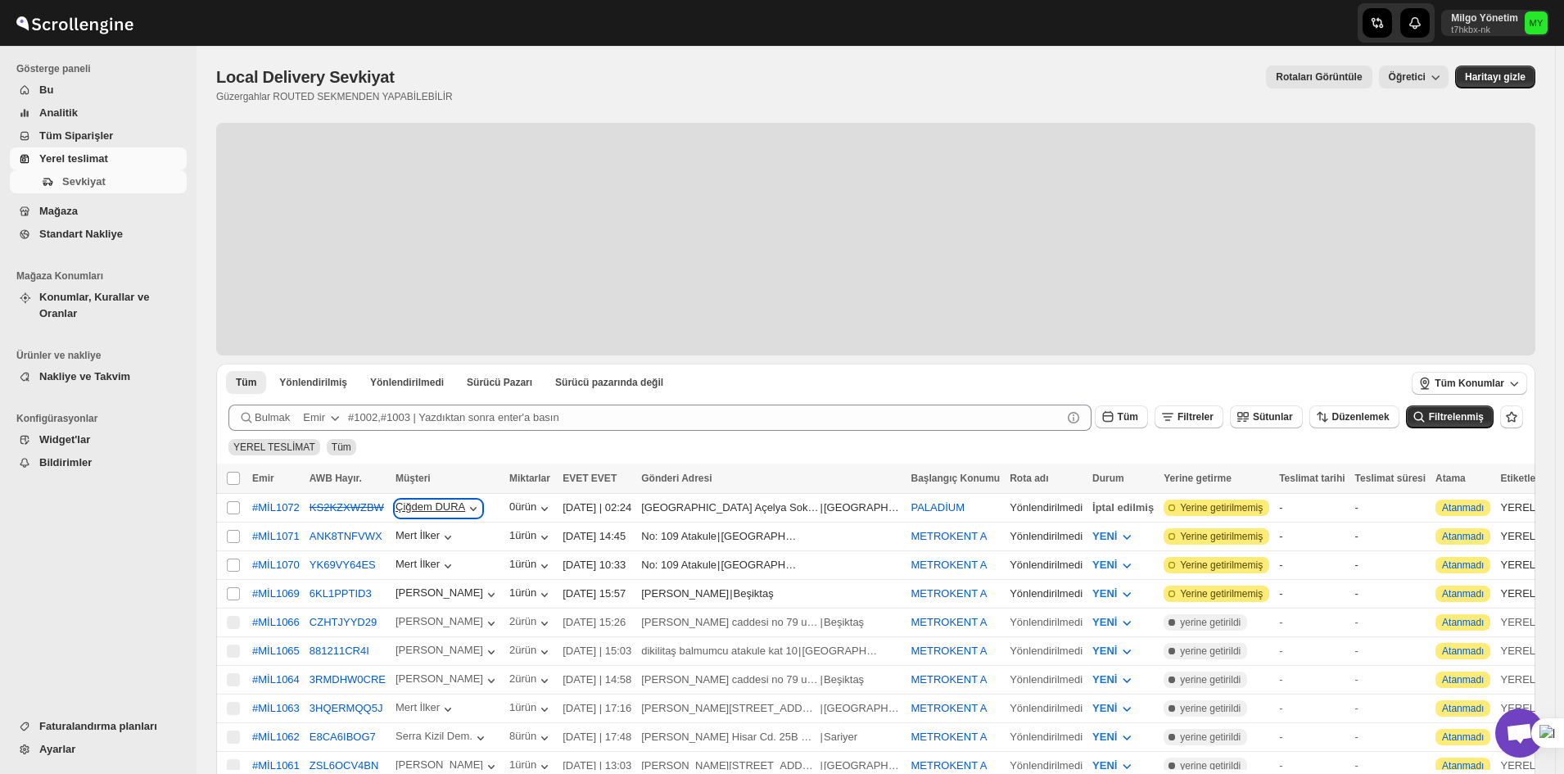
click at [439, 514] on font "Çiğdem DURA" at bounding box center [431, 508] width 70 height 16
click at [424, 507] on font "Çiğdem DURA" at bounding box center [431, 506] width 70 height 12
click at [280, 509] on font "#MİL1072" at bounding box center [276, 507] width 48 height 12
click at [260, 506] on font "#MİL1072" at bounding box center [276, 507] width 48 height 12
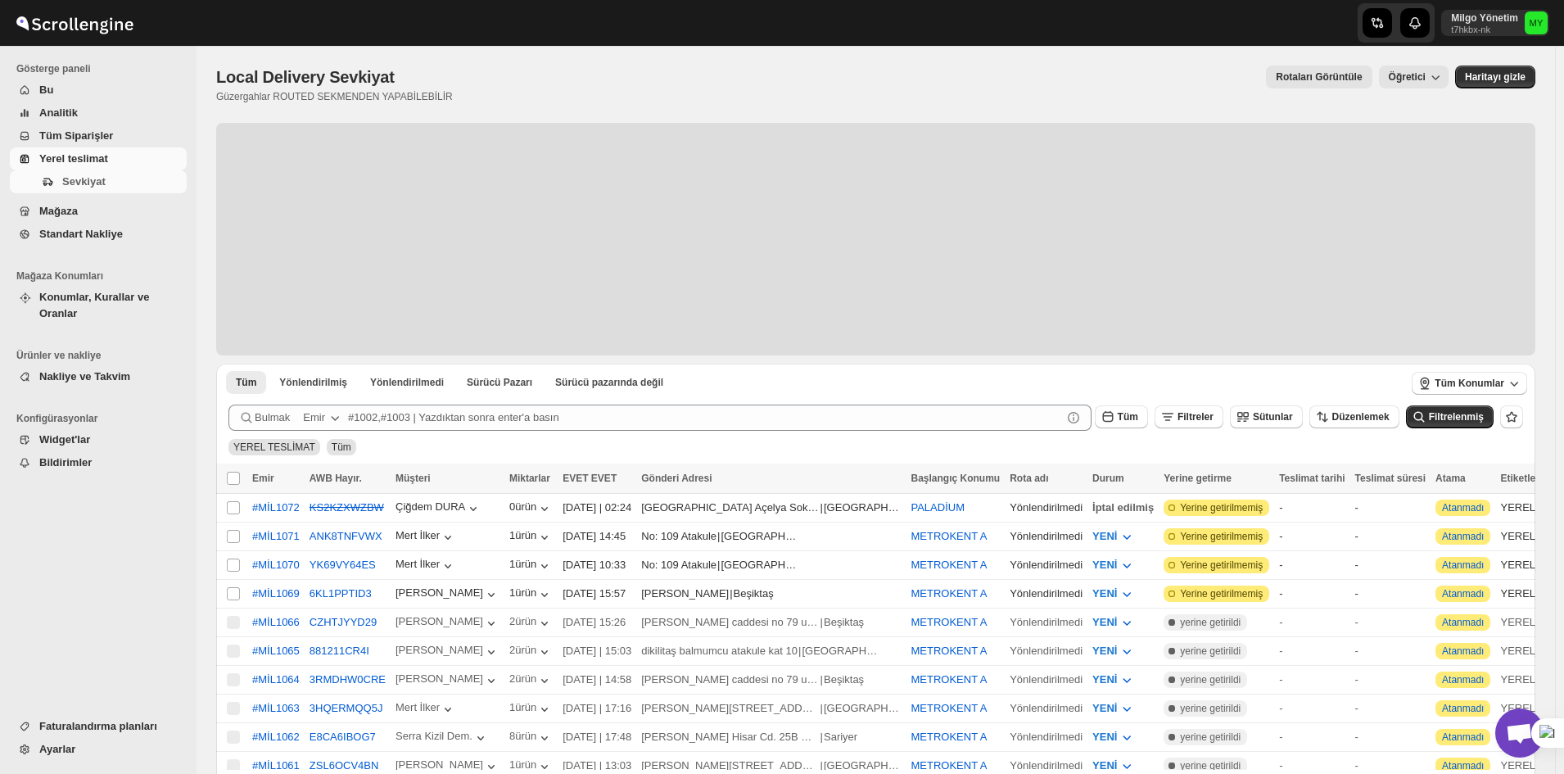
click at [298, 442] on font "YEREL TESLİMAT" at bounding box center [274, 446] width 82 height 11
click at [1469, 377] on span "Tüm Konumlar" at bounding box center [1470, 383] width 70 height 13
click at [933, 265] on div at bounding box center [875, 239] width 1319 height 233
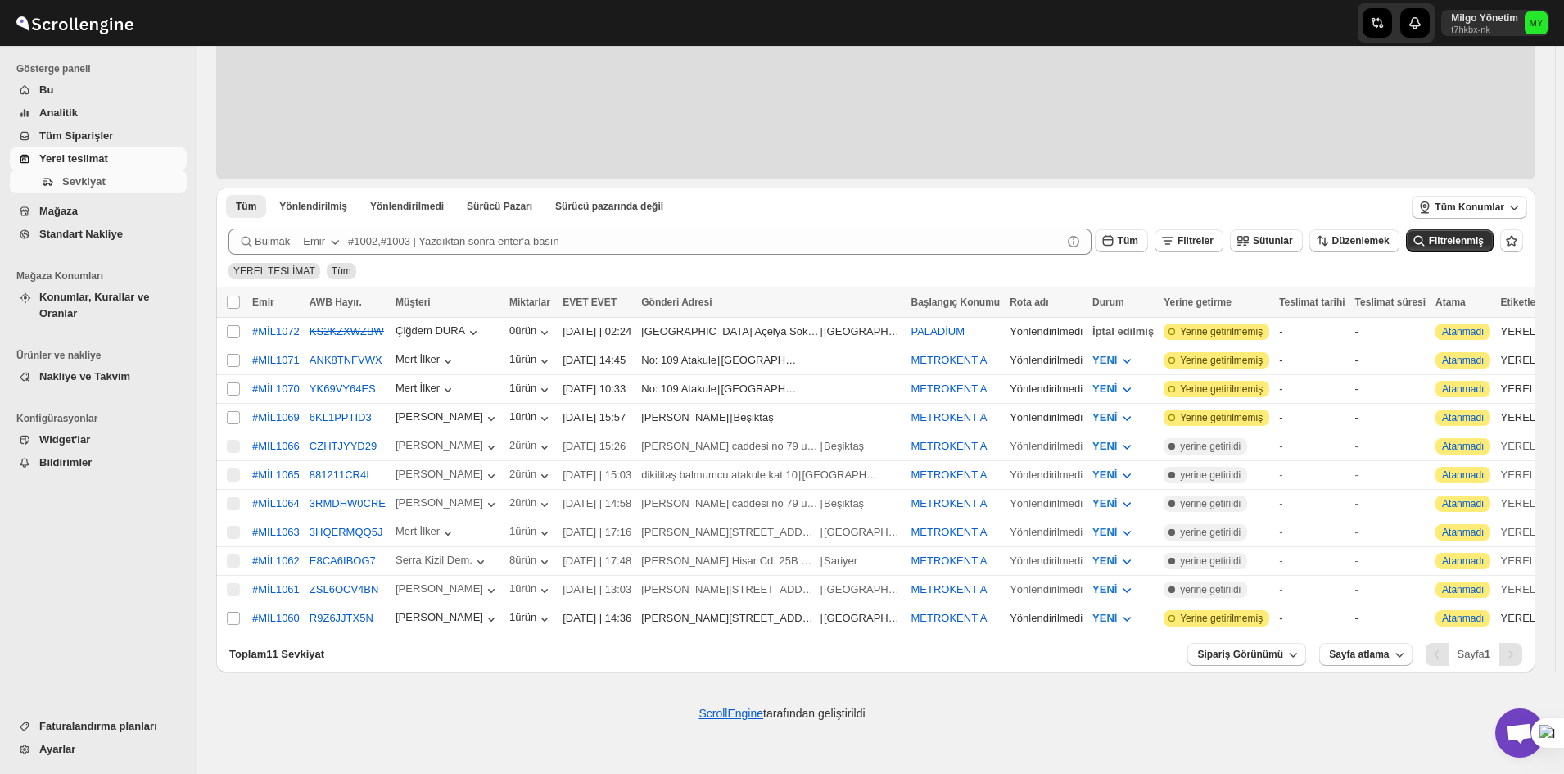
scroll to position [410, 0]
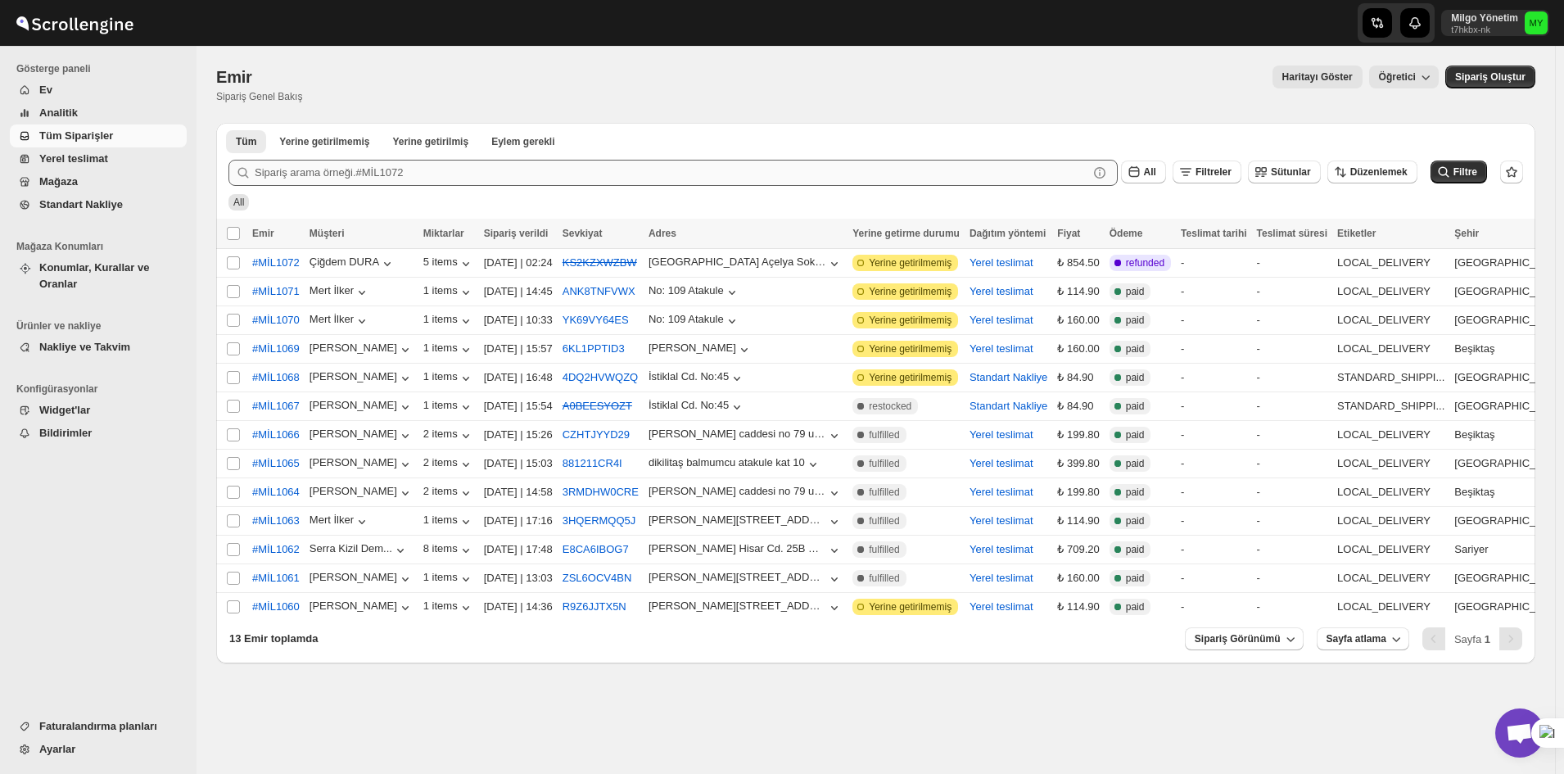
scroll to position [4728, 0]
click at [1347, 74] on span "Haritayı Göster" at bounding box center [1318, 76] width 70 height 13
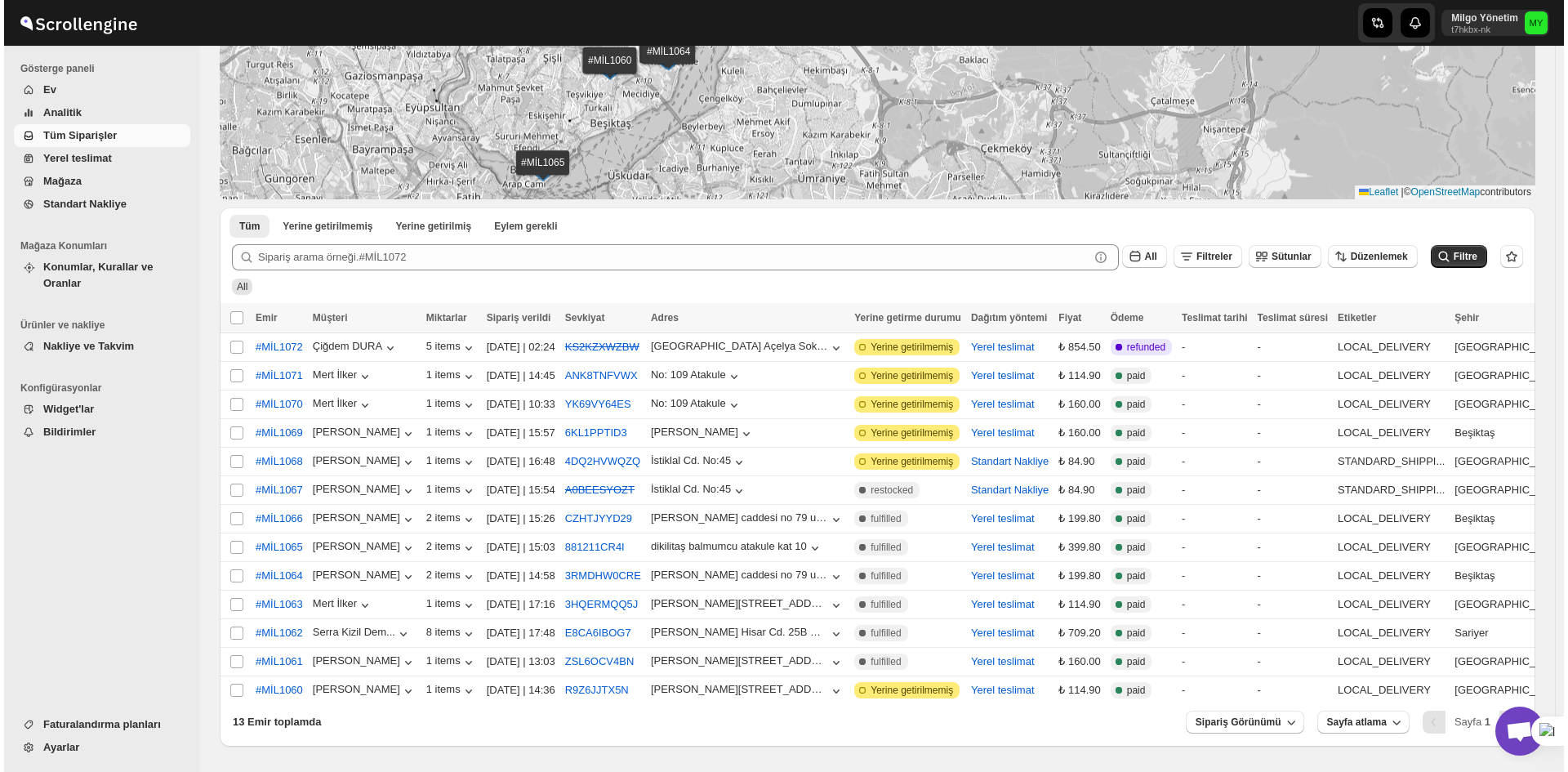
scroll to position [0, 0]
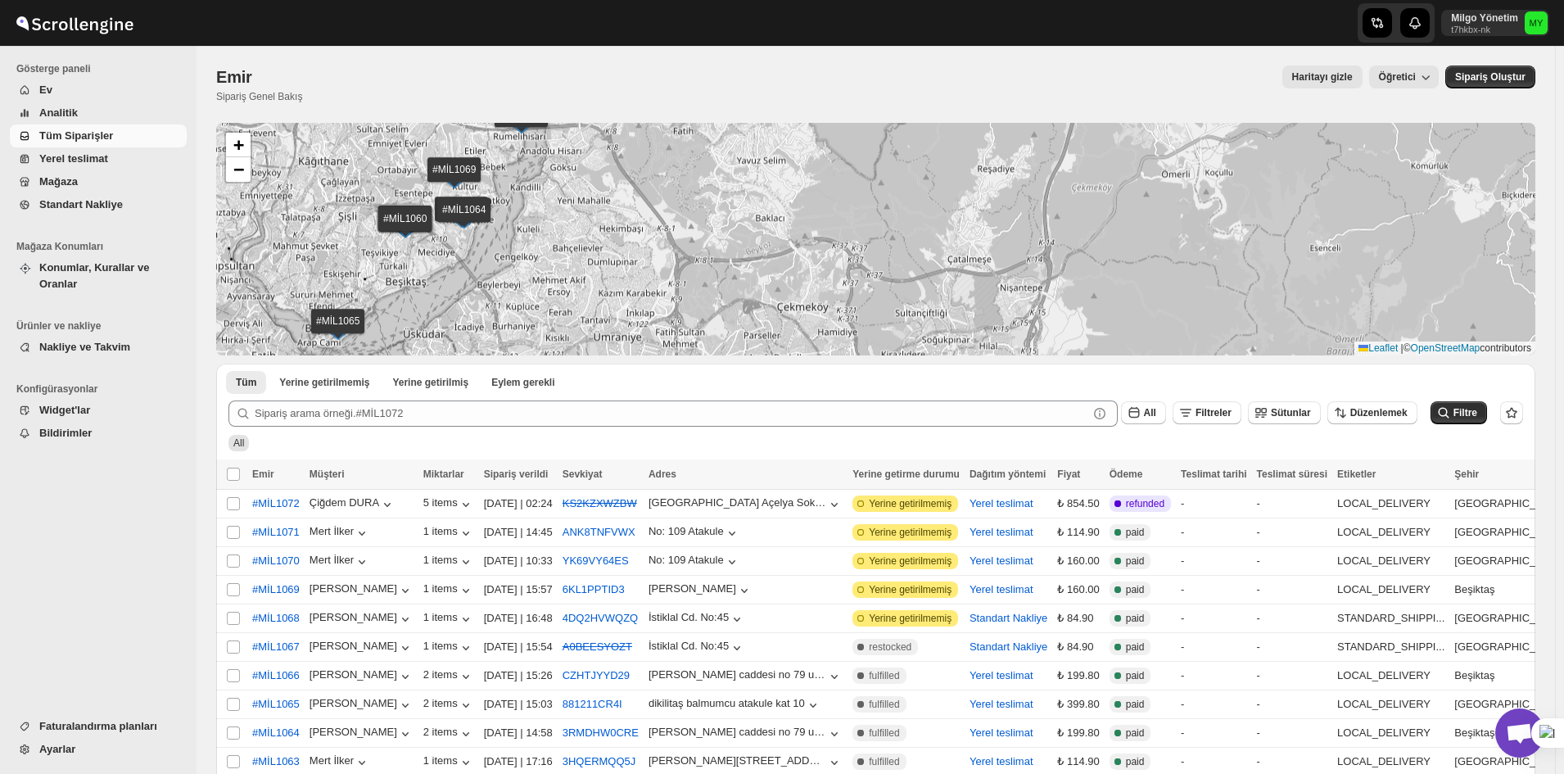
drag, startPoint x: 684, startPoint y: 348, endPoint x: 399, endPoint y: 196, distance: 323.2
click at [399, 196] on div "#MİL1072 #MİL1071 #MİL1070 #MİL1069 #MİL1068 #MİL1067 #MİL1066 #MİL1065 #MİL106…" at bounding box center [875, 239] width 1319 height 233
click at [843, 498] on icon "button" at bounding box center [834, 504] width 16 height 16
click at [1157, 506] on span "refunded" at bounding box center [1145, 503] width 38 height 13
click at [495, 499] on div "[DATE] | 02:24" at bounding box center [518, 504] width 69 height 16
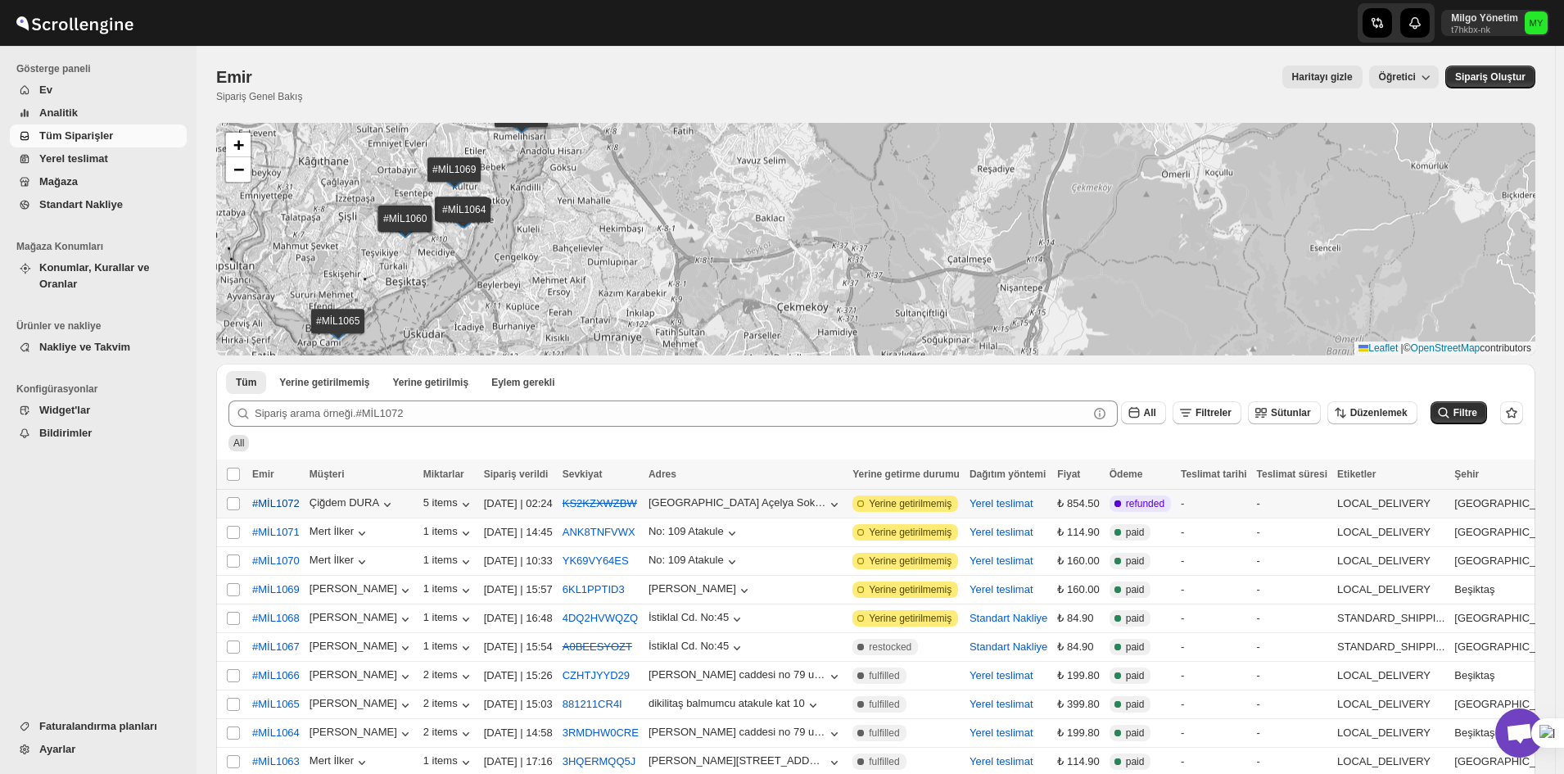
click at [304, 493] on button "#MİL1072" at bounding box center [275, 504] width 67 height 26
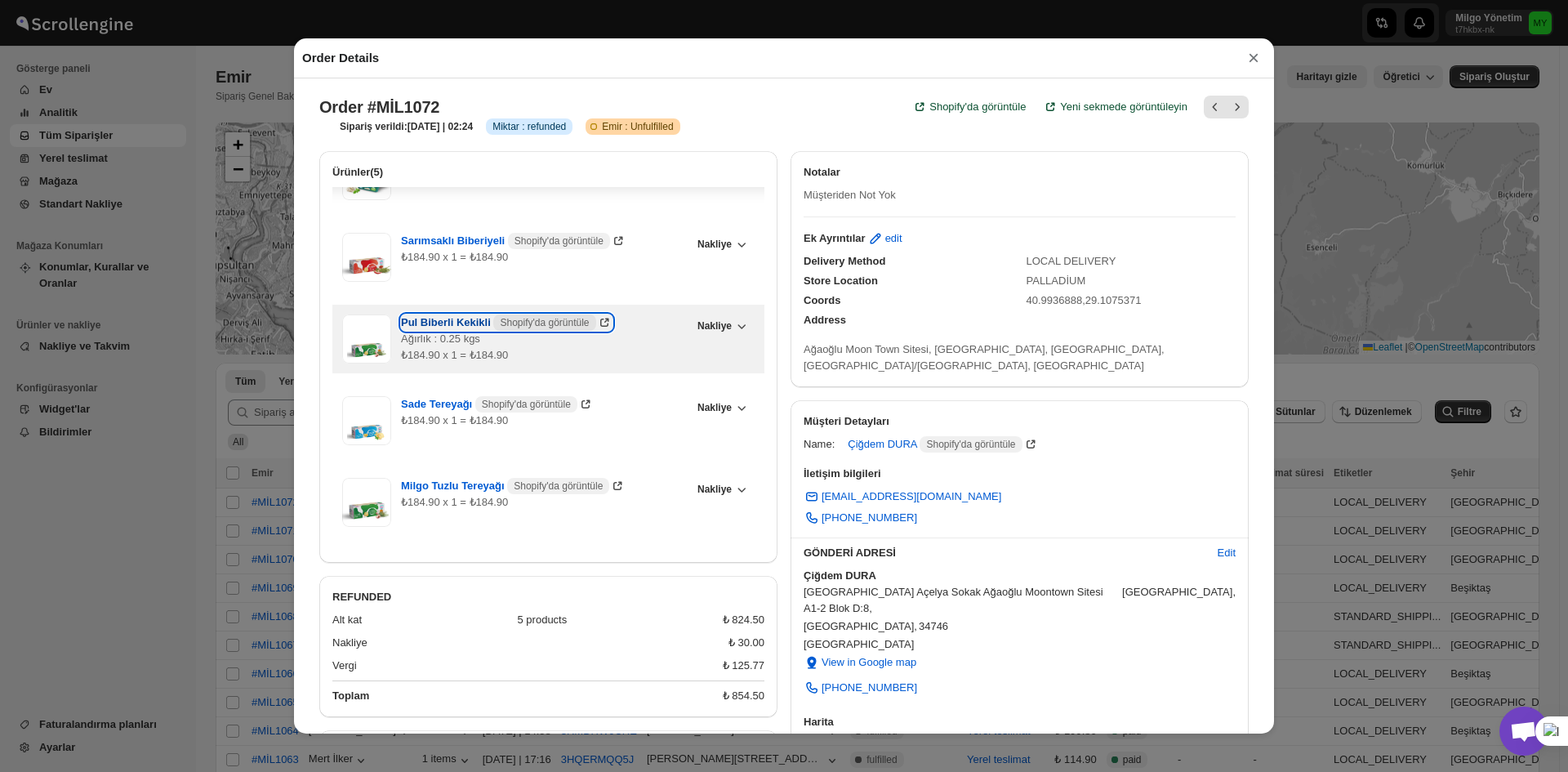
click at [546, 323] on span "Shopify'da görüntüle" at bounding box center [543, 322] width 89 height 13
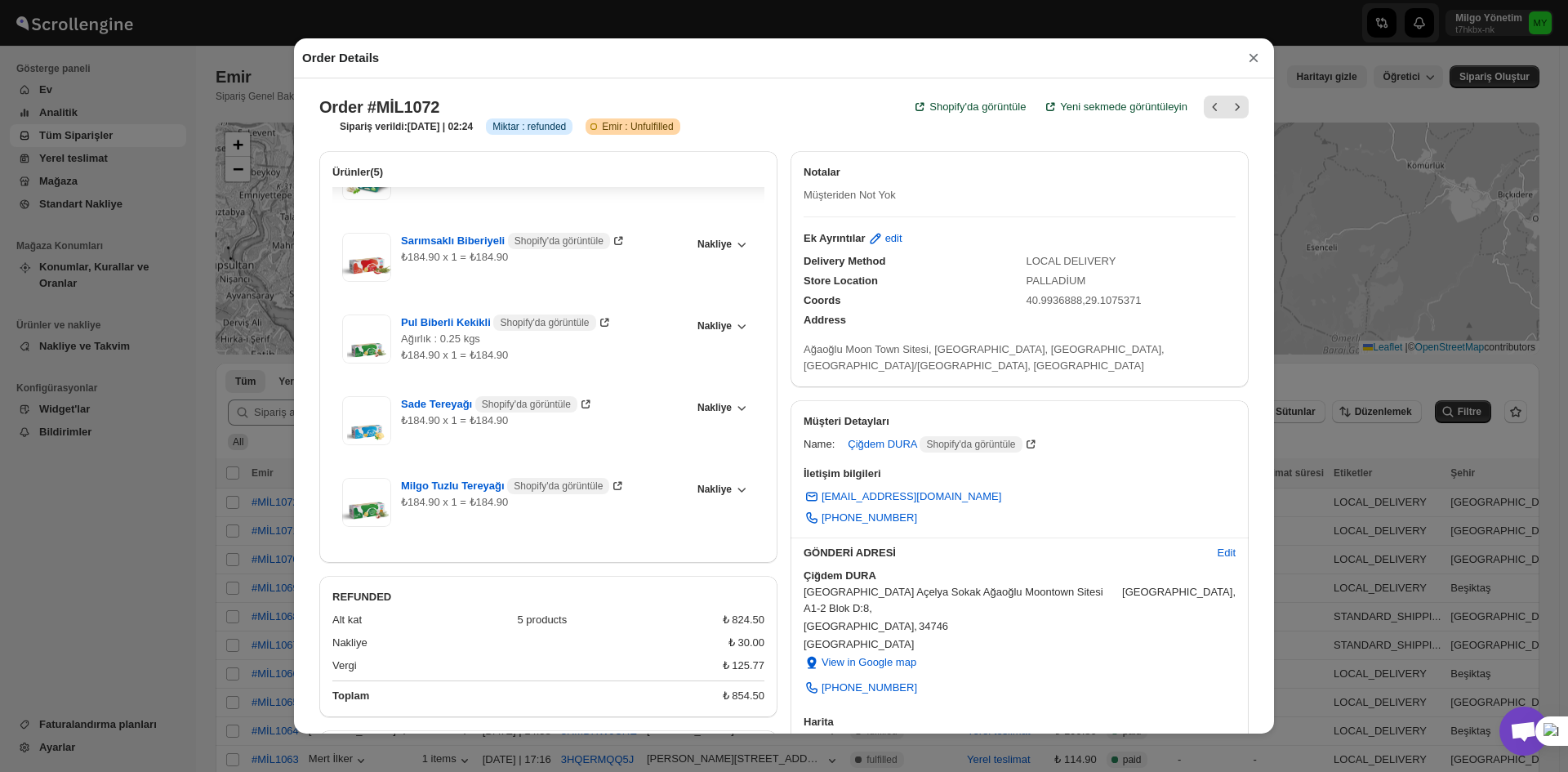
click at [1502, 205] on div "Order Details × Order #MİL1072 Shopify'da görüntüle Yeni sekmede görüntüleyin S…" at bounding box center [784, 386] width 1568 height 772
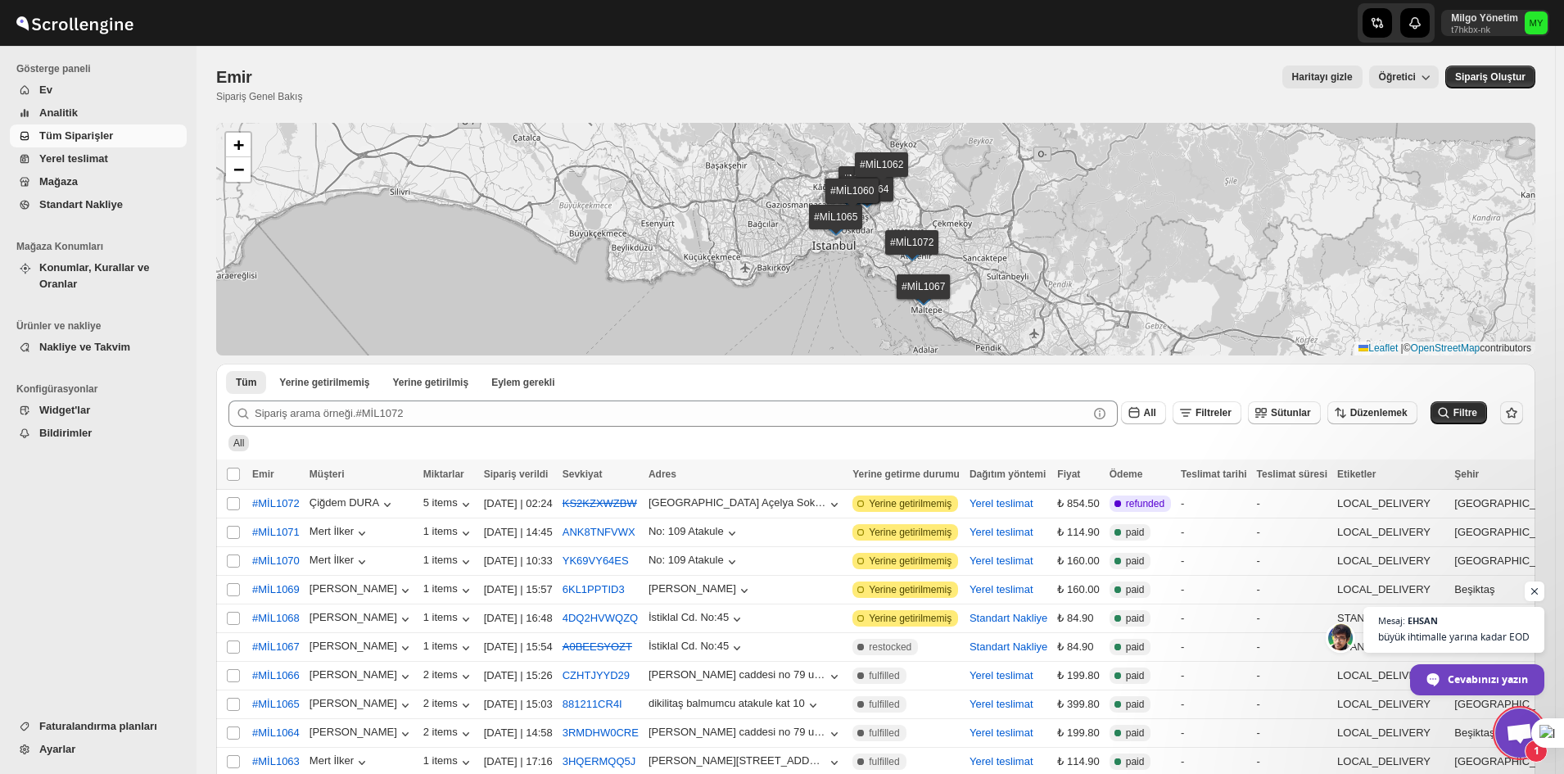
scroll to position [4784, 0]
click at [1435, 625] on span "EHSAN" at bounding box center [1422, 620] width 31 height 9
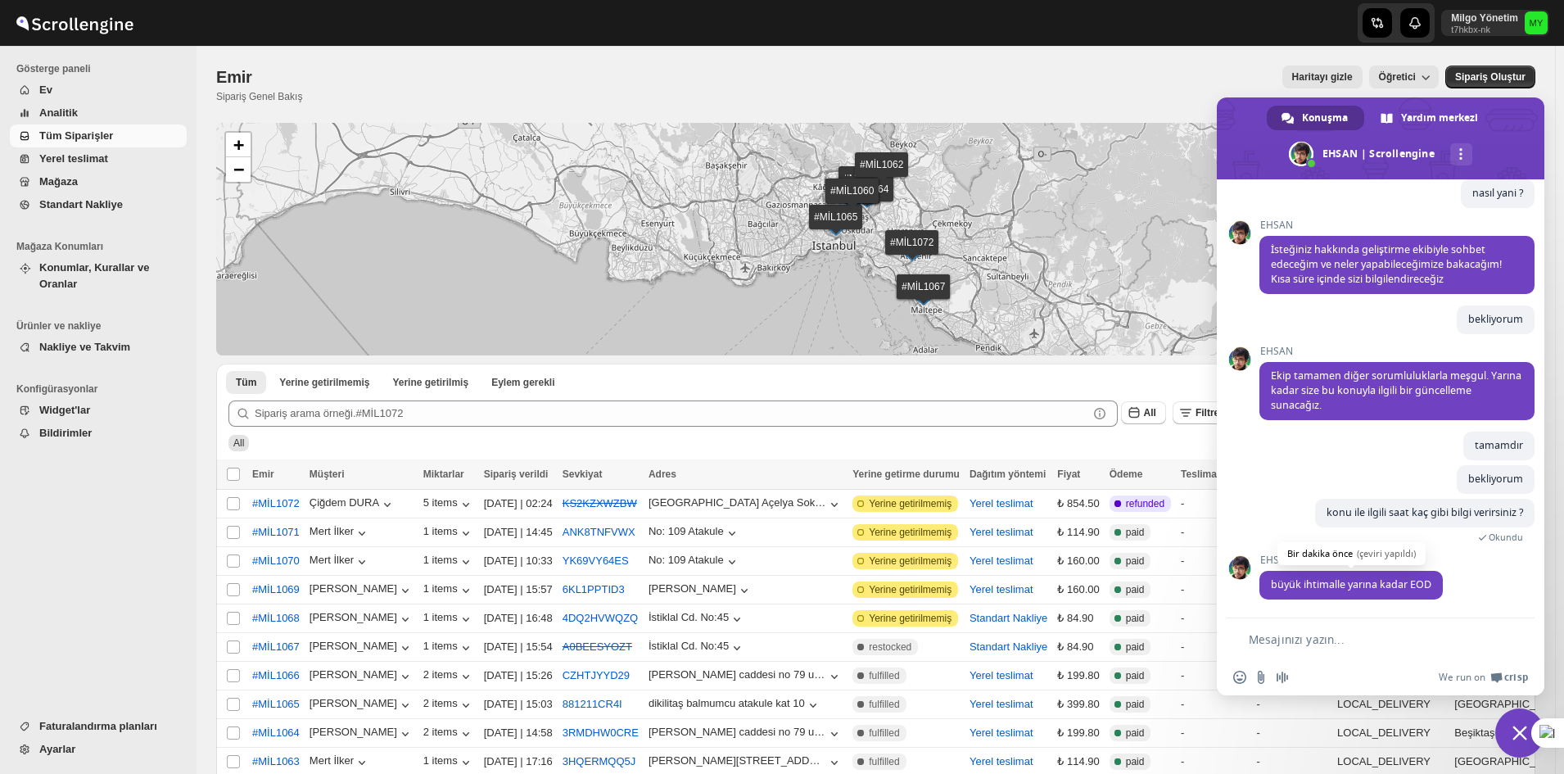
click at [1421, 583] on span "büyük ihtimalle yarına kadar EOD" at bounding box center [1351, 584] width 161 height 14
copy span "EOD"
click at [1337, 628] on form at bounding box center [1362, 640] width 259 height 44
click at [1337, 637] on textarea "Mesajınızı yazın..." at bounding box center [1370, 639] width 243 height 15
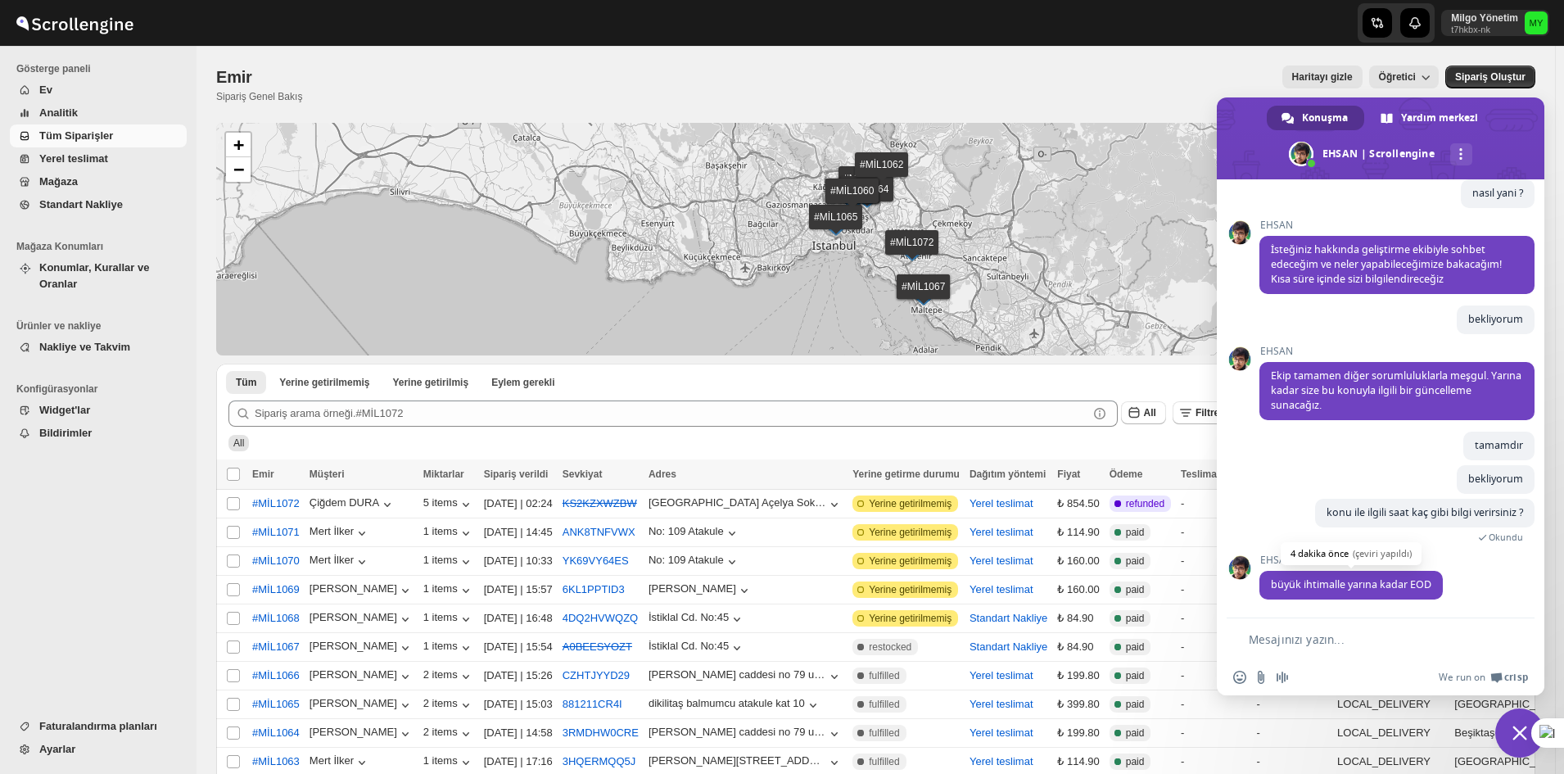
drag, startPoint x: 1414, startPoint y: 635, endPoint x: 1340, endPoint y: 597, distance: 82.8
click at [1414, 635] on textarea "Mesajınızı yazın..." at bounding box center [1370, 639] width 243 height 15
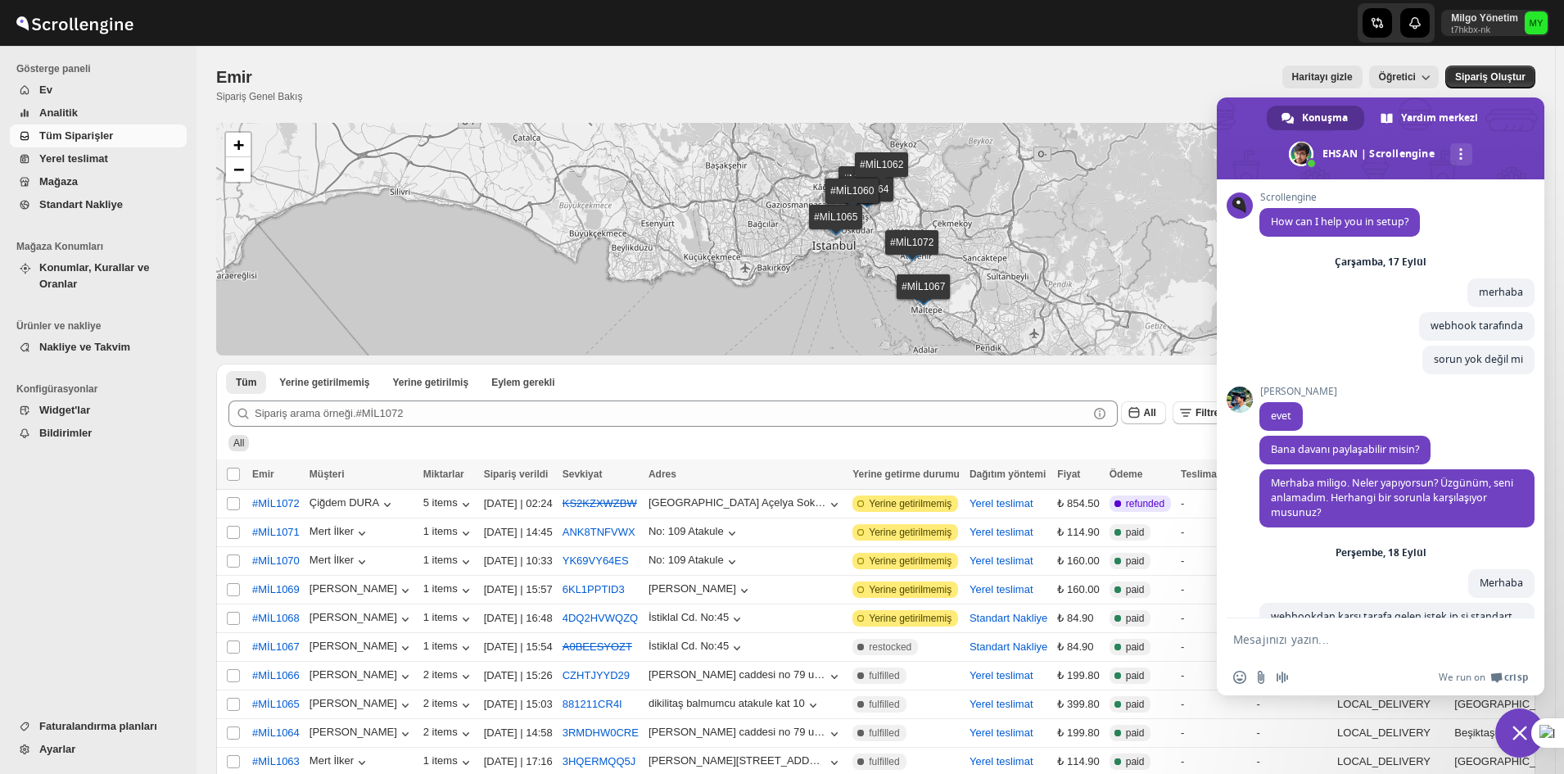
scroll to position [4784, 0]
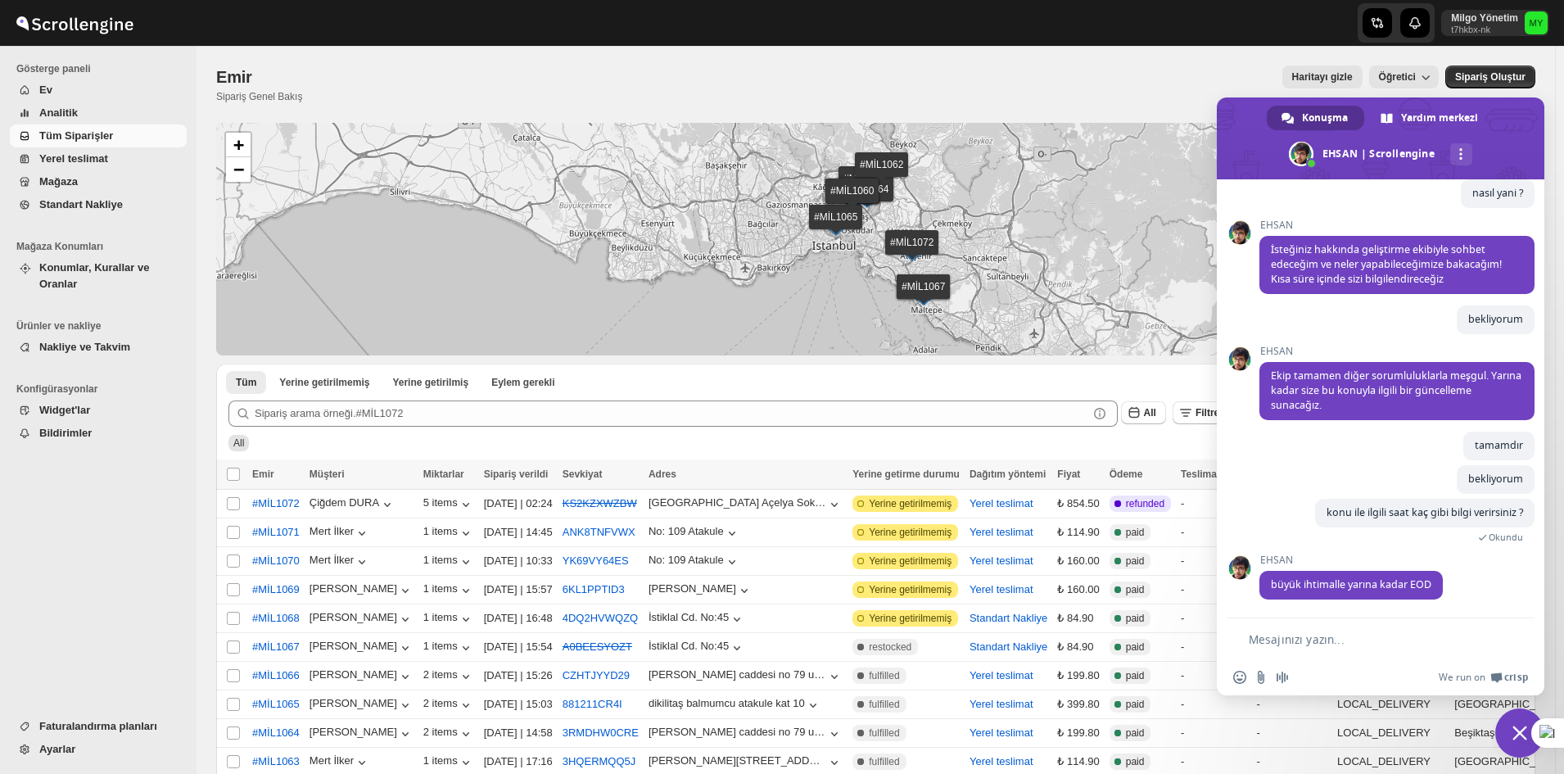
click at [93, 153] on span "Yerel teslimat" at bounding box center [73, 158] width 69 height 12
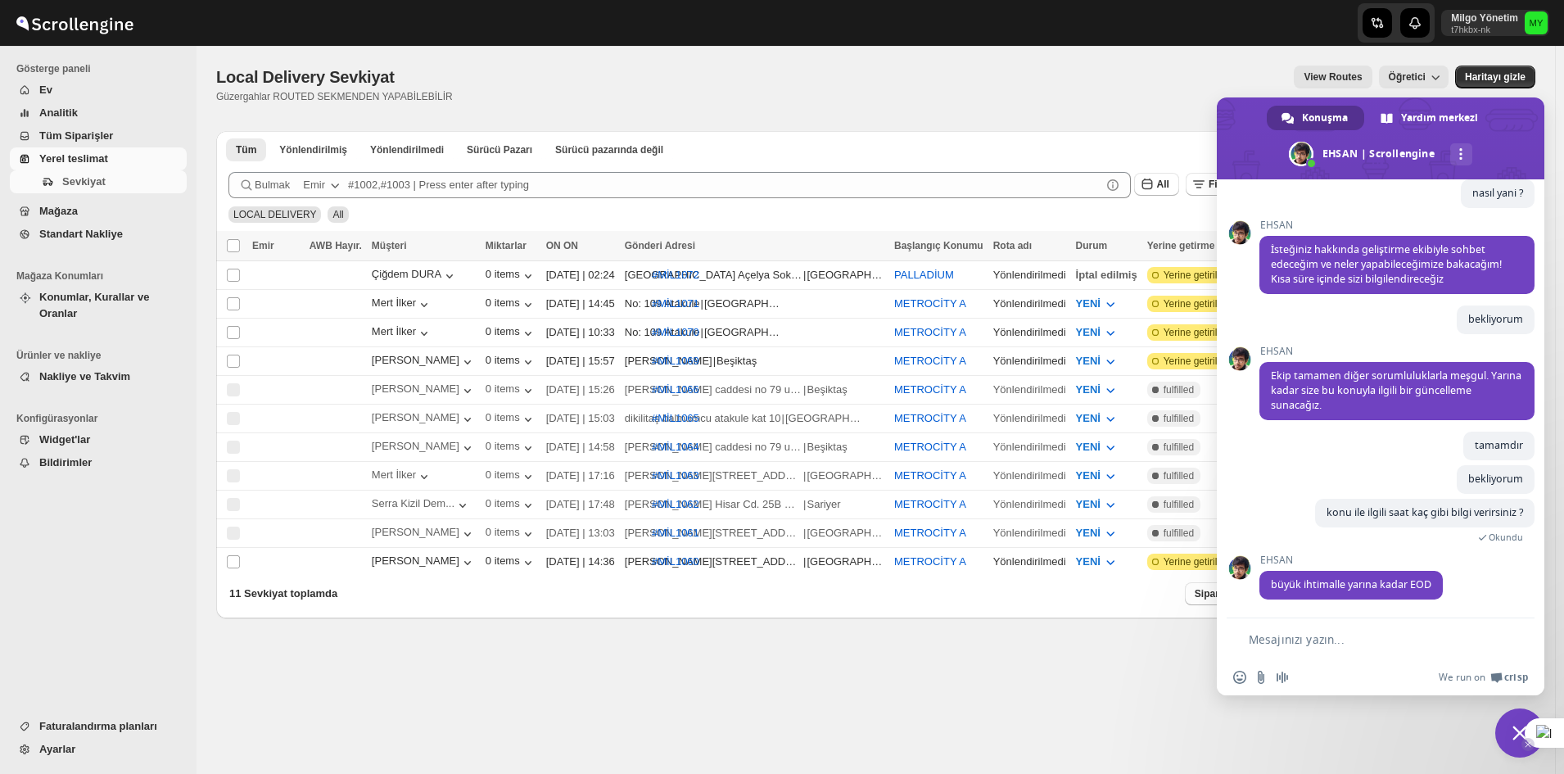
click at [1514, 724] on span "Sohbeti kapat" at bounding box center [1520, 732] width 49 height 49
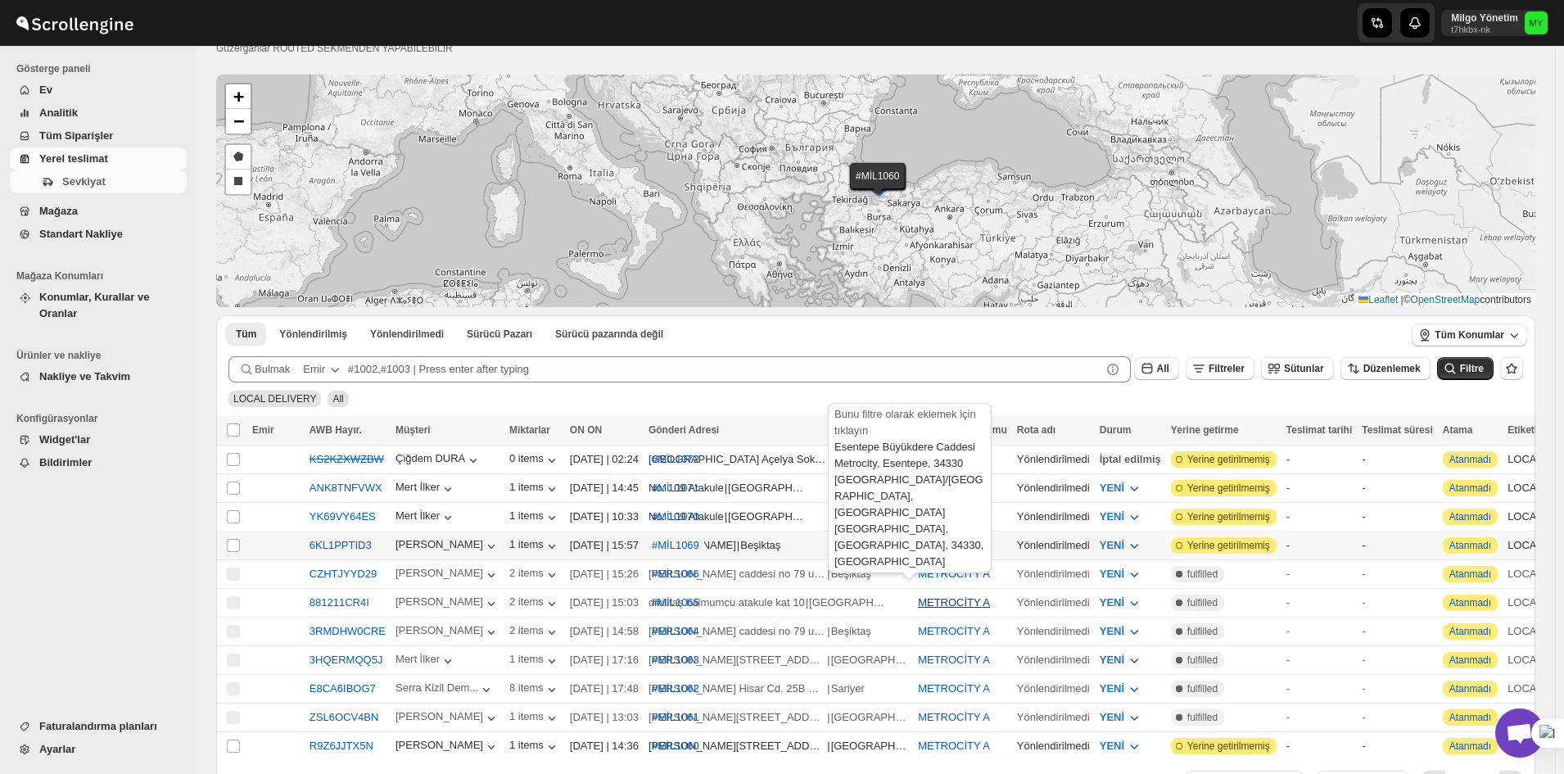
scroll to position [160, 0]
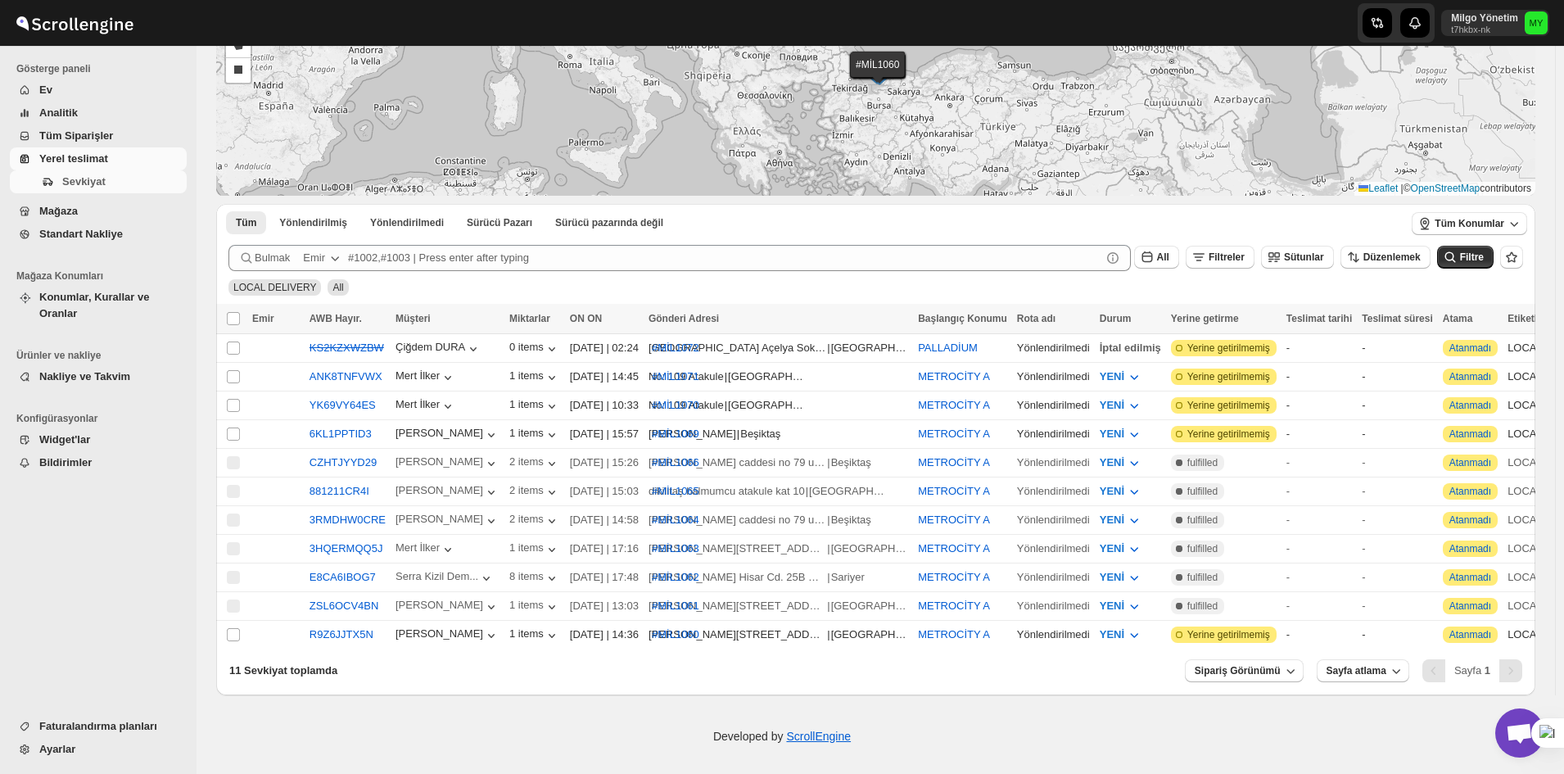
click at [1520, 719] on span "Açık sohbet" at bounding box center [1520, 732] width 49 height 49
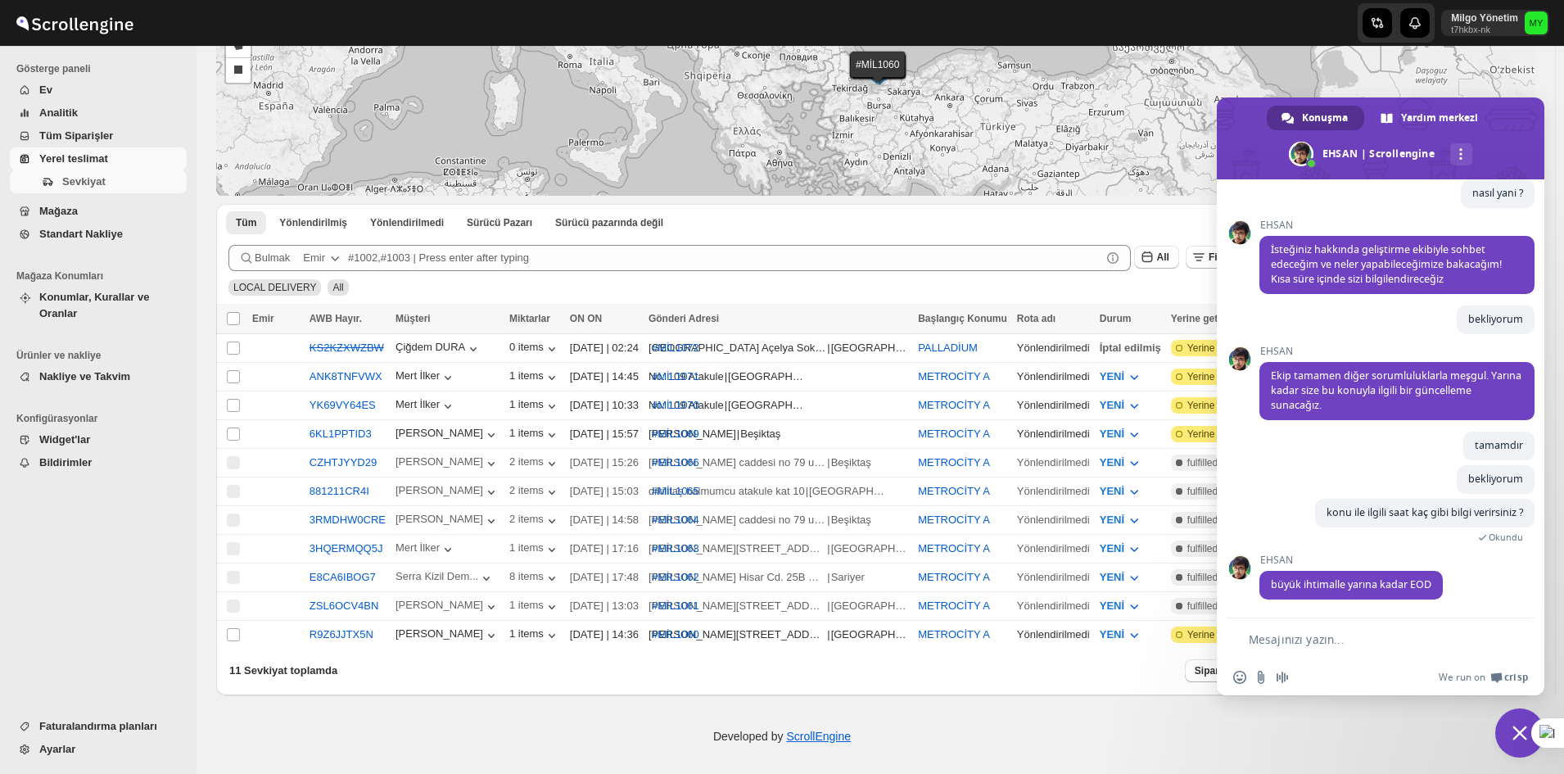
click at [1519, 719] on span "Sohbeti kapat" at bounding box center [1520, 732] width 49 height 49
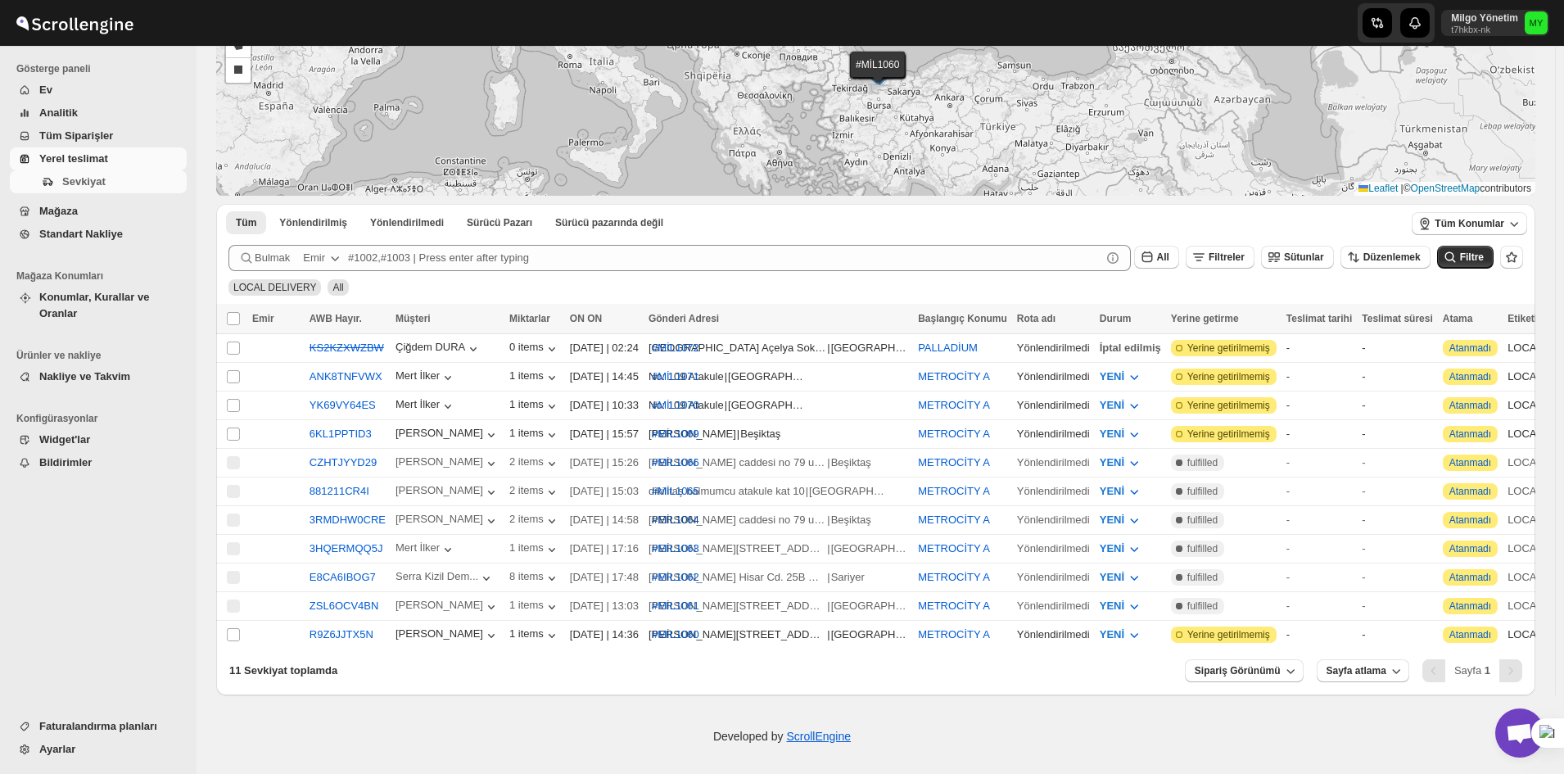
drag, startPoint x: 713, startPoint y: 415, endPoint x: 686, endPoint y: 509, distance: 97.0
drag, startPoint x: 686, startPoint y: 283, endPoint x: 659, endPoint y: 301, distance: 33.6
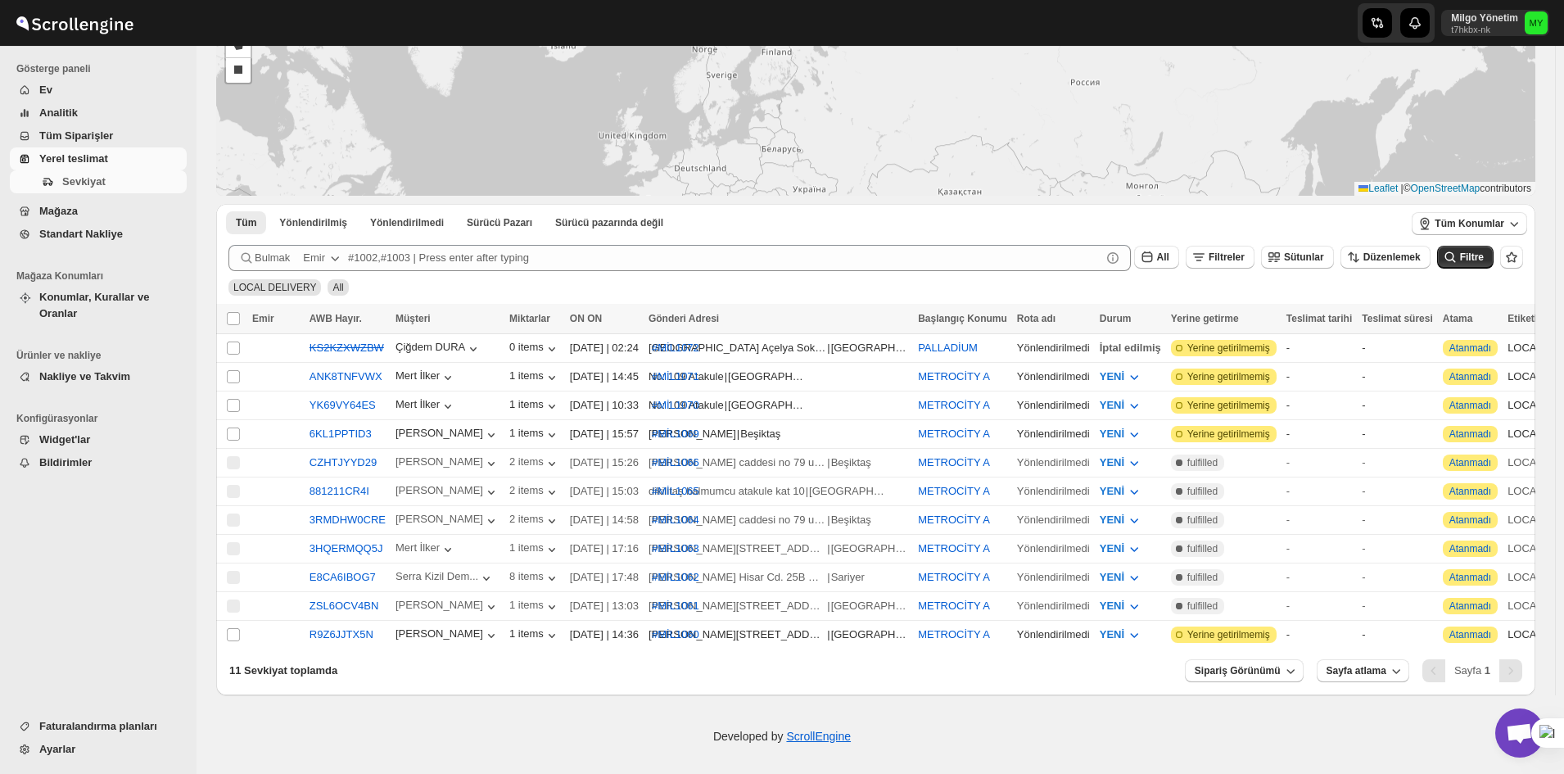
drag, startPoint x: 847, startPoint y: 255, endPoint x: 825, endPoint y: 230, distance: 33.1
click at [846, 255] on div "#MİL1072 #MİL1071 #MİL1070 #MİL1069 #MİL1066 #MİL1065 #MİL1064 #MİL1063 #MİL106…" at bounding box center [875, 329] width 1319 height 732
drag, startPoint x: 827, startPoint y: 222, endPoint x: 822, endPoint y: 279, distance: 57.5
click at [822, 287] on div "Tüm Yönlendirilmiş Yönlendirilmedi Sürücü Pazarı Sürücü pazarında değil More Fi…" at bounding box center [875, 449] width 1319 height 491
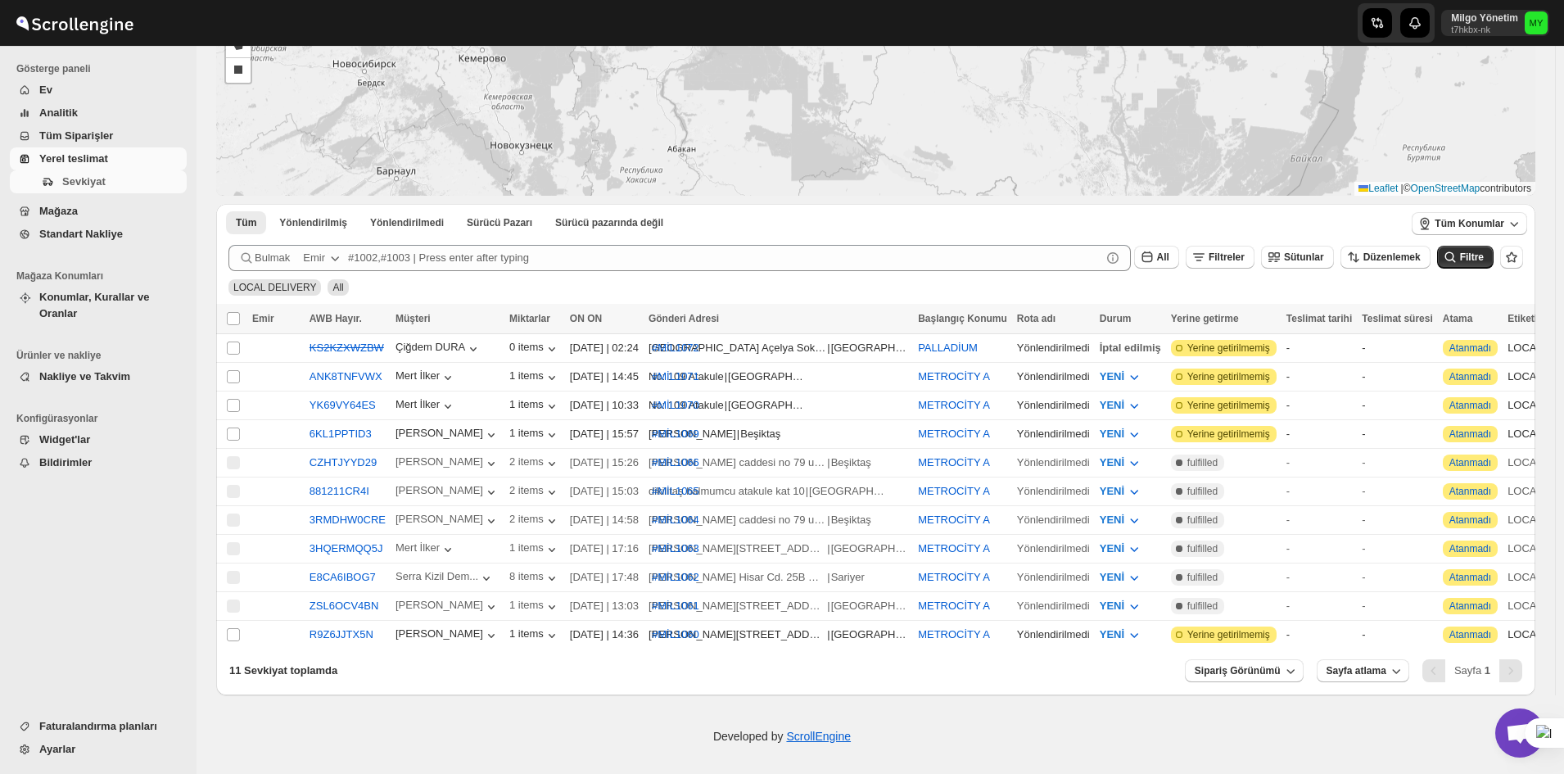
click at [77, 242] on link "Standart Nakliye" at bounding box center [98, 234] width 177 height 23
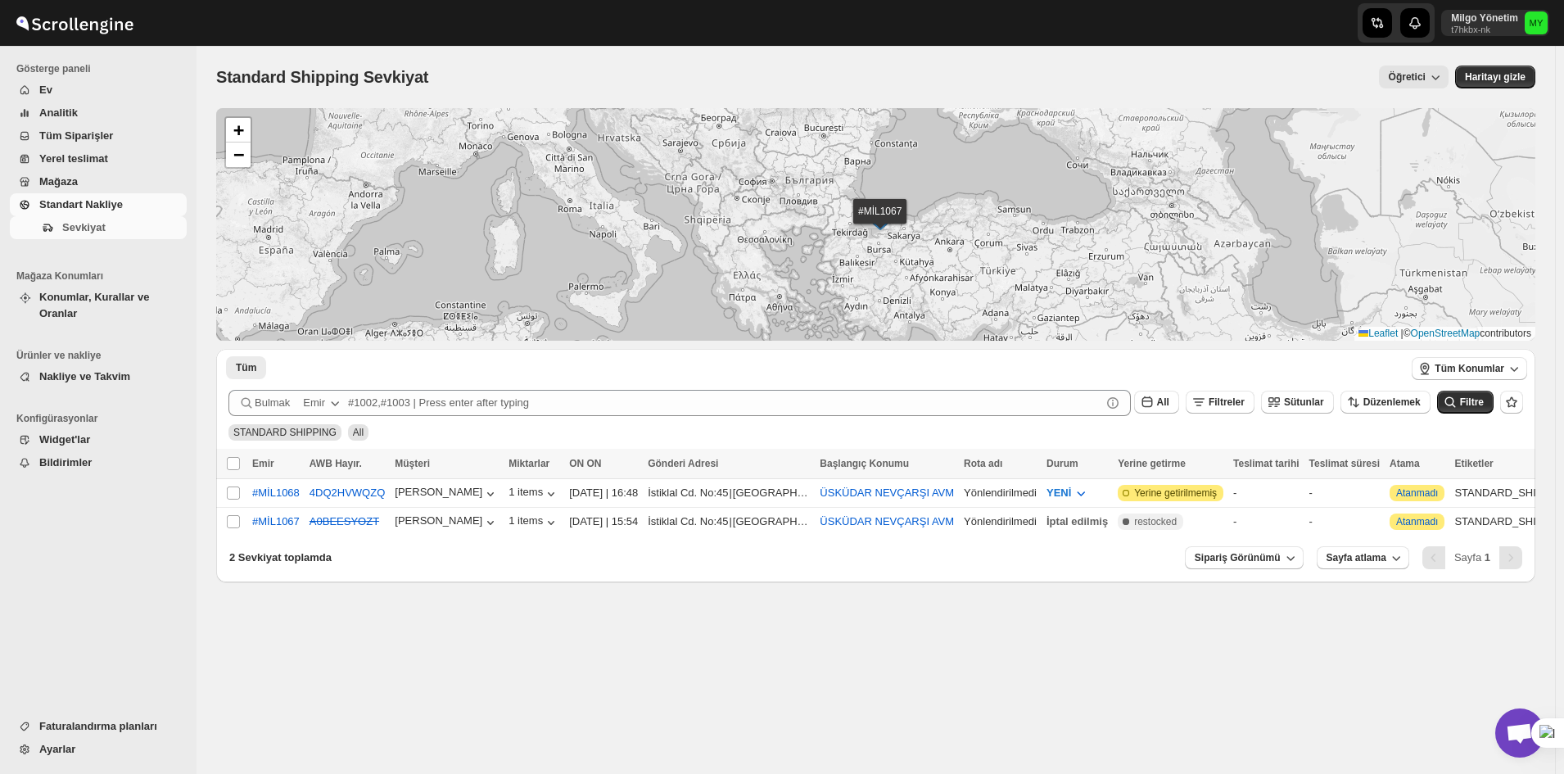
click at [77, 136] on span "Tüm Siparişler" at bounding box center [76, 135] width 74 height 12
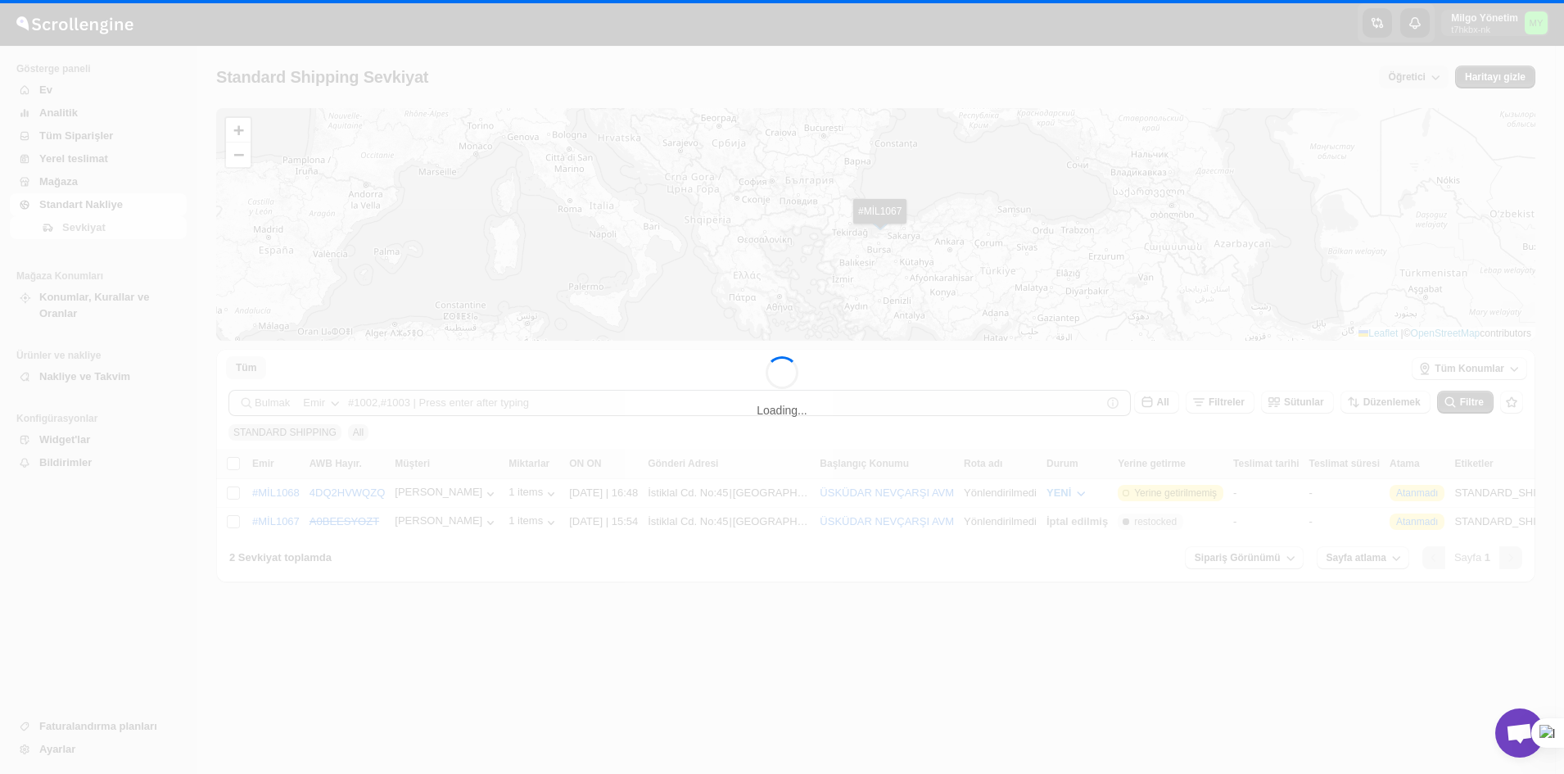
click at [77, 153] on div "Loading..." at bounding box center [782, 387] width 1564 height 774
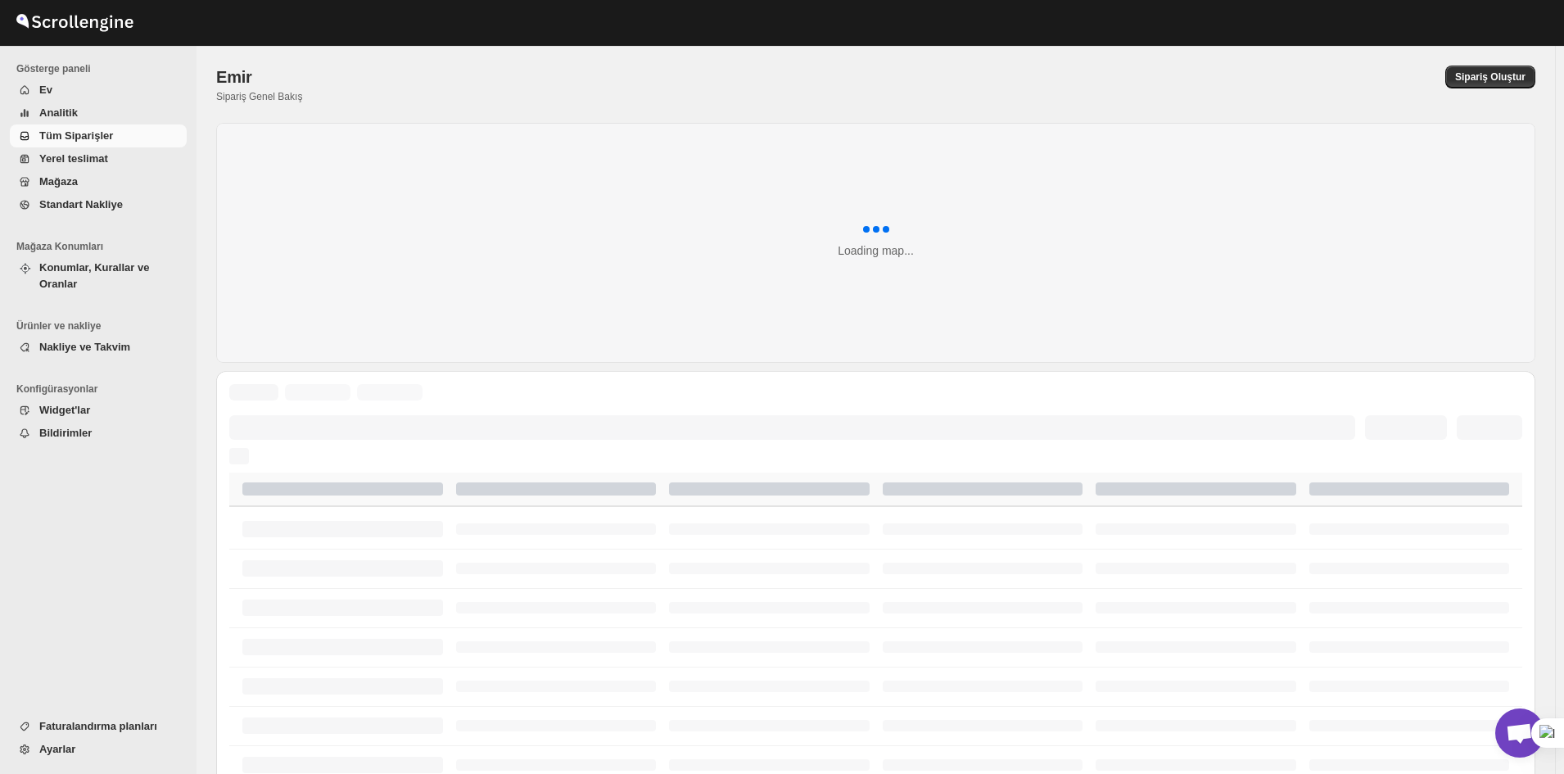
click at [77, 153] on span "Yerel teslimat" at bounding box center [73, 158] width 69 height 12
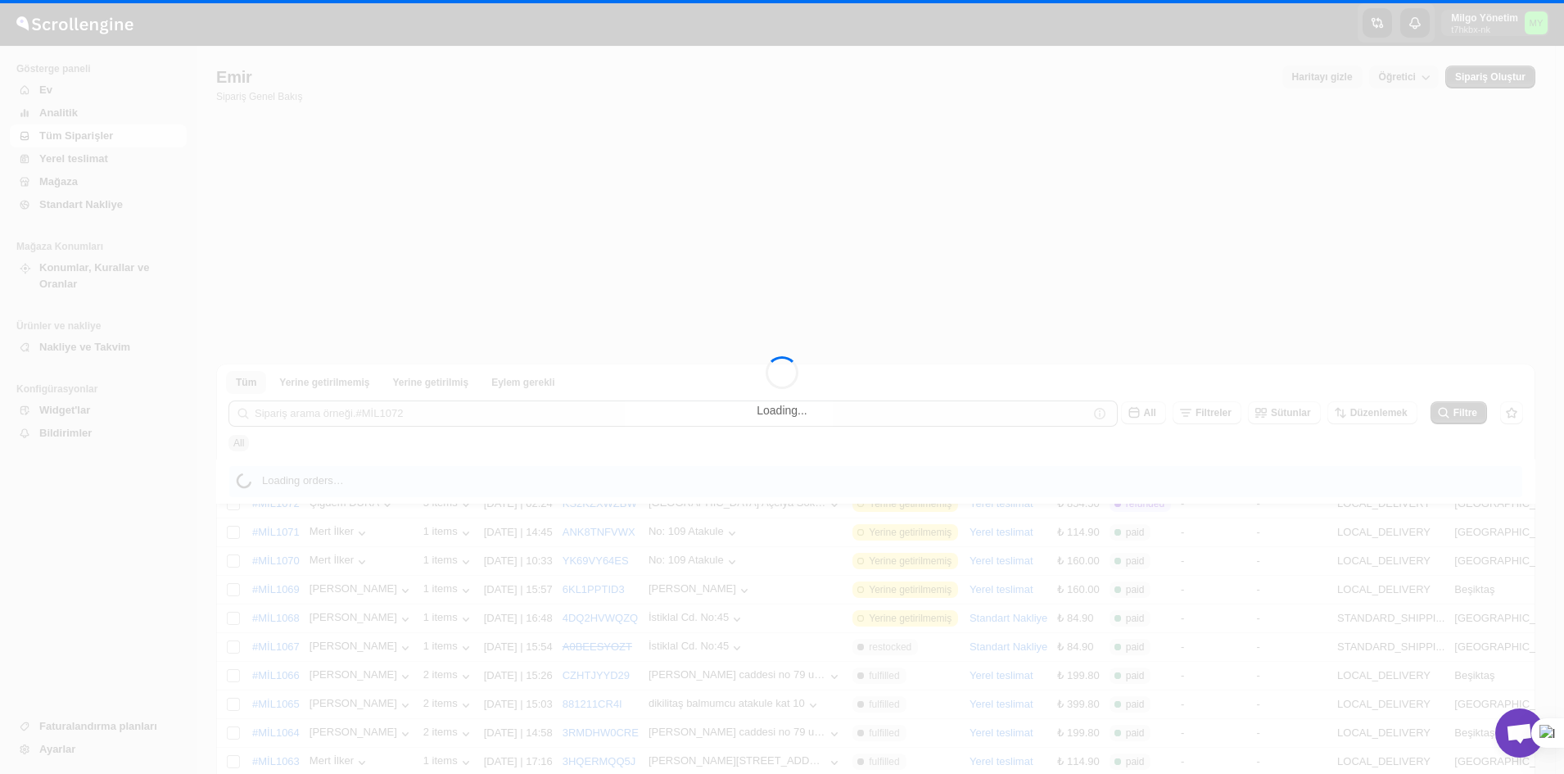
click at [73, 160] on div "Loading..." at bounding box center [782, 387] width 1564 height 774
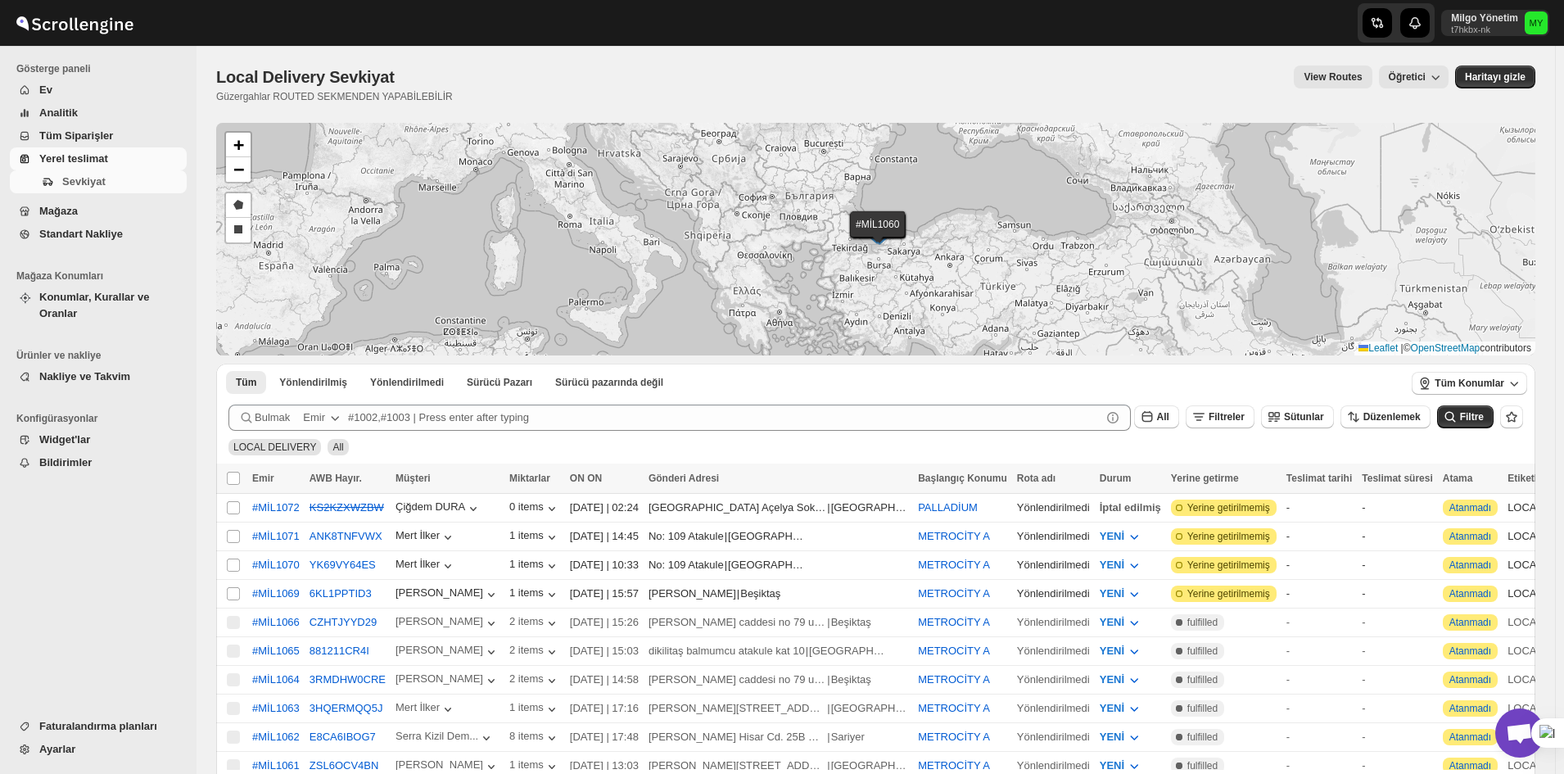
scroll to position [4784, 0]
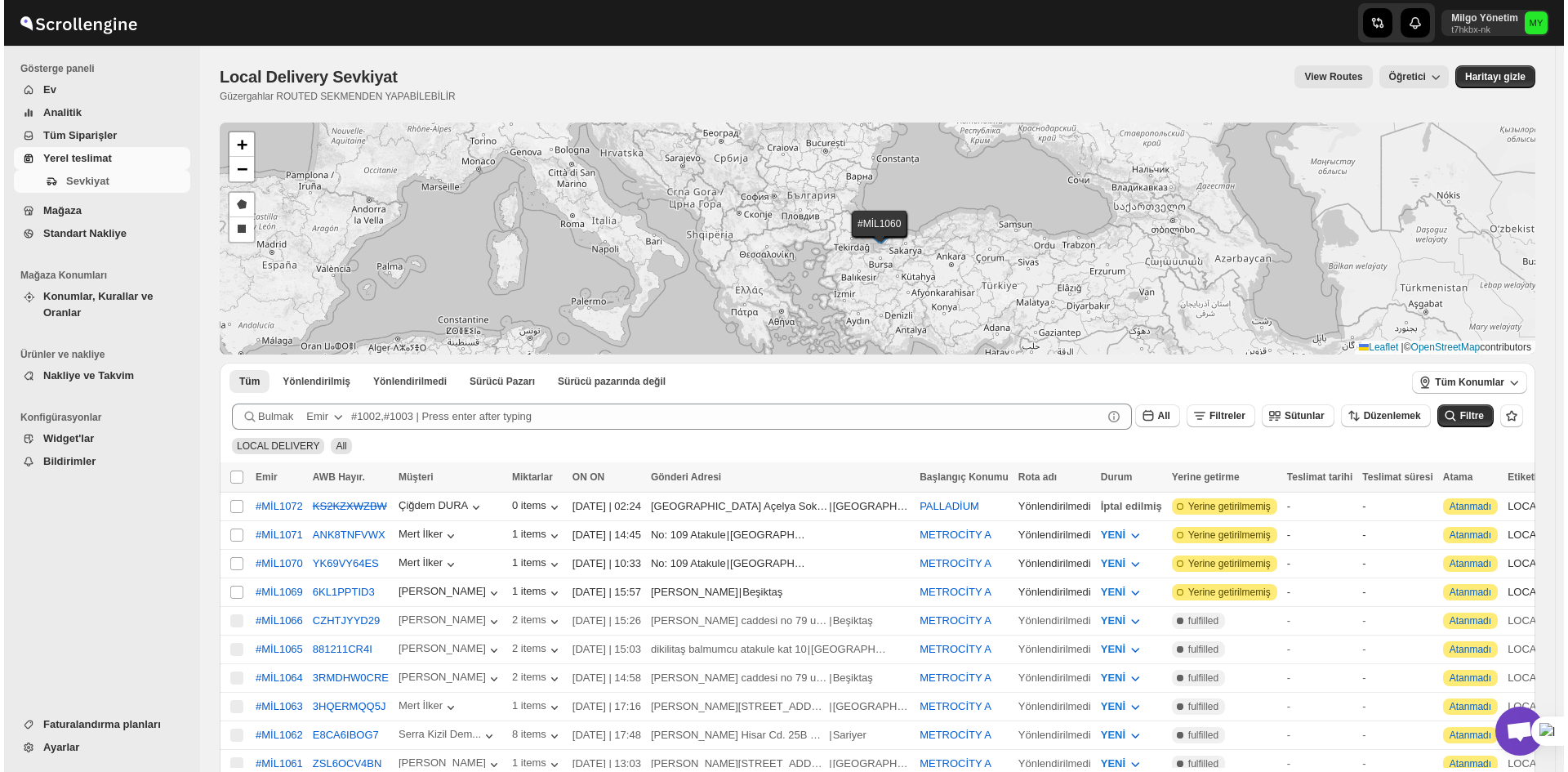
scroll to position [4772, 0]
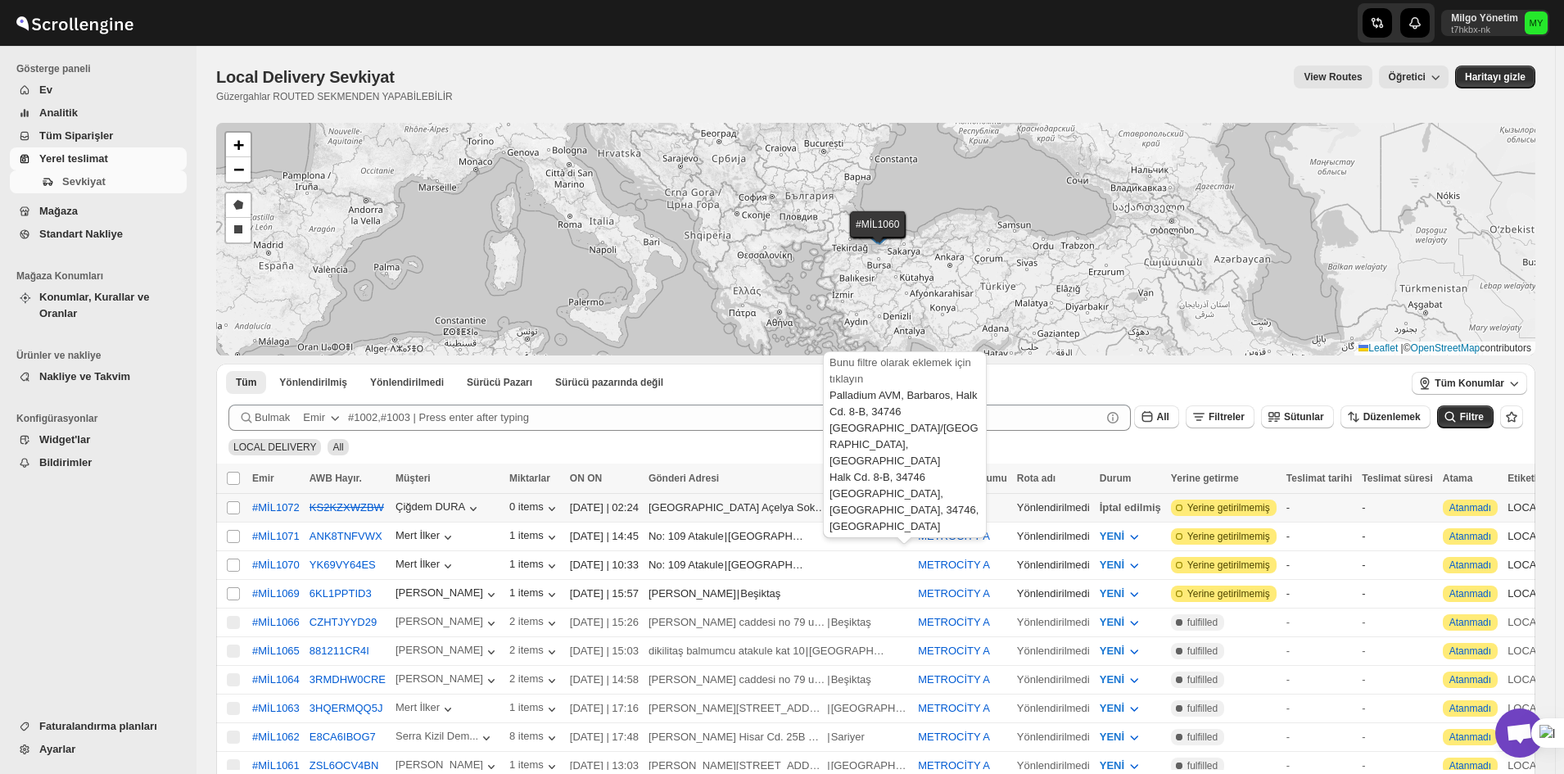
click at [918, 508] on button "PALLADİUM" at bounding box center [948, 507] width 60 height 12
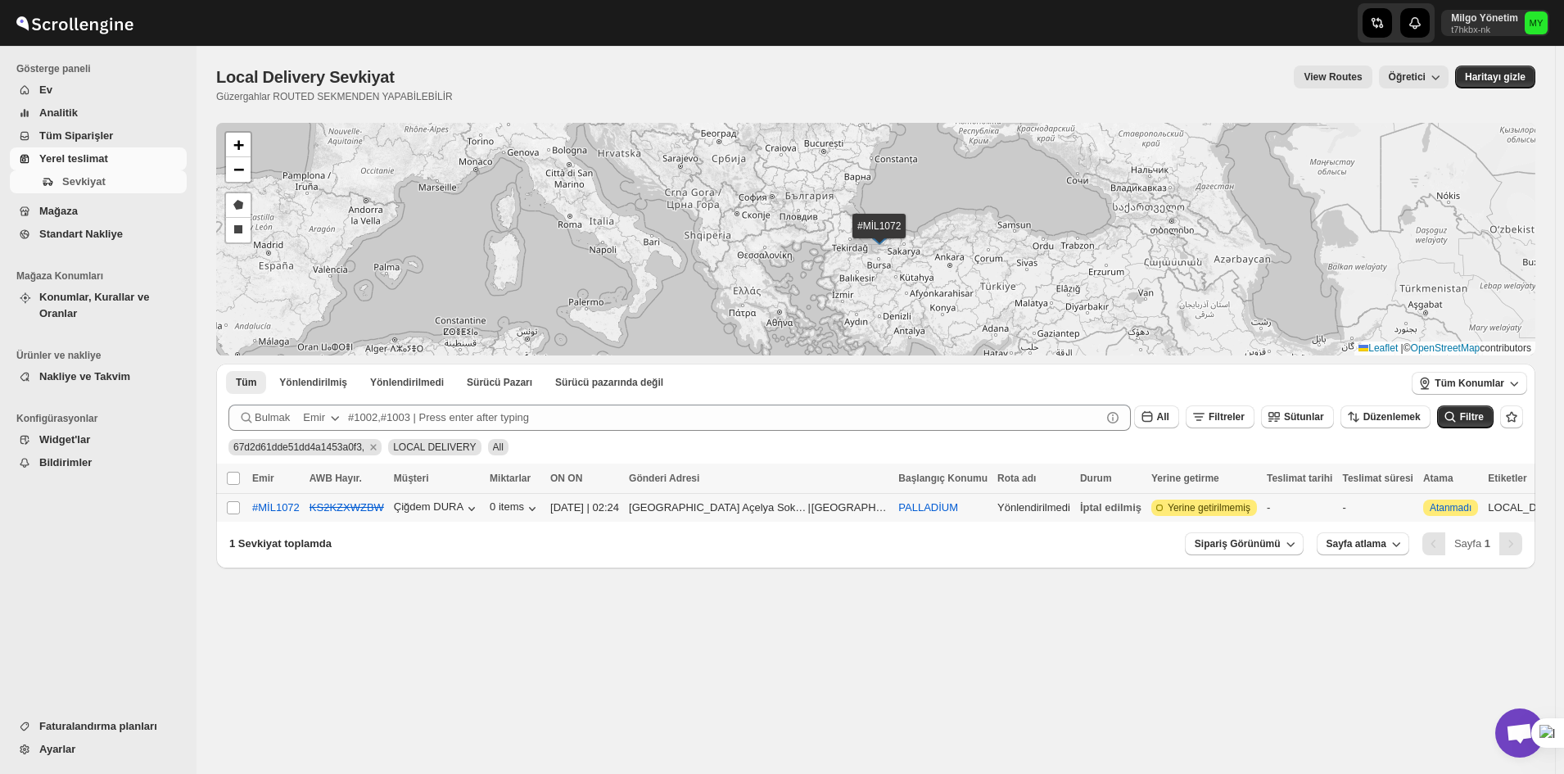
click at [1185, 509] on span "Yerine getirilmemiş" at bounding box center [1209, 507] width 83 height 13
click at [109, 218] on span "Mağaza" at bounding box center [111, 211] width 144 height 16
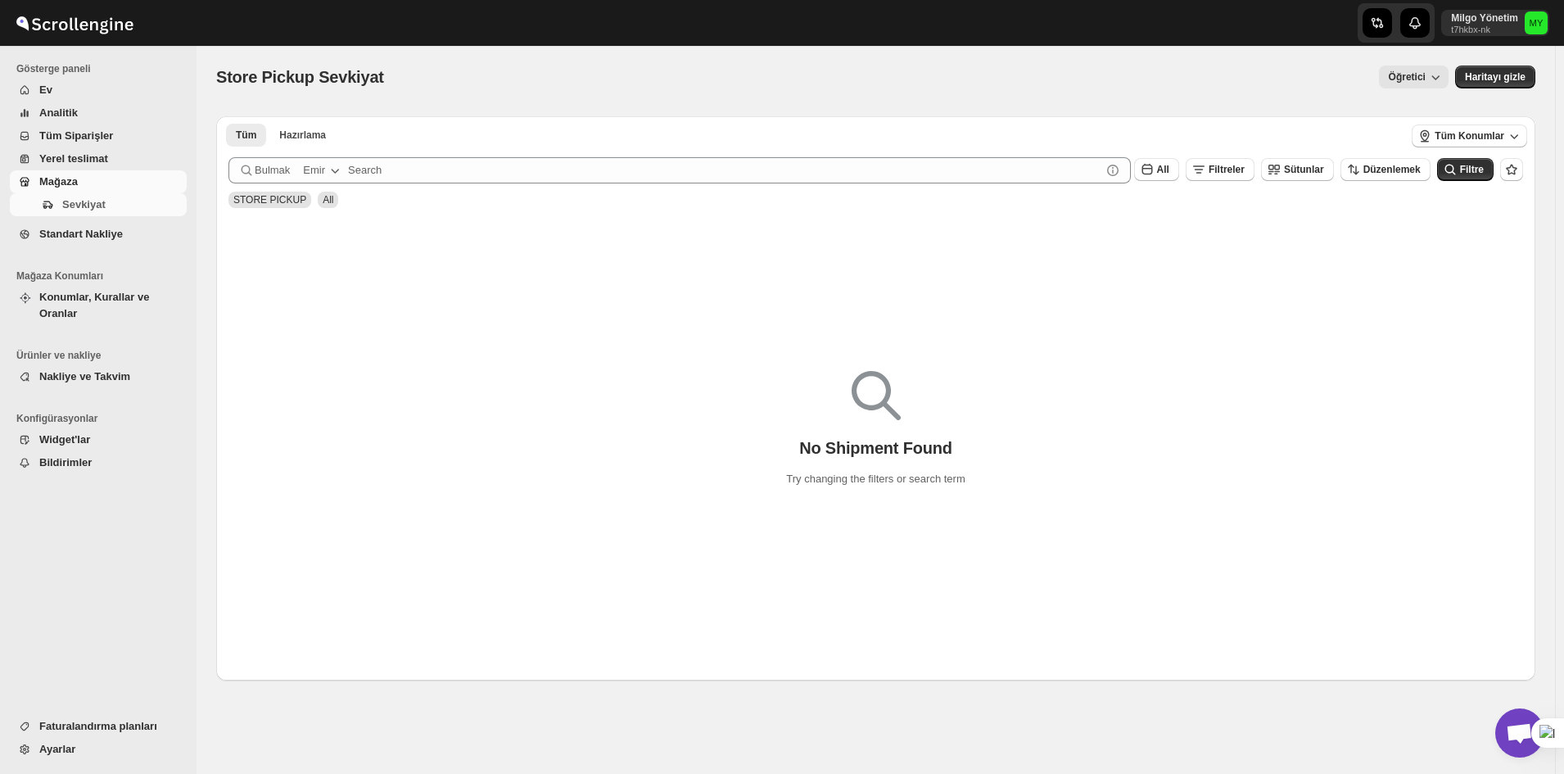
click at [115, 156] on span "Yerel teslimat" at bounding box center [111, 159] width 144 height 16
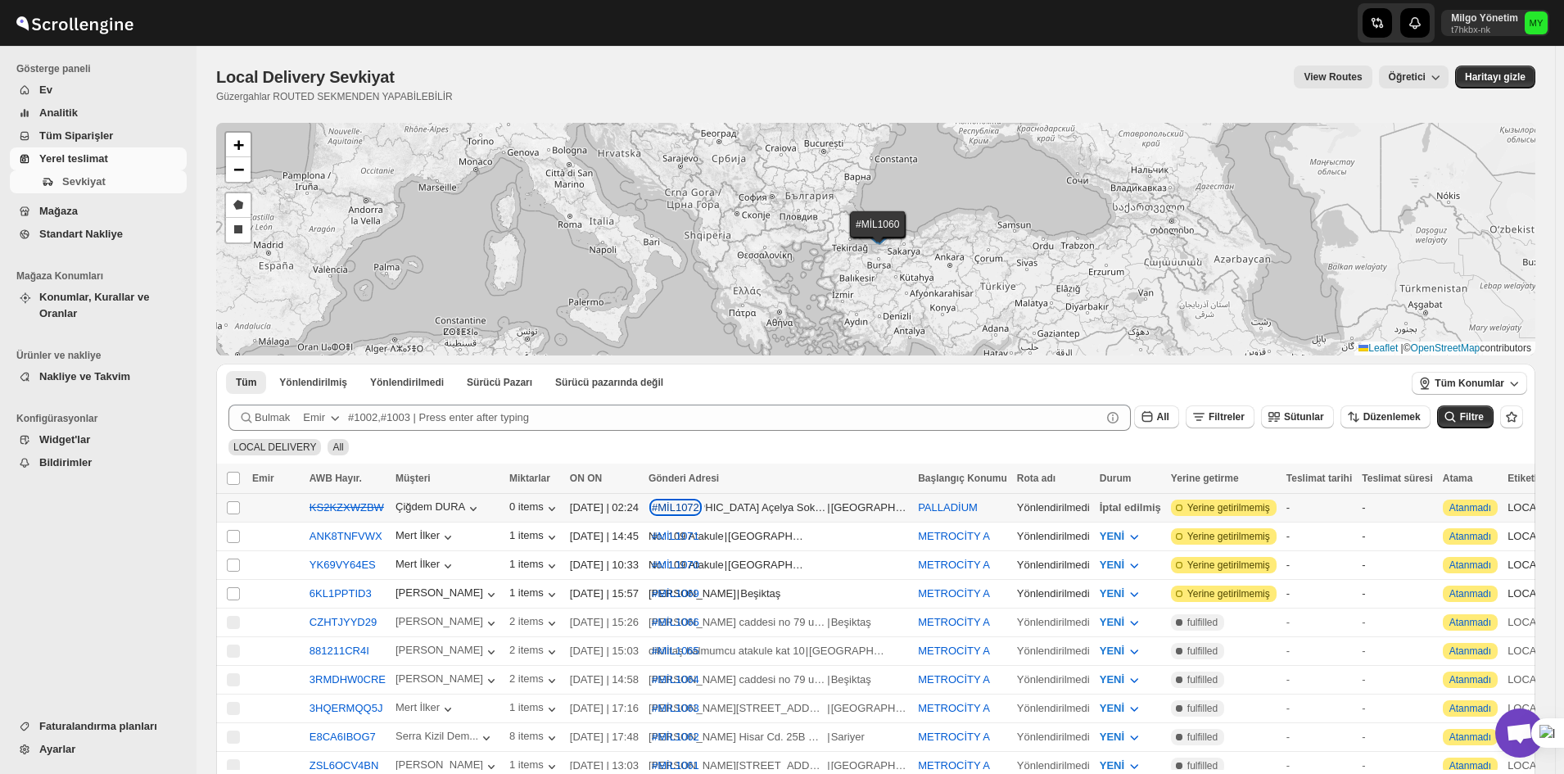
click at [662, 512] on div "#MİL1072" at bounding box center [676, 507] width 48 height 12
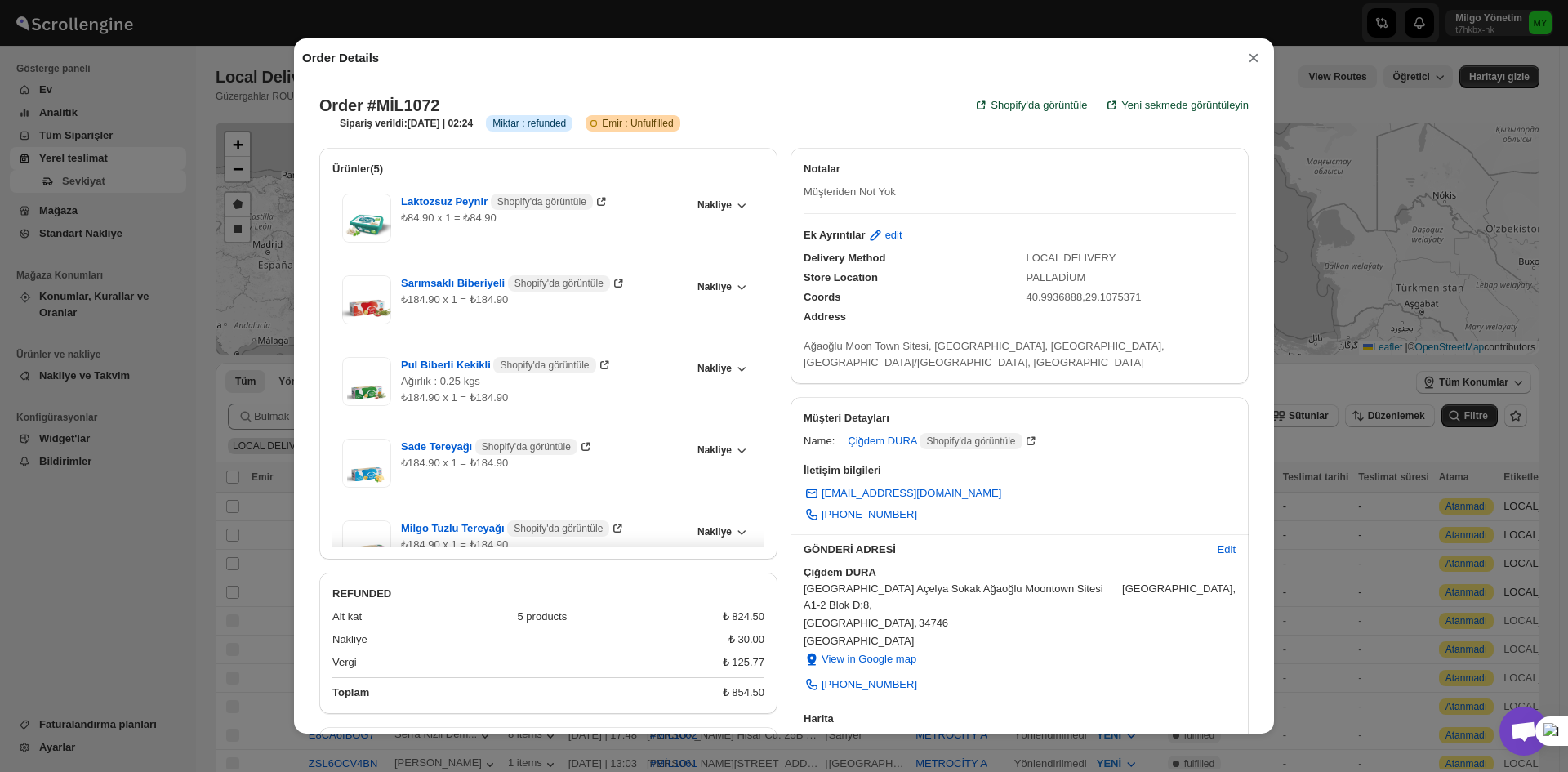
click at [1216, 181] on div "Notalar" at bounding box center [1019, 172] width 432 height 23
click at [1284, 184] on div "Order Details × Order #MİL1072 Shopify'da görüntüle Yeni sekmede görüntüleyin S…" at bounding box center [784, 386] width 1568 height 772
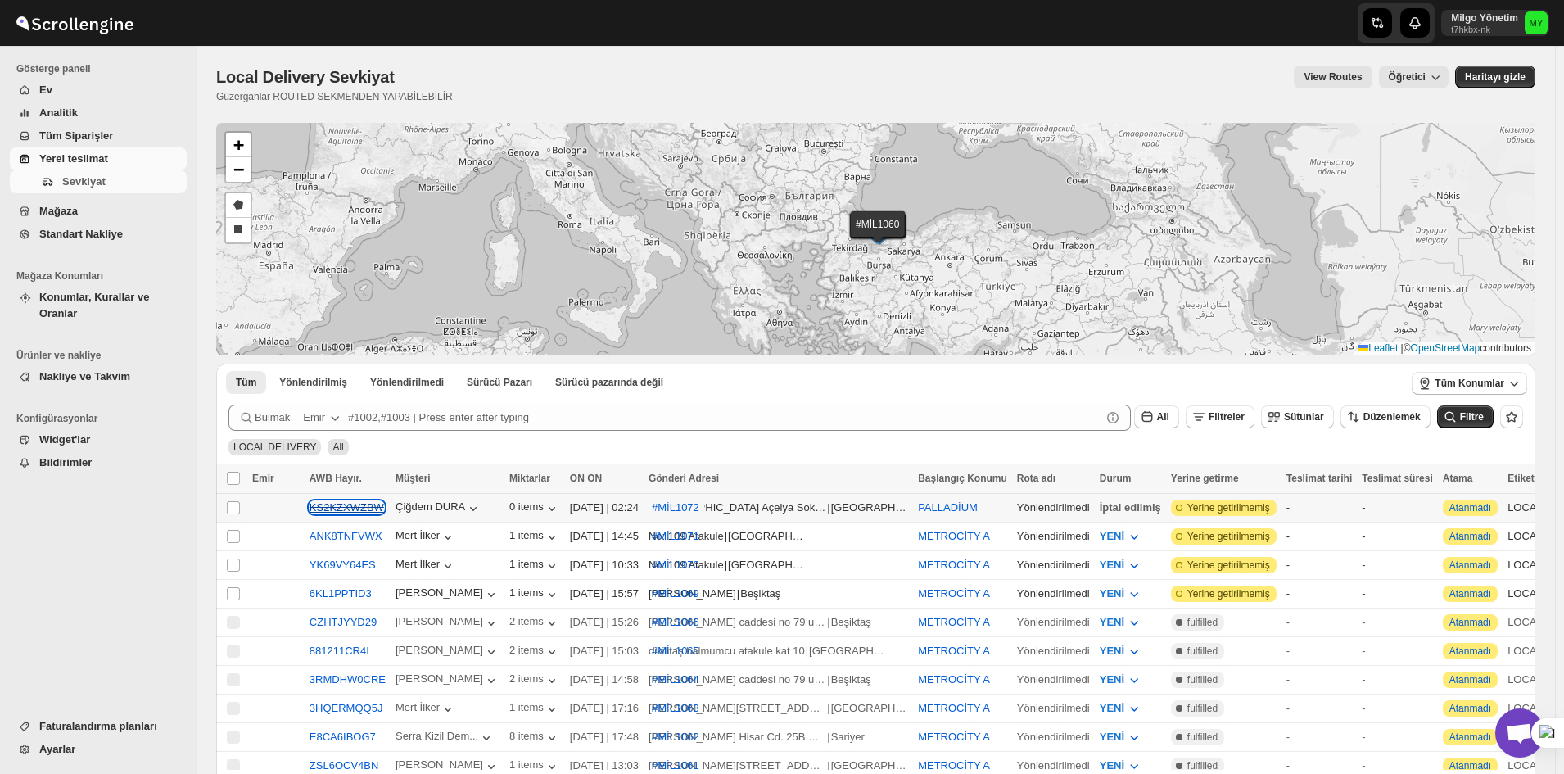
click at [331, 512] on s "KS2KZXWZBW" at bounding box center [347, 507] width 75 height 12
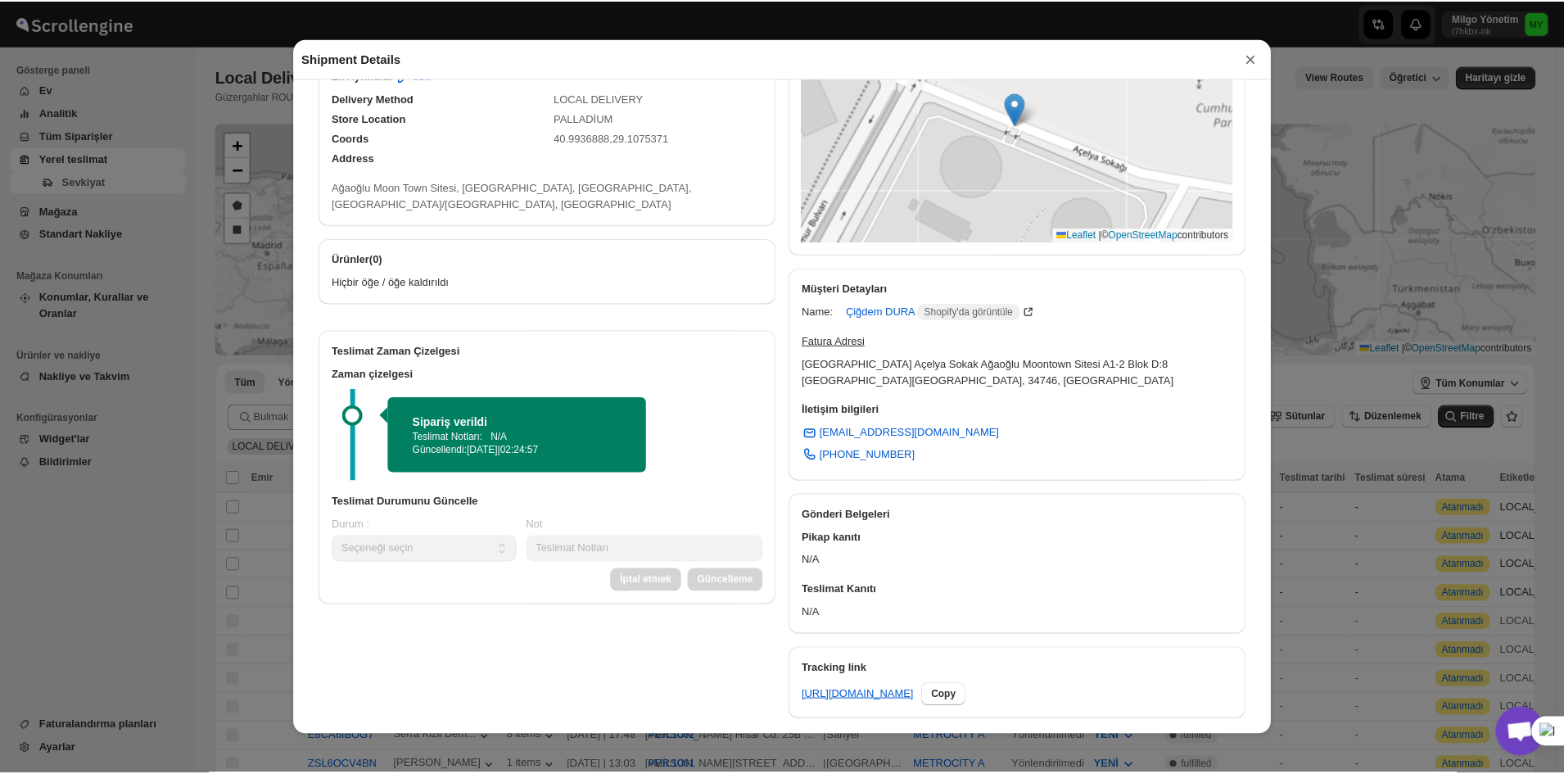
scroll to position [328, 0]
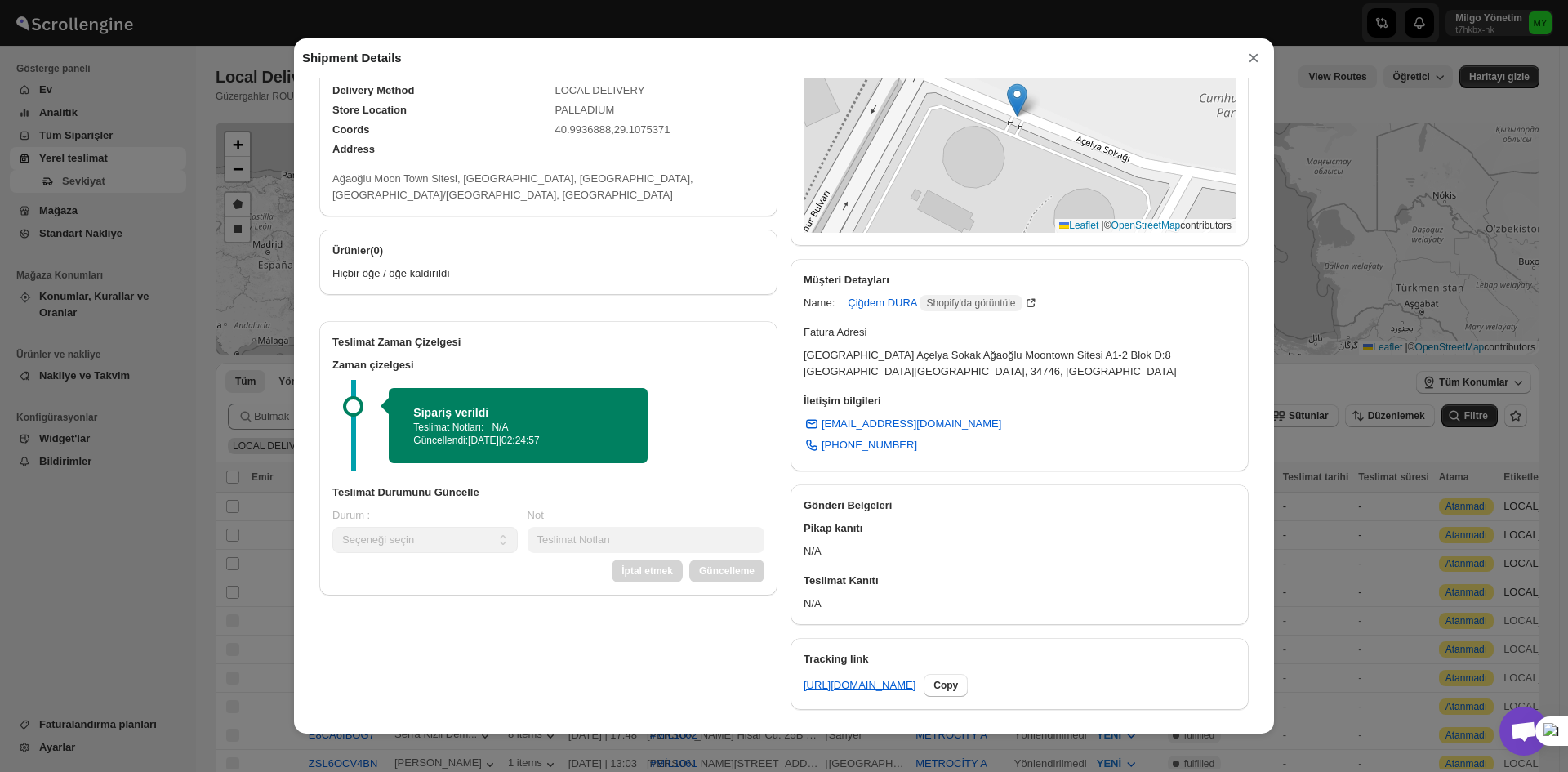
drag, startPoint x: 1357, startPoint y: 341, endPoint x: 1348, endPoint y: 341, distance: 9.0
click at [1357, 341] on div "Shipment Details × #MİL1072 AWB: KS2KZXWZBW DATE 20-Sep-25 | 02:24 Warning CANC…" at bounding box center [784, 386] width 1568 height 772
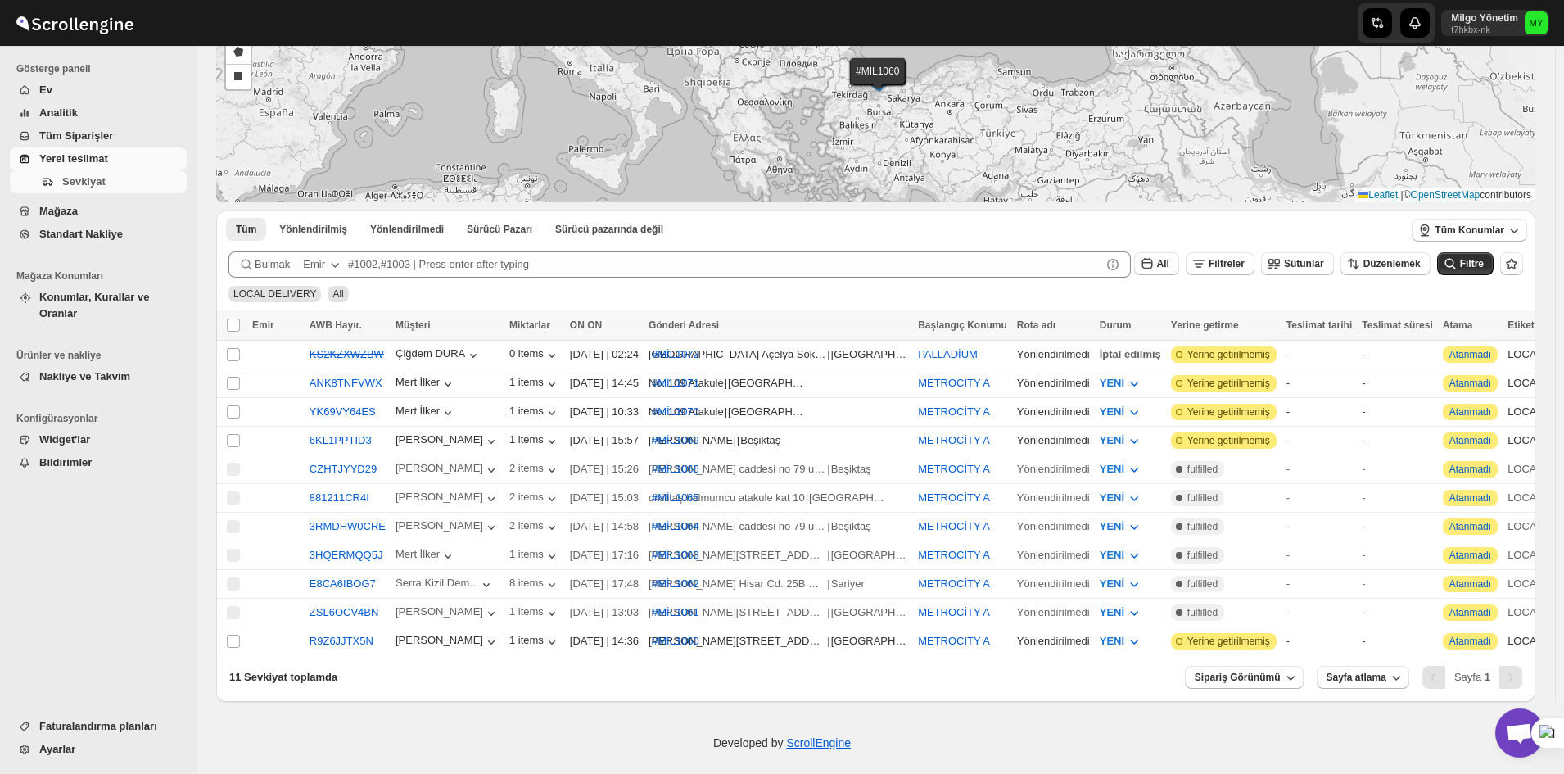
scroll to position [160, 0]
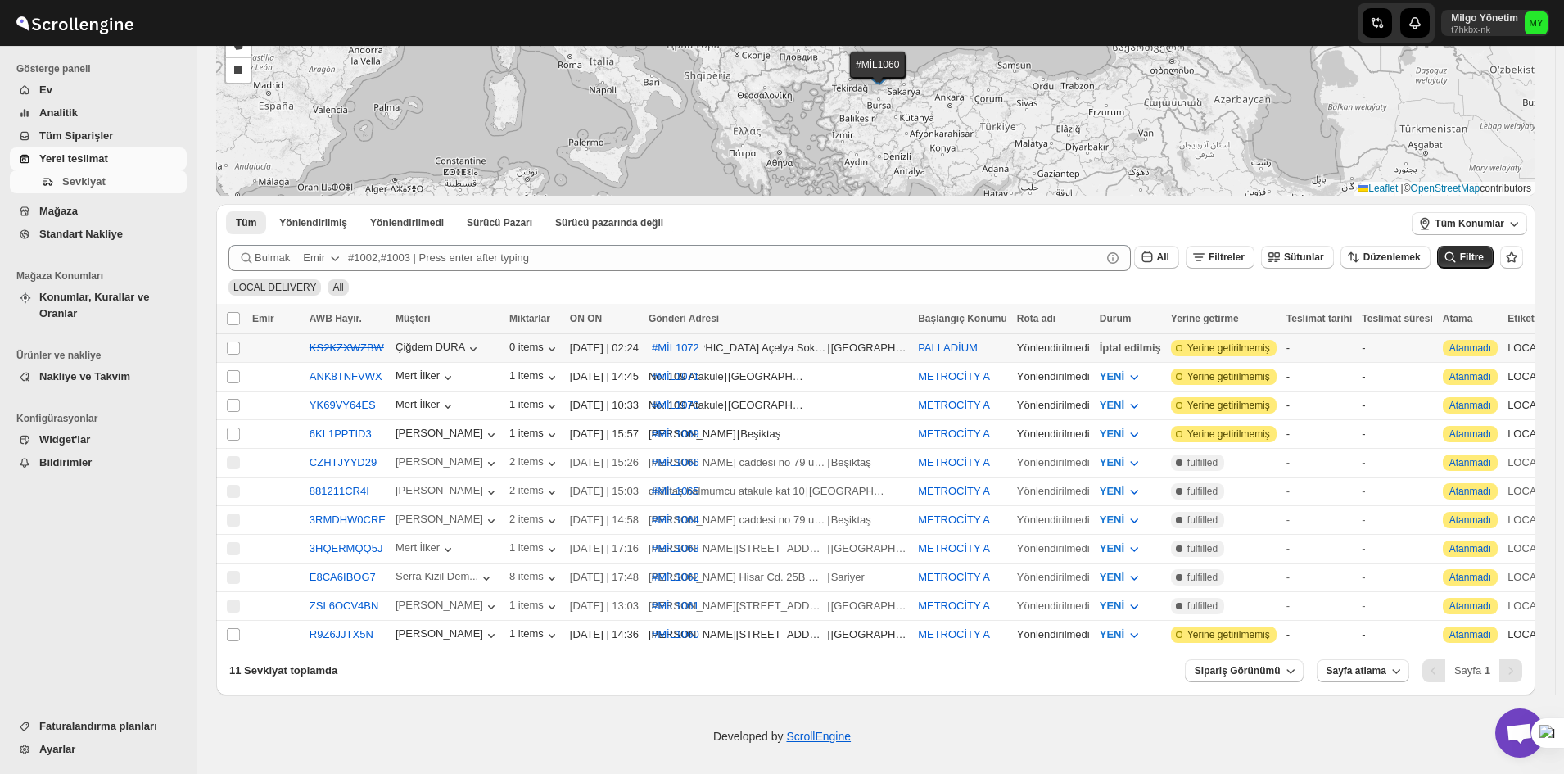
click at [1188, 348] on span "Yerine getirilmemiş" at bounding box center [1229, 348] width 83 height 13
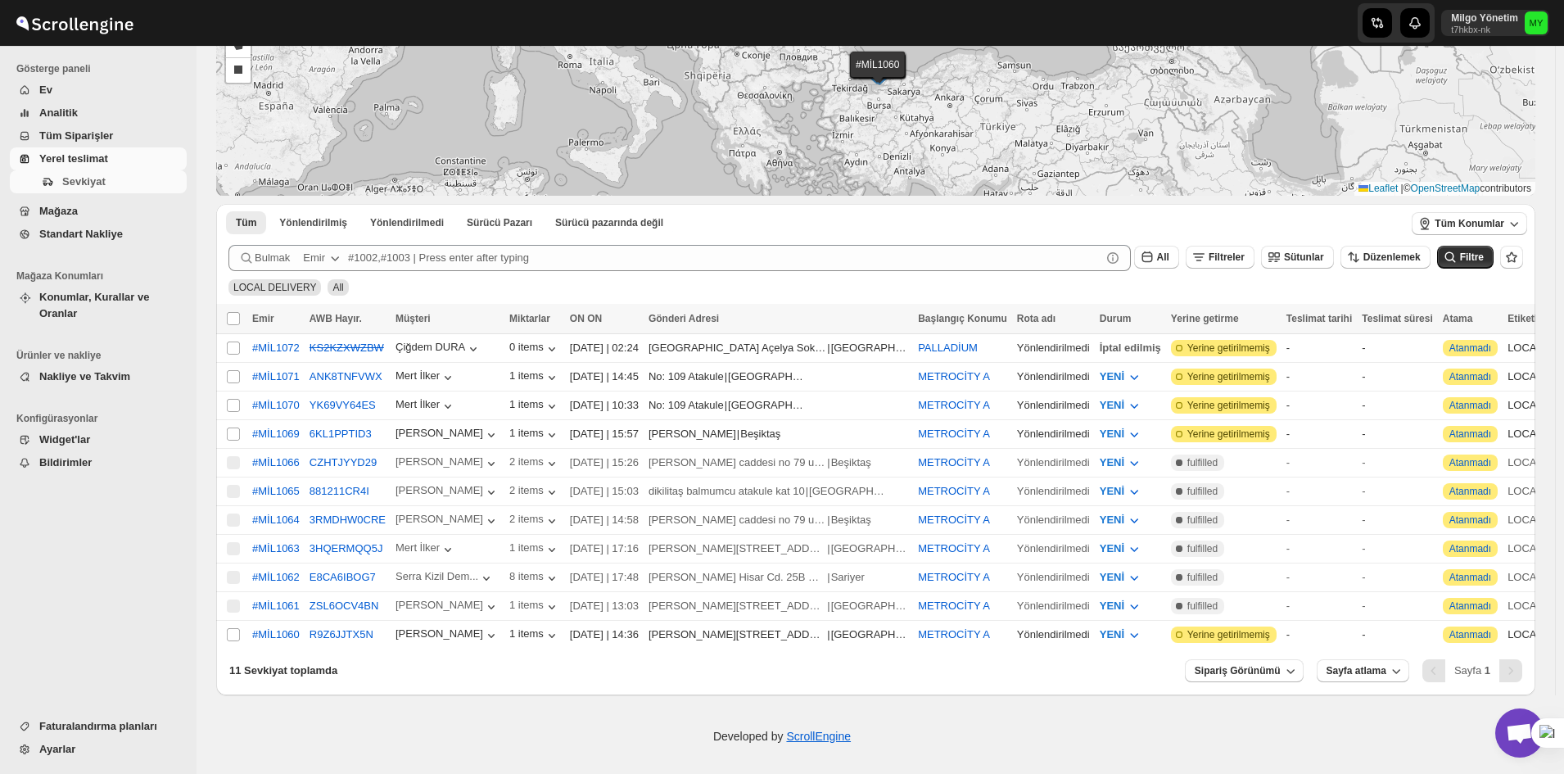
scroll to position [4784, 0]
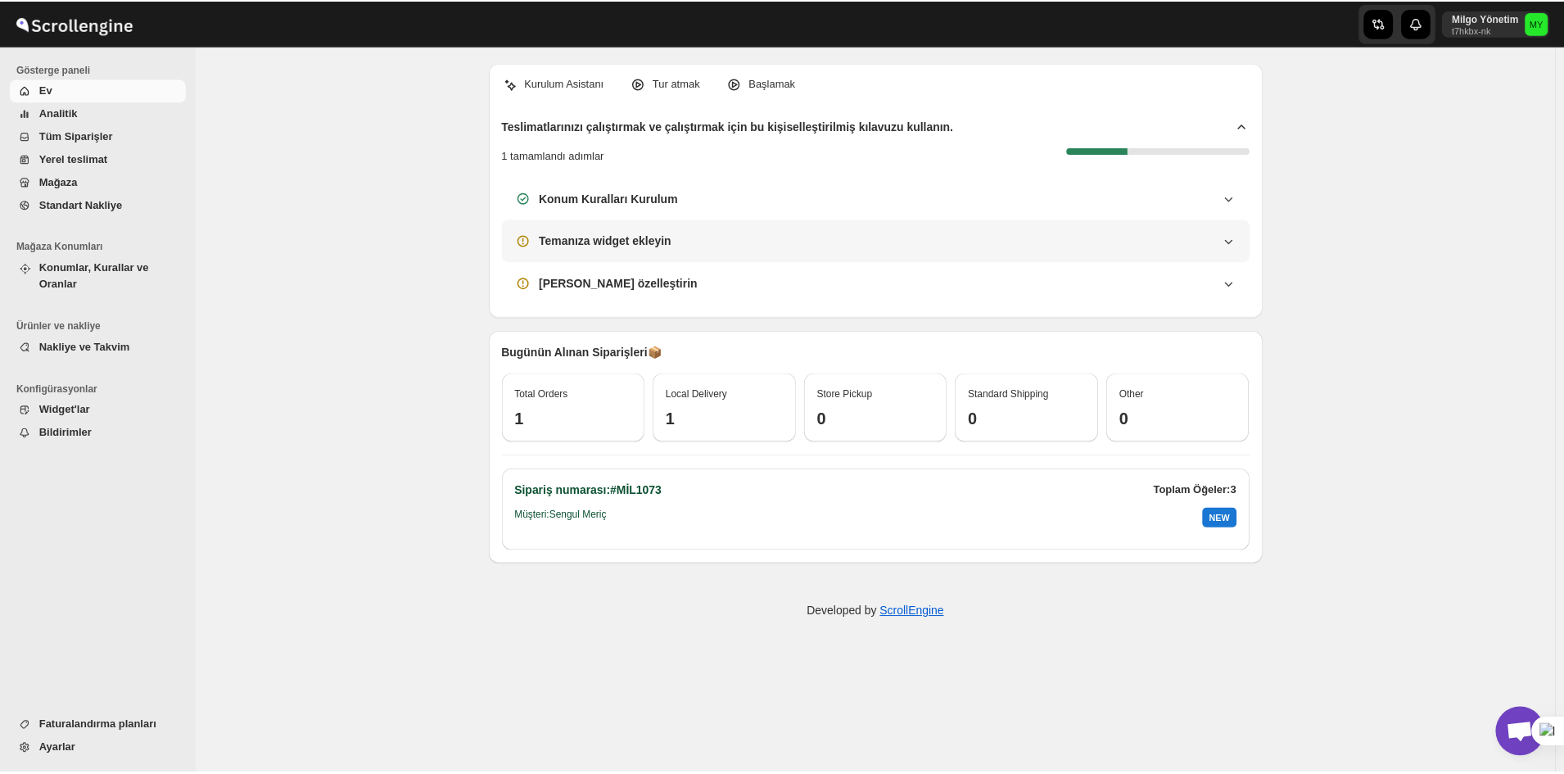
scroll to position [4784, 0]
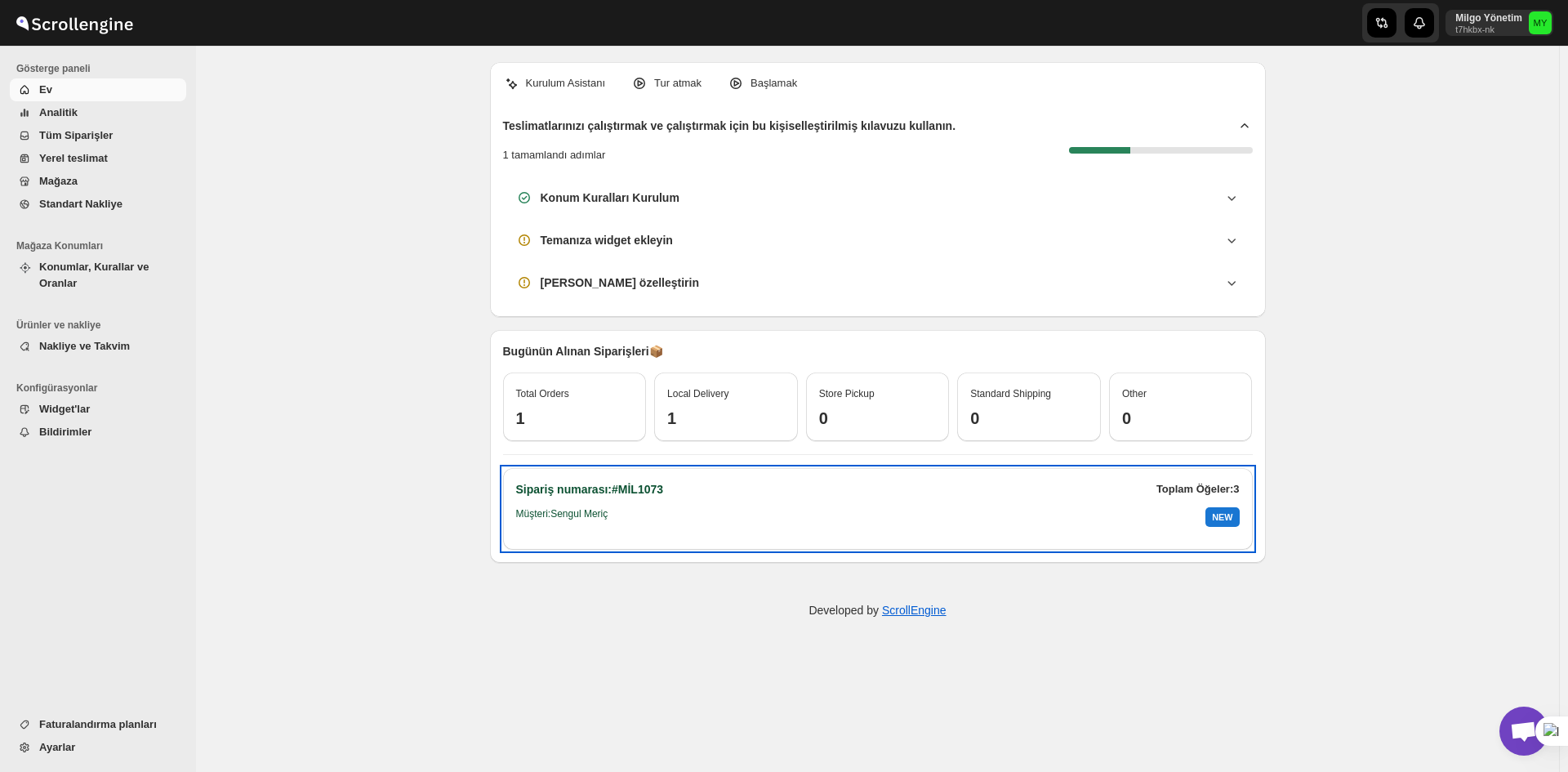
click at [1214, 504] on div at bounding box center [878, 503] width 724 height 10
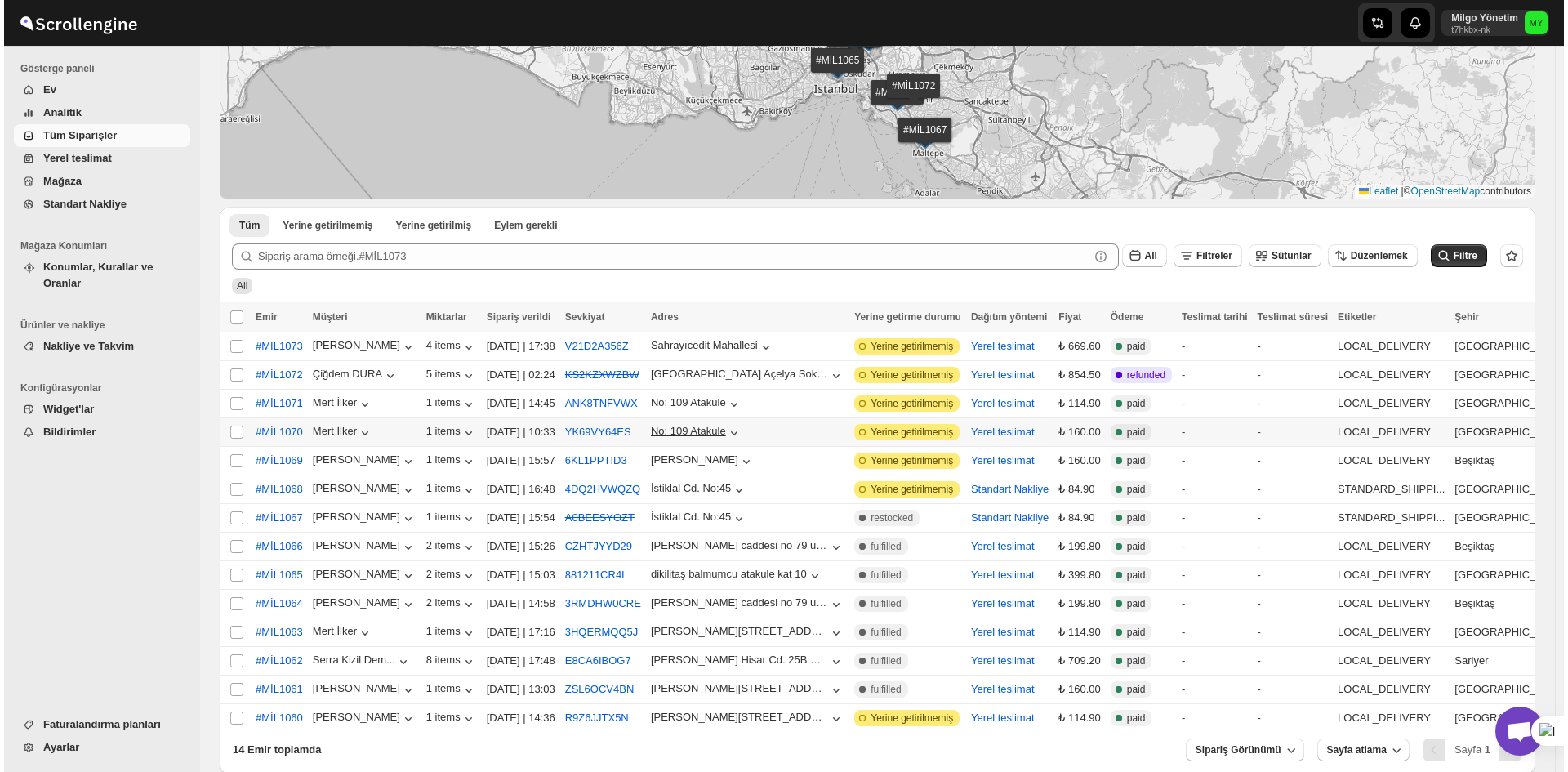
scroll to position [164, 0]
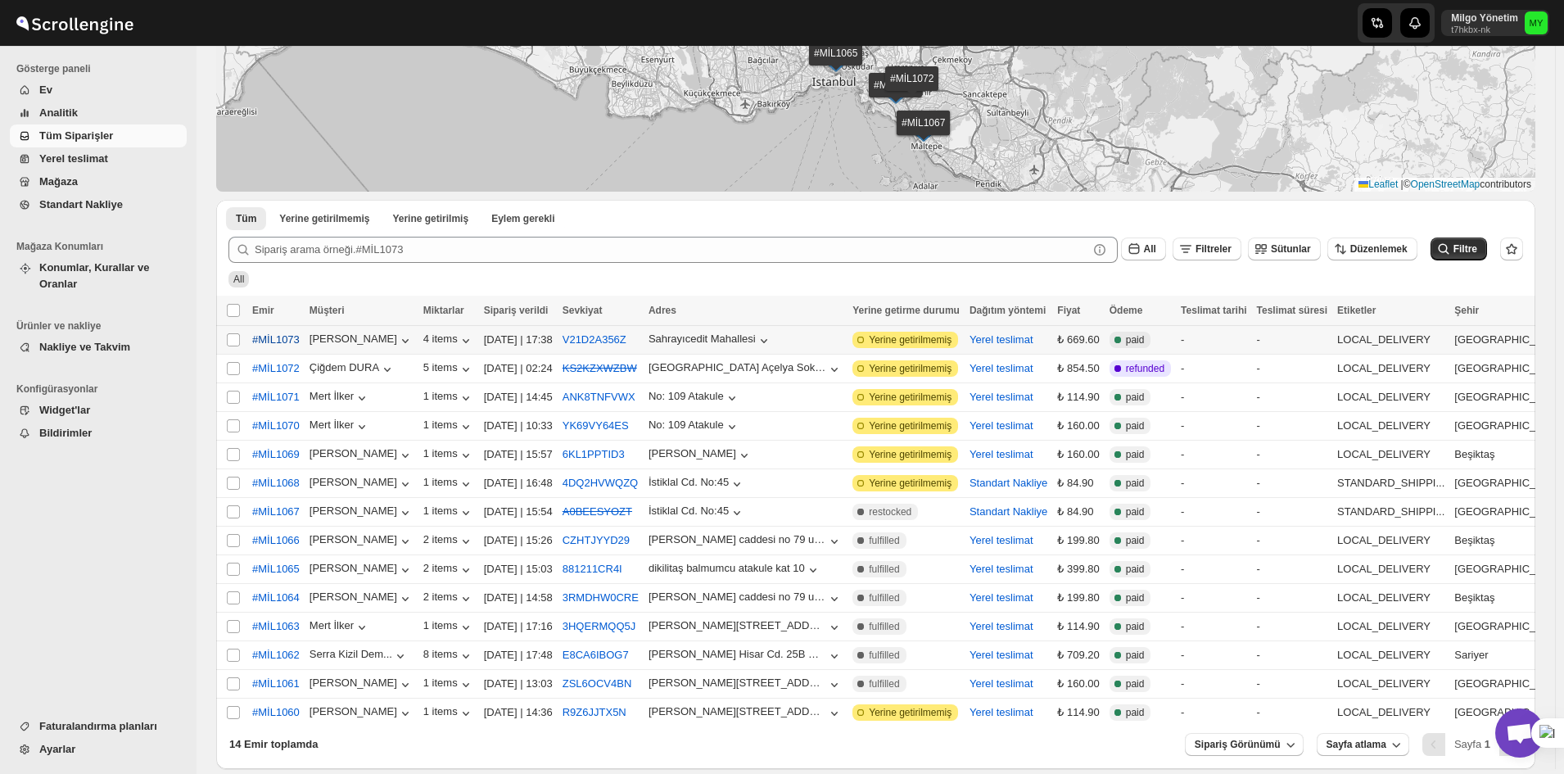
click at [281, 337] on span "#MİL1073" at bounding box center [276, 340] width 48 height 16
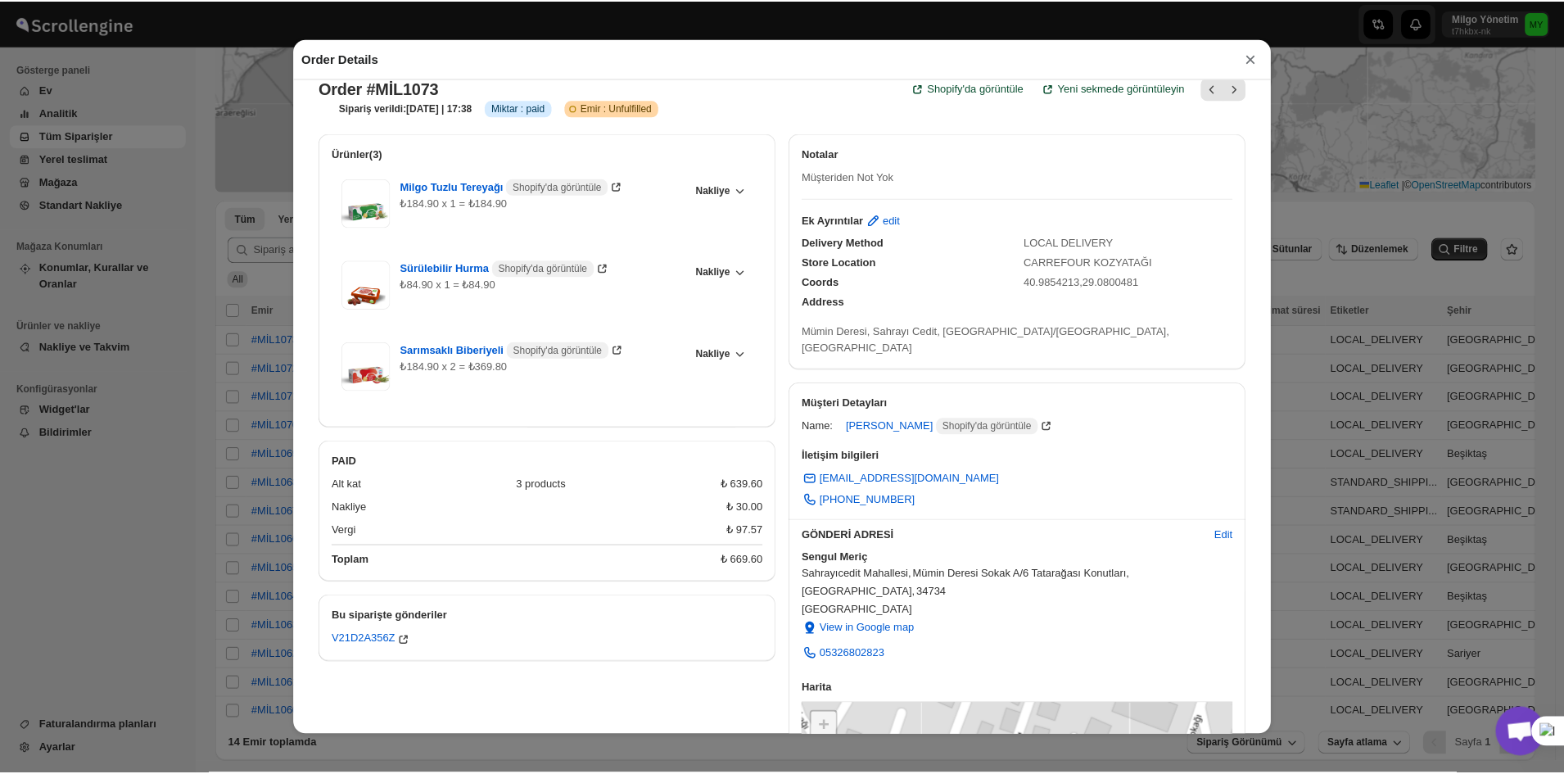
scroll to position [0, 0]
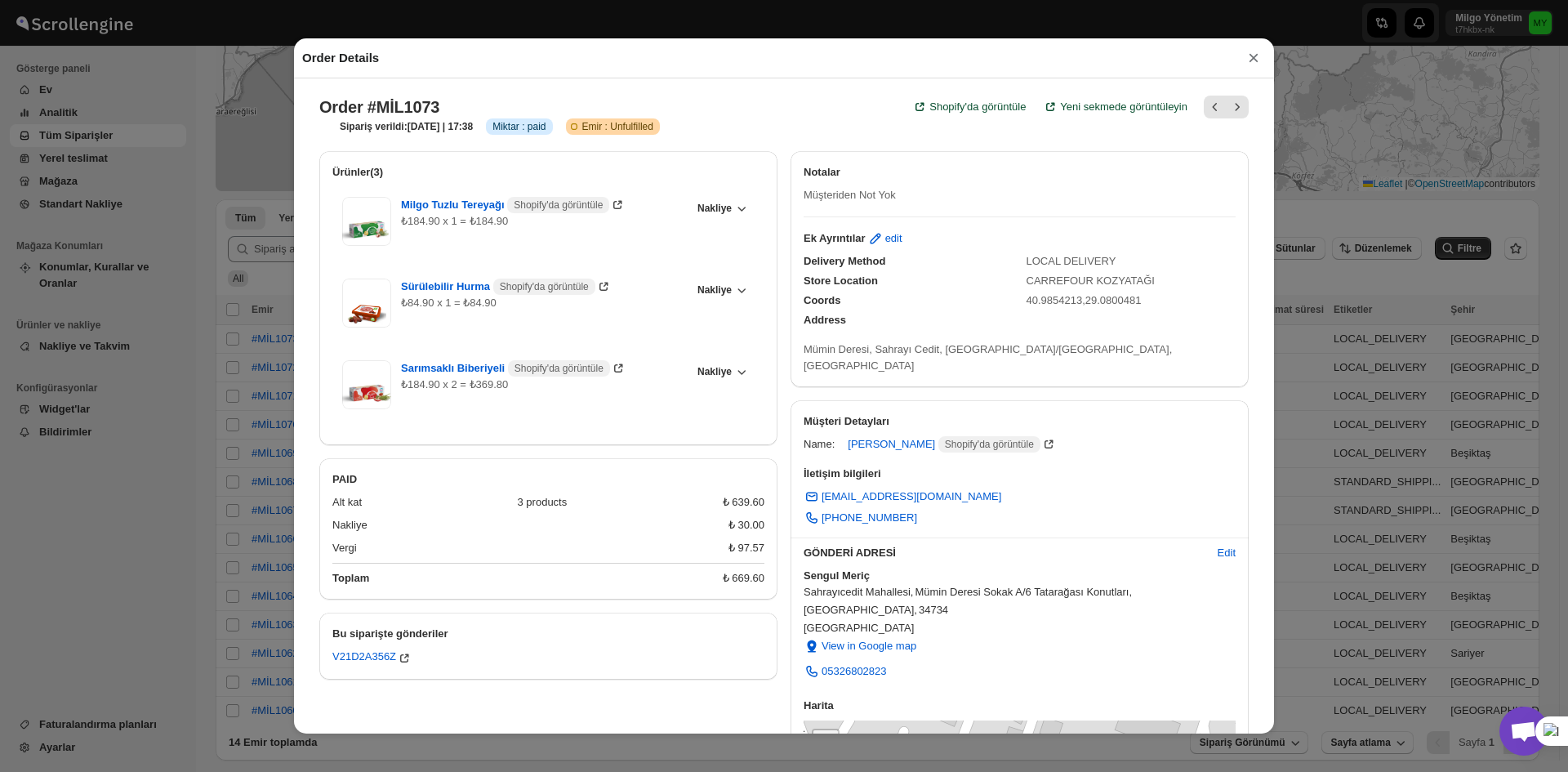
click at [1120, 284] on div "Coords 40.9854213,29.0800481" at bounding box center [1013, 293] width 445 height 29
click at [1120, 283] on div "Coords 40.9854213,29.0800481" at bounding box center [1013, 293] width 445 height 29
click at [1103, 279] on span "CARREFOUR KOZYATAĞI" at bounding box center [1091, 280] width 129 height 12
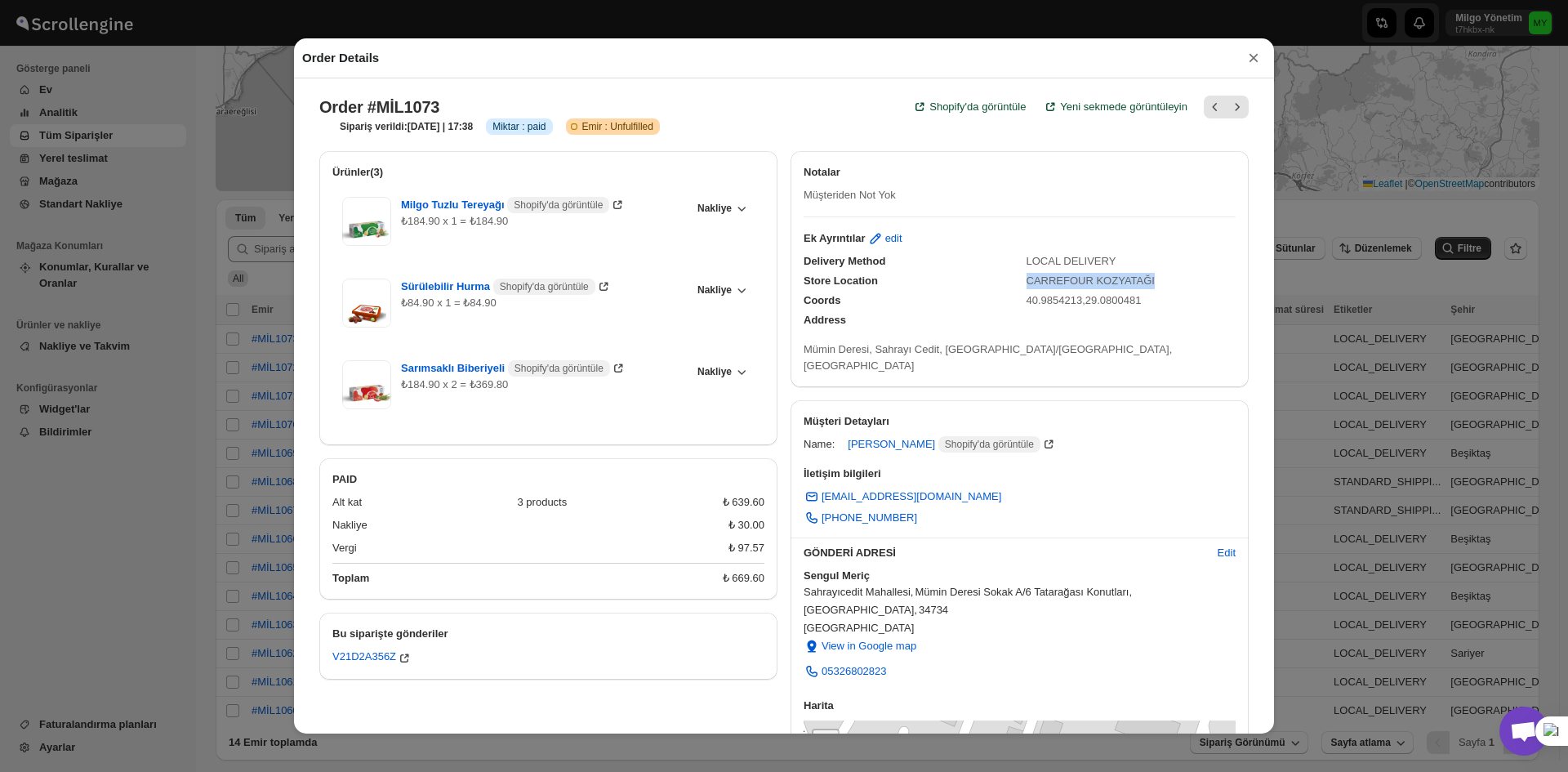
click at [1103, 279] on span "CARREFOUR KOZYATAĞI" at bounding box center [1091, 280] width 129 height 12
copy span "CARREFOUR KOZYATAĞI"
click at [1179, 284] on div "Coords 40.9854213,29.0800481" at bounding box center [1013, 293] width 445 height 29
click at [1150, 288] on div "Coords 40.9854213,29.0800481" at bounding box center [1013, 293] width 445 height 29
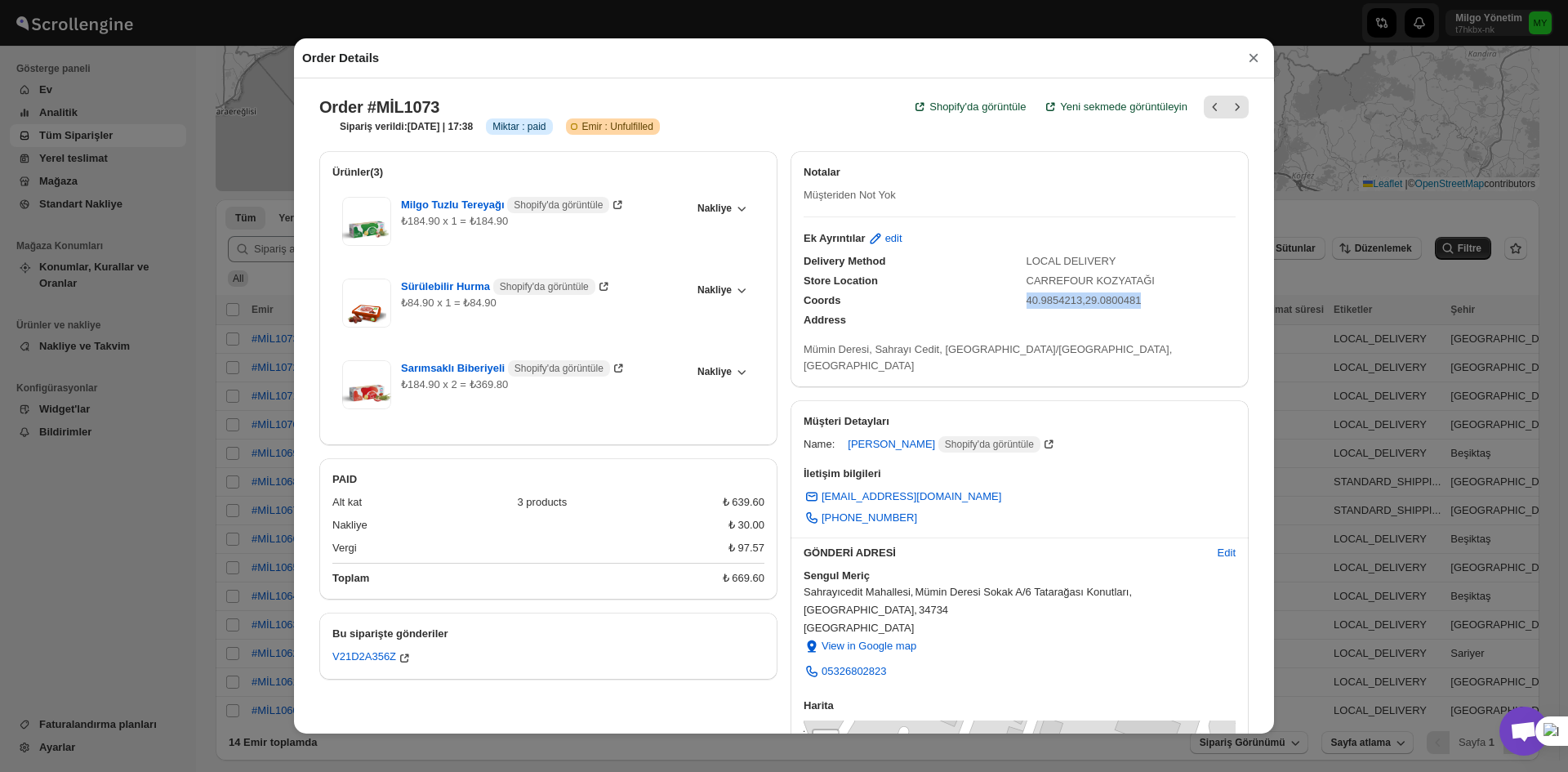
click at [1150, 288] on div "Coords 40.9854213,29.0800481" at bounding box center [1013, 293] width 445 height 29
click at [1124, 281] on span "CARREFOUR KOZYATAĞI" at bounding box center [1091, 280] width 129 height 12
click at [1169, 283] on div "Coords 40.9854213,29.0800481" at bounding box center [1013, 293] width 445 height 29
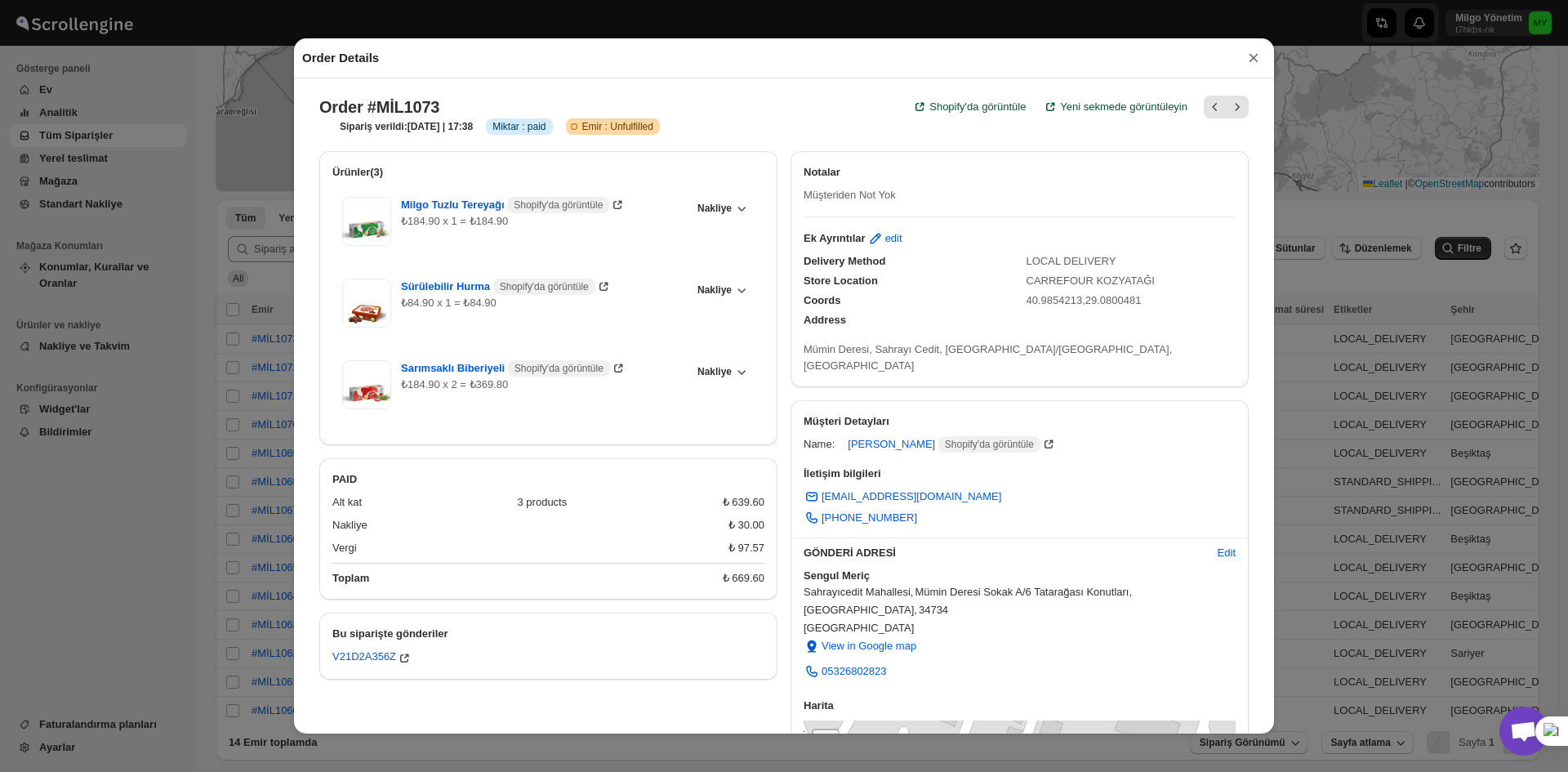
click at [1098, 282] on div "Coords 40.9854213,29.0800481" at bounding box center [1013, 293] width 445 height 29
click at [1100, 276] on div "CARREFOUR KOZYATAĞI" at bounding box center [1131, 281] width 209 height 16
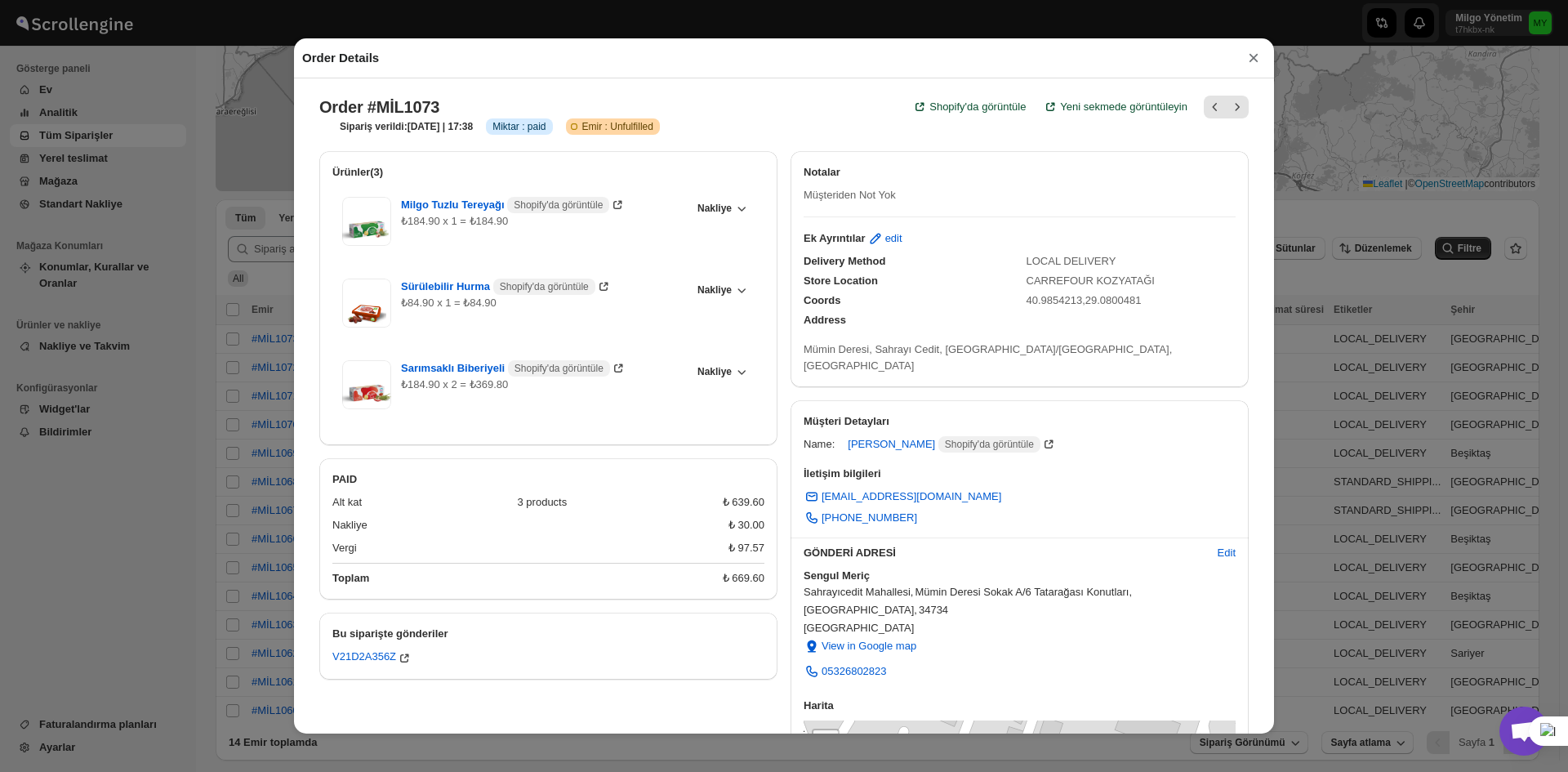
click at [1077, 289] on div "Coords 40.9854213,29.0800481" at bounding box center [1013, 293] width 445 height 29
click at [1070, 278] on span "CARREFOUR KOZYATAĞI" at bounding box center [1091, 280] width 129 height 12
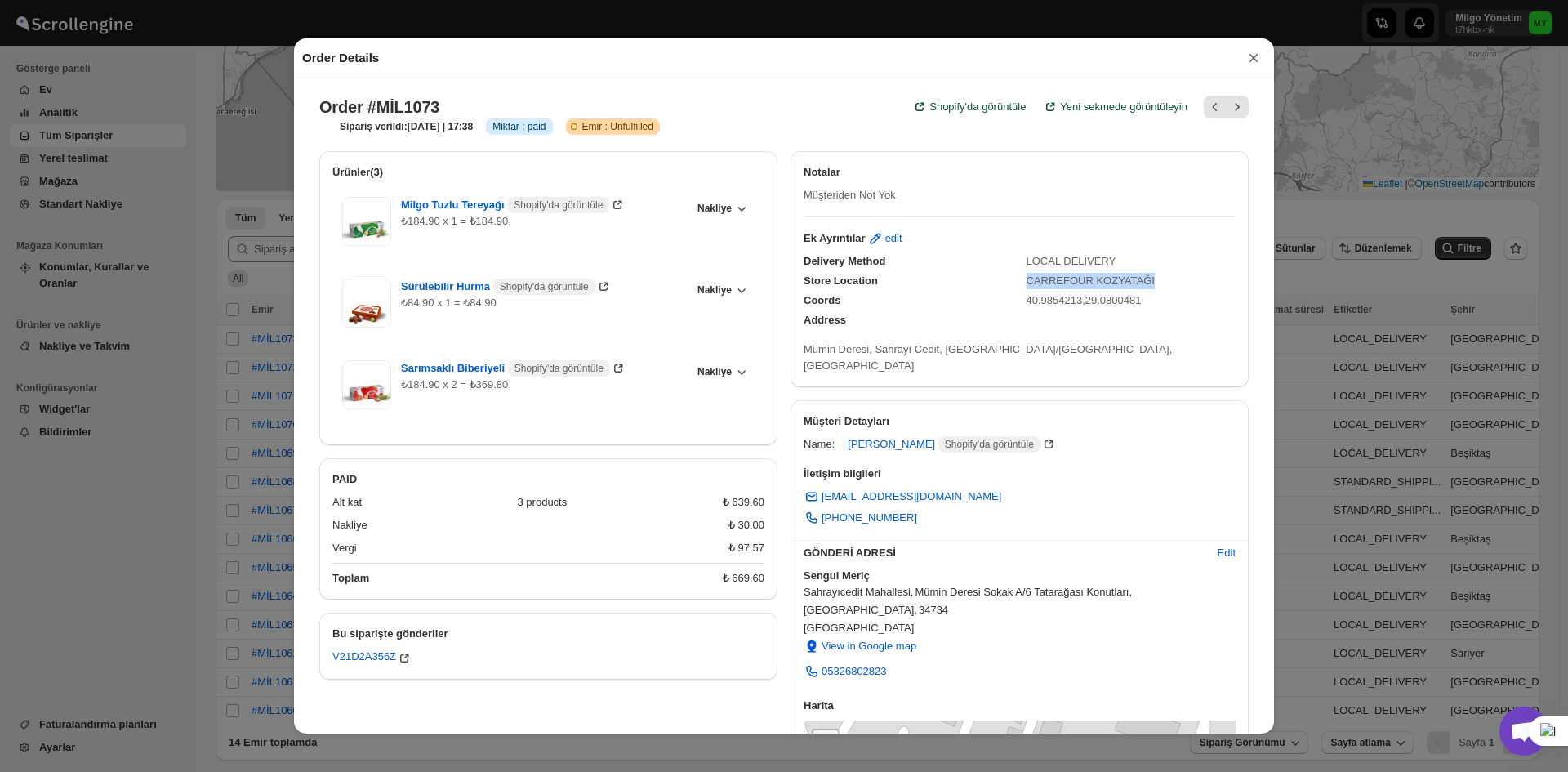
click at [1070, 278] on span "CARREFOUR KOZYATAĞI" at bounding box center [1091, 280] width 129 height 12
copy span "CARREFOUR KOZYATAĞI"
click at [226, 171] on div "Order Details × Order #MİL1073 Shopify'da görüntüle Yeni sekmede görüntüleyin S…" at bounding box center [784, 386] width 1568 height 772
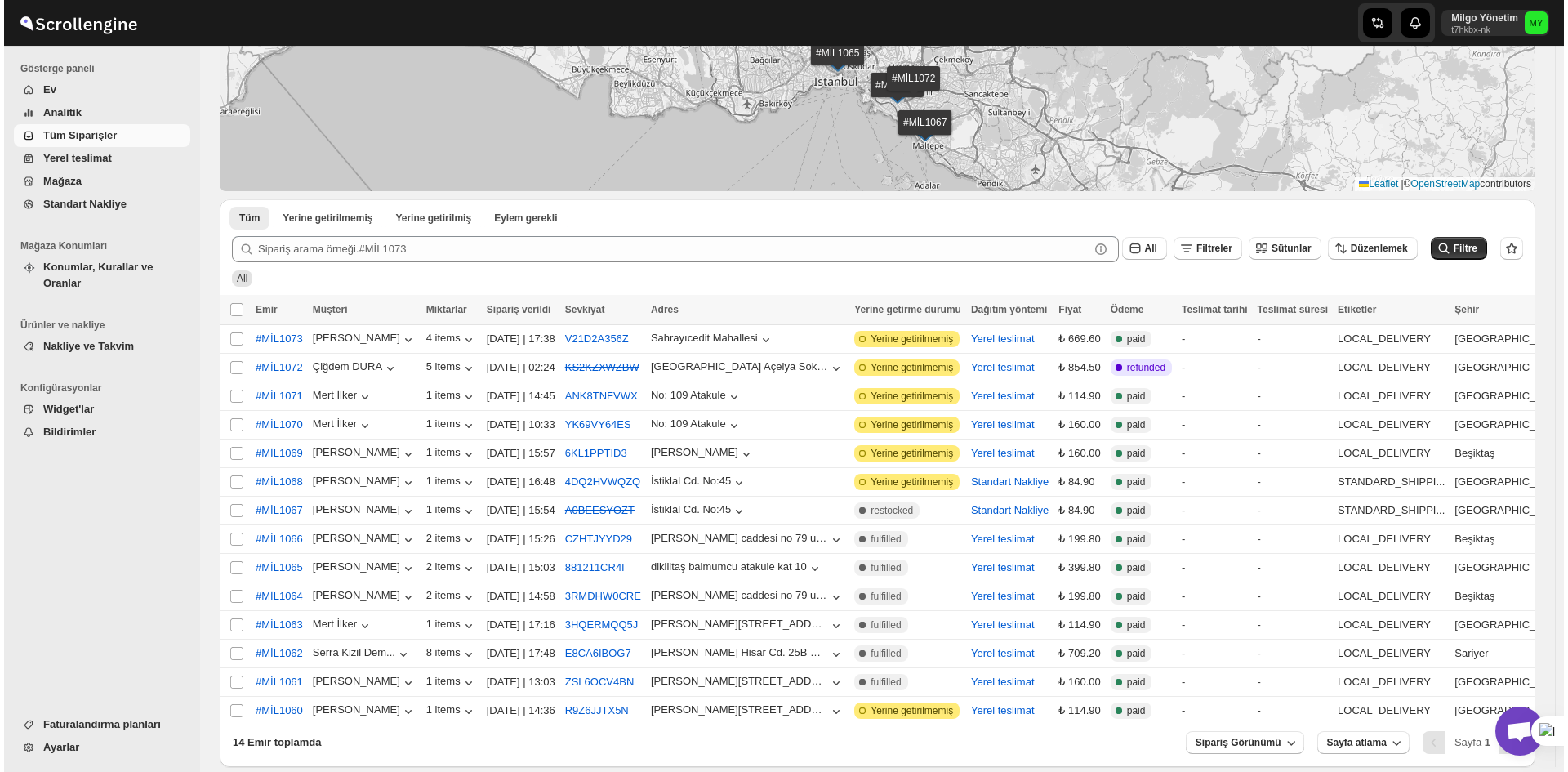
scroll to position [4772, 0]
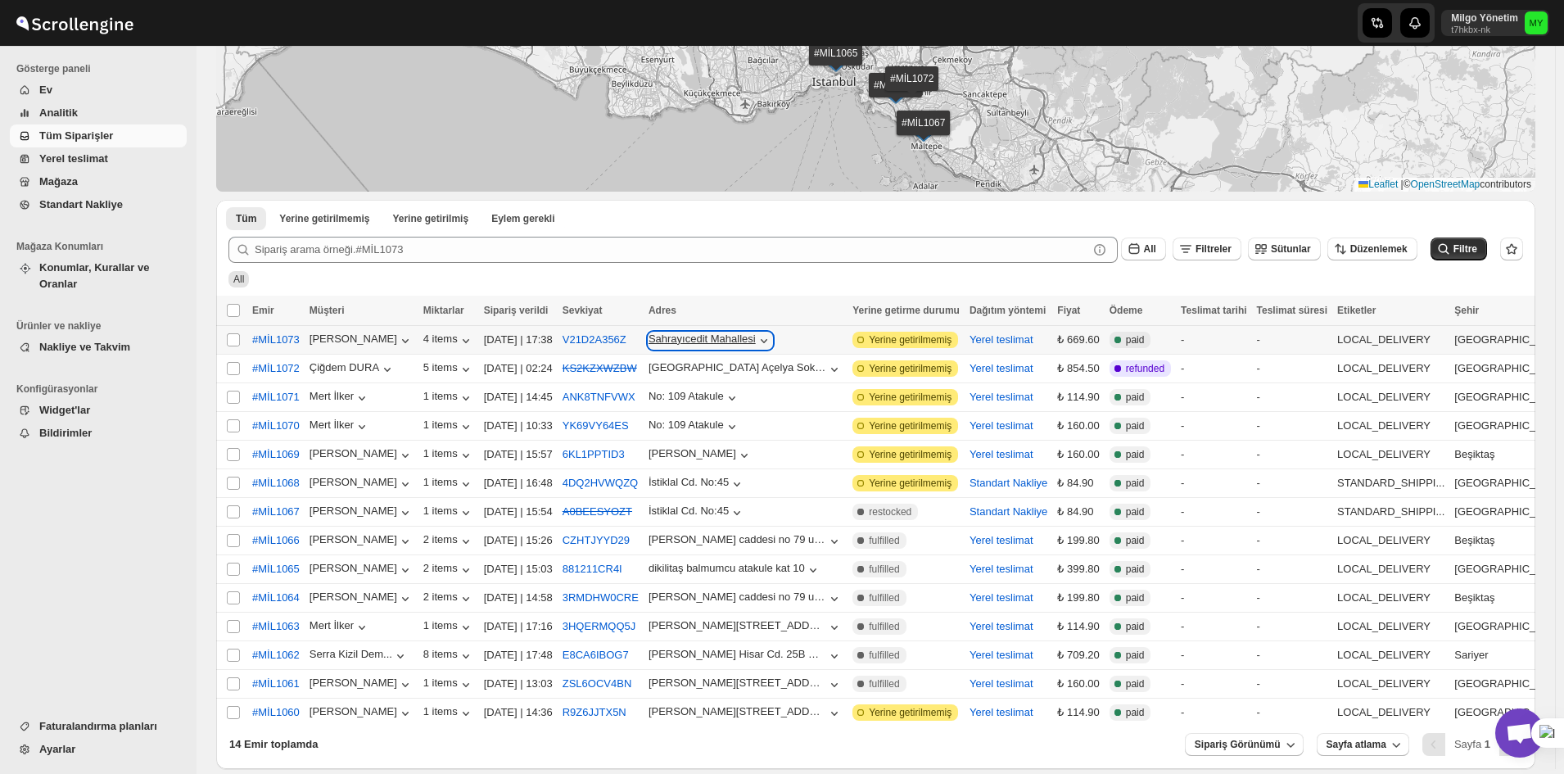
click at [770, 341] on icon "button" at bounding box center [764, 341] width 16 height 16
click at [793, 288] on div "Submit All Filtreler Sütunlar Düzenlemek Filtre All" at bounding box center [875, 260] width 1319 height 72
click at [345, 337] on div "[PERSON_NAME]" at bounding box center [362, 341] width 104 height 16
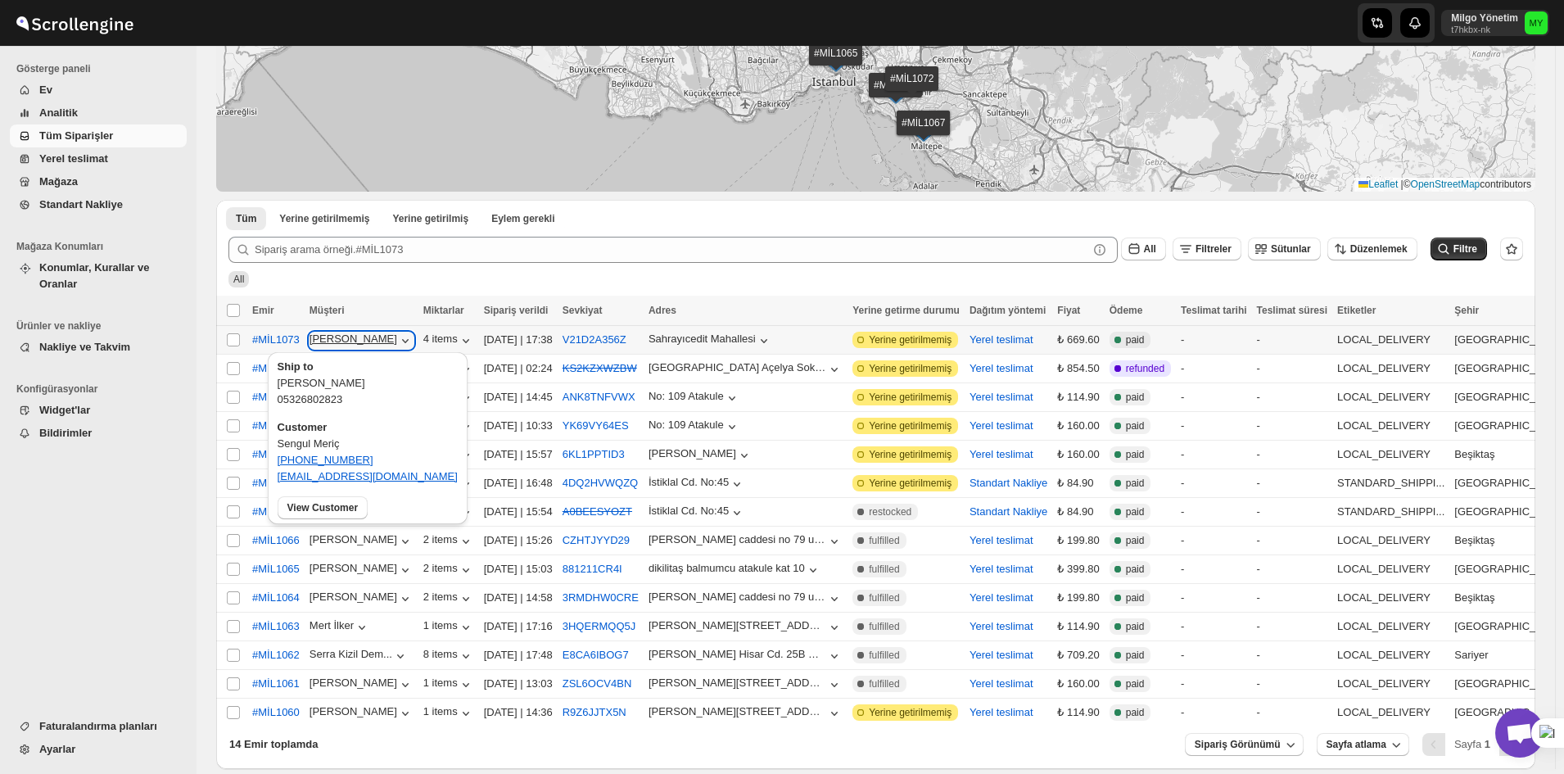
click at [358, 342] on div "[PERSON_NAME]" at bounding box center [362, 341] width 104 height 16
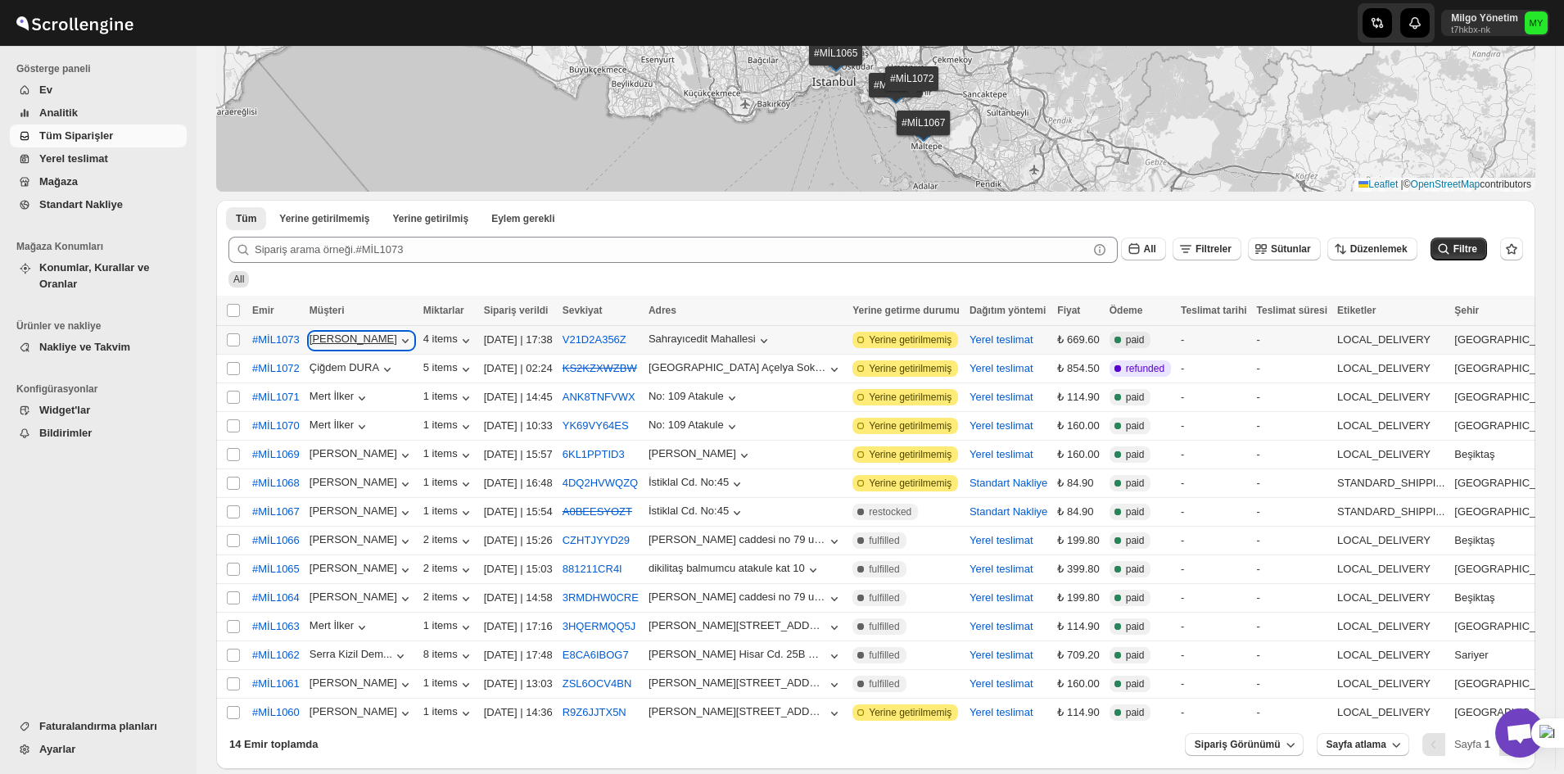
click at [352, 342] on div "[PERSON_NAME]" at bounding box center [362, 341] width 104 height 16
click at [288, 339] on span "#MİL1073" at bounding box center [276, 340] width 48 height 16
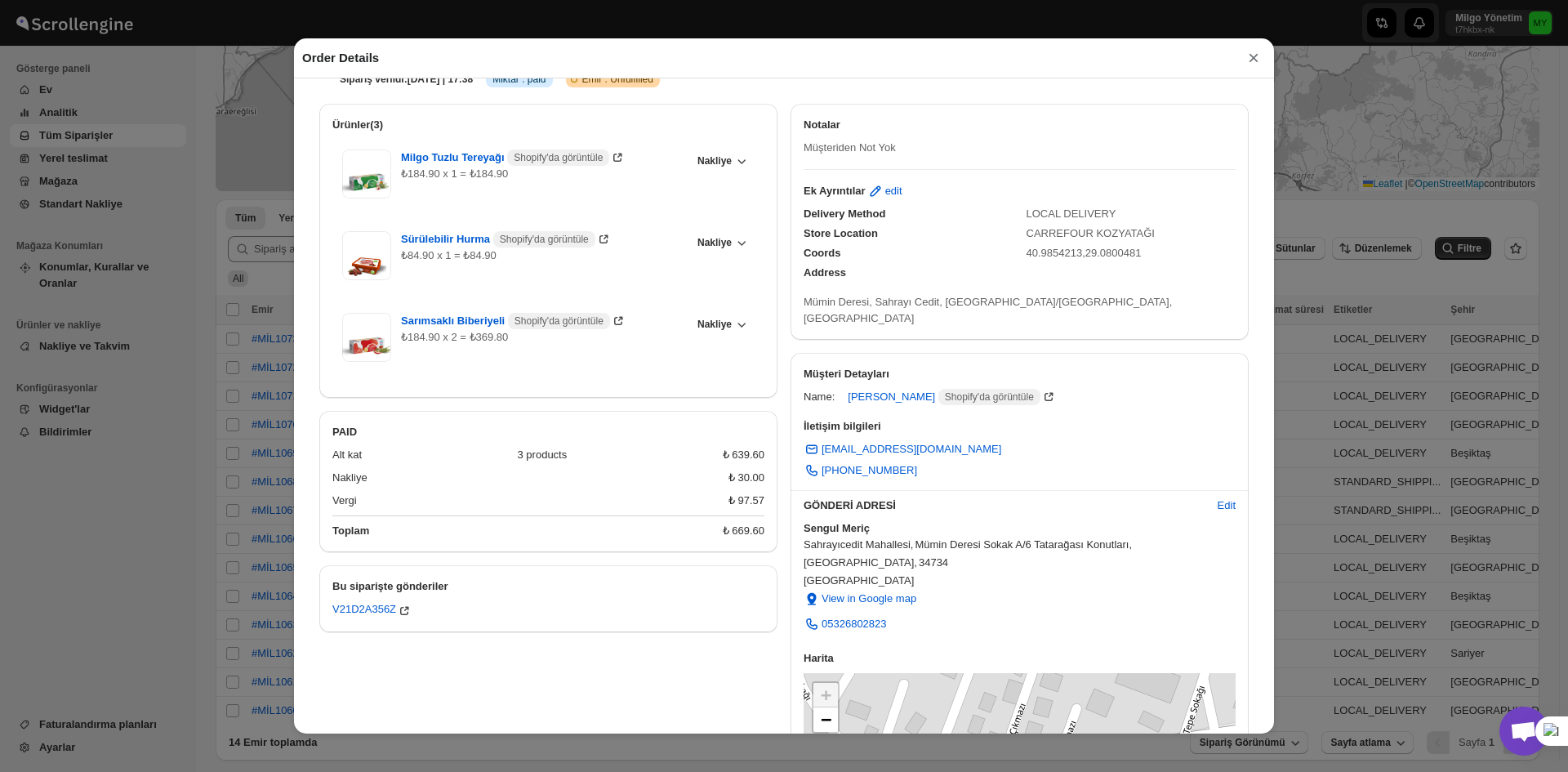
scroll to position [0, 0]
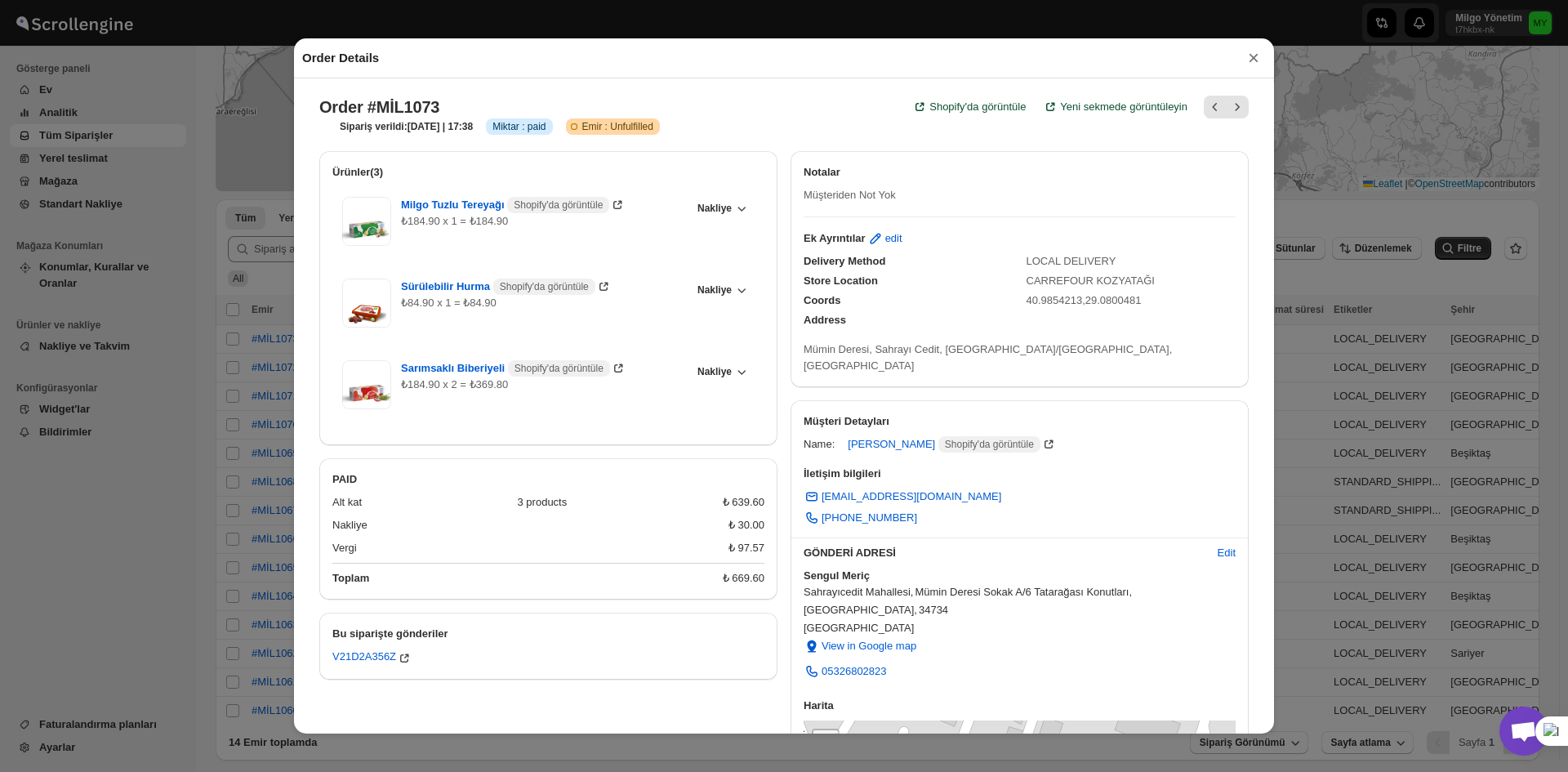
click at [1307, 222] on div "Order Details × Order #MİL1073 Shopify'da görüntüle Yeni sekmede görüntüleyin S…" at bounding box center [784, 386] width 1568 height 772
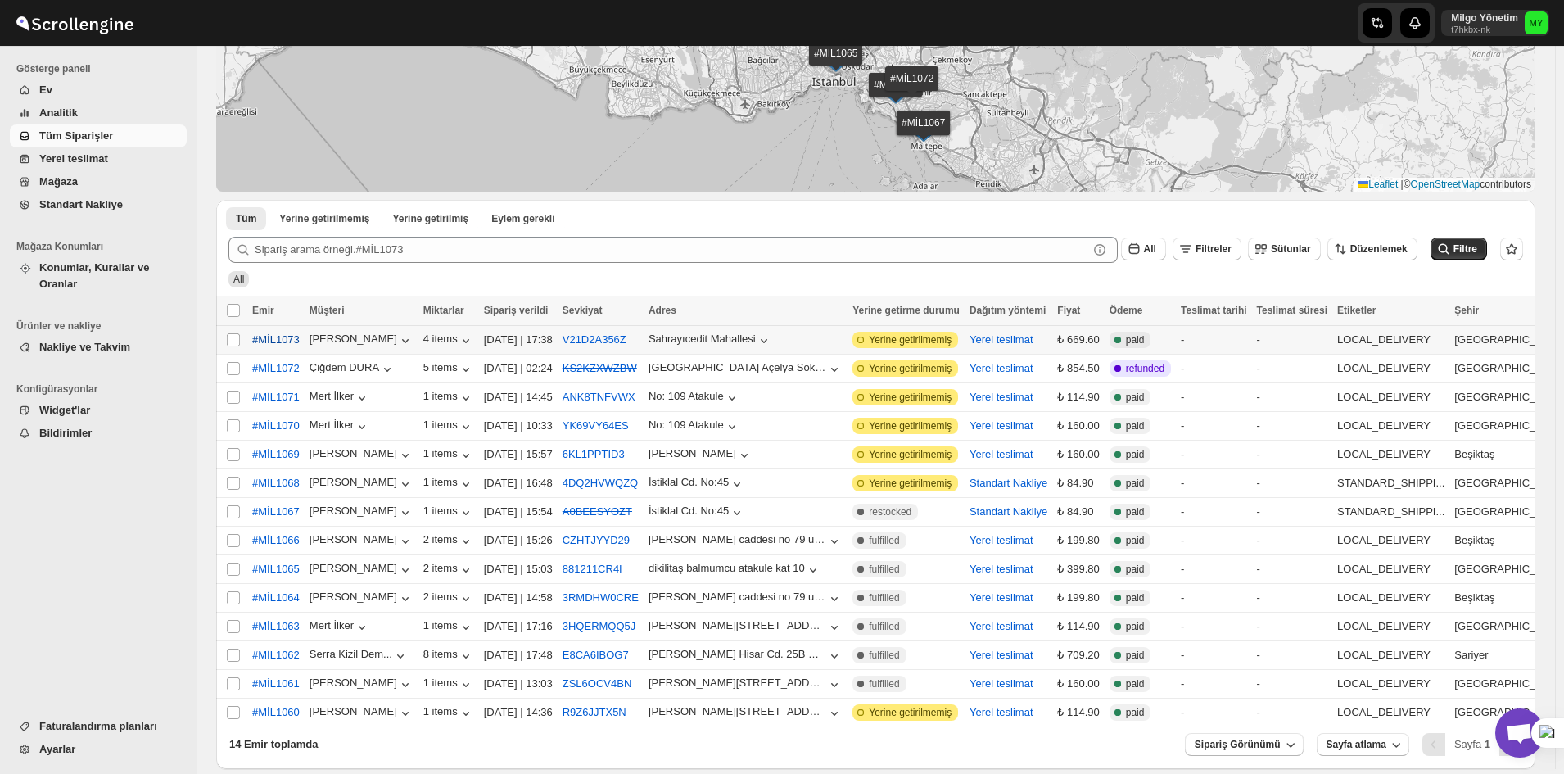
click span "#MİL1073"
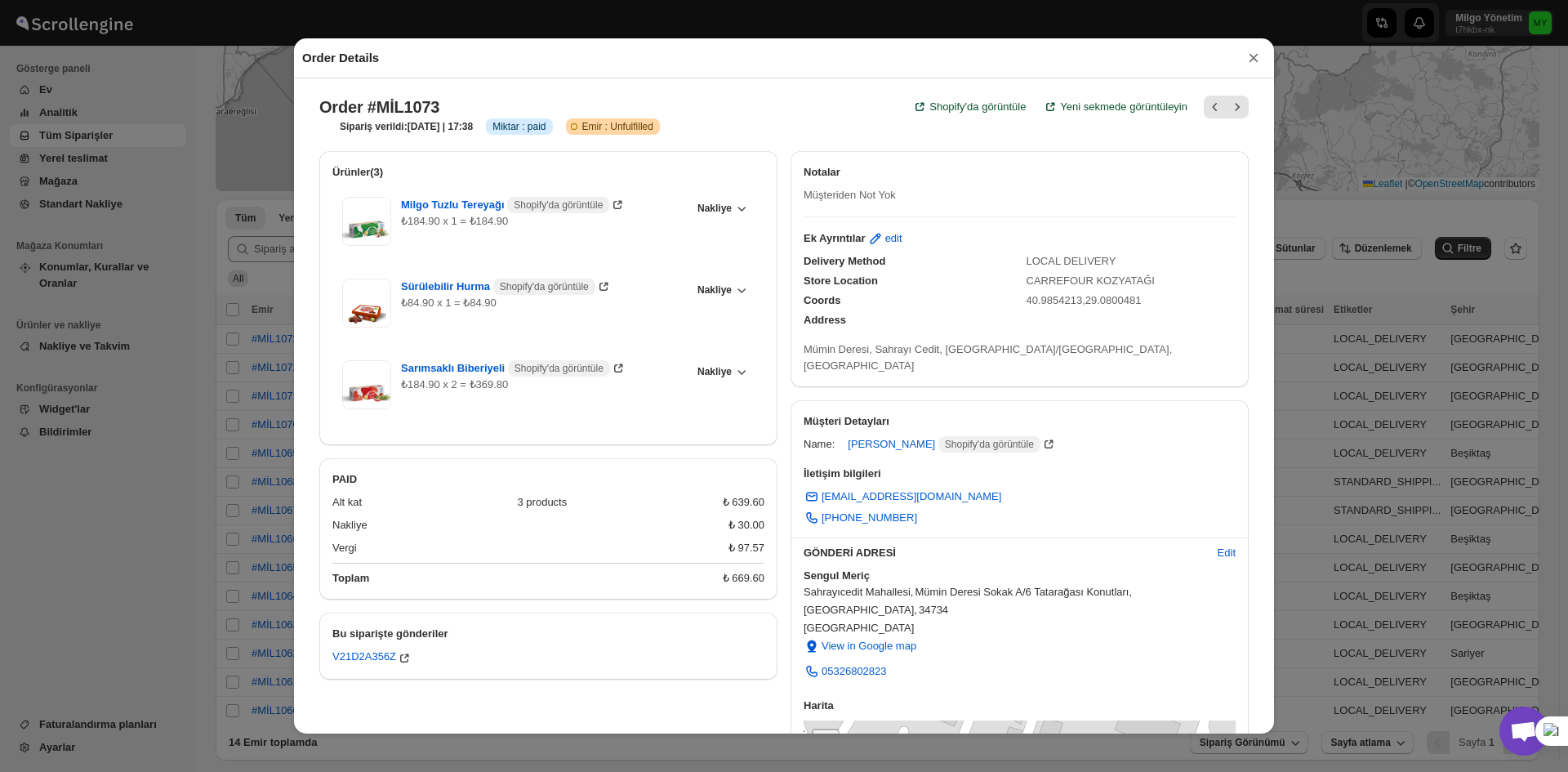
click div "Order Details × Order #MİL1073 Shopify'da görüntüle Yeni sekmede görüntüleyin S…"
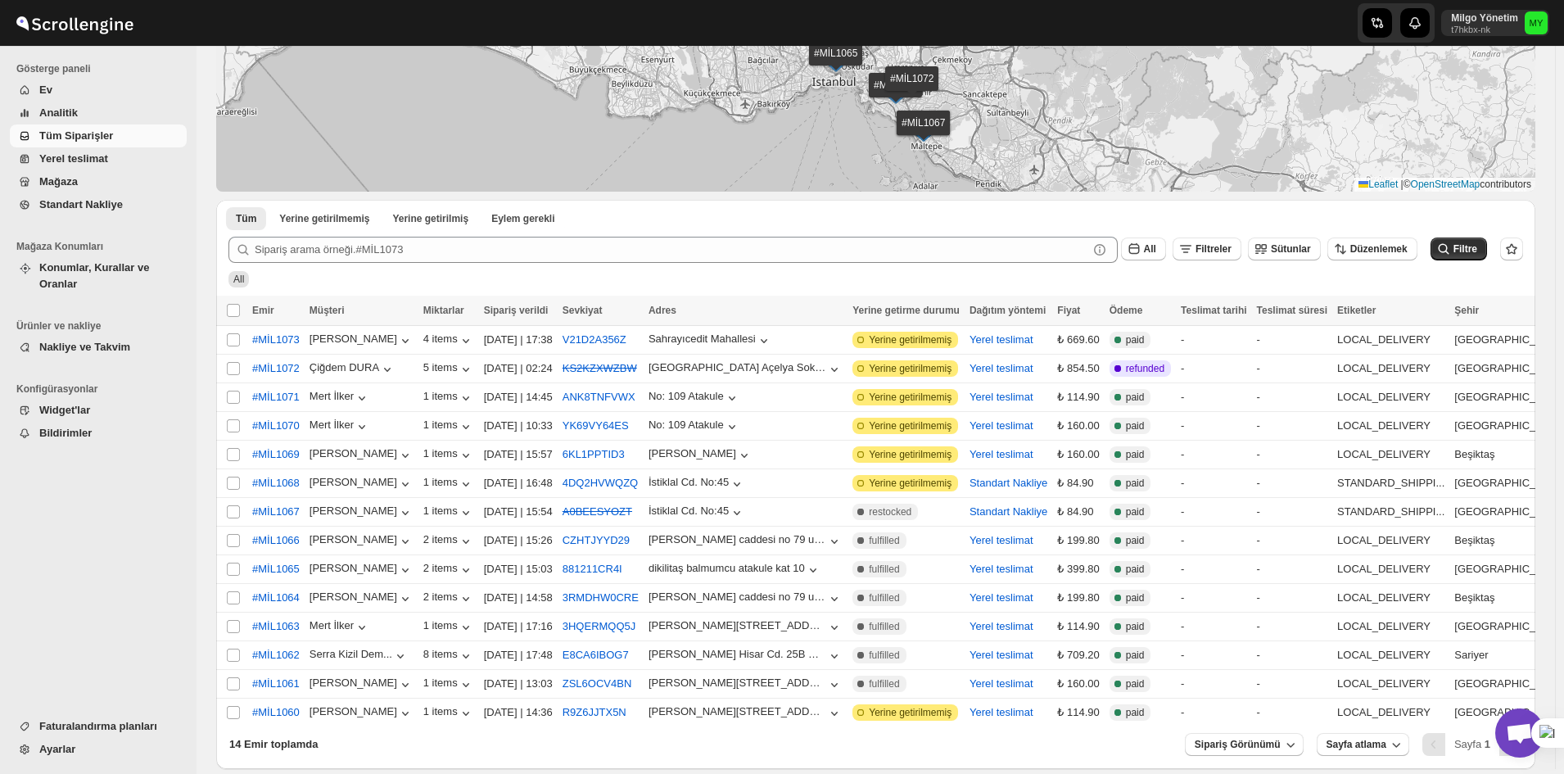
scroll to position [4784, 0]
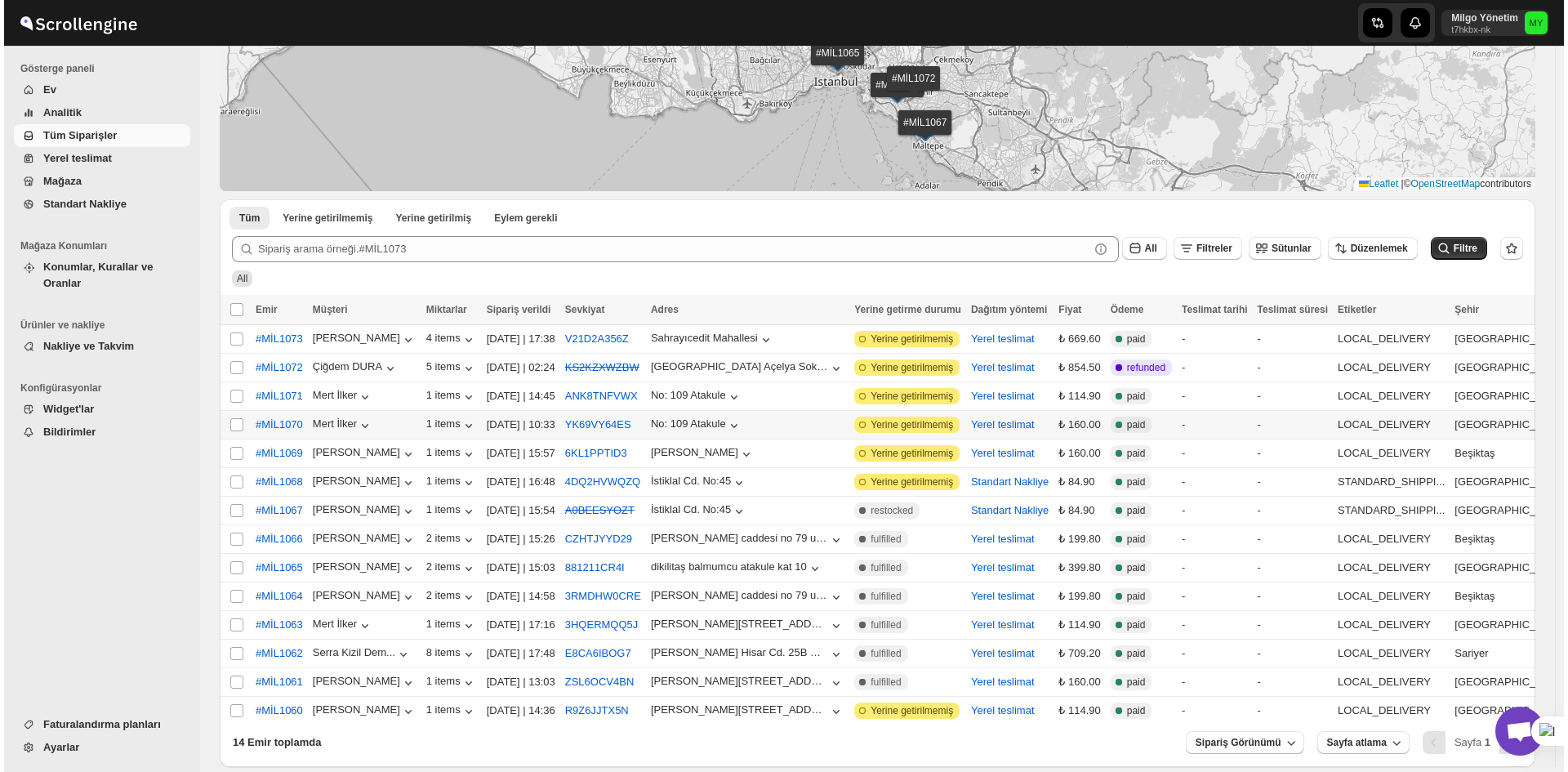
scroll to position [4772, 0]
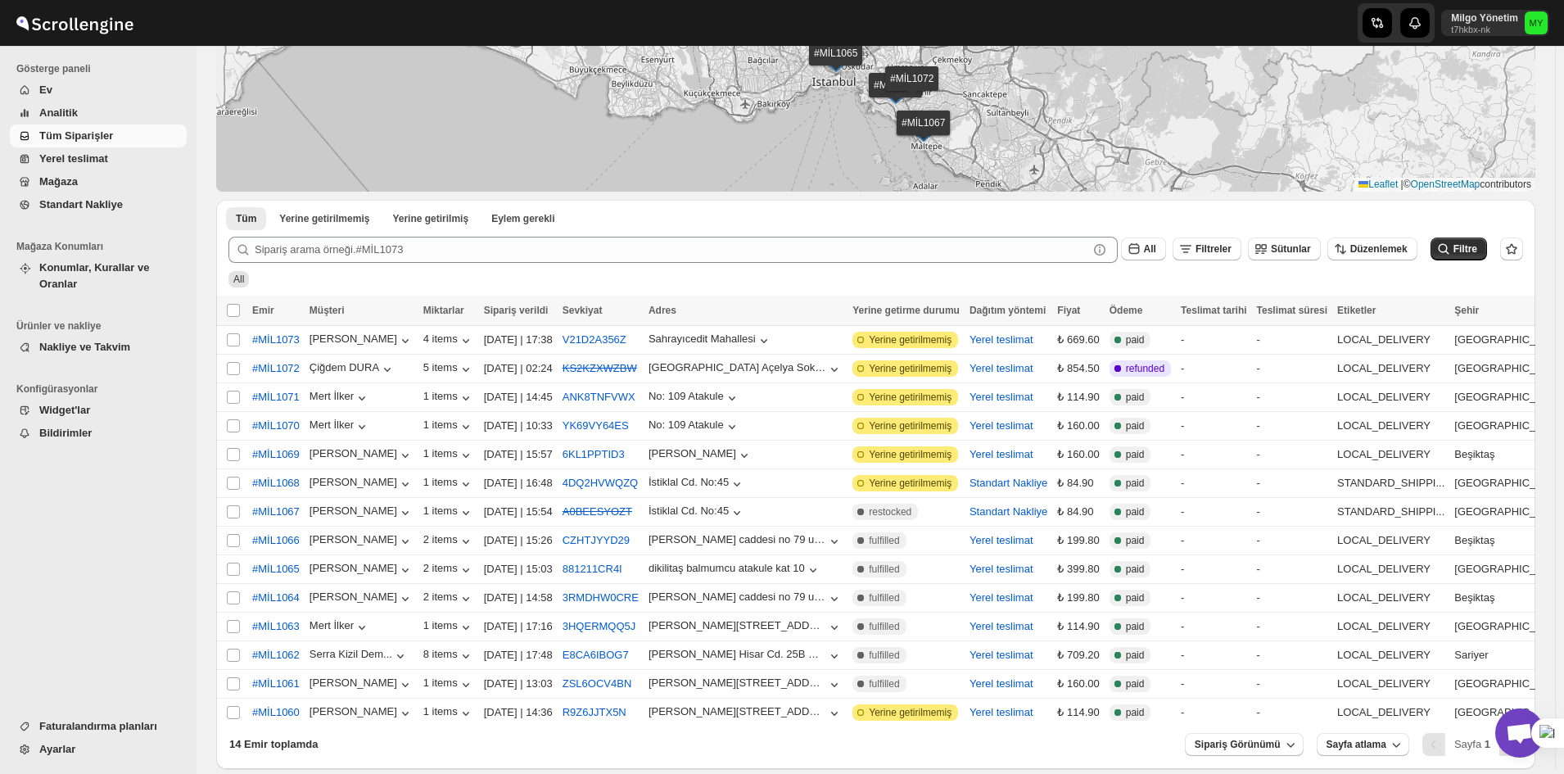
click at [1512, 729] on span "Açık sohbet" at bounding box center [1519, 734] width 27 height 23
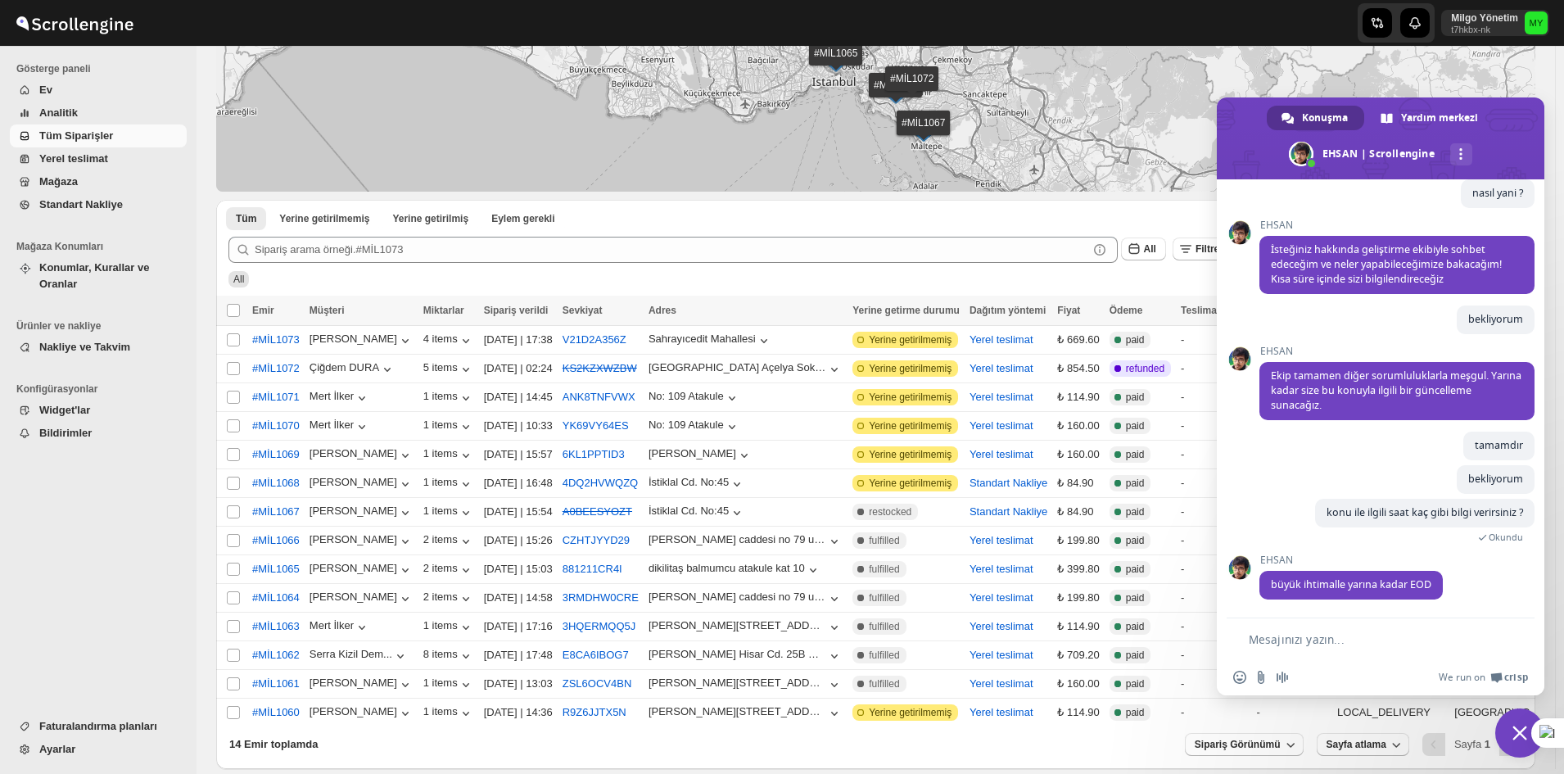
click at [1522, 741] on span "Sohbeti kapat" at bounding box center [1520, 732] width 49 height 49
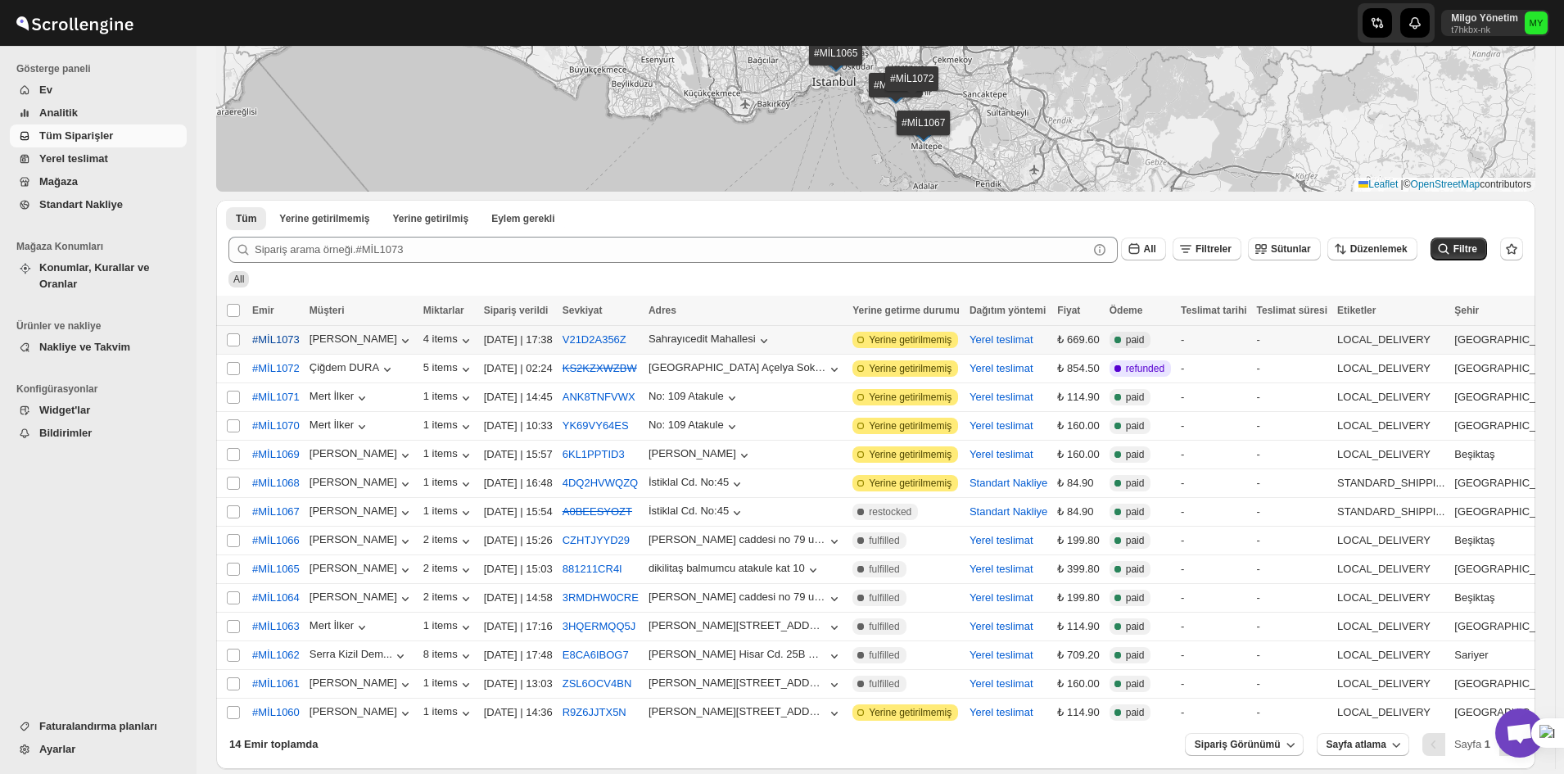
click at [283, 335] on span "#MİL1073" at bounding box center [276, 340] width 48 height 16
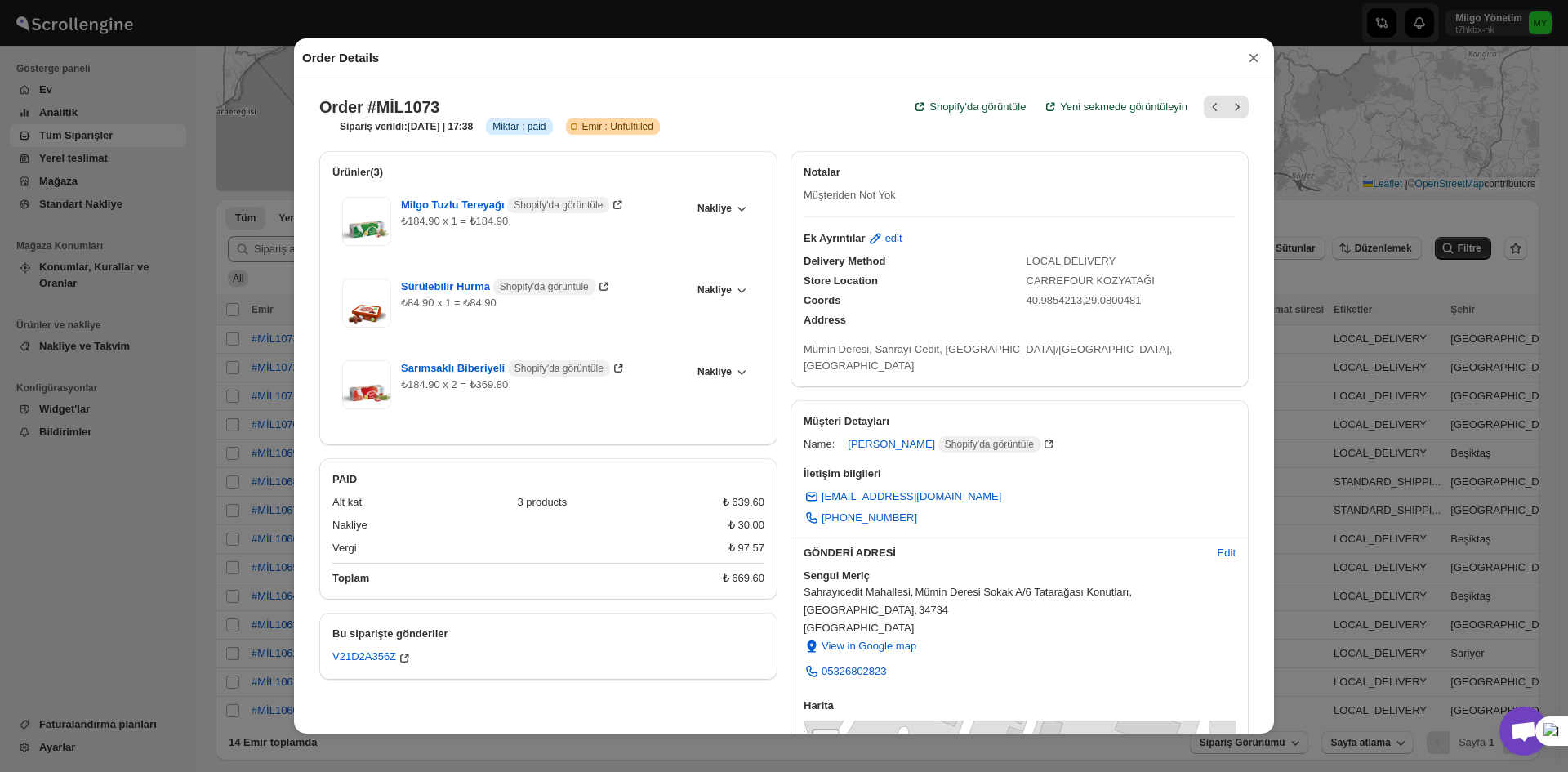
click at [1305, 224] on div "Order Details × Order #MİL1073 Shopify'da görüntüle Yeni sekmede görüntüleyin S…" at bounding box center [784, 386] width 1568 height 772
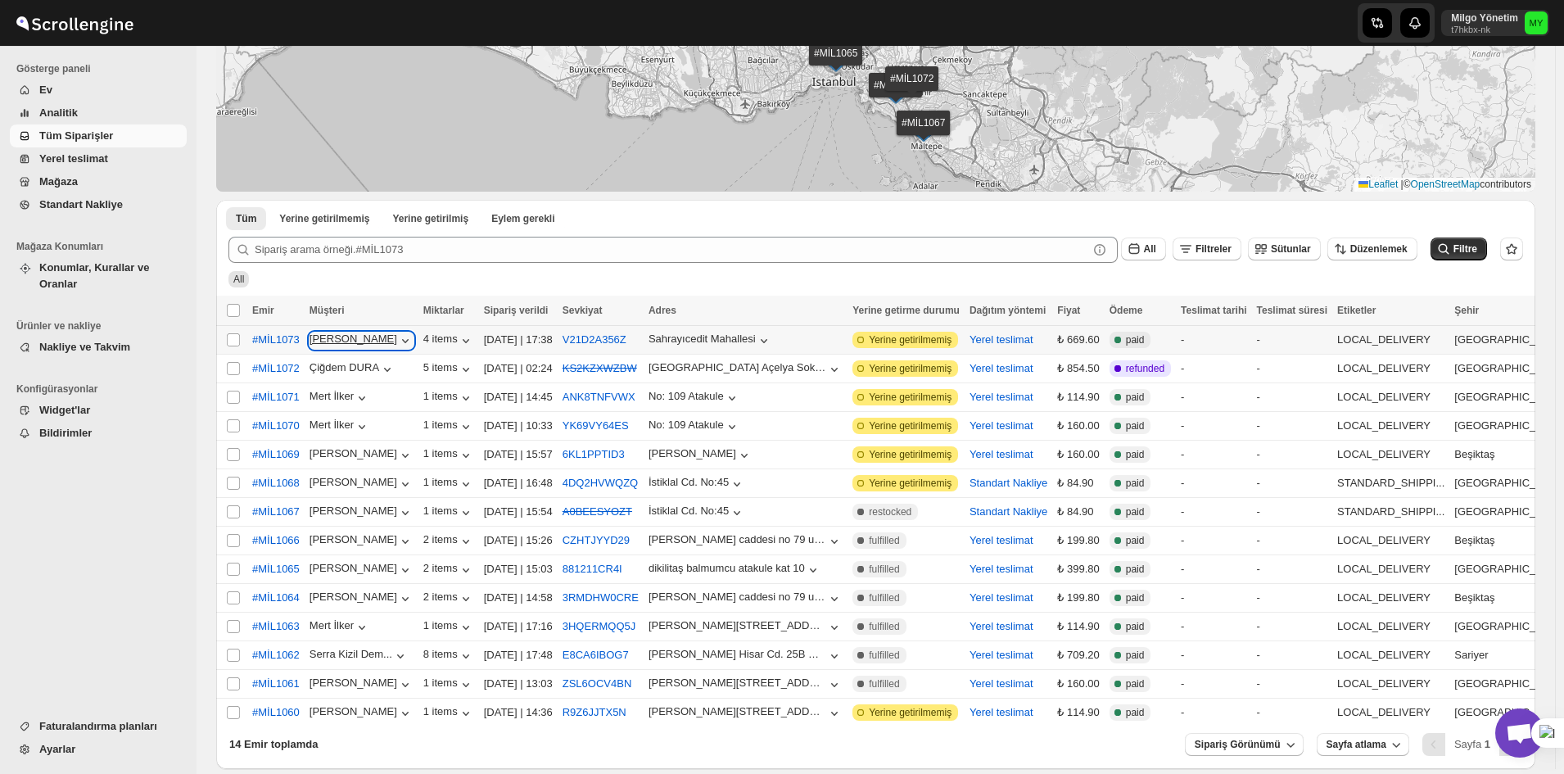
click at [339, 340] on div "[PERSON_NAME]" at bounding box center [362, 341] width 104 height 16
click at [611, 336] on button "V21D2A356Z" at bounding box center [595, 339] width 64 height 12
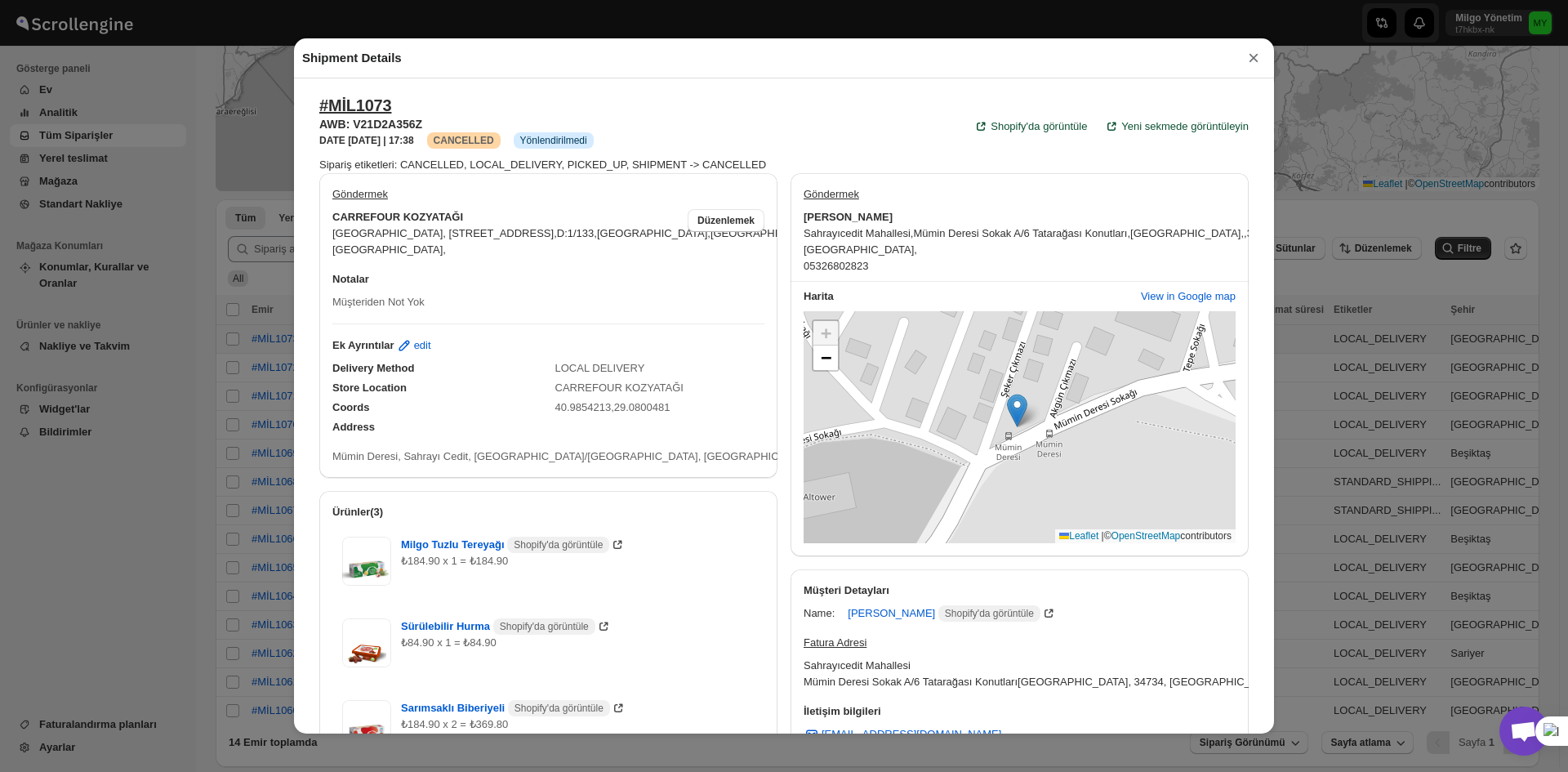
drag, startPoint x: 675, startPoint y: 135, endPoint x: 609, endPoint y: 184, distance: 82.2
click at [609, 184] on div "Göndermek CARREFOUR KOZYATAĞI [GEOGRAPHIC_DATA], [STREET_ADDRESS], [GEOGRAPHIC_…" at bounding box center [547, 219] width 458 height 92
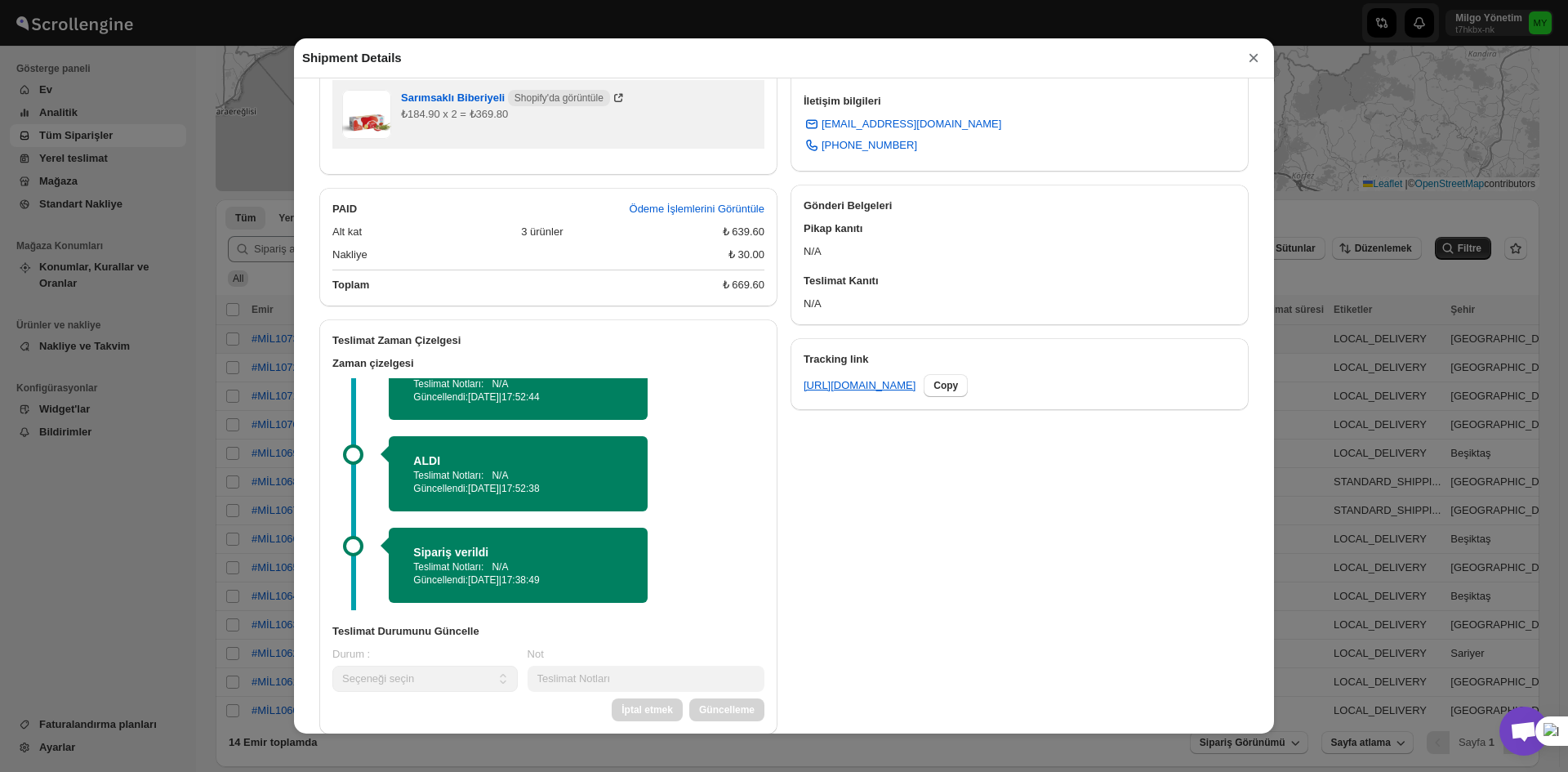
scroll to position [43, 0]
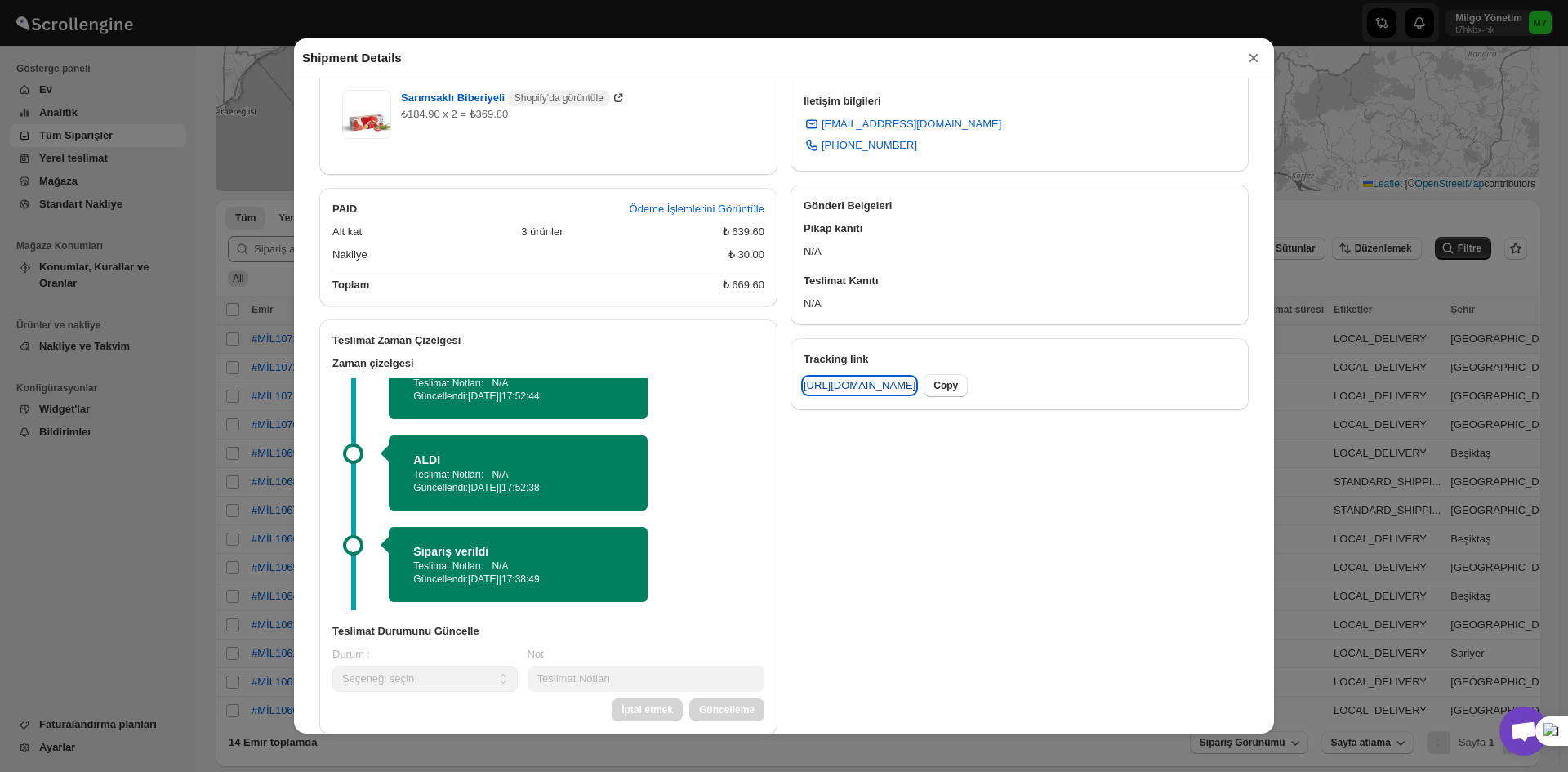
click at [907, 391] on link "[URL][DOMAIN_NAME]" at bounding box center [859, 385] width 112 height 16
click at [1256, 63] on button "×" at bounding box center [1253, 58] width 25 height 23
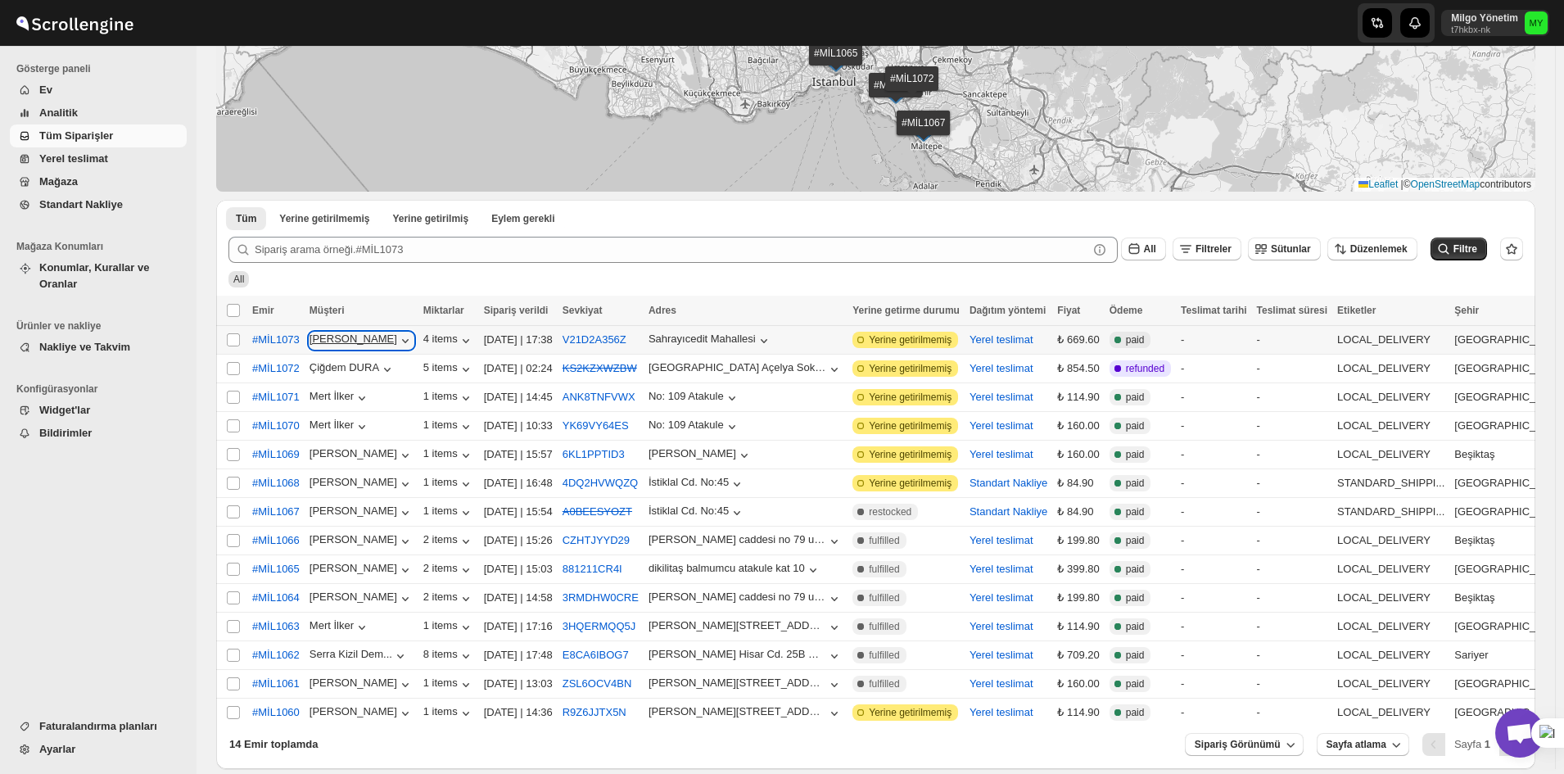
click at [327, 339] on div "[PERSON_NAME]" at bounding box center [362, 341] width 104 height 16
click at [294, 341] on span "#MİL1073" at bounding box center [276, 340] width 48 height 16
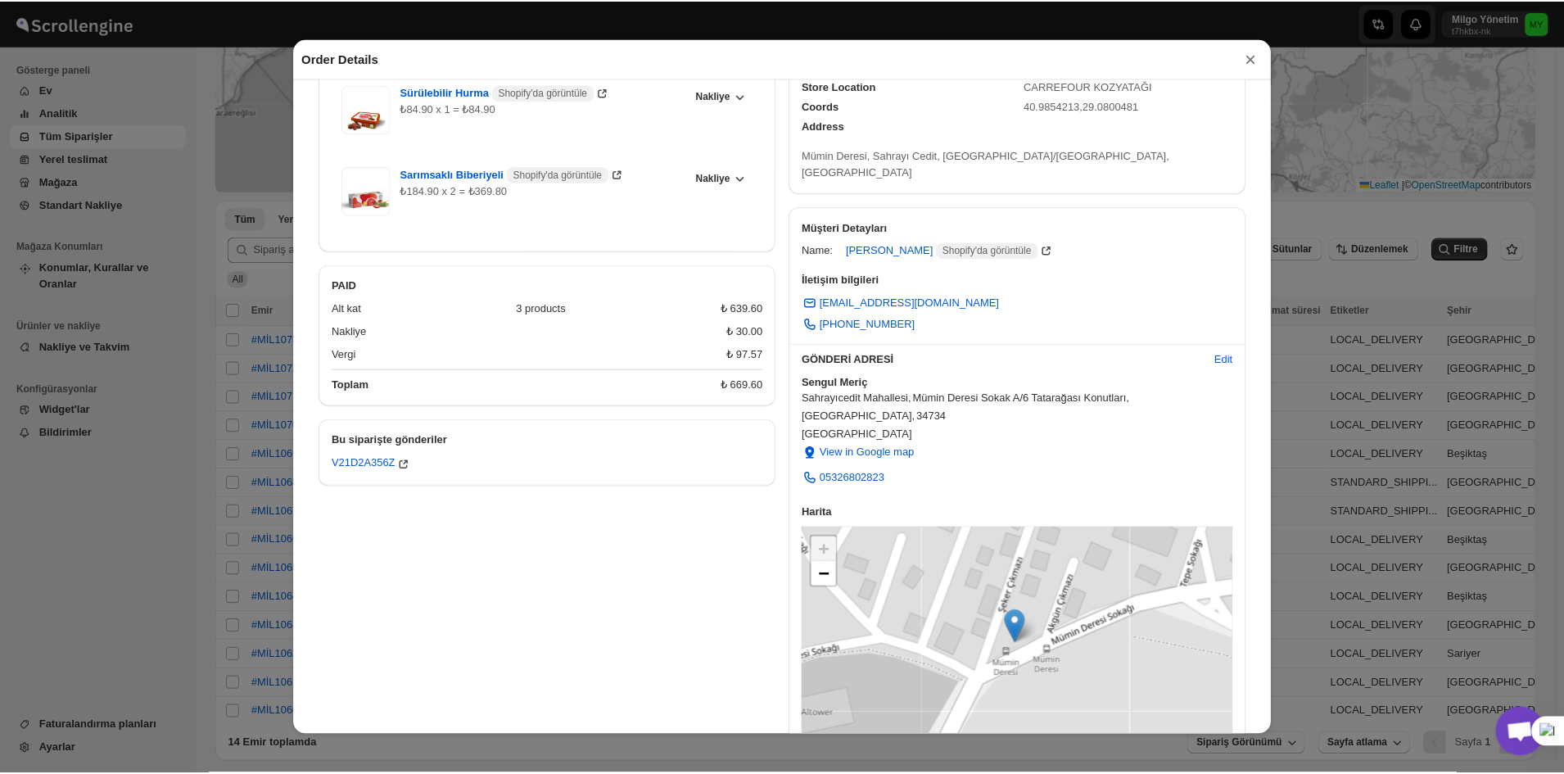
scroll to position [246, 0]
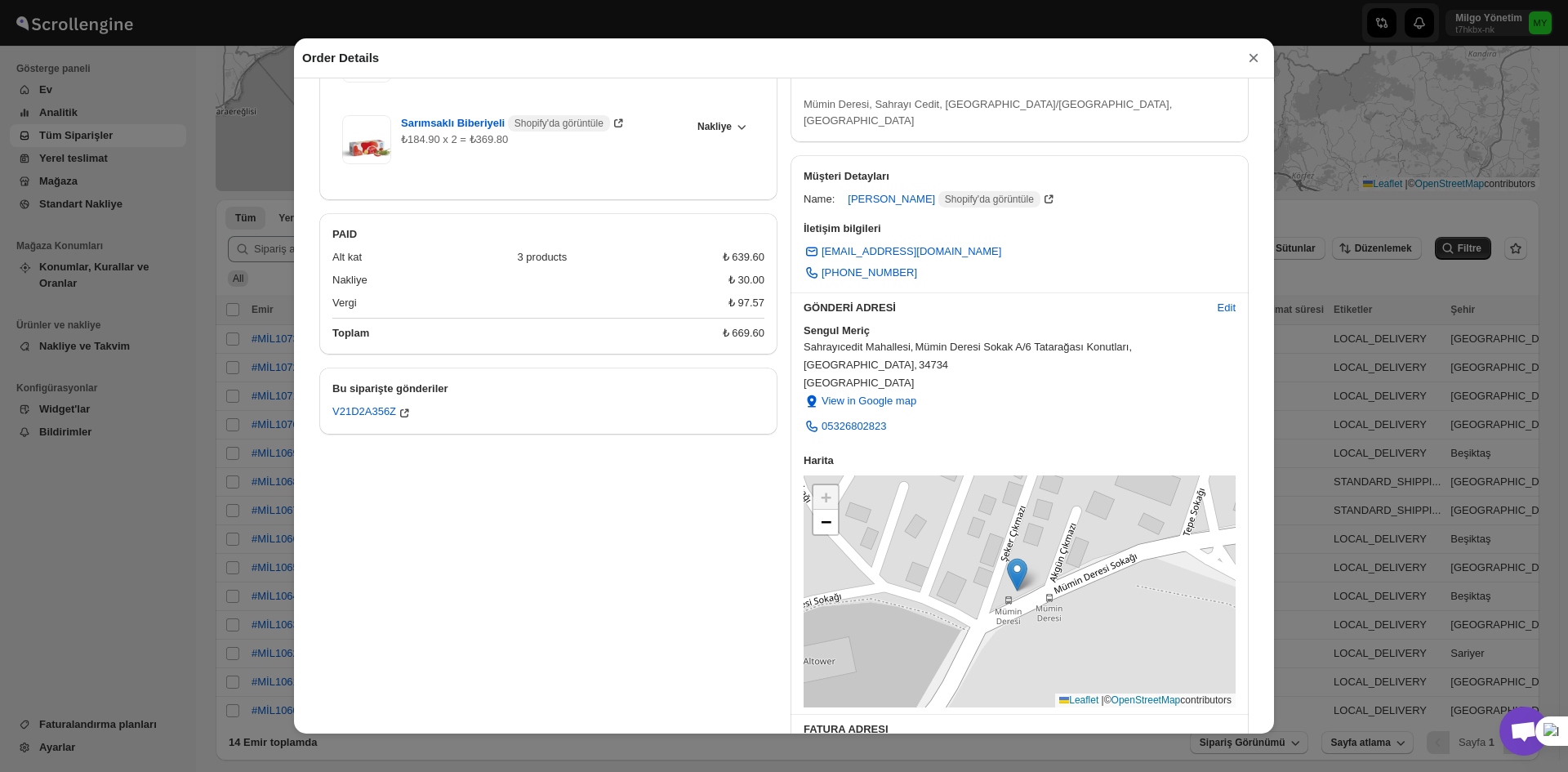
click at [1245, 63] on button "×" at bounding box center [1253, 58] width 25 height 23
